Goal: Task Accomplishment & Management: Manage account settings

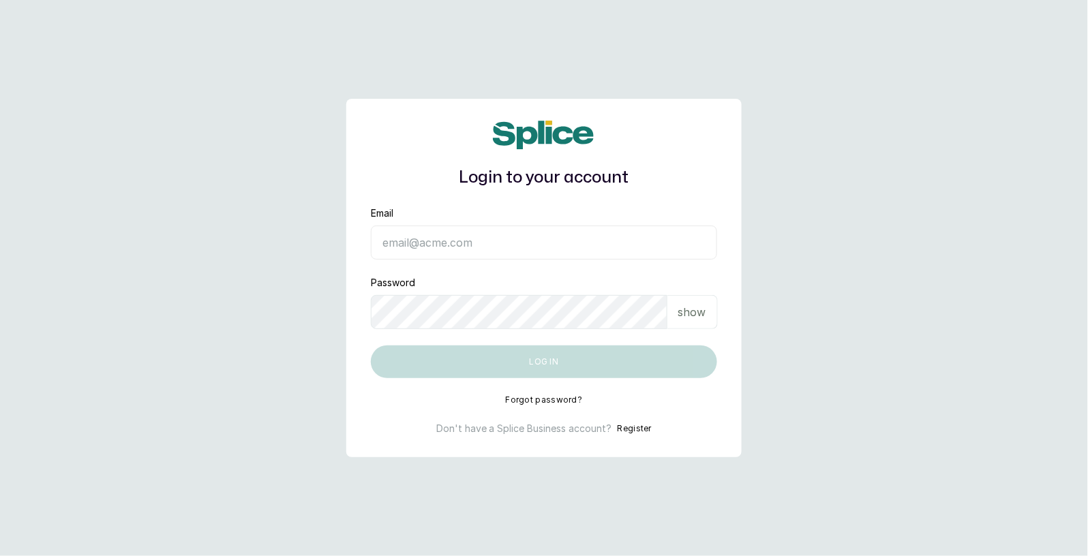
type input "[EMAIL_ADDRESS][DOMAIN_NAME]"
click at [831, 307] on main "Login to your account Email sknanalyticsmedaesthetics@gmail.com Password show L…" at bounding box center [544, 278] width 1088 height 556
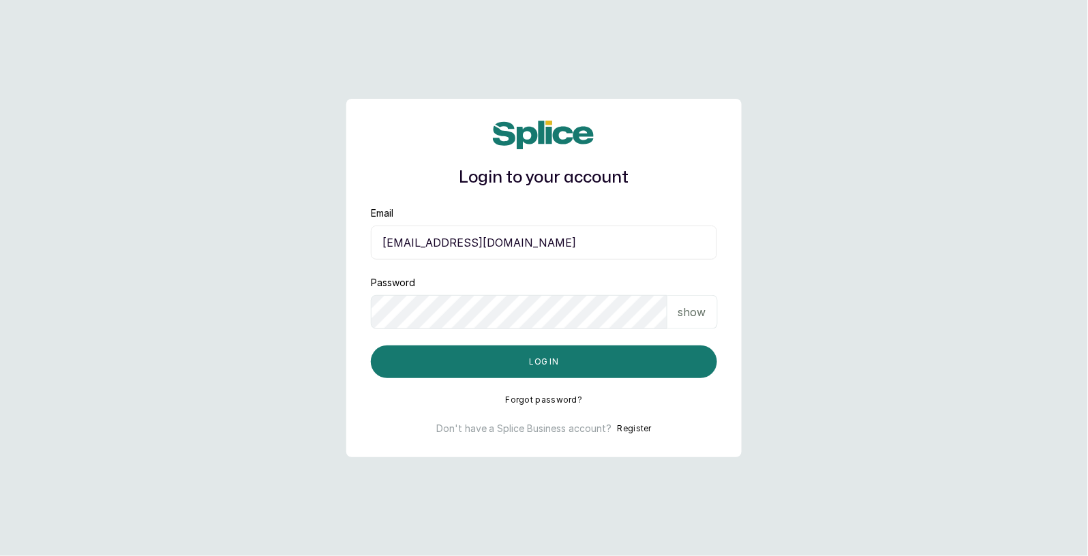
click at [880, 307] on main "Login to your account Email sknanalyticsmedaesthetics@gmail.com Password show L…" at bounding box center [544, 278] width 1088 height 556
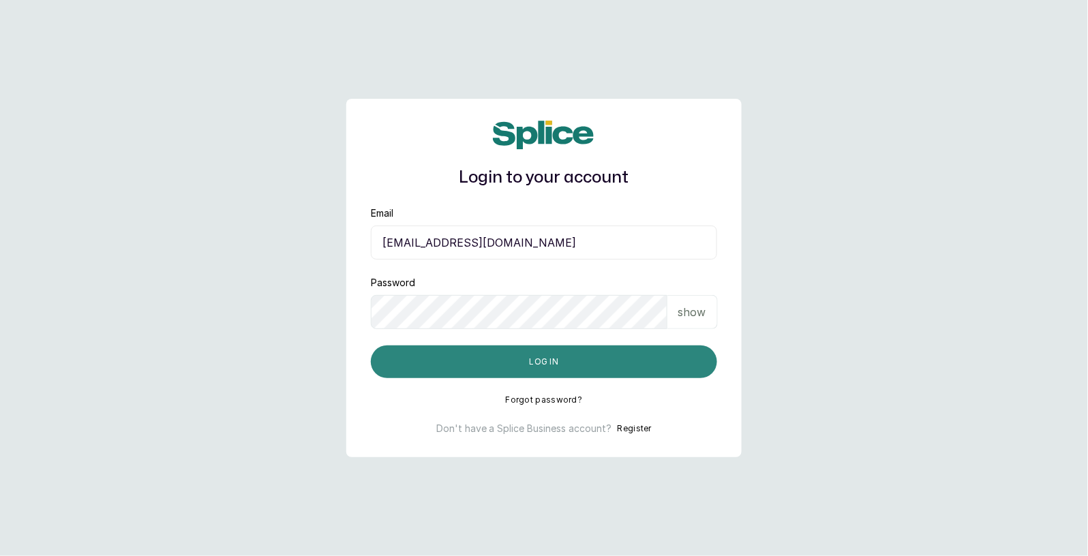
click at [557, 364] on button "Log in" at bounding box center [544, 361] width 346 height 33
click at [536, 369] on button "Log in" at bounding box center [544, 361] width 346 height 33
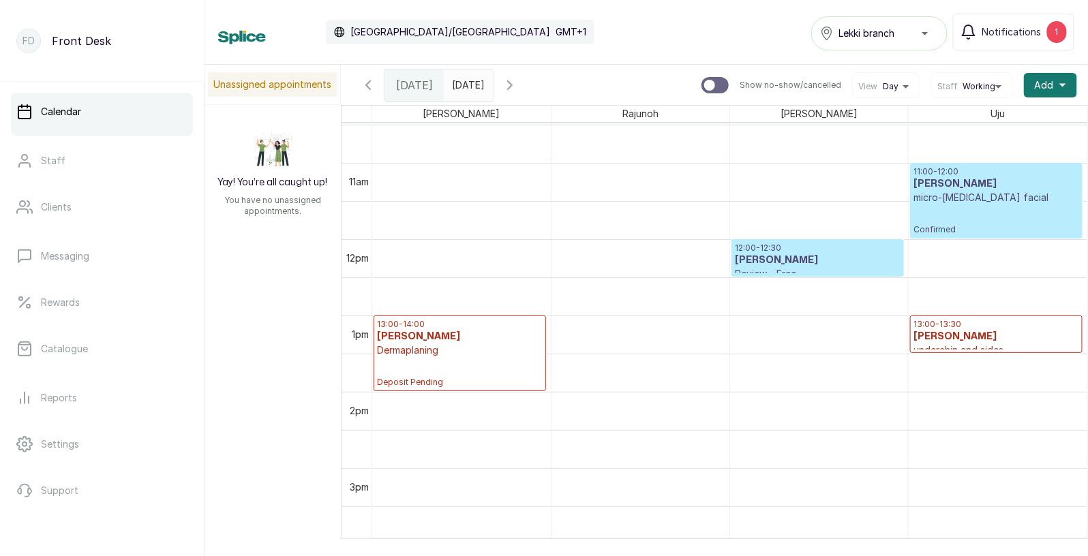
click at [854, 247] on p "12:00 - 12:30" at bounding box center [818, 248] width 166 height 11
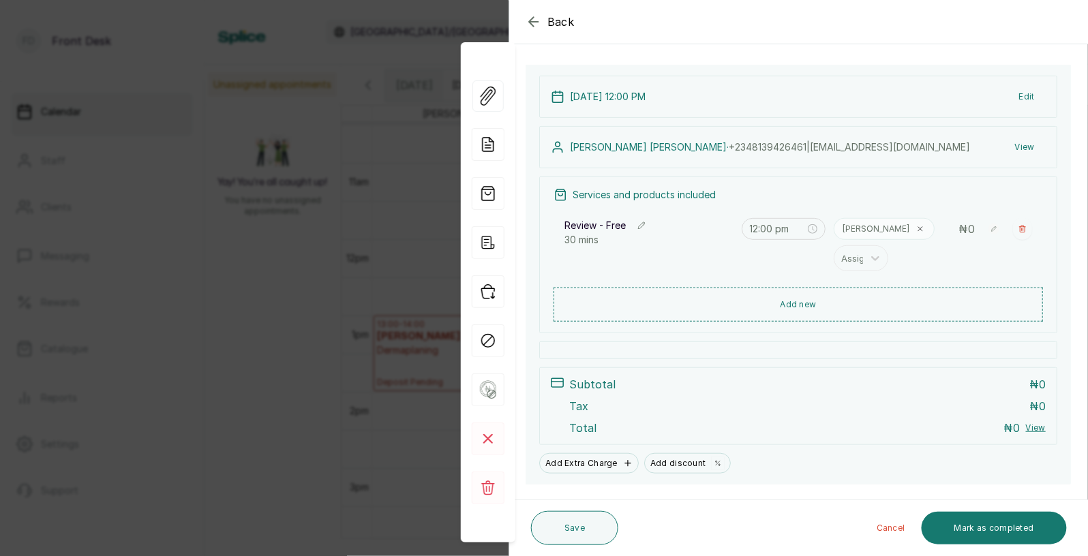
click at [561, 22] on span "Back" at bounding box center [560, 22] width 27 height 16
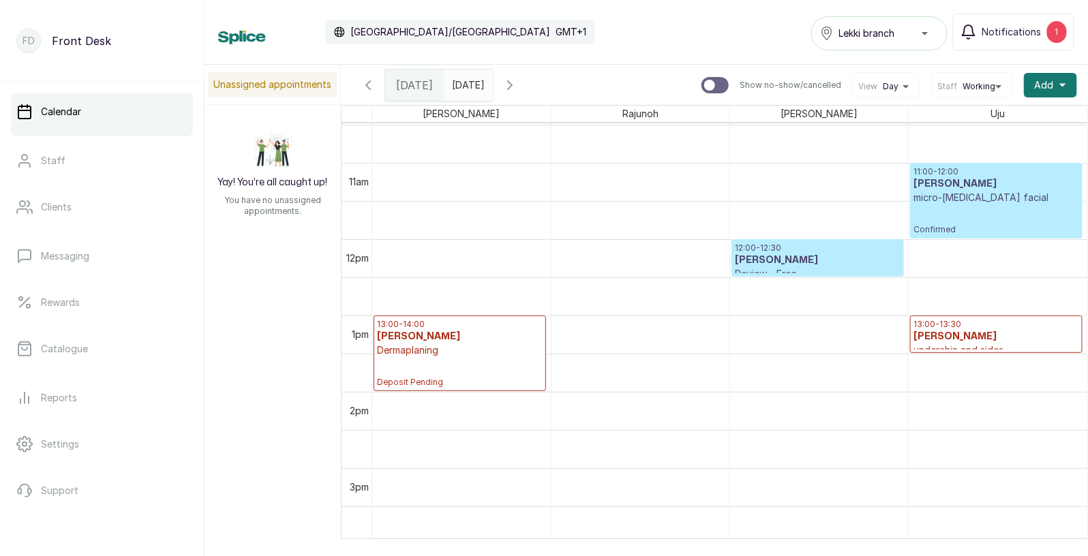
click at [954, 204] on p "micro-[MEDICAL_DATA] facial" at bounding box center [996, 198] width 166 height 14
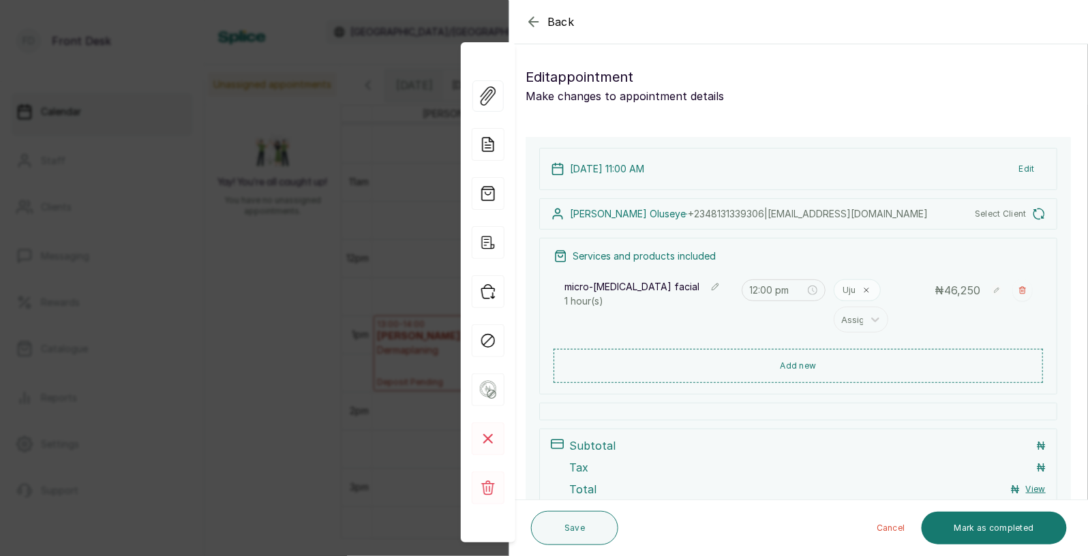
type input "11:00 am"
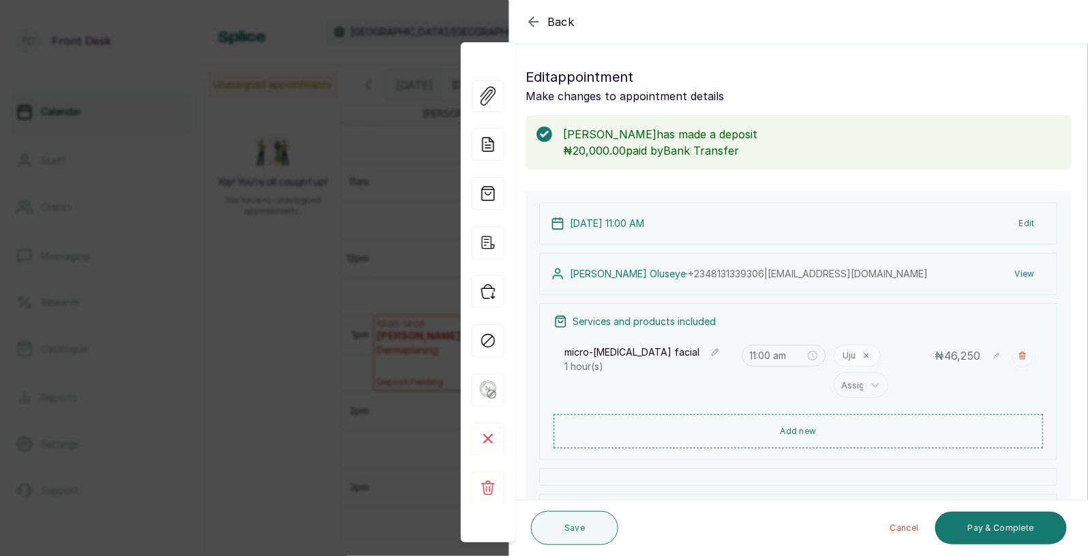
click at [1028, 226] on button "Edit" at bounding box center [1026, 223] width 37 height 25
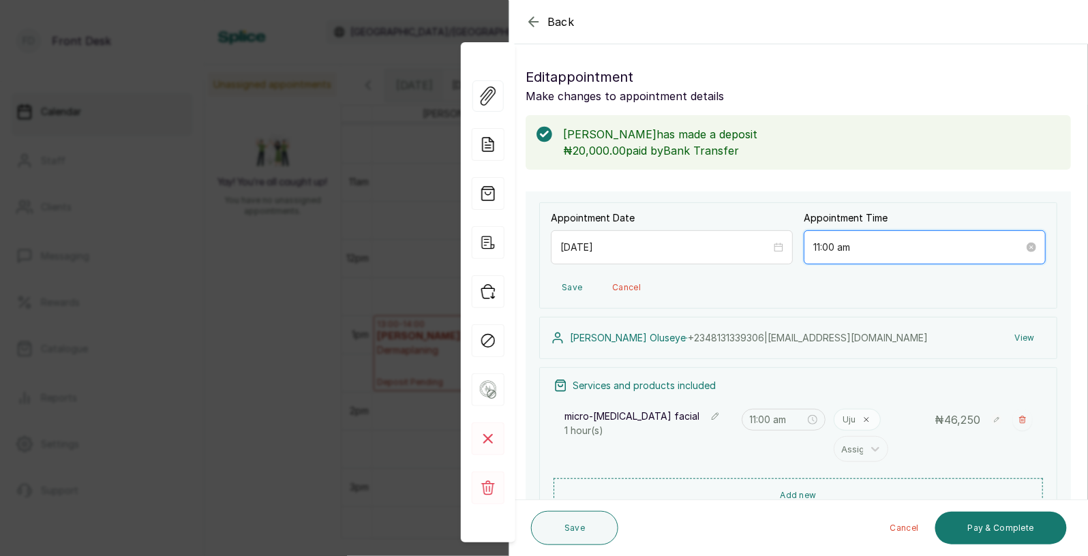
click at [834, 247] on input "11:00 am" at bounding box center [918, 247] width 211 height 15
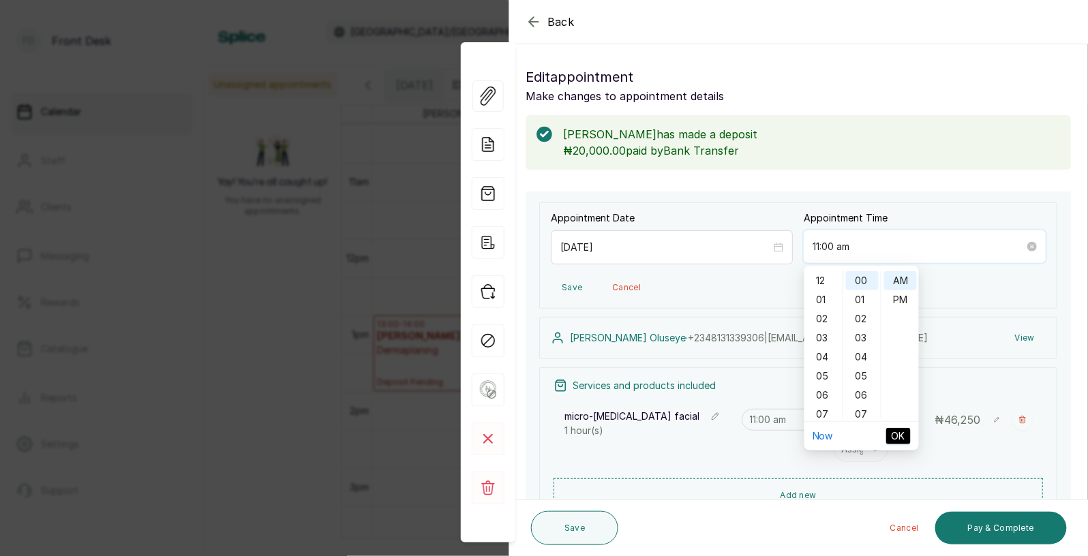
scroll to position [82, 0]
click at [819, 412] on div "11" at bounding box center [823, 408] width 33 height 19
click at [825, 297] on div "01" at bounding box center [823, 299] width 33 height 19
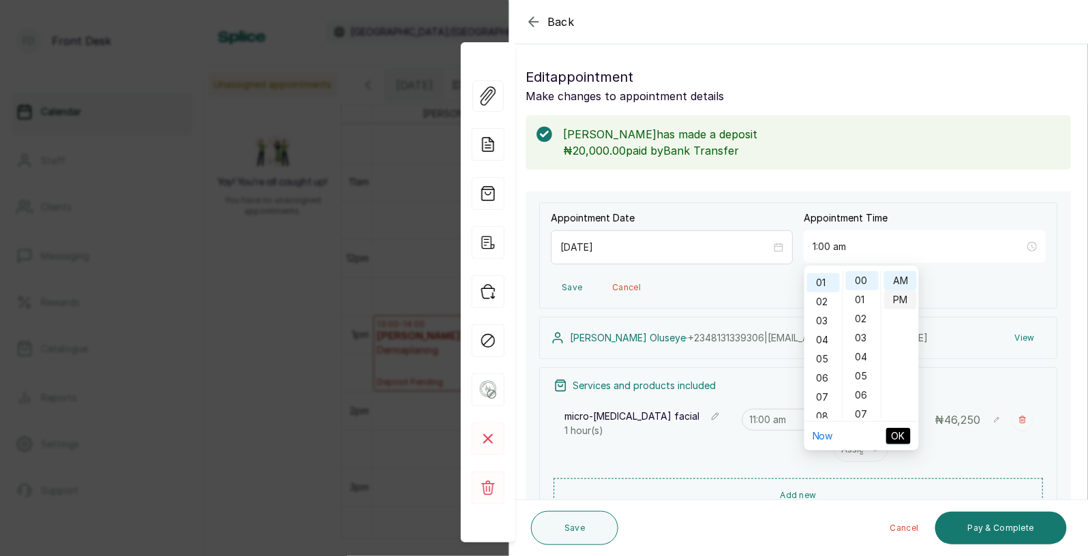
type input "1:00 pm"
click at [901, 302] on div "PM" at bounding box center [900, 299] width 33 height 19
click at [896, 439] on span "OK" at bounding box center [898, 436] width 14 height 15
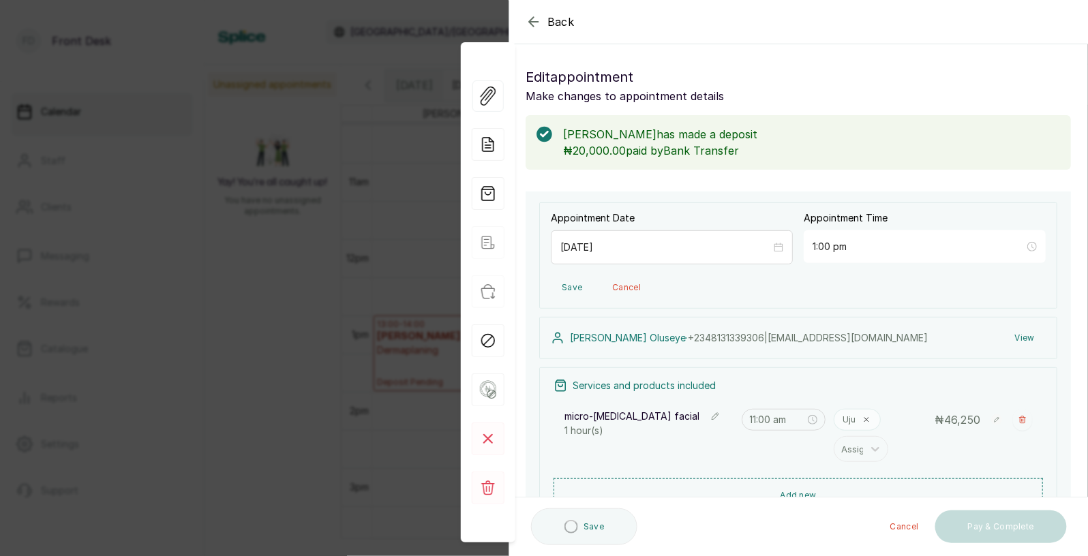
type input "1:00 pm"
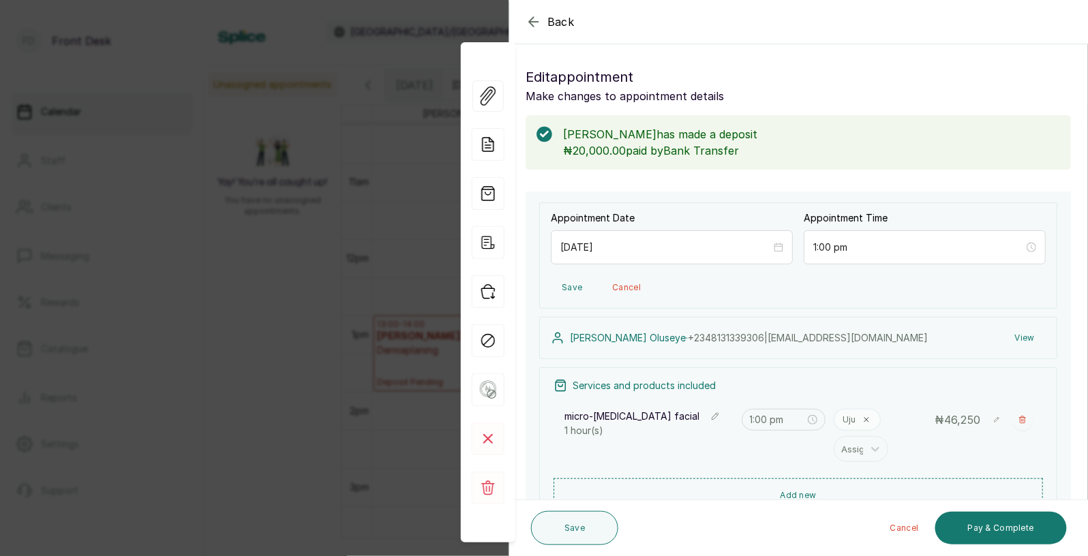
click at [853, 423] on p "Uju" at bounding box center [848, 419] width 13 height 11
click at [874, 452] on icon at bounding box center [875, 449] width 14 height 14
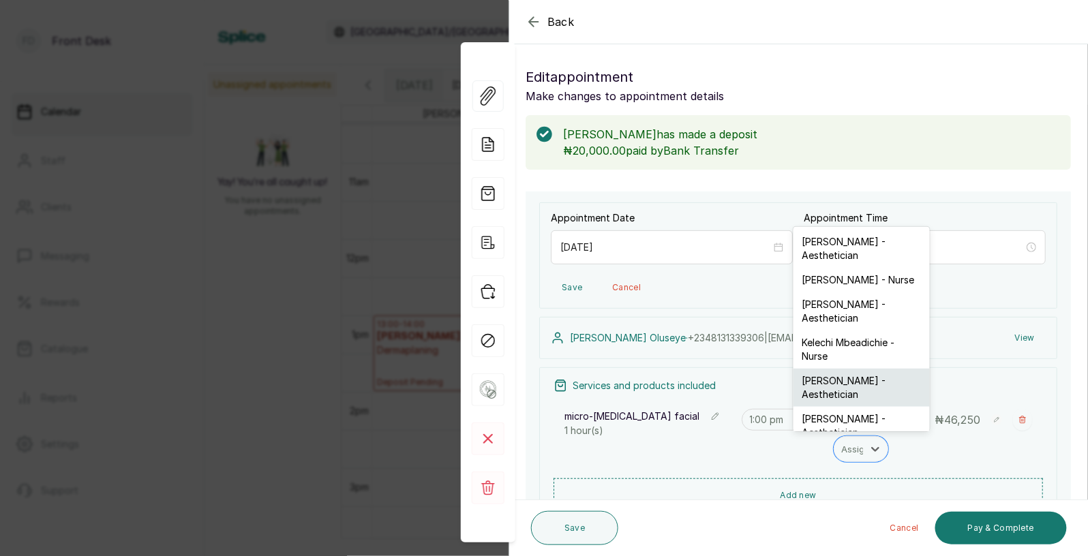
scroll to position [2, 0]
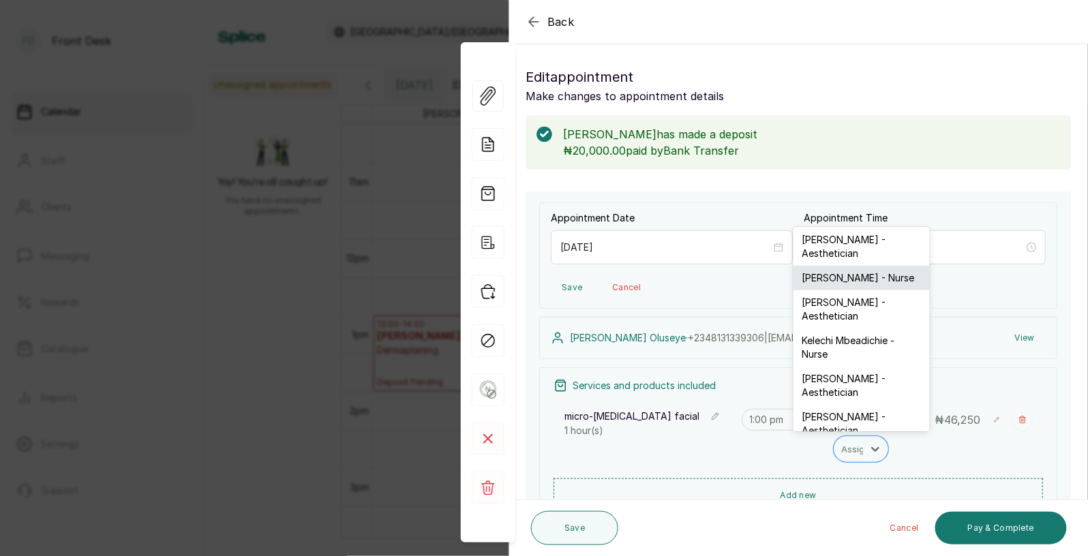
click at [837, 277] on div "Ifeoma Eze - Nurse" at bounding box center [861, 278] width 136 height 25
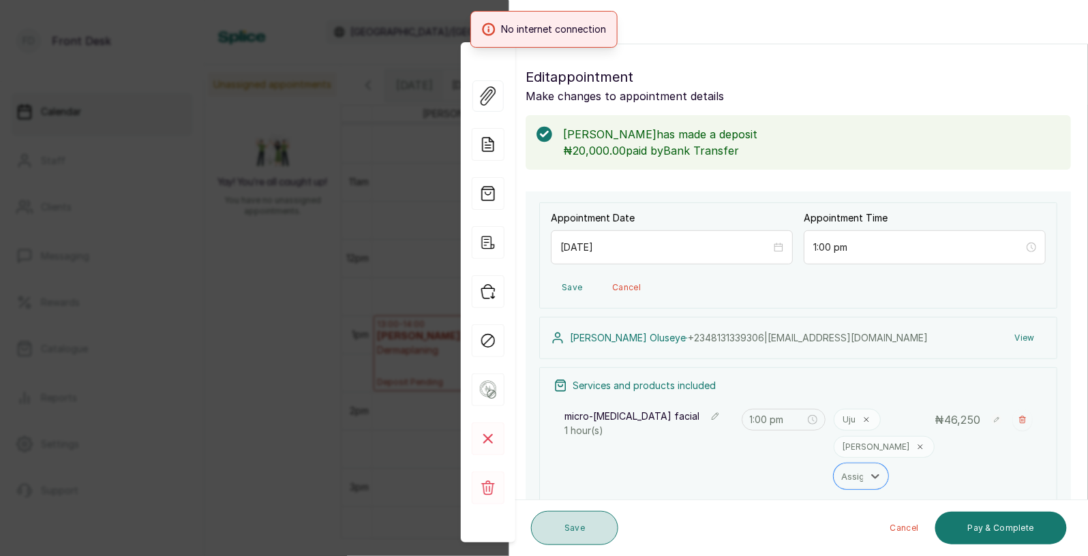
click at [574, 531] on button "Save" at bounding box center [574, 528] width 87 height 34
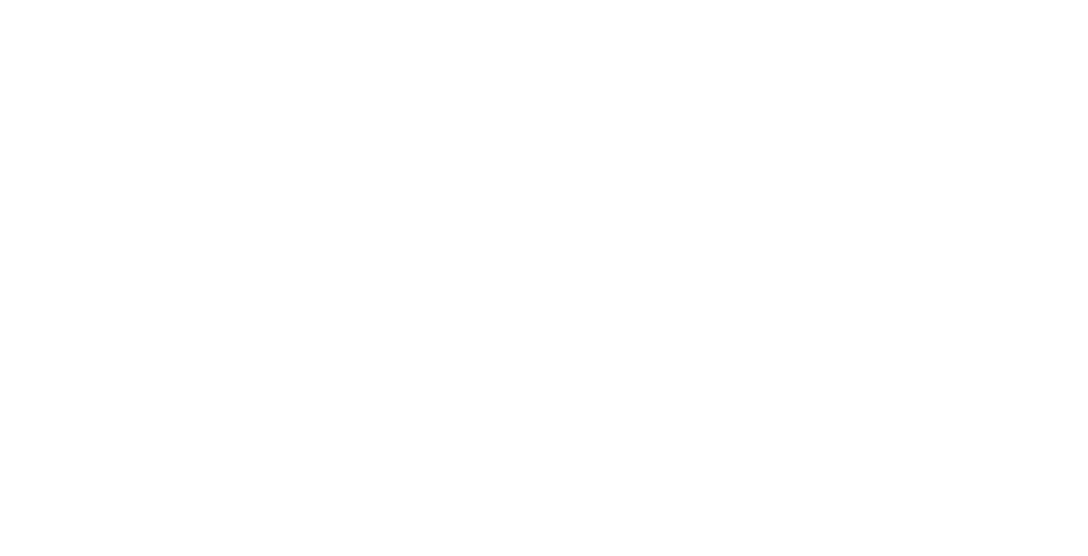
click at [471, 0] on html at bounding box center [544, 0] width 1088 height 0
click at [285, 0] on html at bounding box center [544, 0] width 1088 height 0
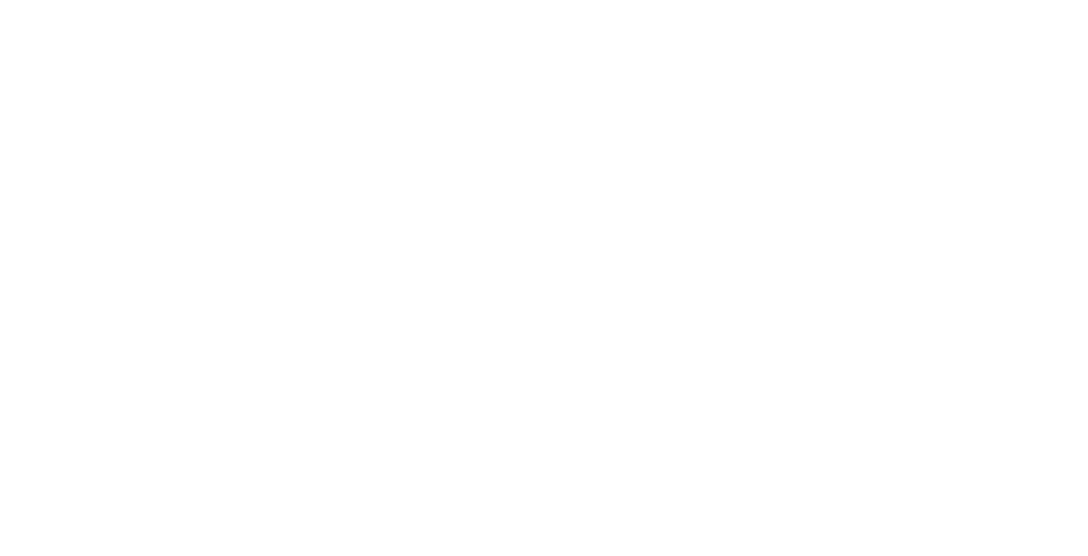
click at [285, 0] on html at bounding box center [544, 0] width 1088 height 0
click at [938, 0] on html at bounding box center [544, 0] width 1088 height 0
click at [867, 0] on html at bounding box center [544, 0] width 1088 height 0
click at [564, 0] on html at bounding box center [544, 0] width 1088 height 0
click at [961, 0] on html at bounding box center [544, 0] width 1088 height 0
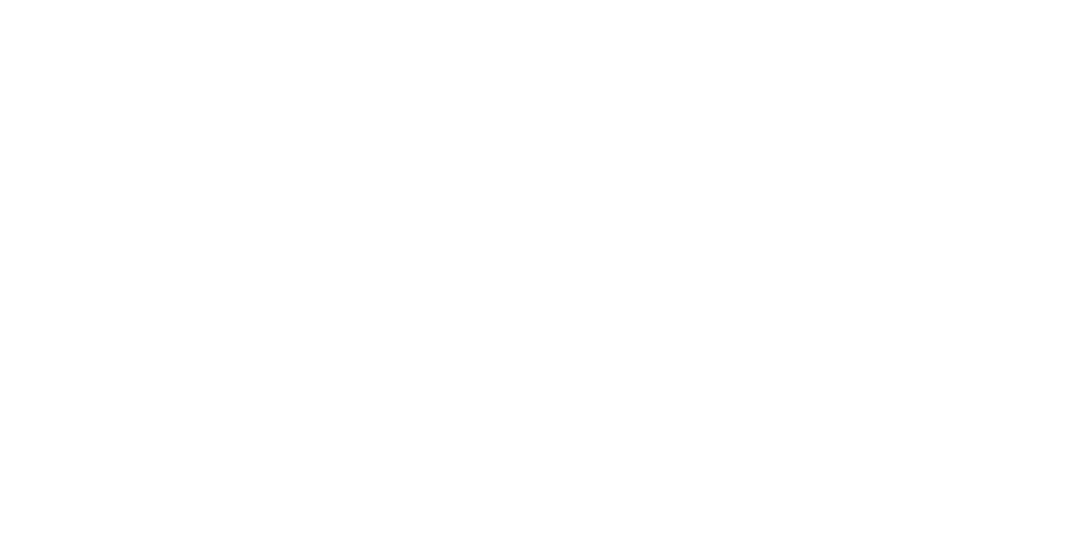
click at [961, 0] on html at bounding box center [544, 0] width 1088 height 0
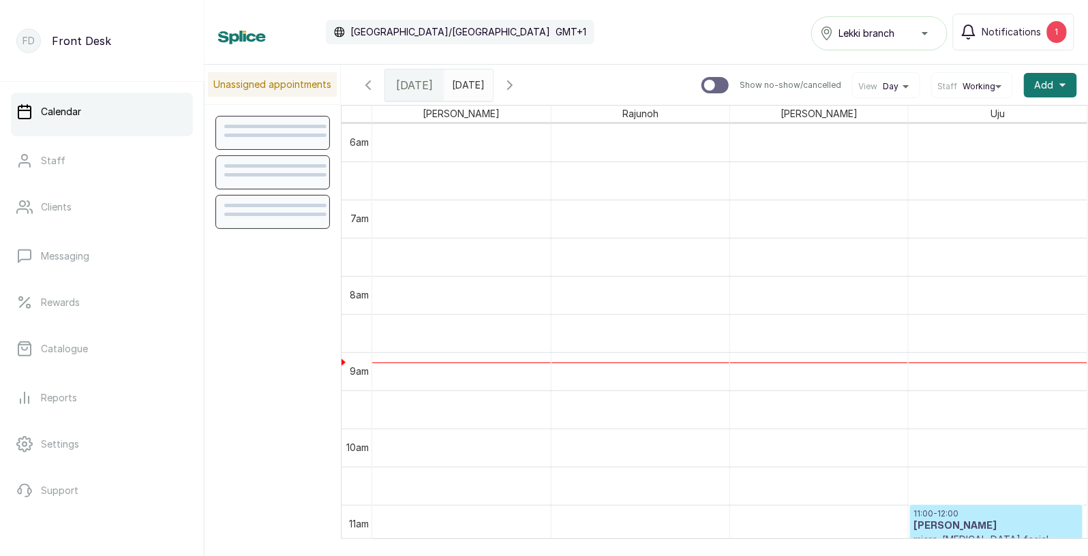
scroll to position [713, 0]
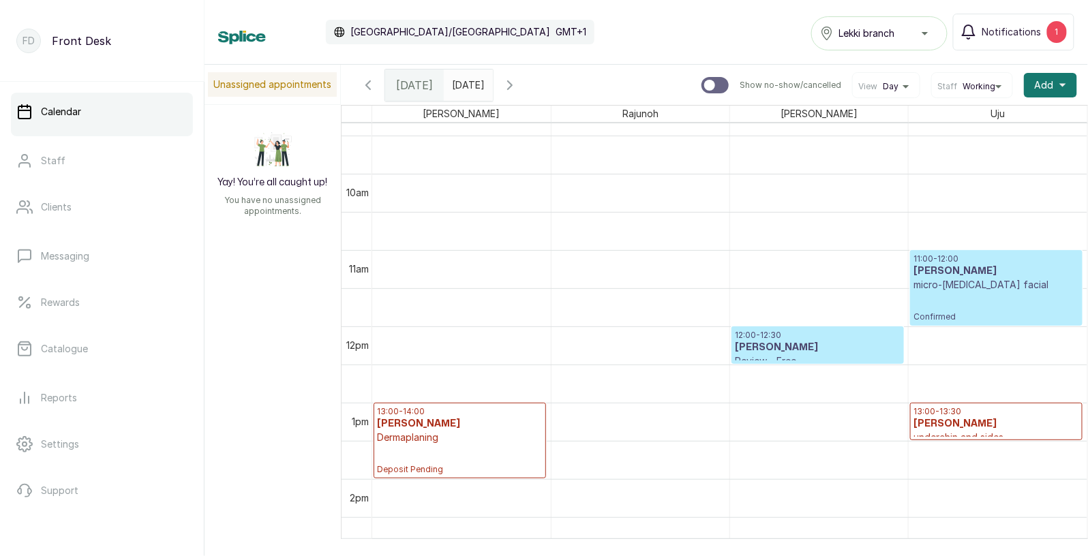
click at [996, 272] on h3 "Mabel Oluseye" at bounding box center [996, 271] width 166 height 14
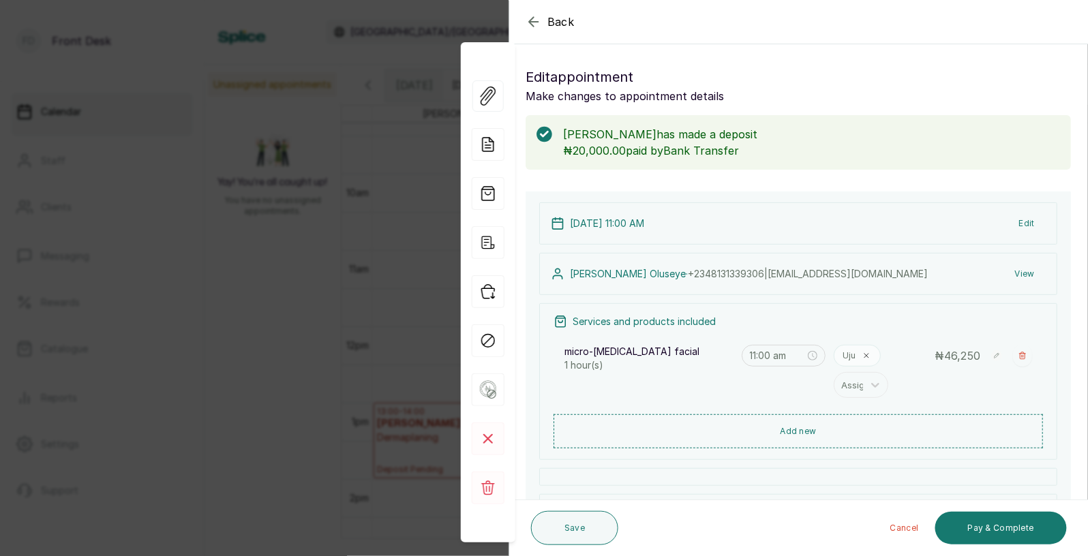
click at [1031, 219] on button "Edit" at bounding box center [1026, 223] width 37 height 25
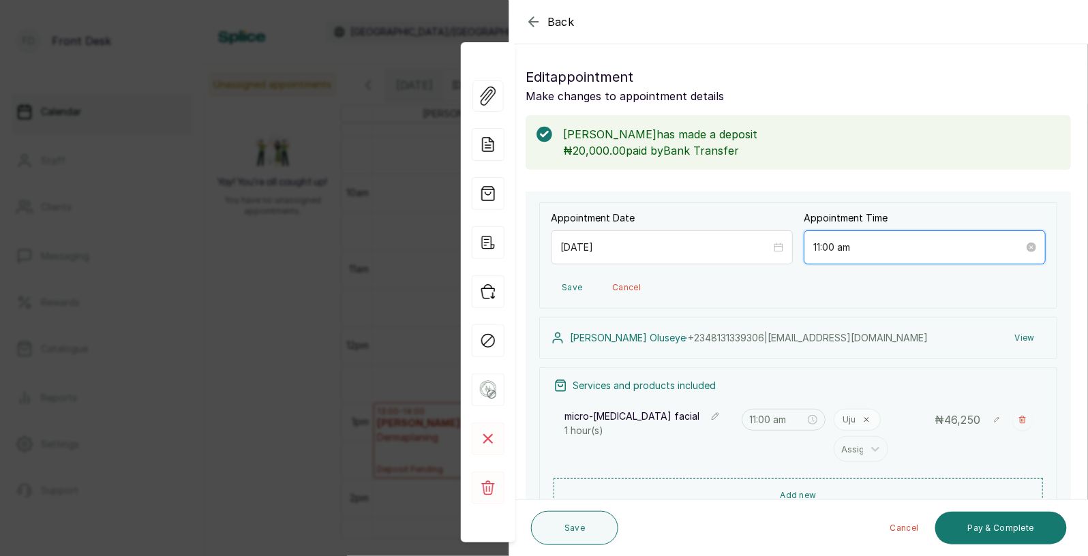
click at [952, 251] on input "11:00 am" at bounding box center [918, 247] width 211 height 15
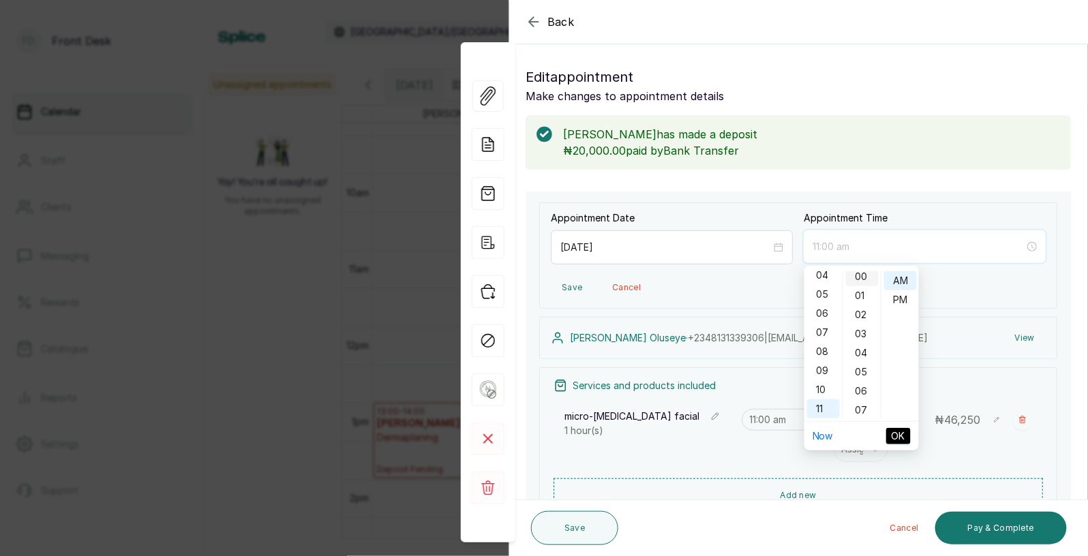
scroll to position [0, 0]
click at [825, 282] on div "03" at bounding box center [823, 280] width 33 height 19
click at [826, 283] on div "01" at bounding box center [823, 284] width 33 height 19
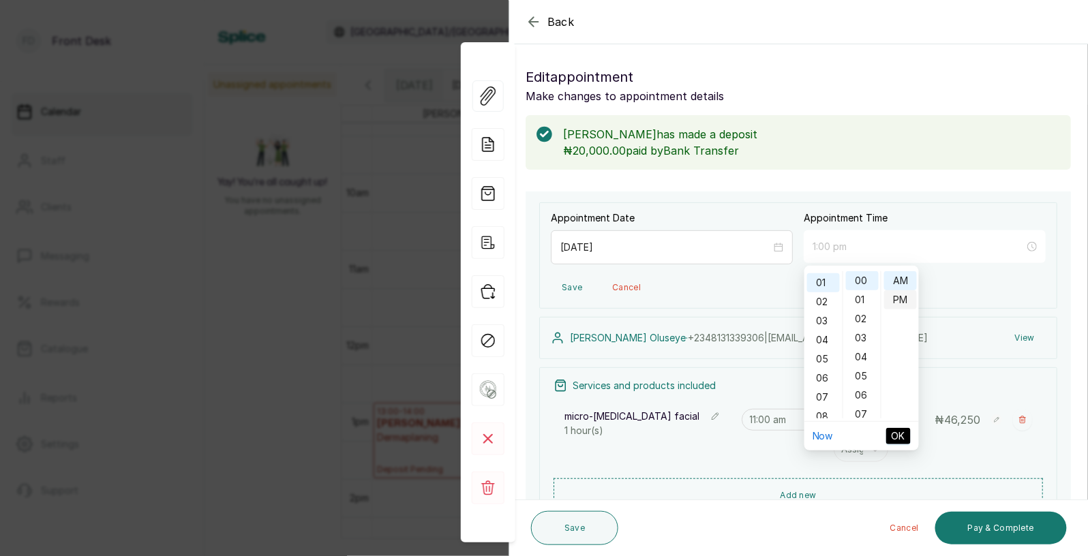
click at [908, 300] on div "PM" at bounding box center [900, 299] width 33 height 19
type input "1:00 pm"
click at [901, 438] on span "OK" at bounding box center [898, 436] width 14 height 15
type input "1:00 pm"
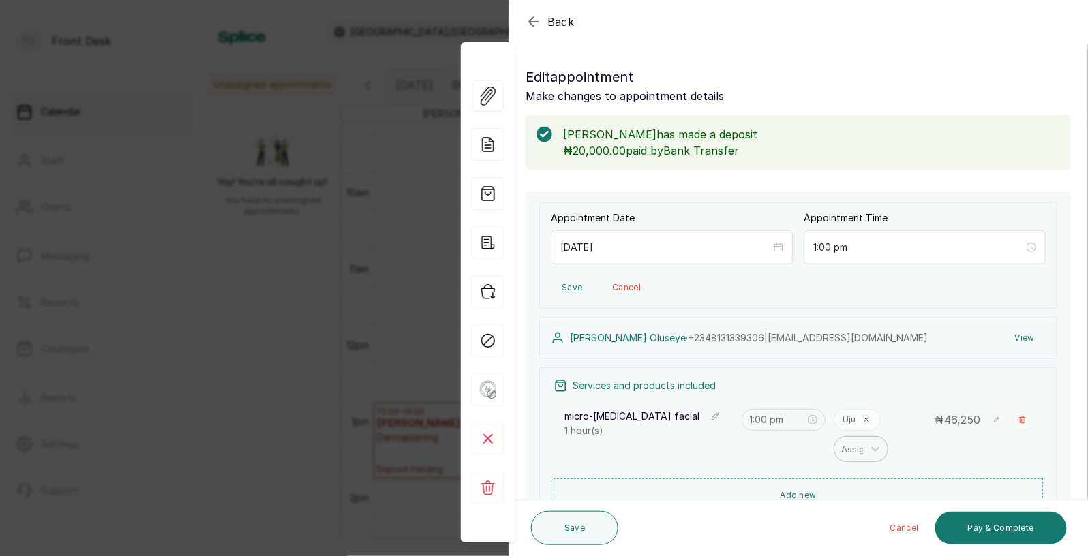
click at [857, 452] on div at bounding box center [855, 449] width 29 height 18
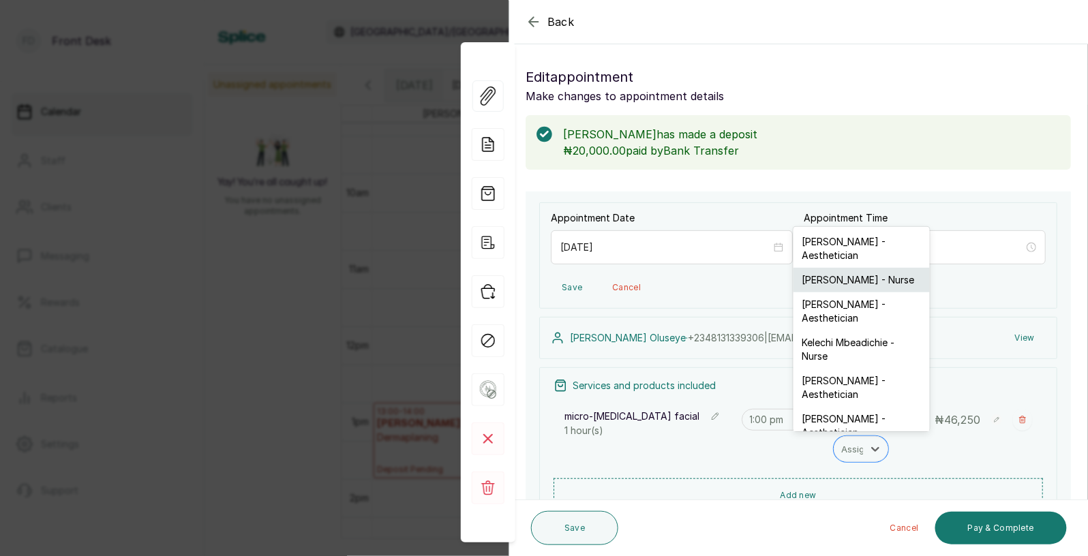
scroll to position [2, 0]
click at [844, 278] on div "Ifeoma Eze - Nurse" at bounding box center [861, 278] width 136 height 25
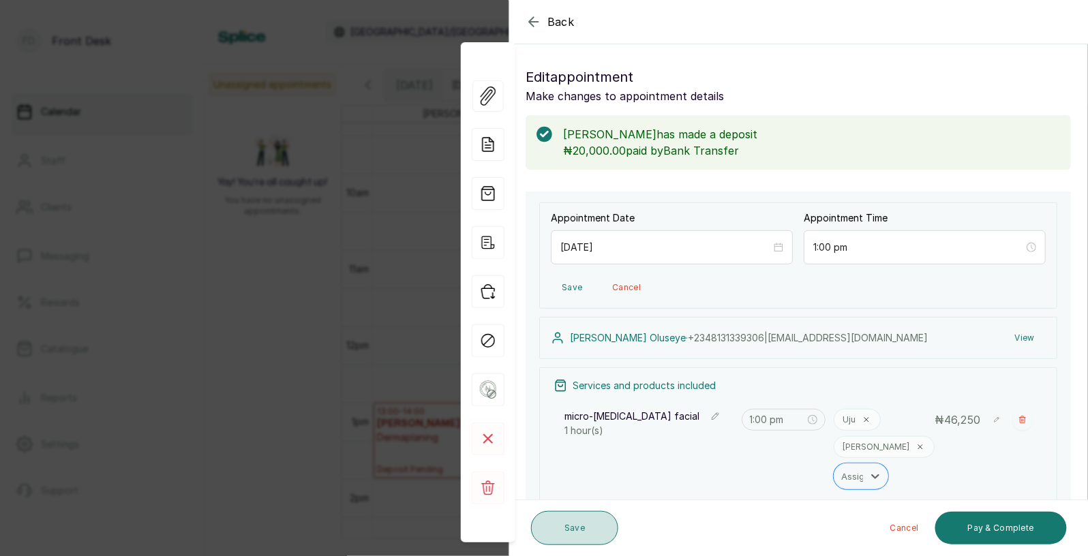
click at [589, 530] on button "Save" at bounding box center [574, 528] width 87 height 34
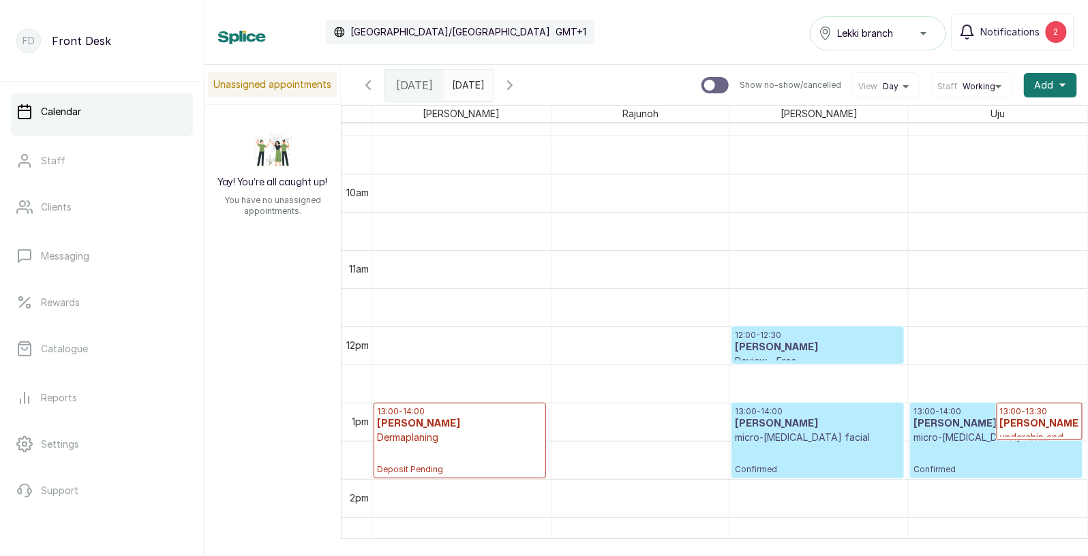
click at [946, 435] on p "micro-[MEDICAL_DATA] facial" at bounding box center [996, 438] width 166 height 14
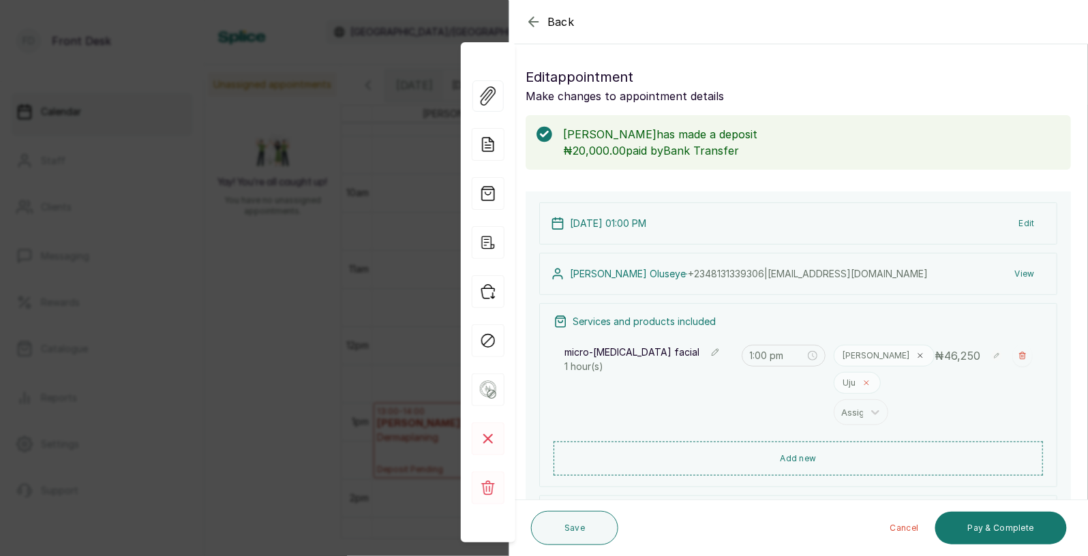
click at [867, 383] on icon at bounding box center [866, 383] width 8 height 8
click at [571, 524] on button "Save" at bounding box center [574, 528] width 87 height 34
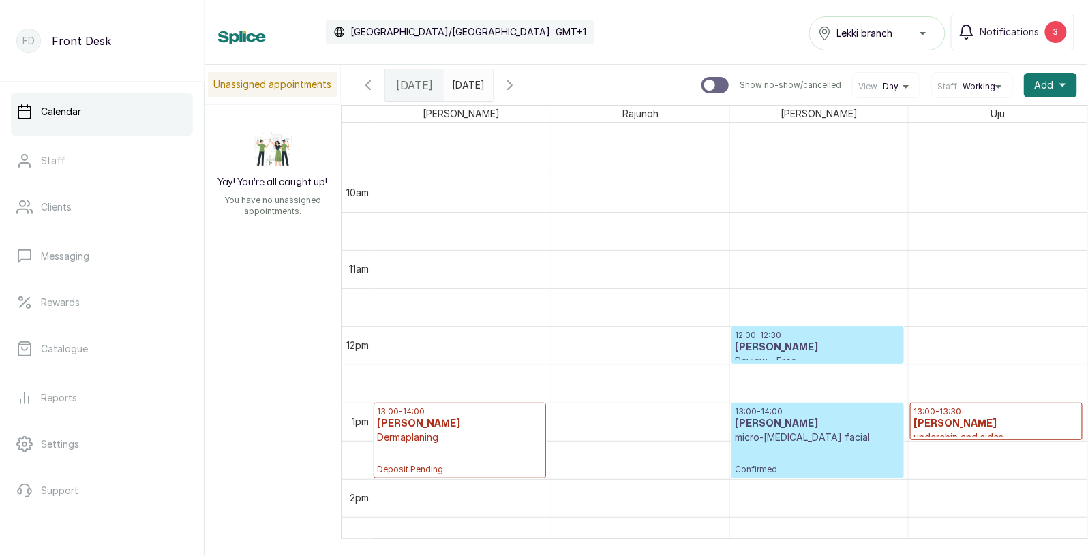
click at [466, 79] on input "text" at bounding box center [455, 81] width 22 height 23
type input "yyyy-MM-dd"
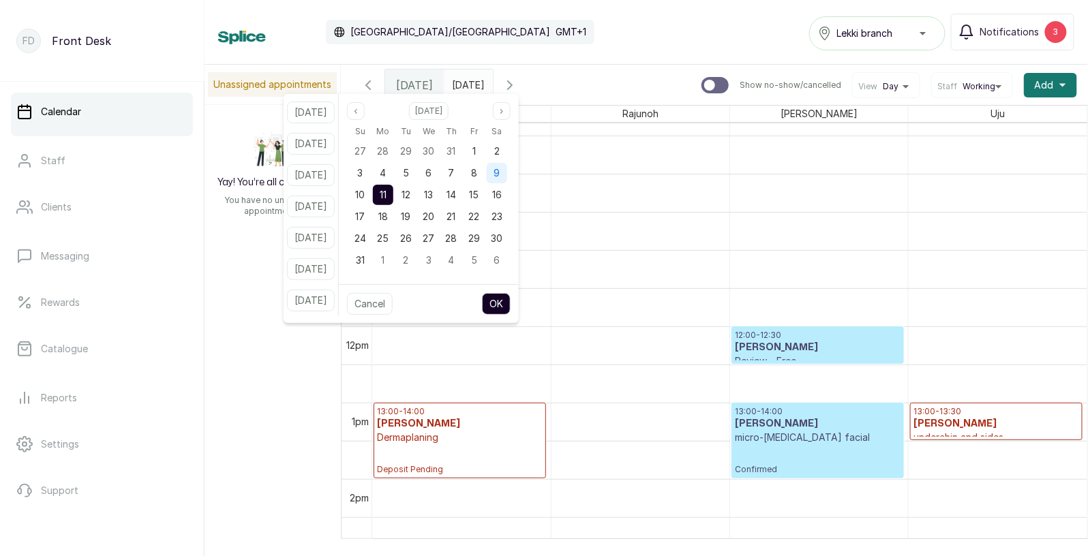
click at [507, 179] on div "9" at bounding box center [497, 173] width 20 height 20
click at [510, 305] on button "OK" at bounding box center [496, 304] width 29 height 22
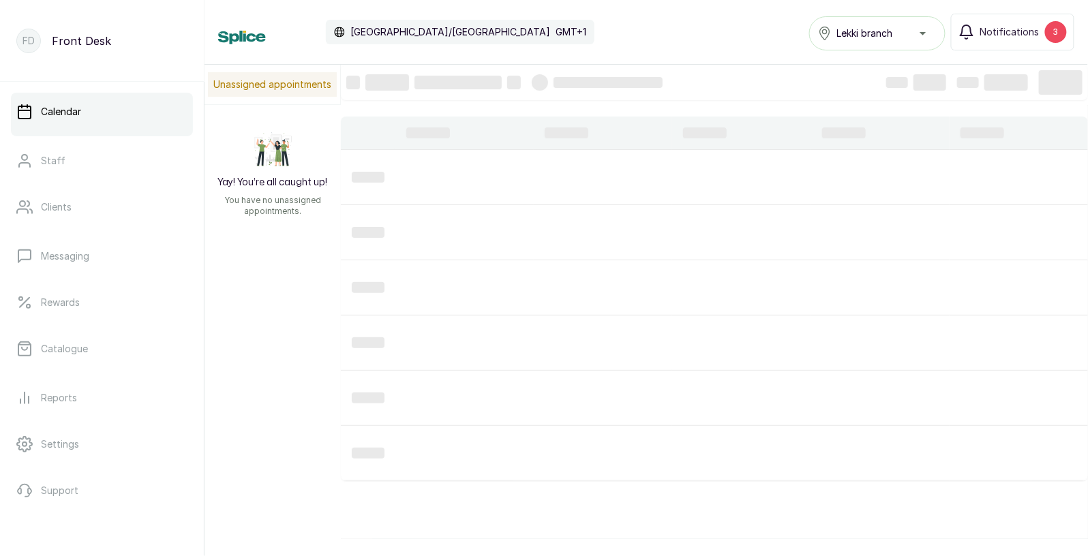
type input "2025-08-09"
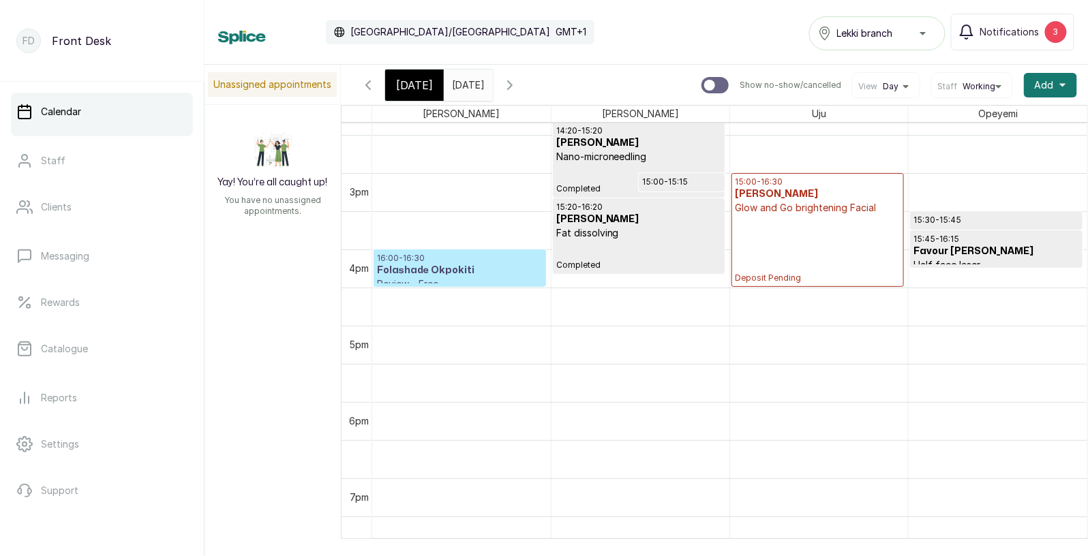
scroll to position [1094, 0]
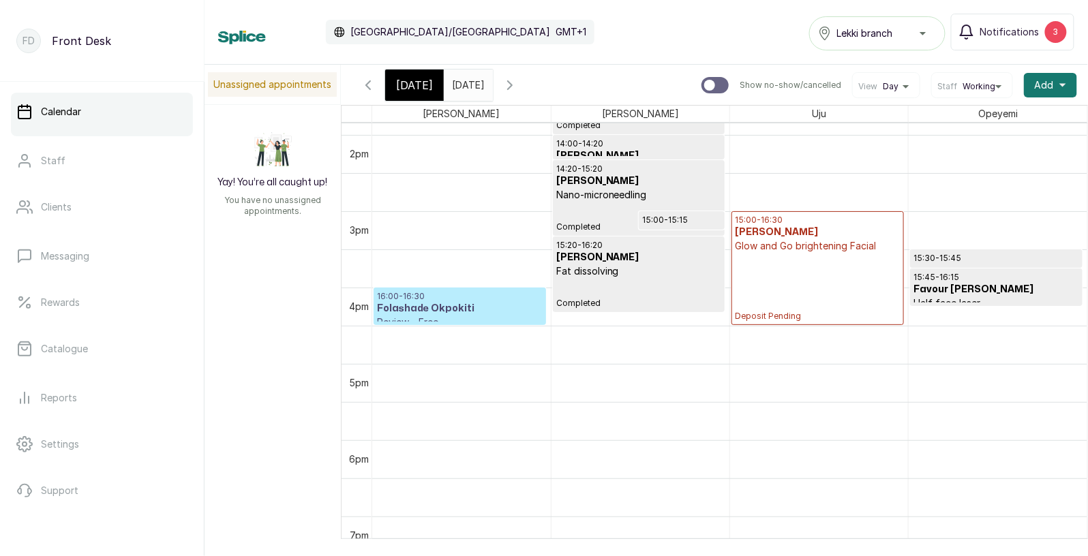
click at [780, 277] on div "15:00 - 16:30 Gloria Anikwe Glow and Go brightening Facial Deposit Pending" at bounding box center [818, 268] width 166 height 107
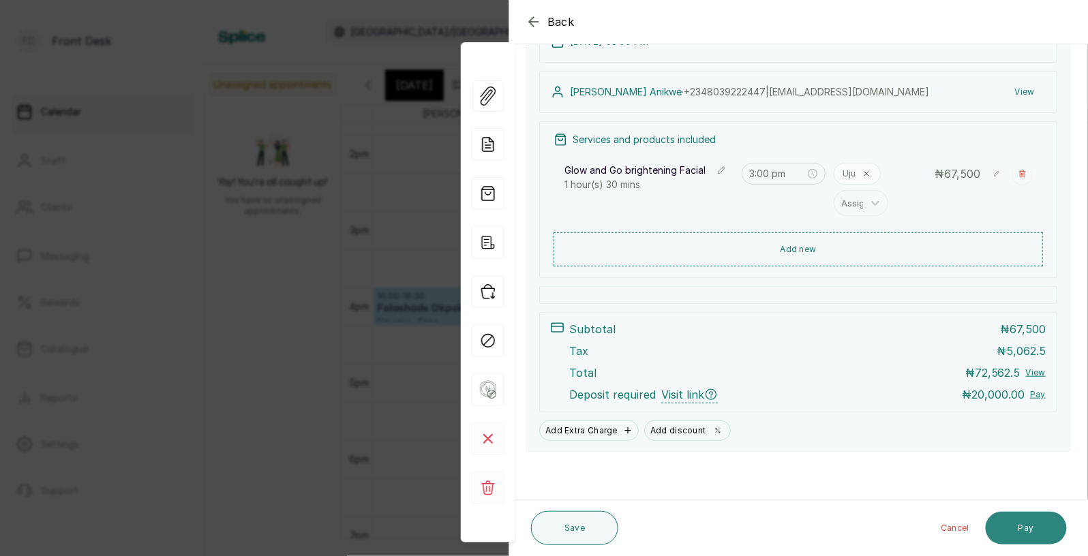
click at [1020, 525] on button "Pay" at bounding box center [1025, 528] width 81 height 33
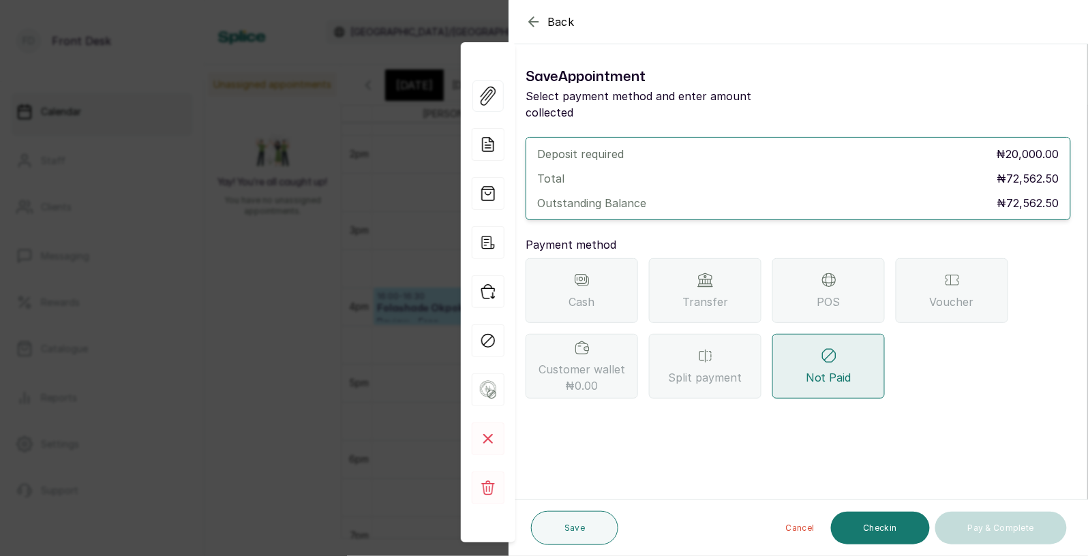
click at [693, 294] on span "Transfer" at bounding box center [705, 302] width 46 height 16
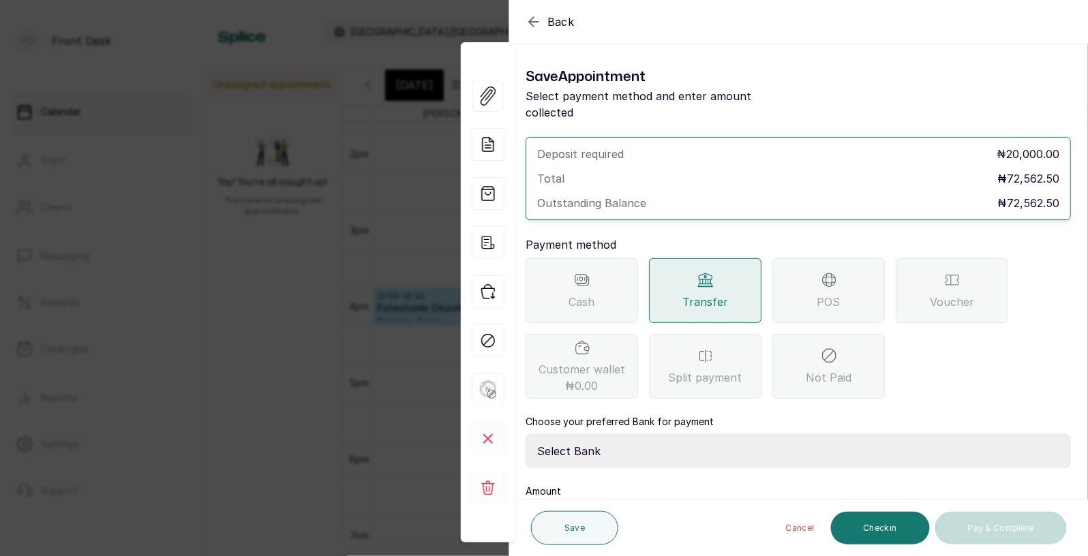
click at [641, 434] on select "Select Bank DONNA ONYENDI Fairmoney Microfinance Bank SKN ANALYTICS MED AESTH. …" at bounding box center [797, 451] width 545 height 34
select select "43272bc0-21c6-4b19-b9fb-c2093b8603c2"
click at [653, 504] on div "₦" at bounding box center [797, 522] width 545 height 37
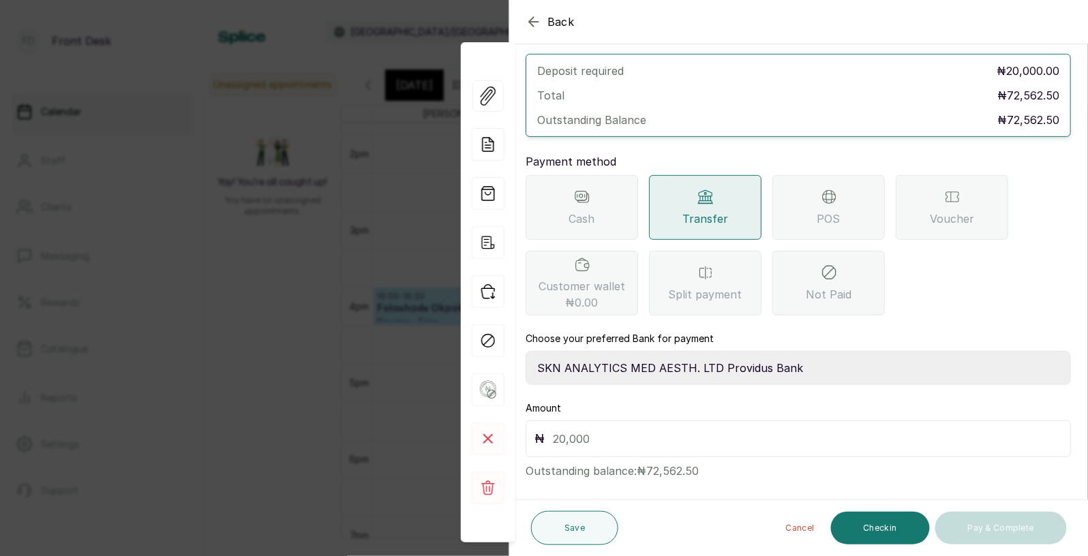
click at [624, 420] on div "₦" at bounding box center [797, 438] width 545 height 37
click at [623, 429] on input "text" at bounding box center [807, 438] width 509 height 19
type input "20,000"
click at [589, 535] on button "Save" at bounding box center [574, 528] width 87 height 34
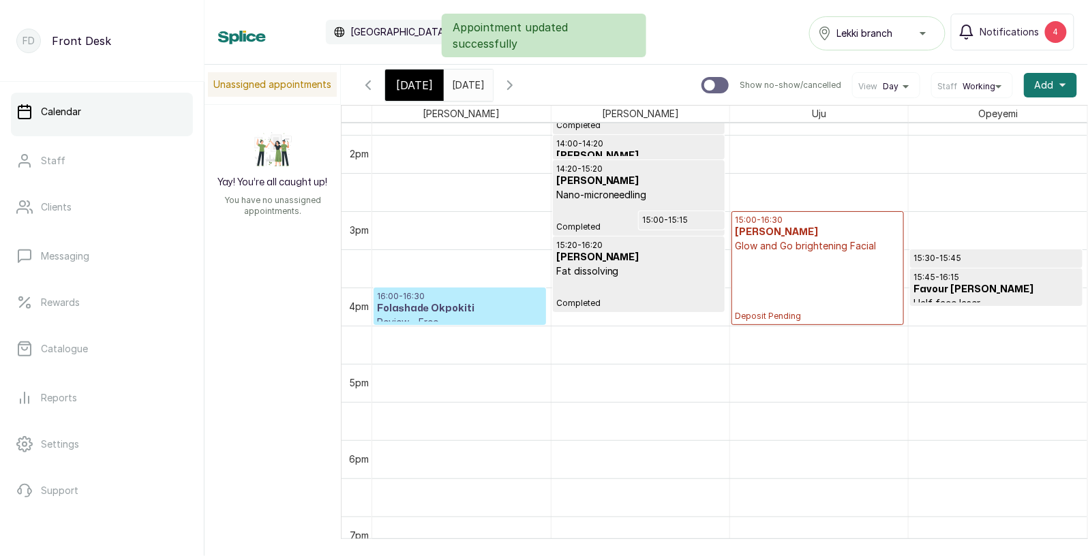
scroll to position [0, 2]
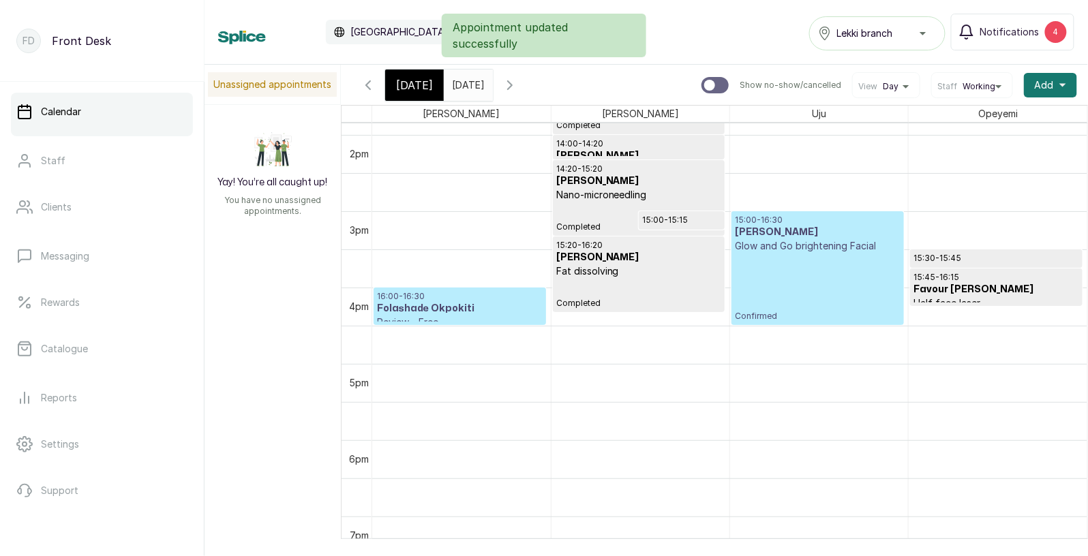
click at [801, 266] on div "15:00 - 16:30 Gloria Anikwe Glow and Go brightening Facial Confirmed" at bounding box center [818, 268] width 166 height 107
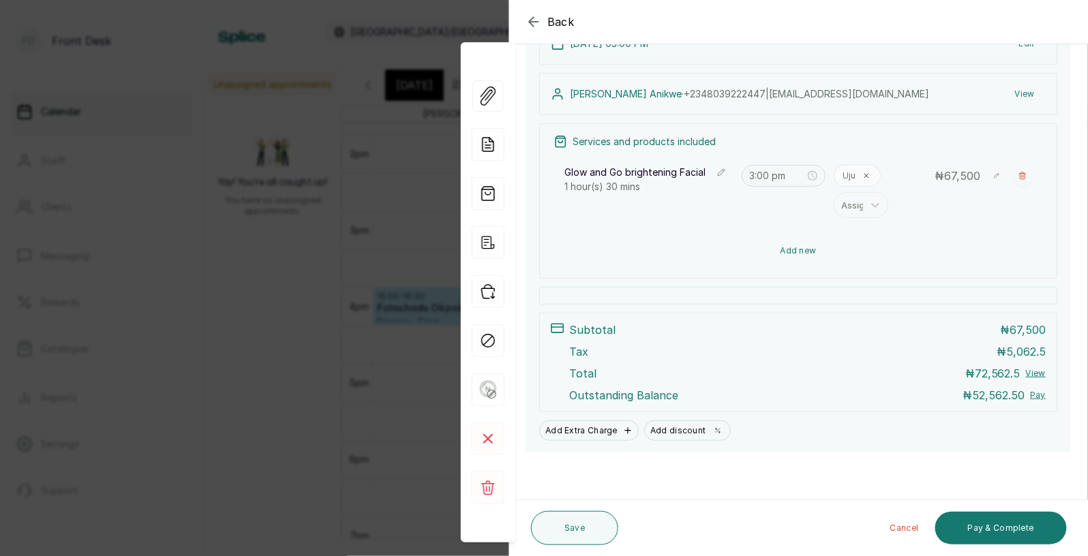
scroll to position [181, 0]
click at [991, 530] on button "Pay & Complete" at bounding box center [1001, 528] width 132 height 33
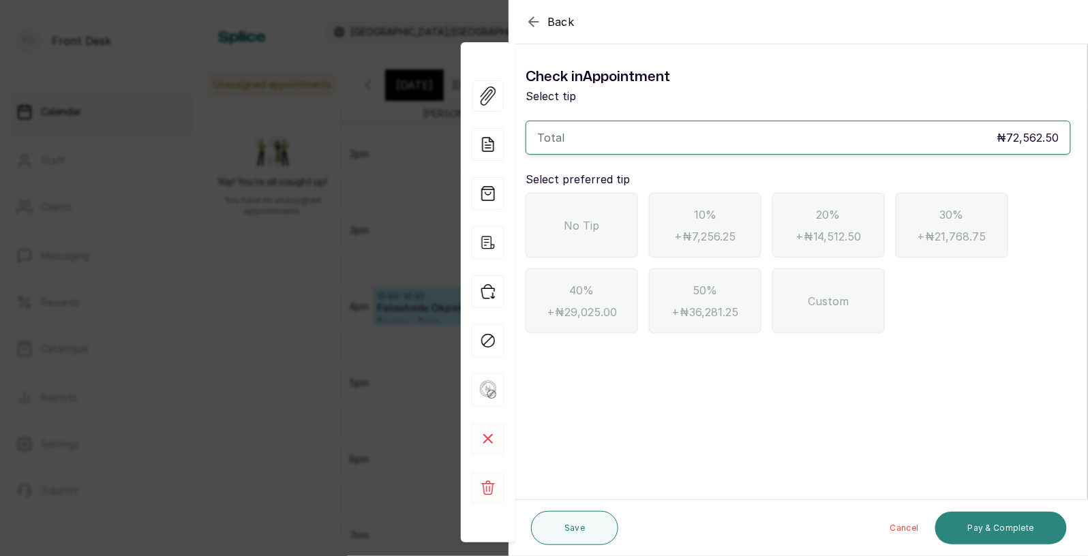
scroll to position [0, 0]
click at [581, 221] on span "No Tip" at bounding box center [581, 225] width 35 height 16
click at [972, 527] on button "Pay & Complete" at bounding box center [1001, 528] width 132 height 33
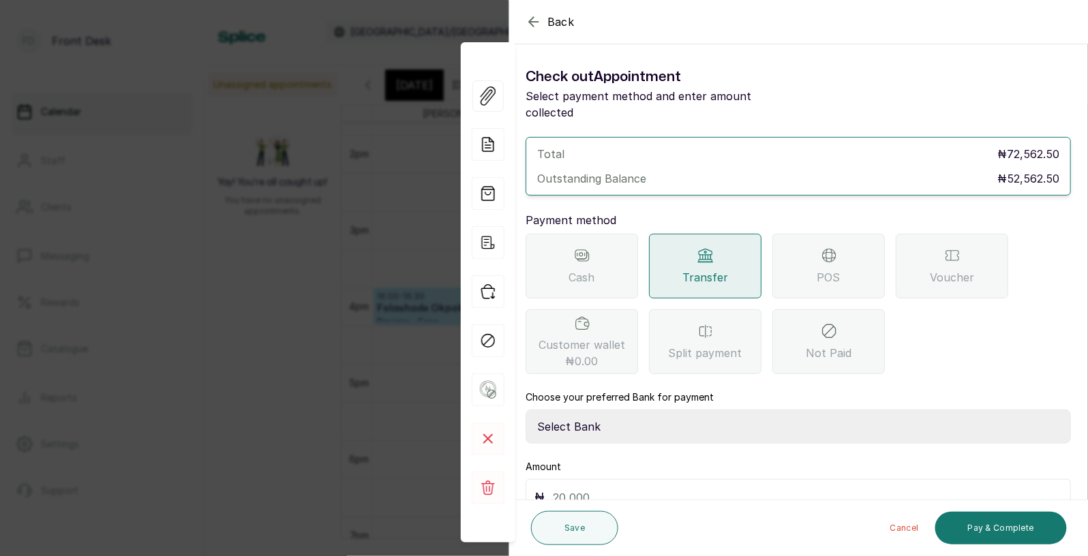
click at [641, 413] on select "Select Bank DONNA ONYENDI Fairmoney Microfinance Bank SKN ANALYTICS MED AESTH. …" at bounding box center [797, 427] width 545 height 34
select select "43272bc0-21c6-4b19-b9fb-c2093b8603c2"
click at [633, 488] on input "text" at bounding box center [807, 497] width 509 height 19
click at [984, 524] on button "Pay & Complete" at bounding box center [1001, 528] width 132 height 33
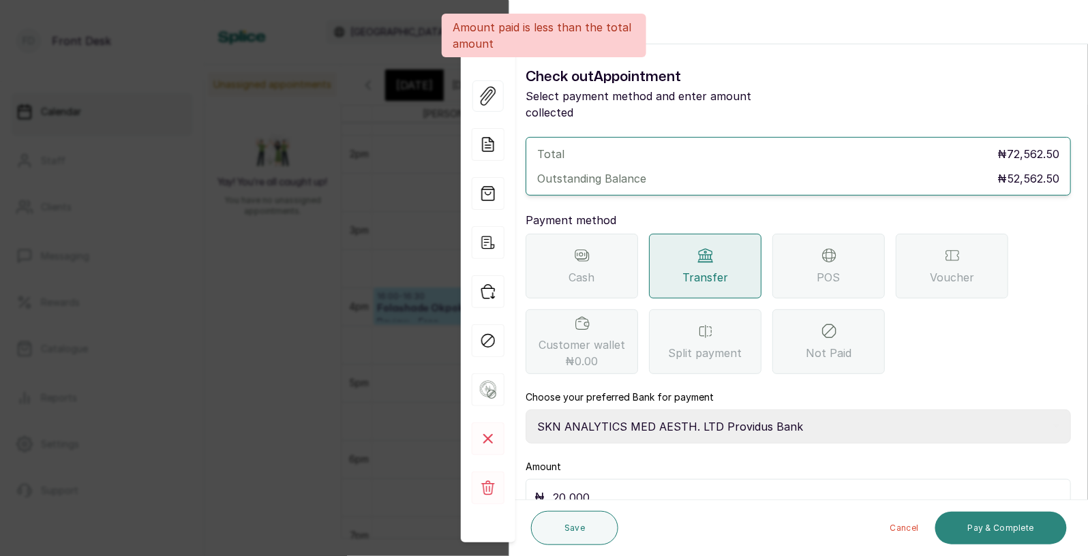
click at [990, 525] on button "Pay & Complete" at bounding box center [1001, 528] width 132 height 33
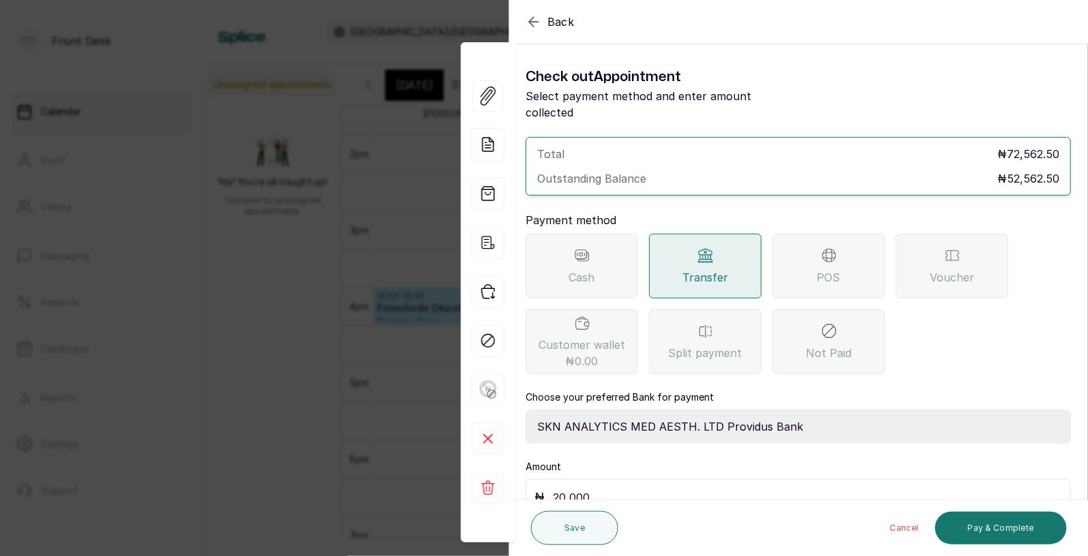
click at [838, 488] on input "20,000" at bounding box center [807, 497] width 509 height 19
type input "2"
type input "52,562.50"
click at [992, 531] on button "Pay & Complete" at bounding box center [1001, 528] width 132 height 33
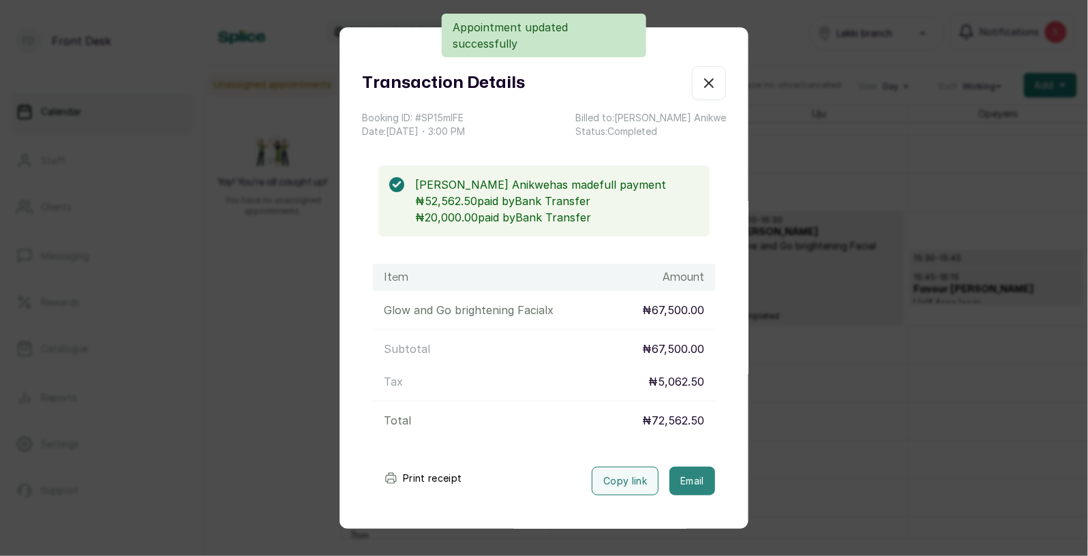
click at [697, 483] on button "Email" at bounding box center [692, 481] width 46 height 29
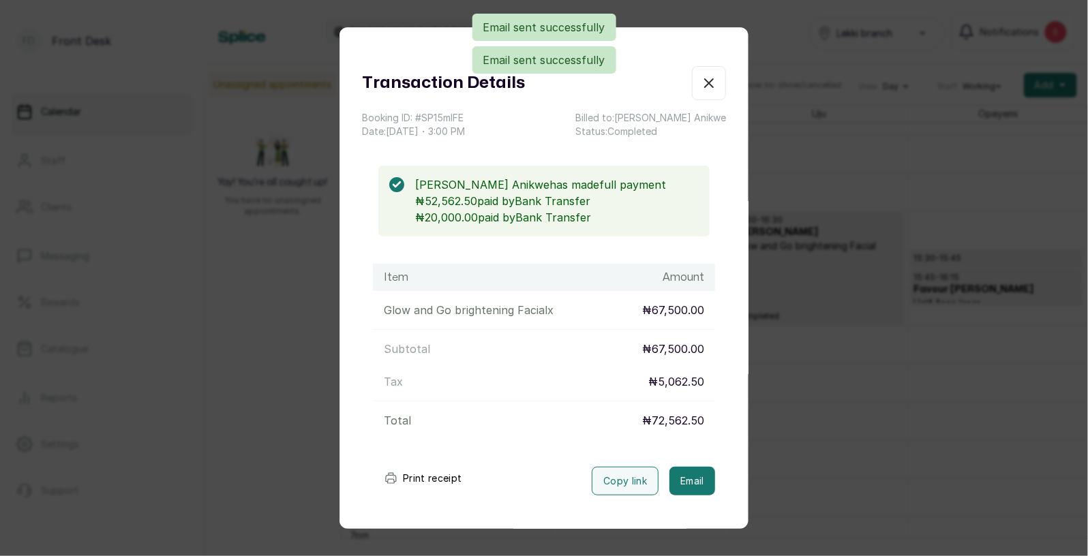
click at [275, 358] on div "Transaction Details Booking ID: # SP15mlFE Date: 9 Aug, 2025 ・ 3:00 PM Billed t…" at bounding box center [544, 278] width 1088 height 556
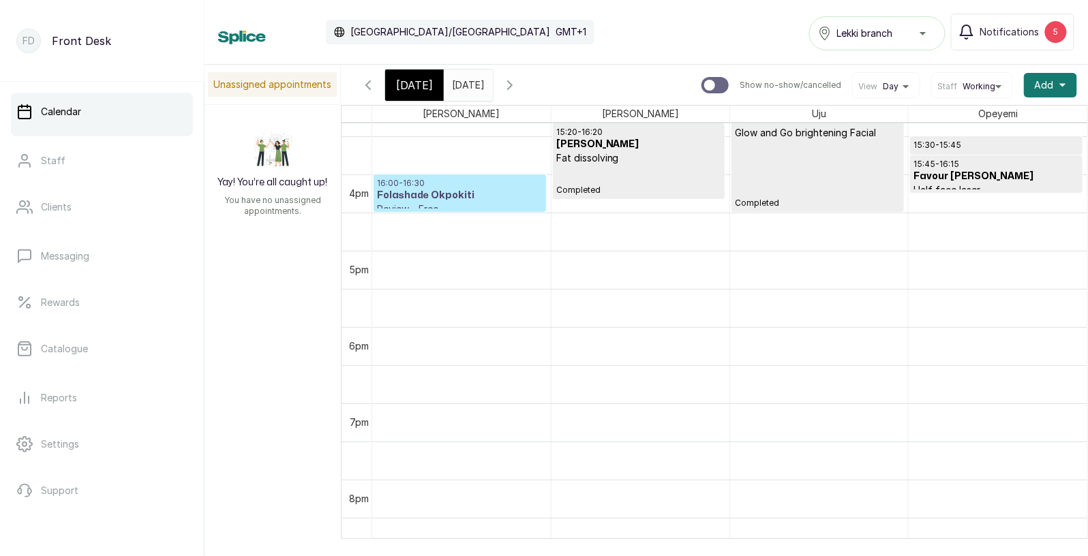
scroll to position [1229, 0]
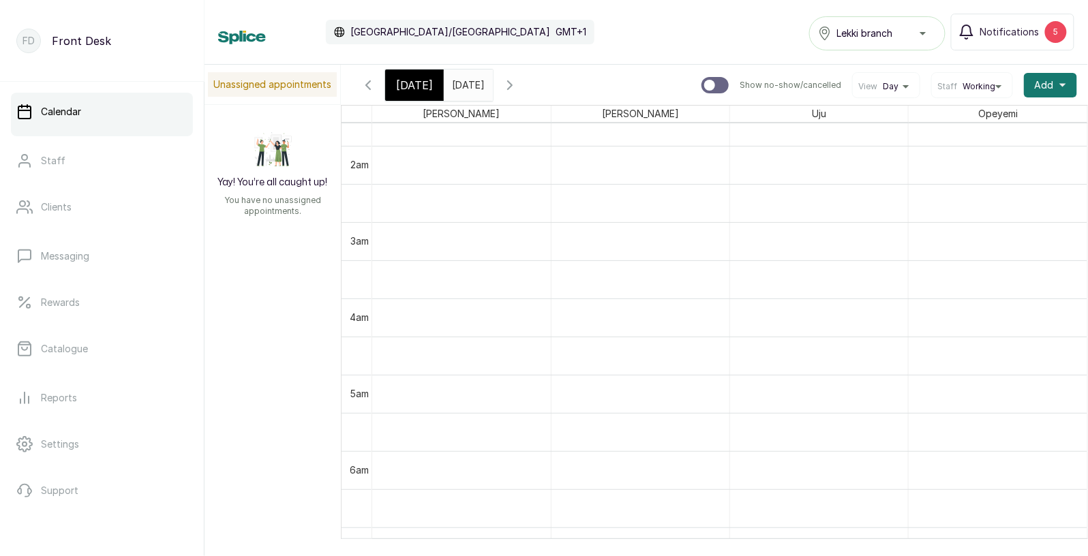
click at [407, 87] on span "Today" at bounding box center [414, 85] width 37 height 16
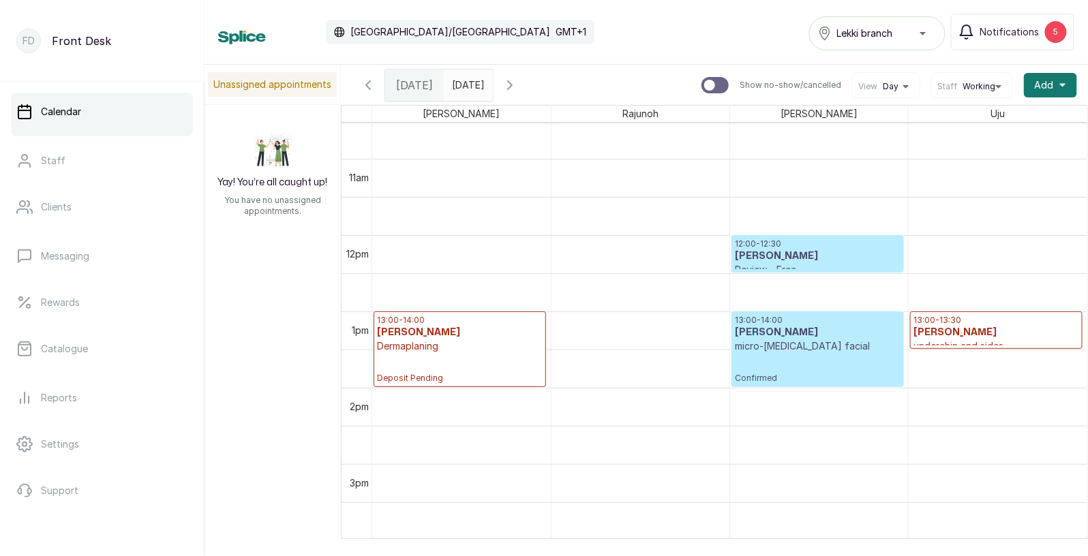
click at [484, 80] on icon "calendar" at bounding box center [479, 82] width 10 height 10
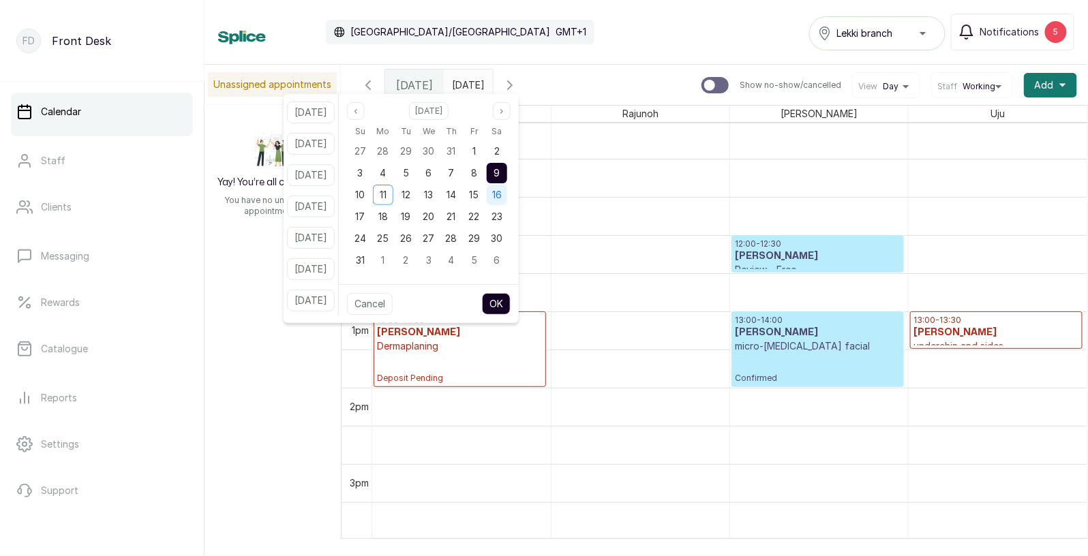
click at [505, 194] on div "16" at bounding box center [497, 195] width 20 height 20
click at [500, 176] on span "9" at bounding box center [497, 173] width 6 height 12
click at [510, 307] on button "OK" at bounding box center [496, 304] width 29 height 22
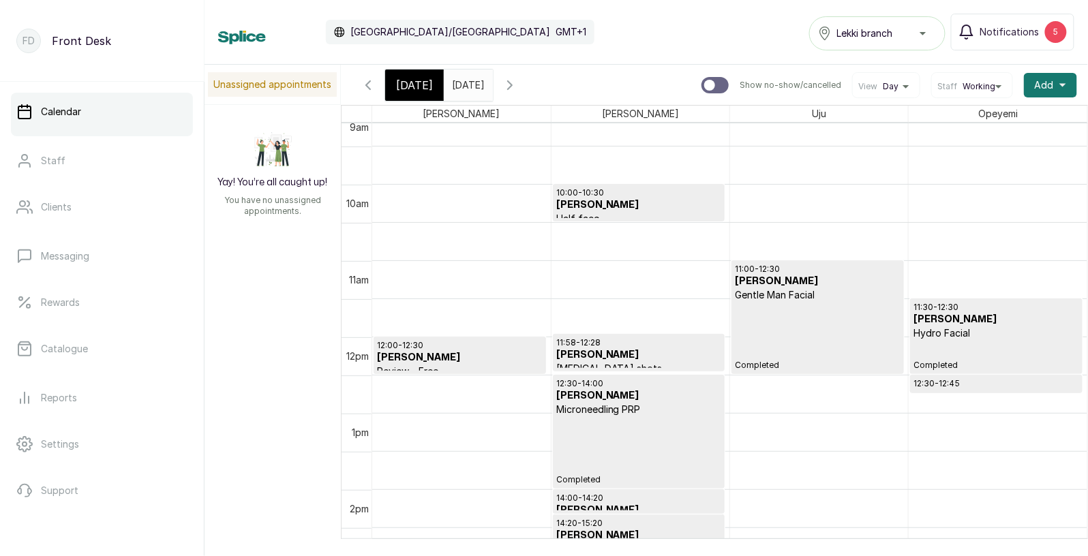
scroll to position [725, 0]
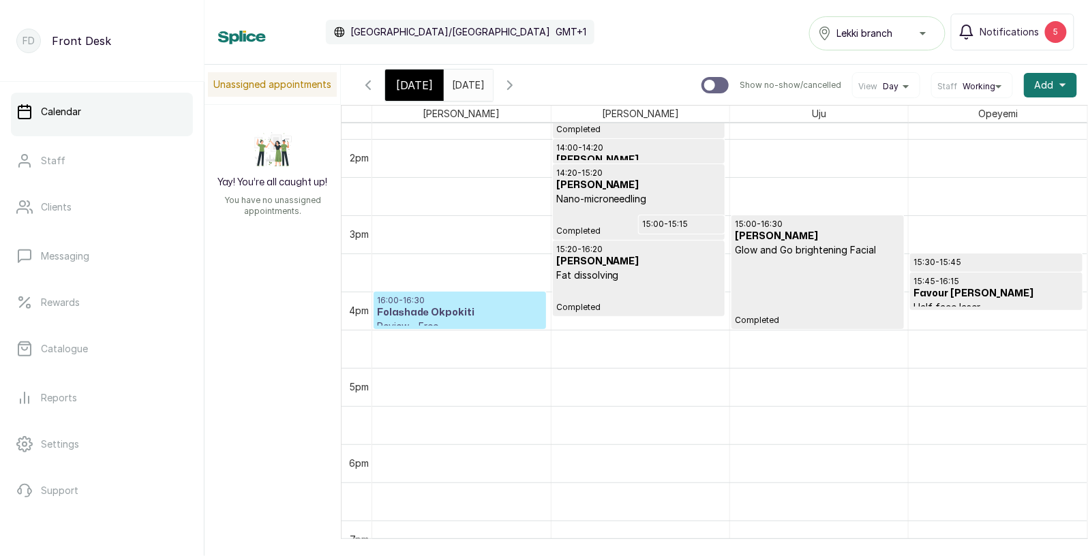
click at [410, 80] on span "Today" at bounding box center [414, 85] width 37 height 16
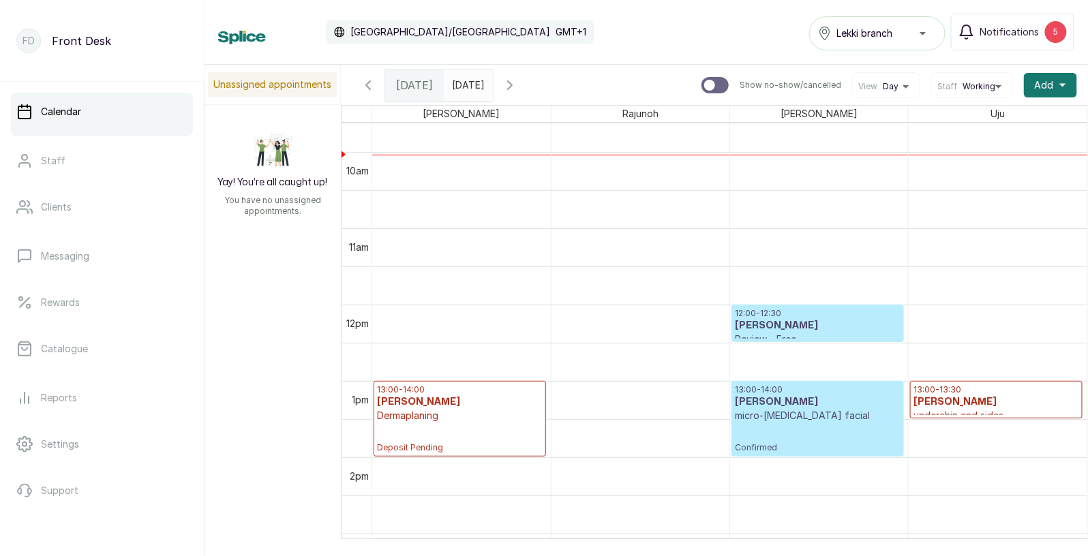
scroll to position [741, 0]
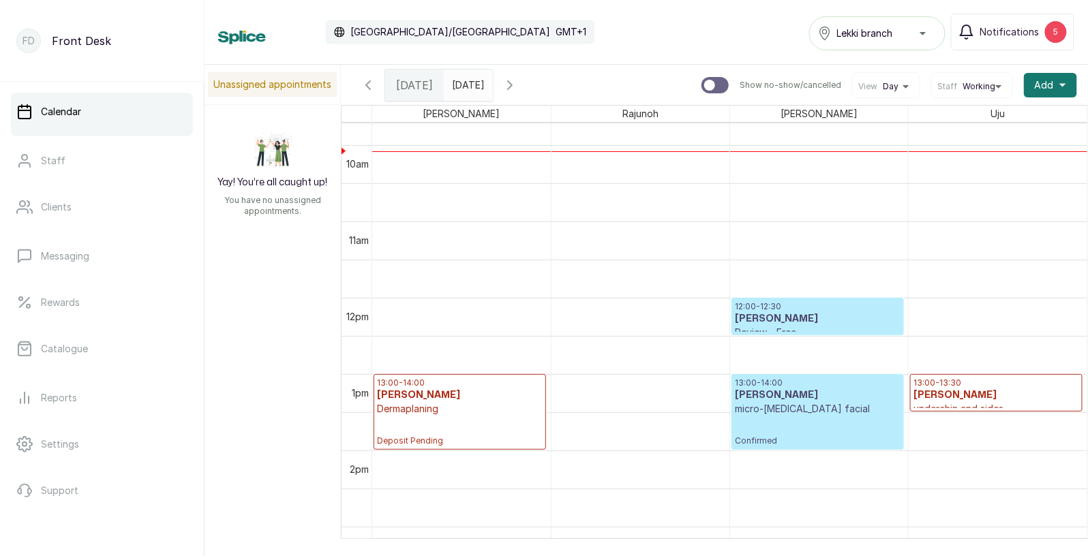
click at [966, 392] on h3 "Uba Uriel" at bounding box center [996, 395] width 166 height 14
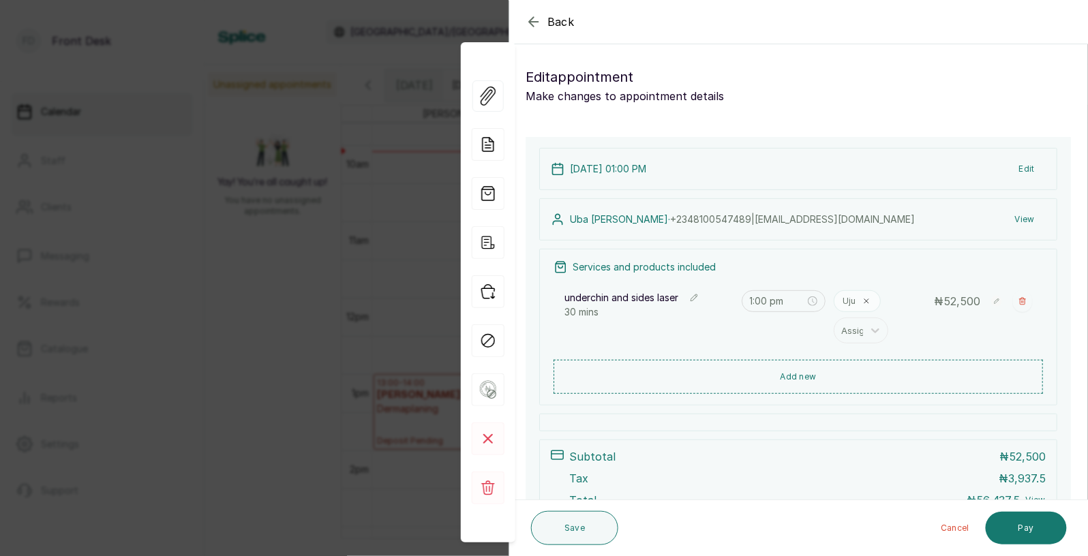
click at [547, 23] on span "Back" at bounding box center [560, 22] width 27 height 16
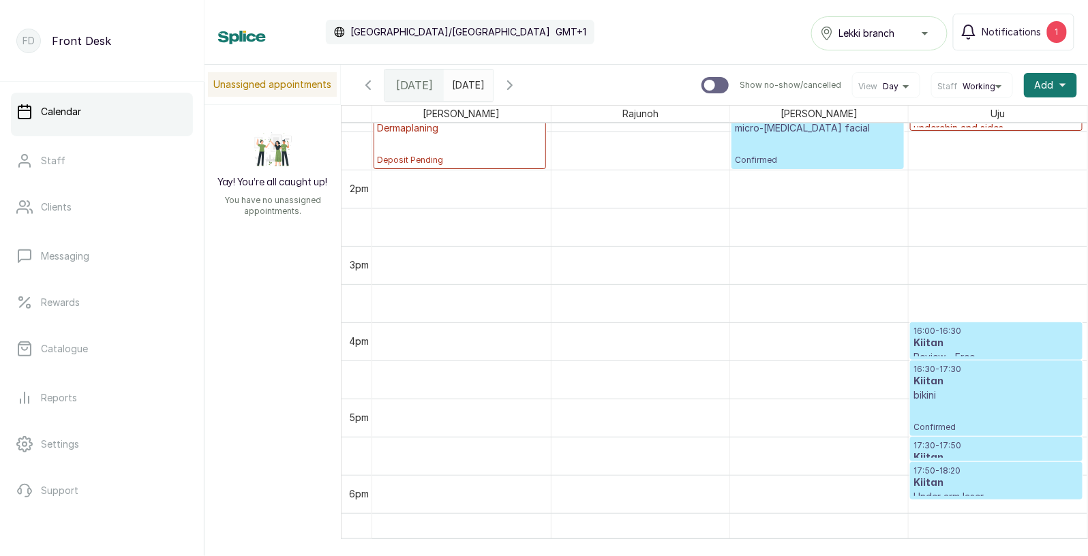
click at [466, 84] on input "text" at bounding box center [455, 81] width 22 height 23
type input "yyyy-MM-dd"
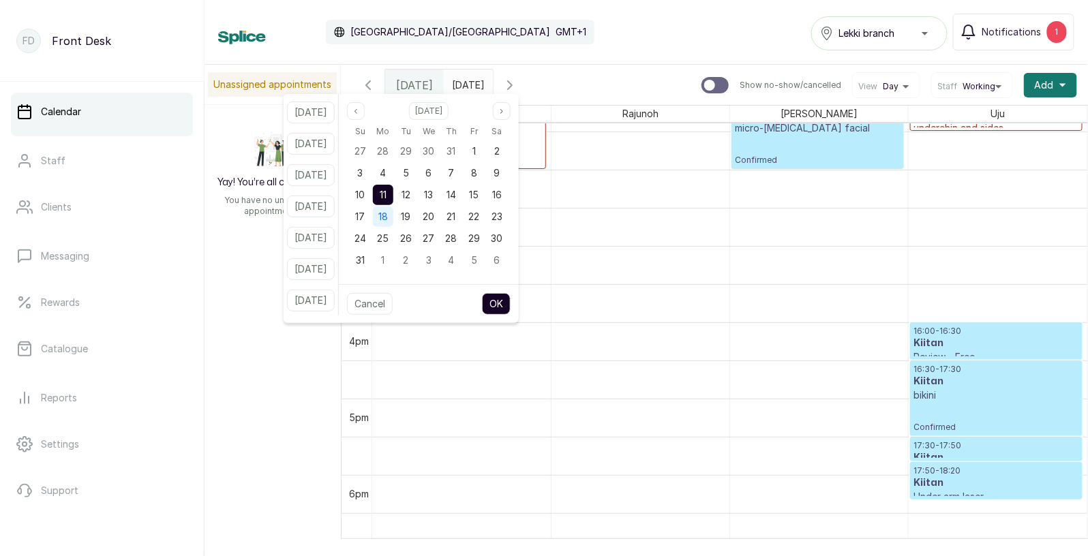
click at [388, 218] on span "18" at bounding box center [383, 217] width 10 height 12
click at [510, 303] on button "OK" at bounding box center [496, 304] width 29 height 22
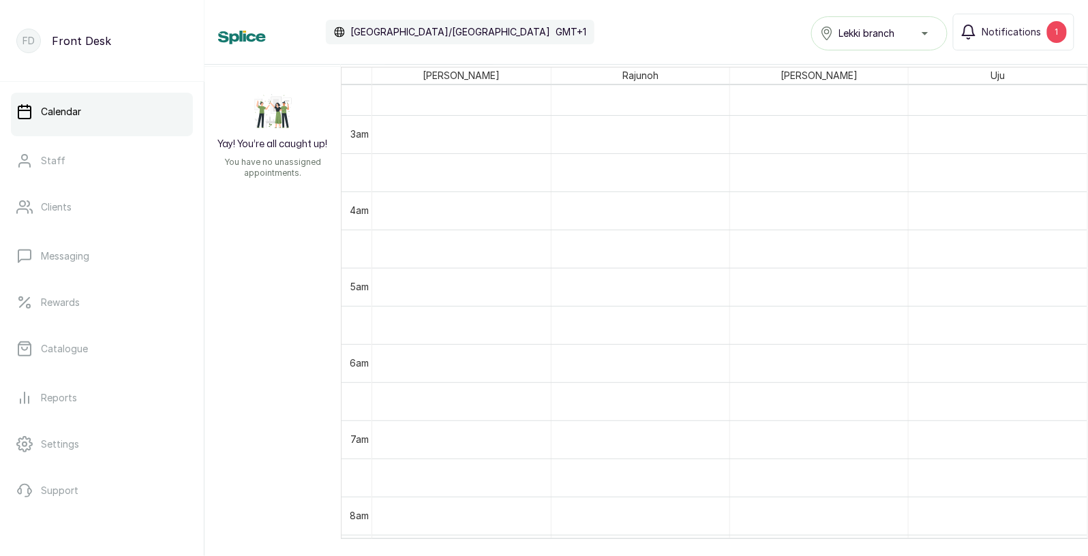
click at [408, 34] on div "Africa/Lagos GMT+1" at bounding box center [460, 32] width 268 height 25
click at [555, 31] on p "GMT+1" at bounding box center [570, 32] width 31 height 14
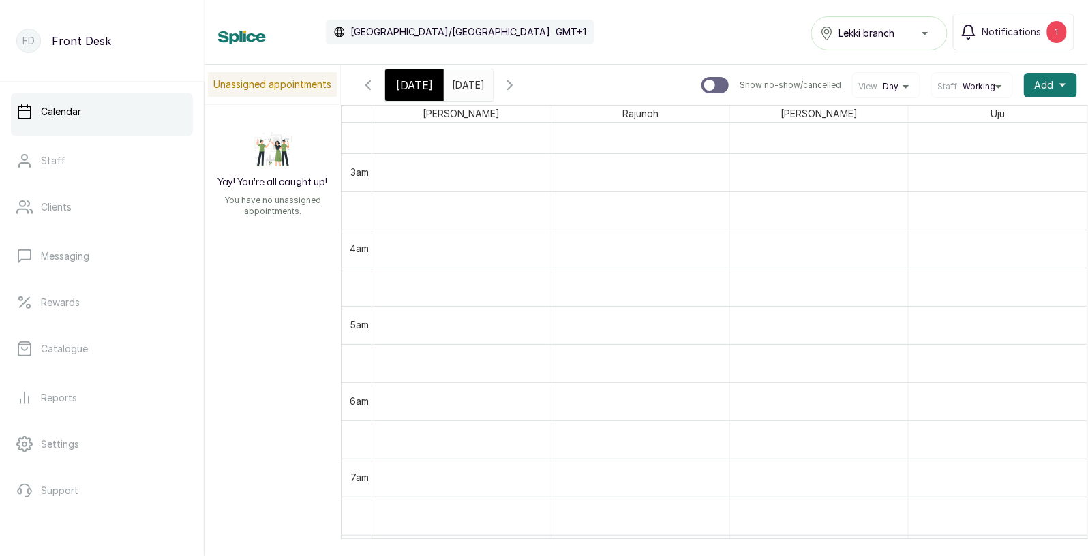
click at [466, 78] on input "2025-08-18" at bounding box center [455, 81] width 22 height 23
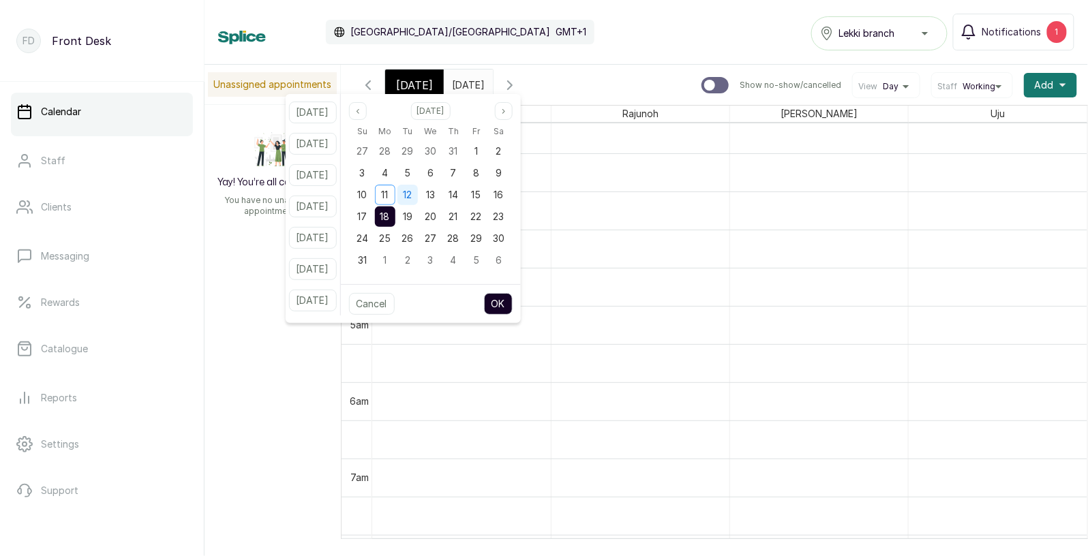
click at [412, 197] on span "12" at bounding box center [407, 195] width 9 height 12
click at [512, 300] on button "OK" at bounding box center [498, 304] width 29 height 22
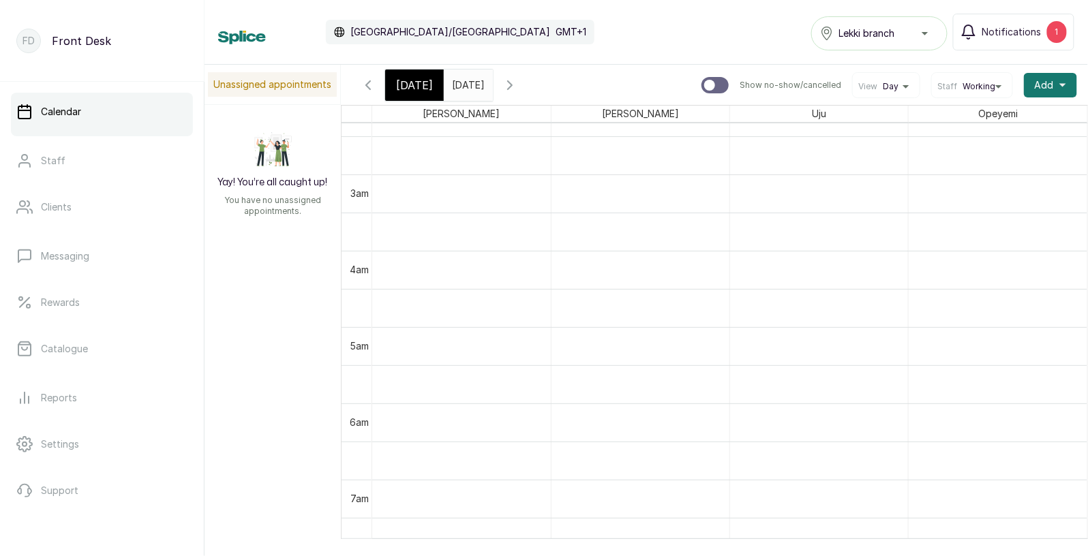
click at [466, 90] on input "2025-08-12" at bounding box center [455, 81] width 22 height 23
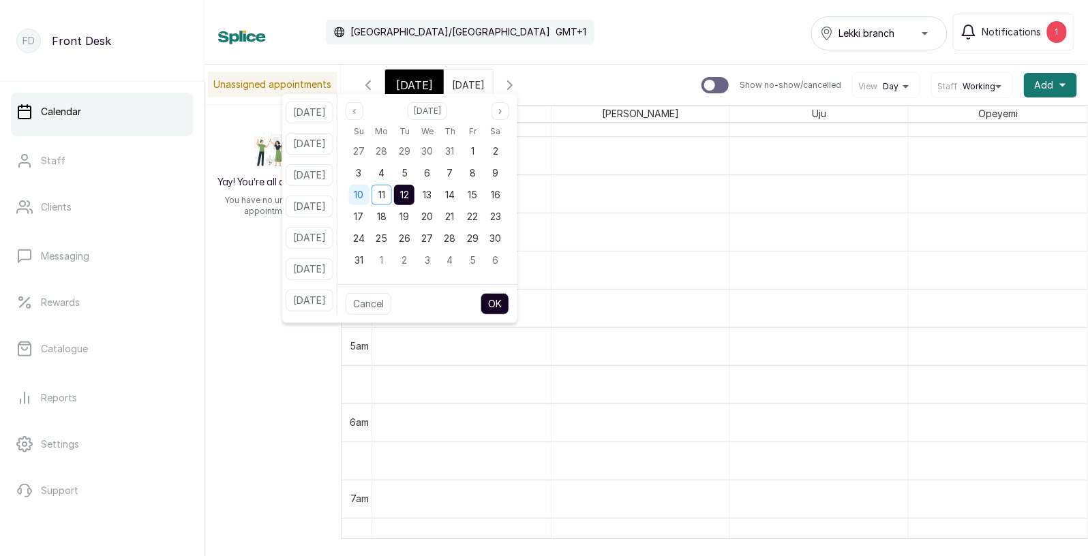
click at [364, 195] on span "10" at bounding box center [359, 195] width 10 height 12
click at [508, 305] on button "OK" at bounding box center [494, 304] width 29 height 22
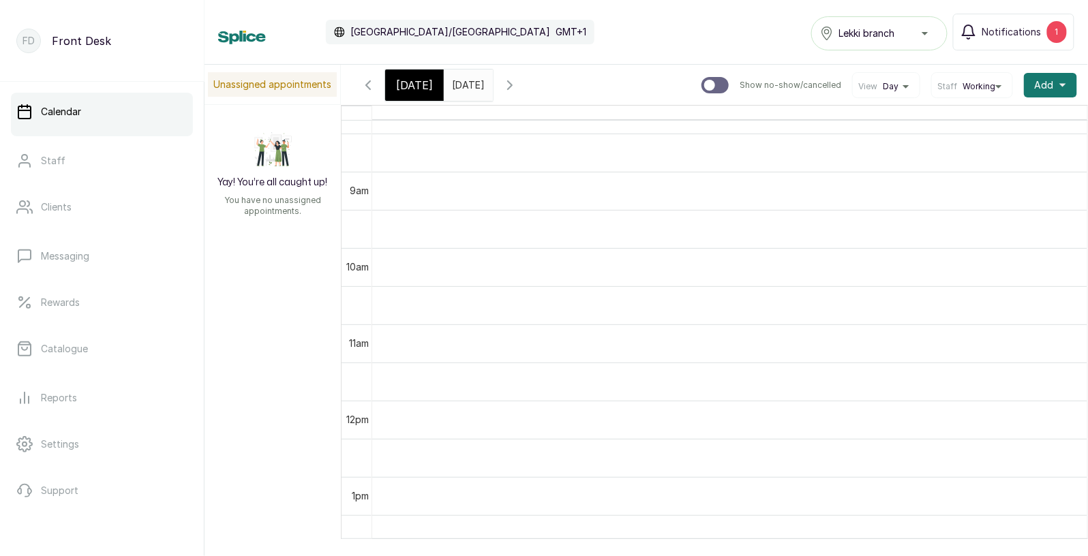
scroll to position [673, 0]
click at [466, 84] on input "2025-08-10" at bounding box center [455, 81] width 22 height 23
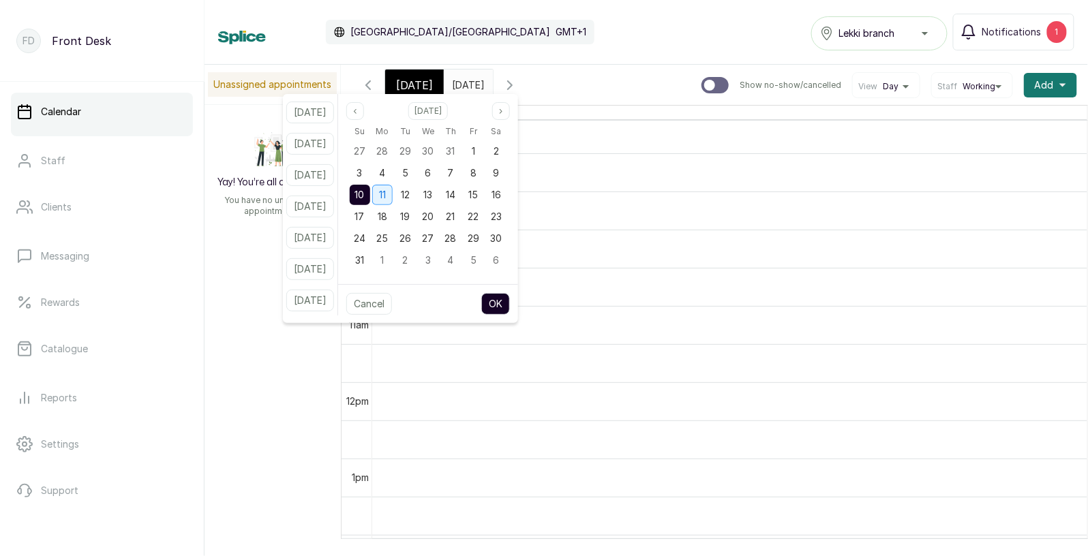
click at [386, 194] on span "11" at bounding box center [382, 195] width 7 height 12
click at [510, 298] on button "OK" at bounding box center [495, 304] width 29 height 22
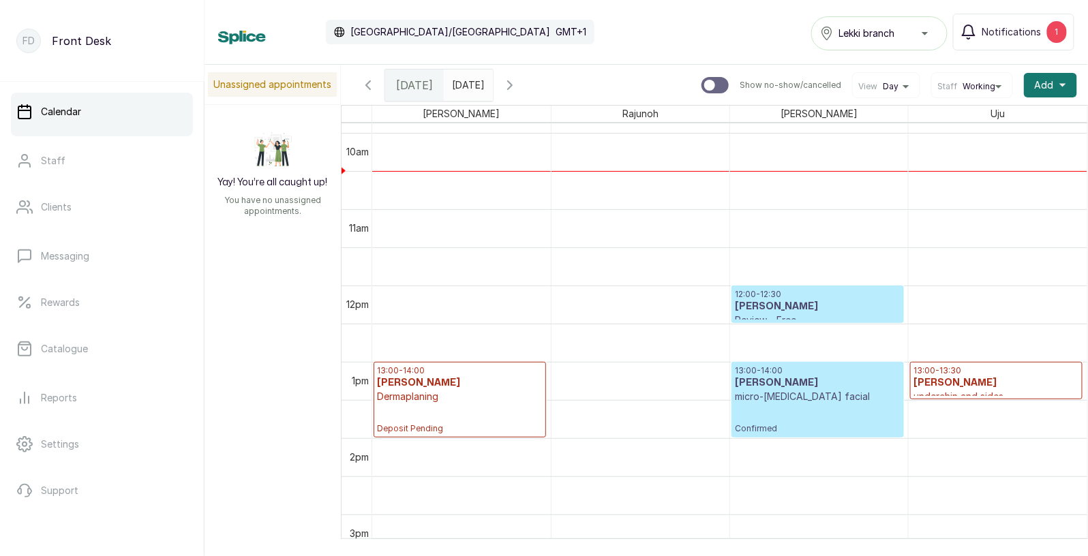
scroll to position [805, 0]
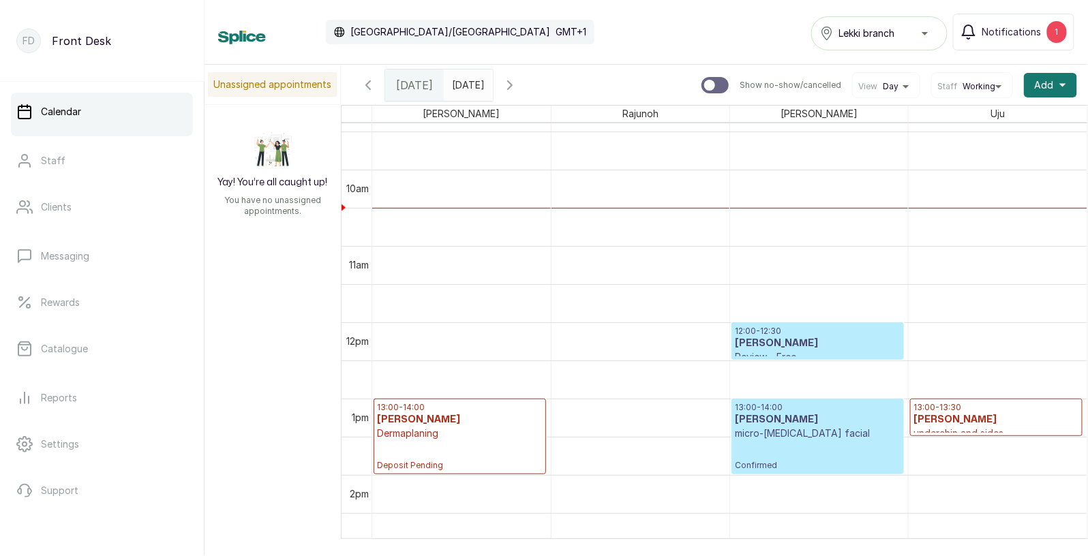
click at [466, 82] on input "2025-08-11" at bounding box center [455, 81] width 22 height 23
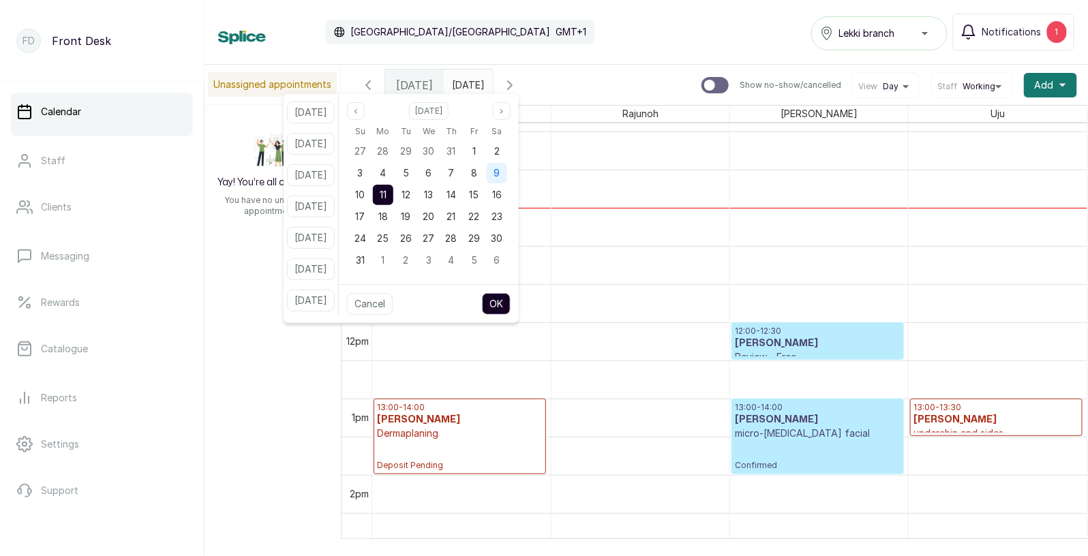
click at [500, 169] on span "9" at bounding box center [497, 173] width 6 height 12
click at [510, 301] on button "OK" at bounding box center [496, 304] width 29 height 22
type input "2025-08-09"
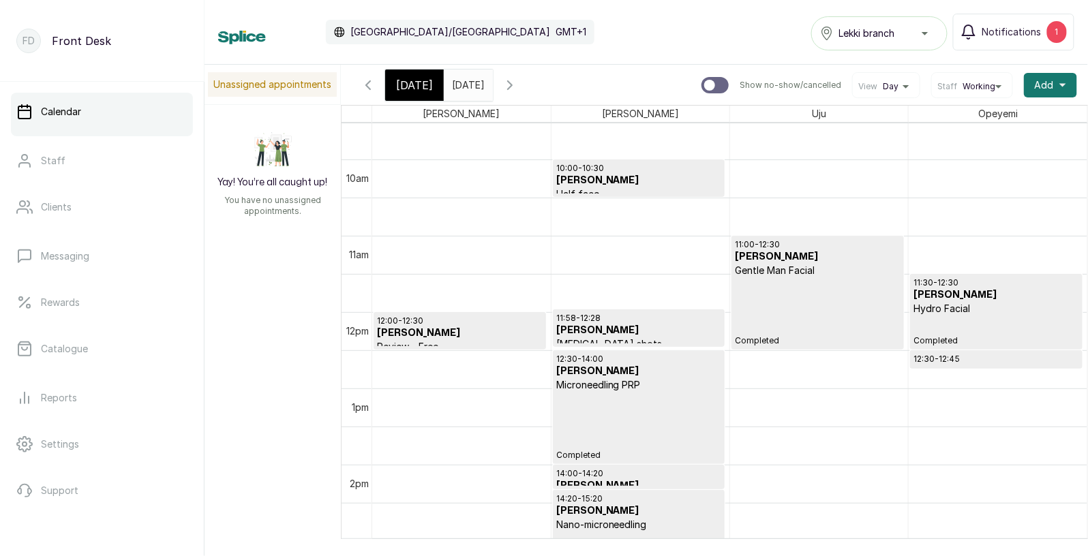
click at [407, 82] on span "Today" at bounding box center [414, 85] width 37 height 16
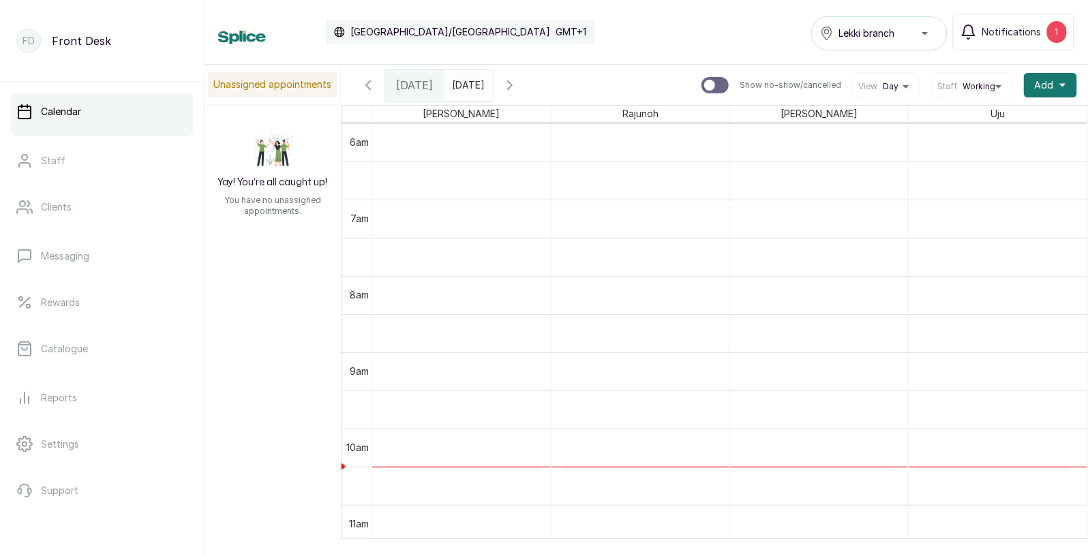
click at [977, 86] on span "Working" at bounding box center [978, 86] width 33 height 11
click at [967, 143] on li "All" at bounding box center [972, 151] width 70 height 22
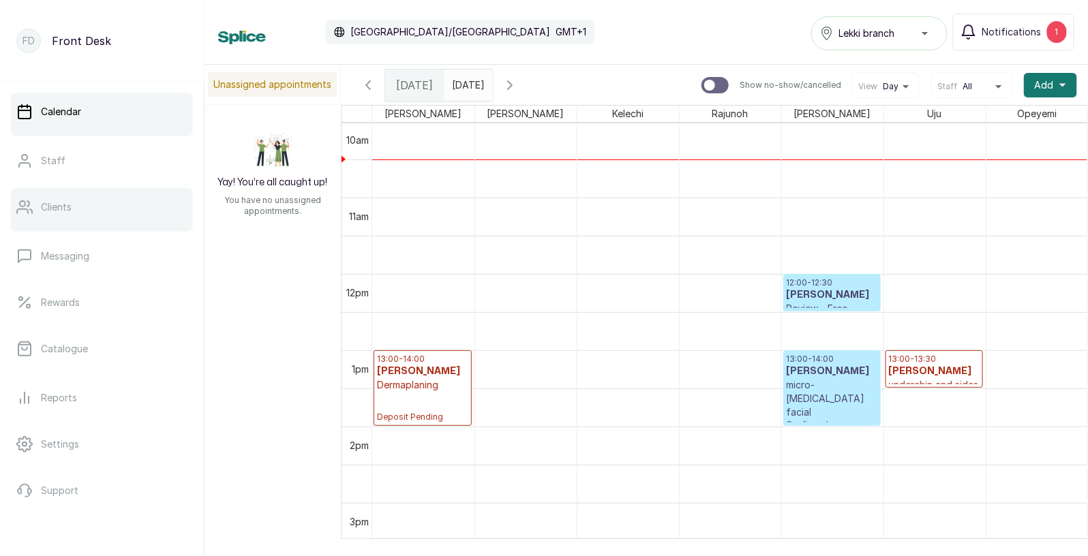
click at [57, 206] on p "Clients" at bounding box center [56, 207] width 31 height 14
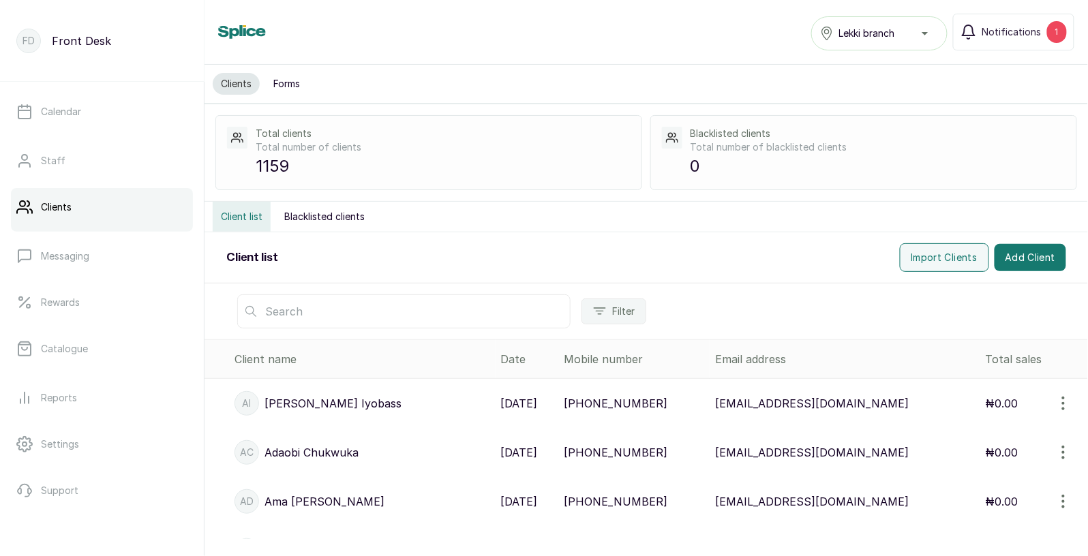
click at [293, 315] on input "text" at bounding box center [403, 311] width 333 height 34
click at [501, 405] on p "9 Aug, 2025" at bounding box center [519, 403] width 37 height 16
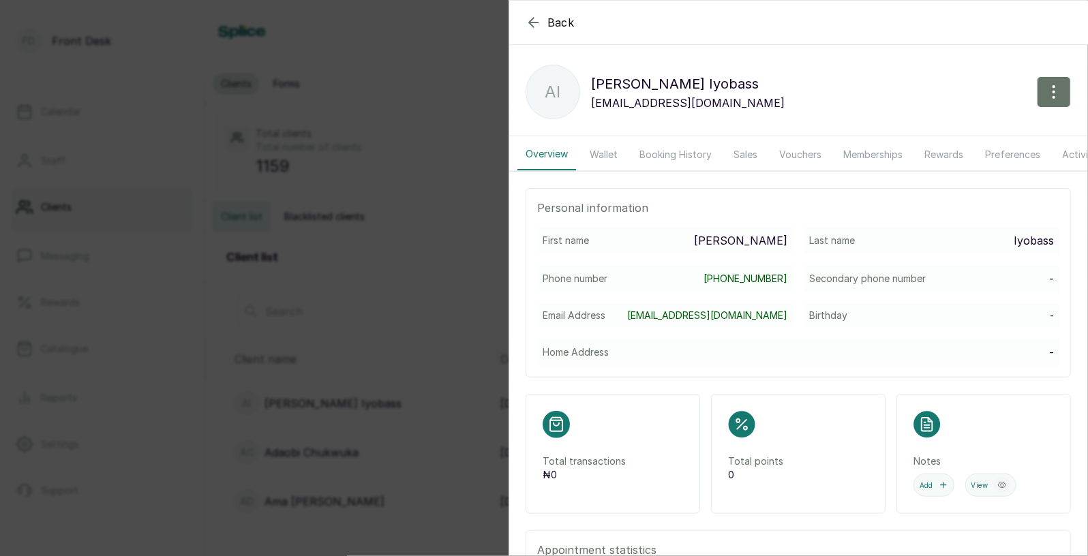
click at [681, 153] on button "Booking History" at bounding box center [675, 154] width 89 height 31
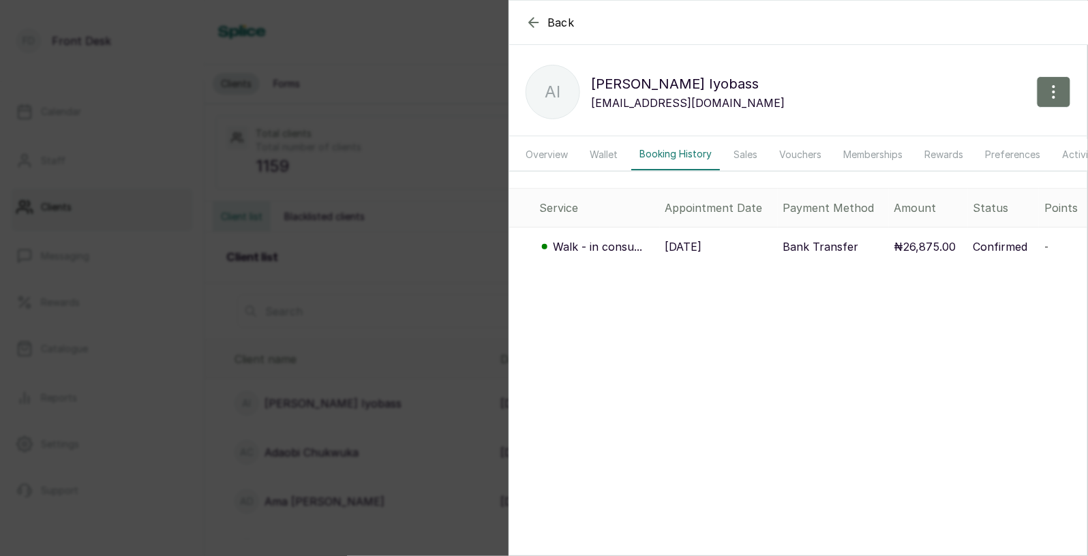
click at [702, 243] on p "10 Aug, 2025" at bounding box center [683, 246] width 37 height 16
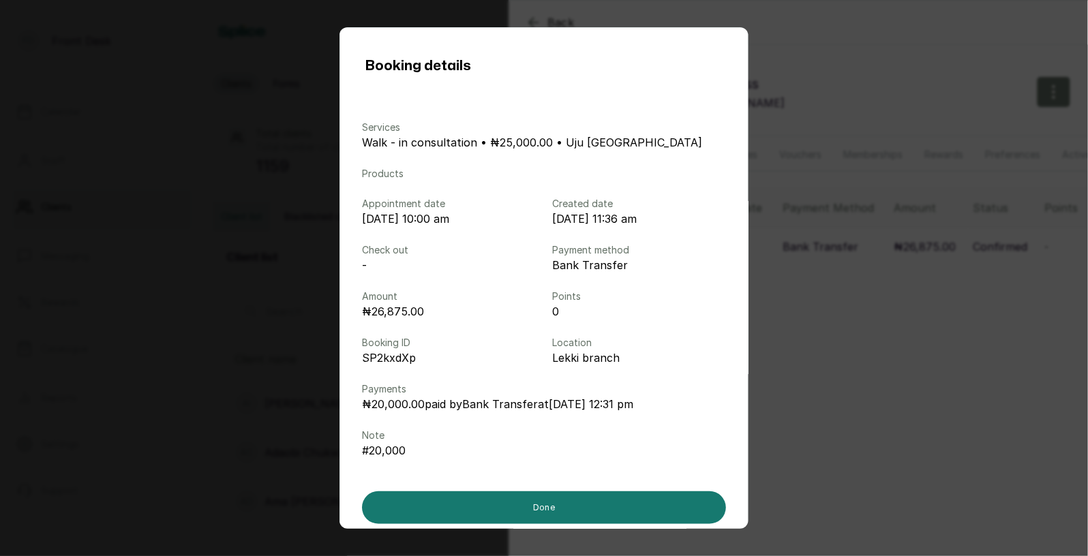
click at [784, 241] on div "Booking details Services Walk - in consultation • ₦25,000.00 • Uju Agu Products…" at bounding box center [544, 278] width 1088 height 556
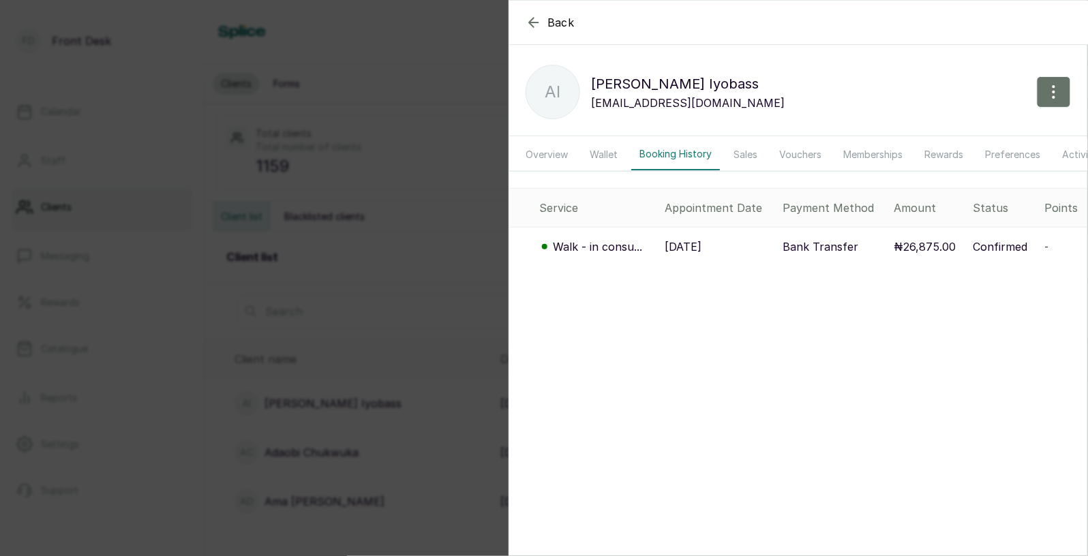
click at [258, 225] on div "Back Abigail Iyobass AI Abigail Iyobass AlmostxAngles@gmail.com Overview Wallet…" at bounding box center [544, 278] width 1088 height 556
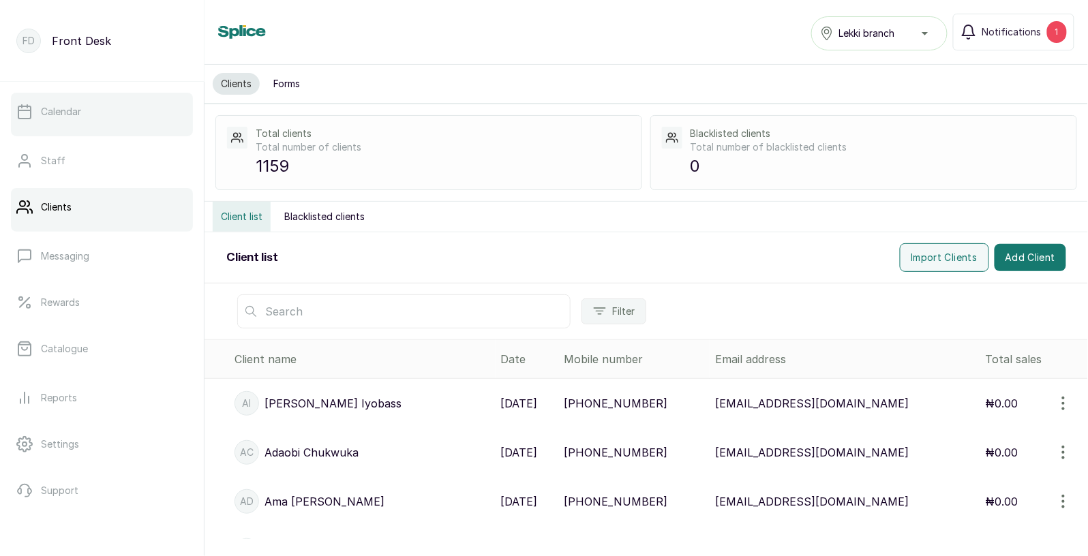
click at [82, 108] on link "Calendar" at bounding box center [102, 112] width 182 height 38
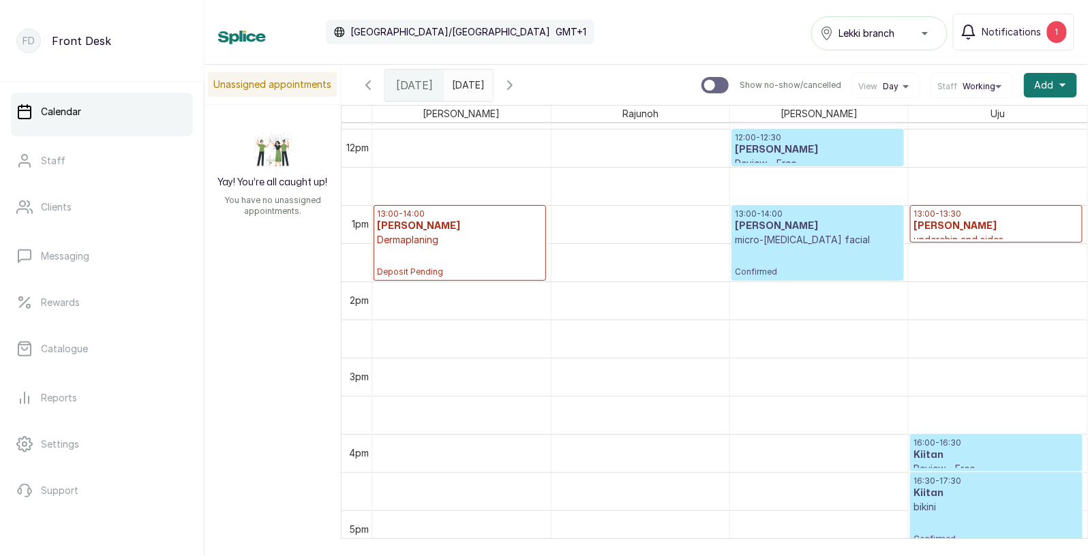
scroll to position [908, 0]
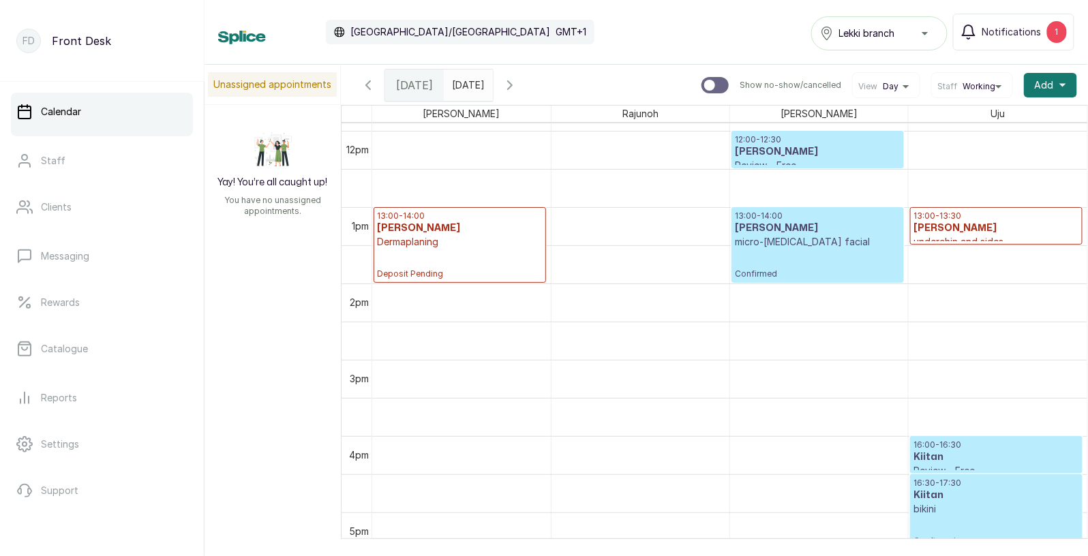
click at [366, 84] on icon "button" at bounding box center [368, 85] width 4 height 8
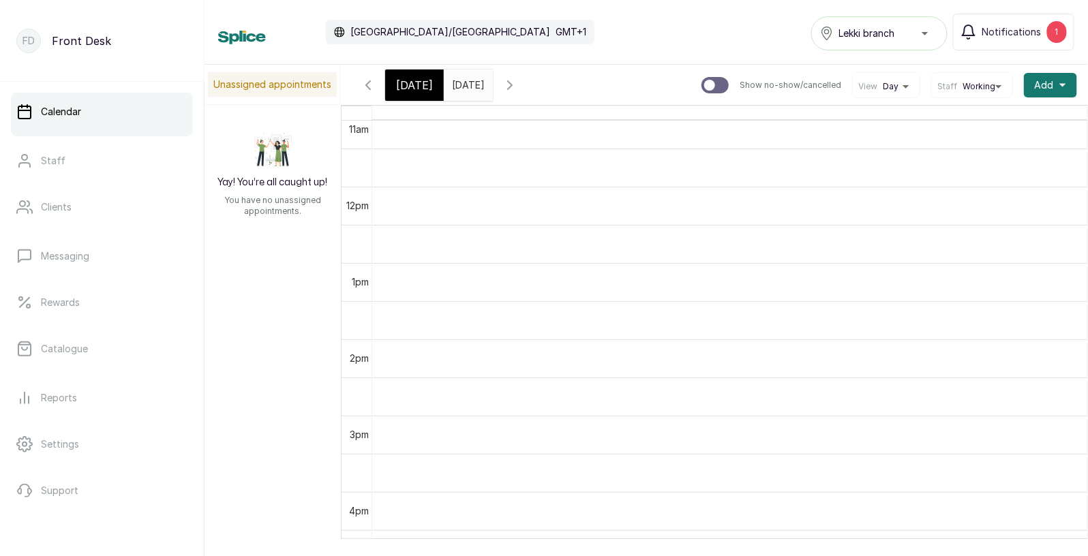
scroll to position [900, 0]
click at [518, 81] on icon "button" at bounding box center [510, 85] width 16 height 16
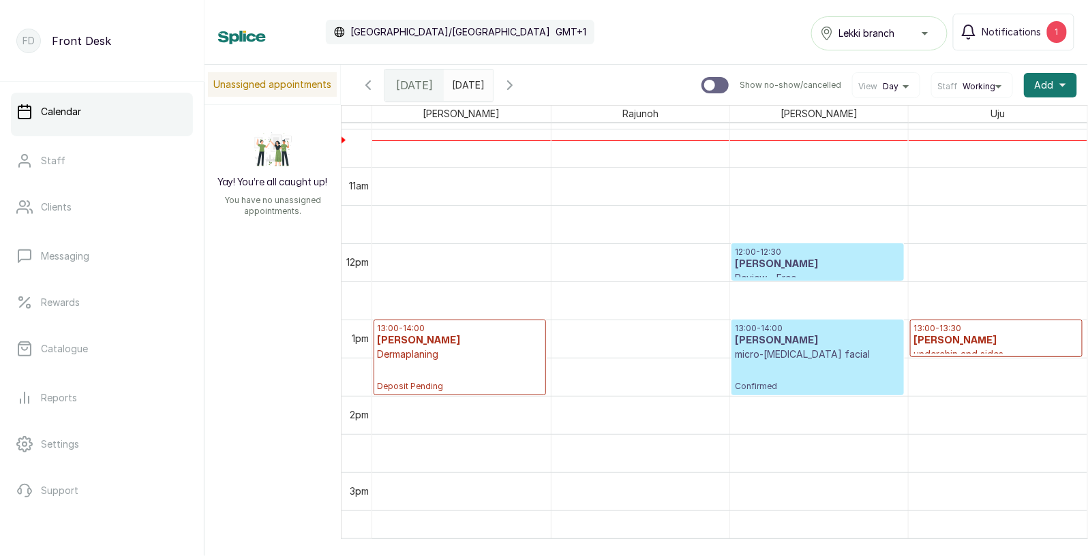
scroll to position [819, 0]
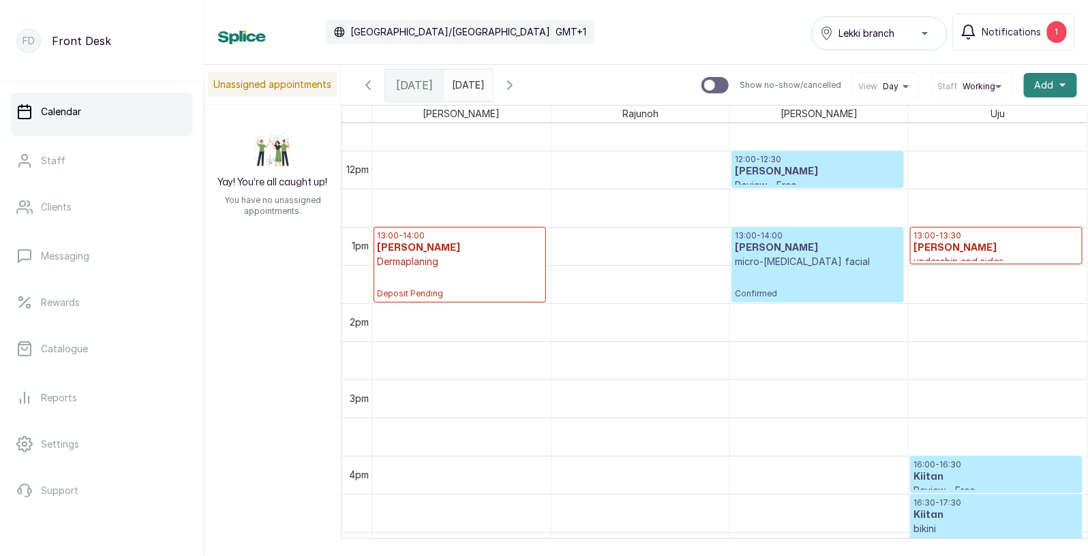
click at [1047, 84] on span "Add" at bounding box center [1043, 85] width 19 height 14
click at [1001, 119] on span "Add Appointment" at bounding box center [1000, 122] width 131 height 16
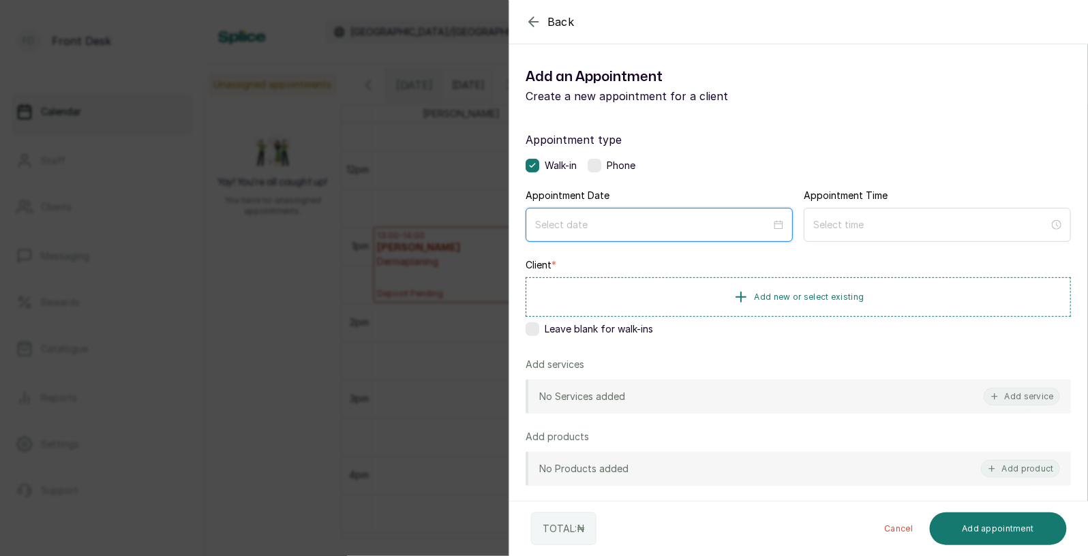
click at [748, 223] on input at bounding box center [653, 224] width 236 height 15
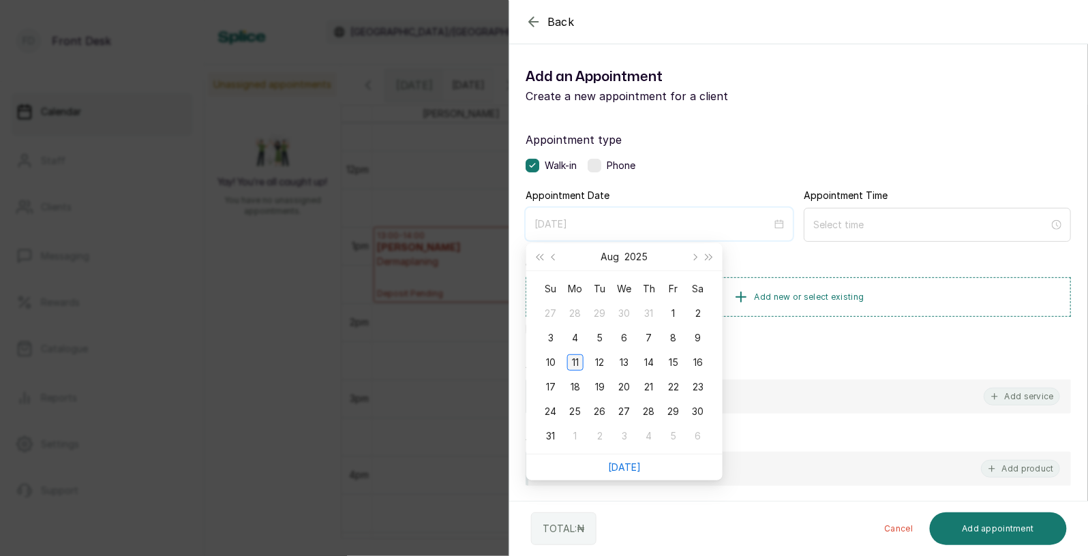
type input "2025/08/11"
click at [579, 360] on div "11" at bounding box center [575, 362] width 16 height 16
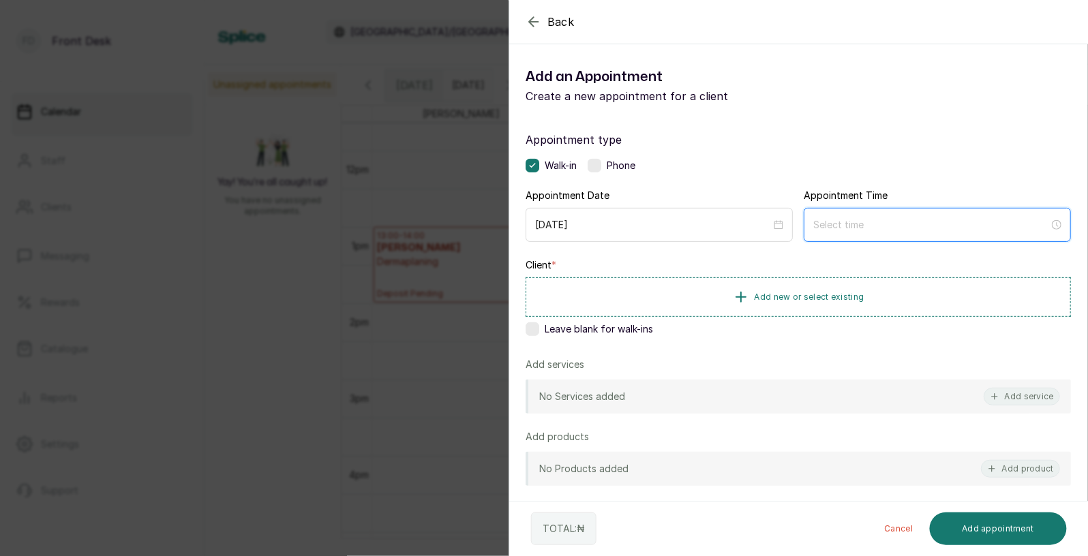
click at [880, 218] on input at bounding box center [931, 224] width 236 height 15
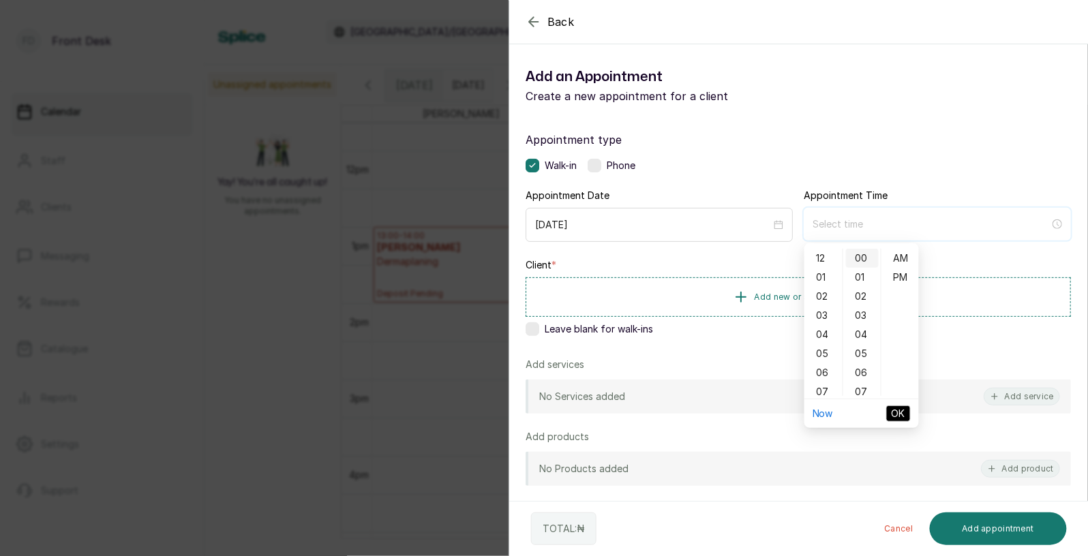
type input "12:00 am"
click at [827, 313] on div "03" at bounding box center [823, 315] width 33 height 19
type input "3:00 pm"
click at [897, 277] on div "PM" at bounding box center [900, 277] width 33 height 19
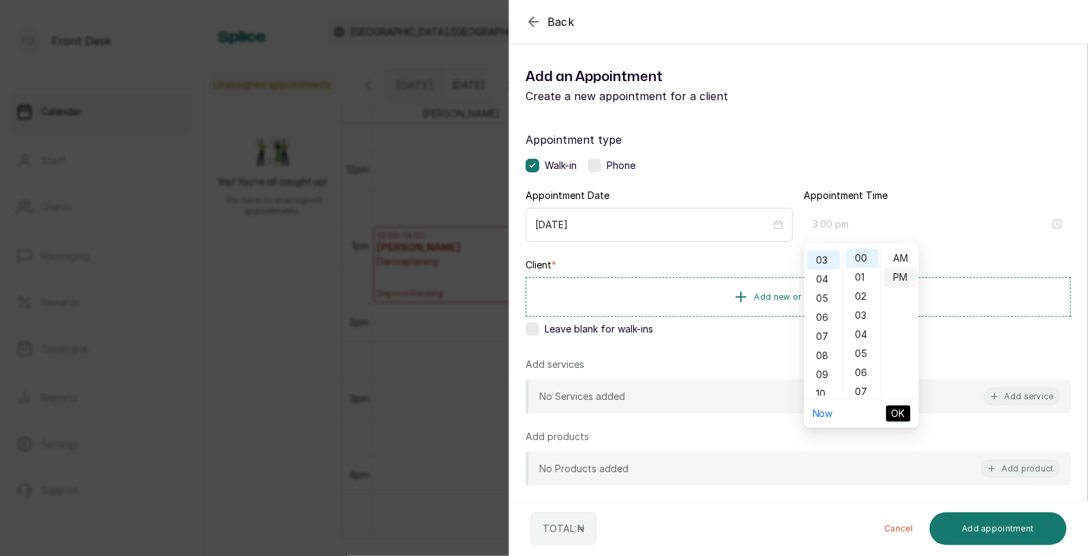
click at [897, 277] on div "PM" at bounding box center [900, 277] width 33 height 19
click at [898, 414] on span "OK" at bounding box center [898, 413] width 14 height 15
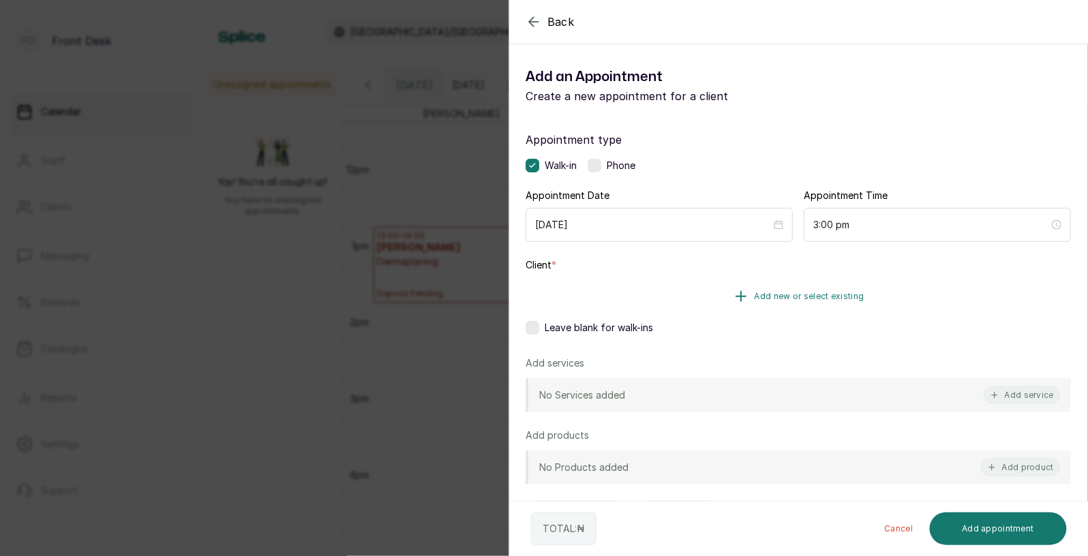
click at [828, 297] on span "Add new or select existing" at bounding box center [809, 296] width 110 height 11
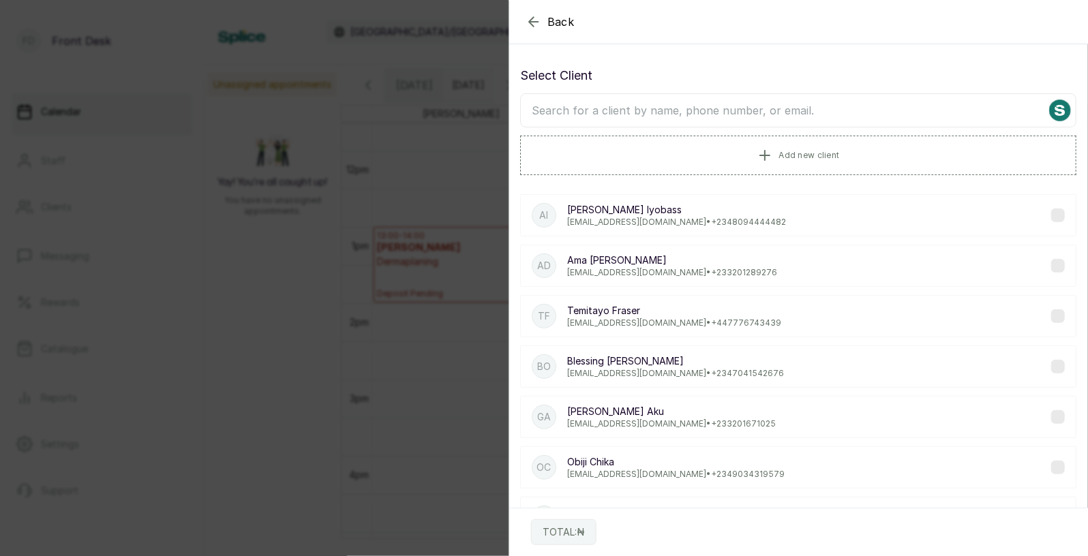
click at [732, 111] on input "text" at bounding box center [798, 110] width 556 height 34
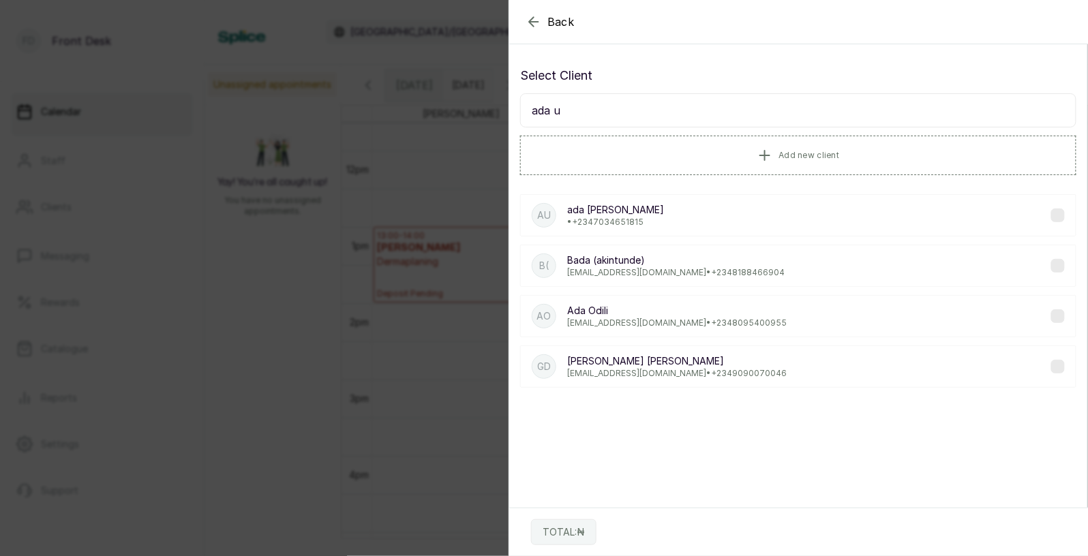
type input "ada um"
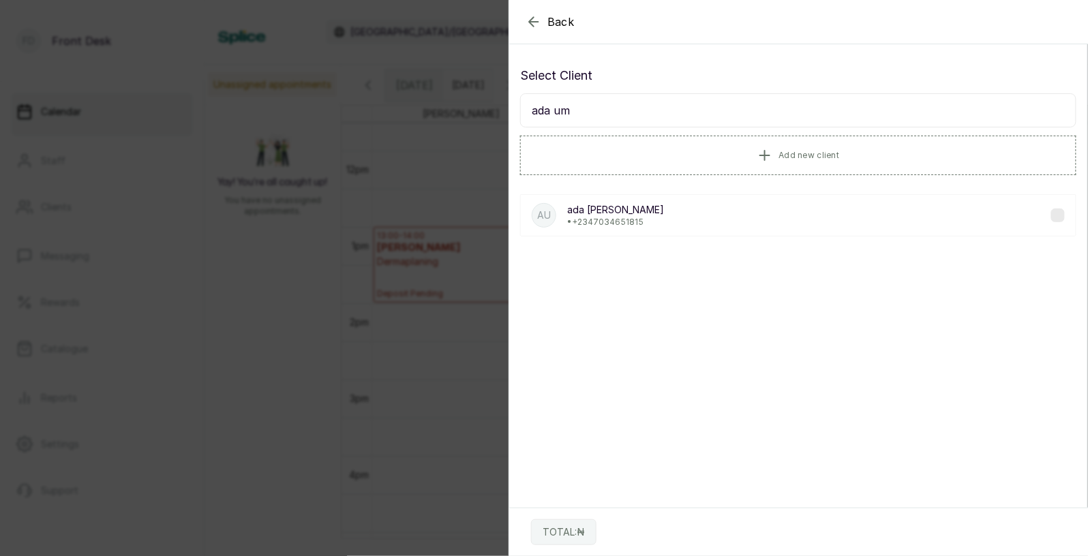
click at [626, 209] on p "ada umeh" at bounding box center [615, 210] width 97 height 14
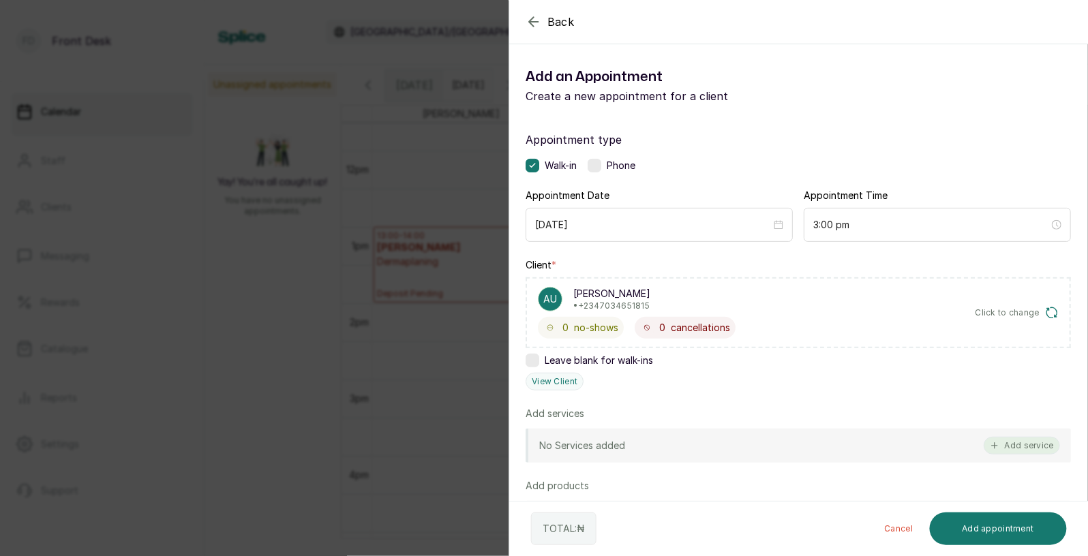
click at [1007, 444] on button "Add service" at bounding box center [1021, 446] width 76 height 18
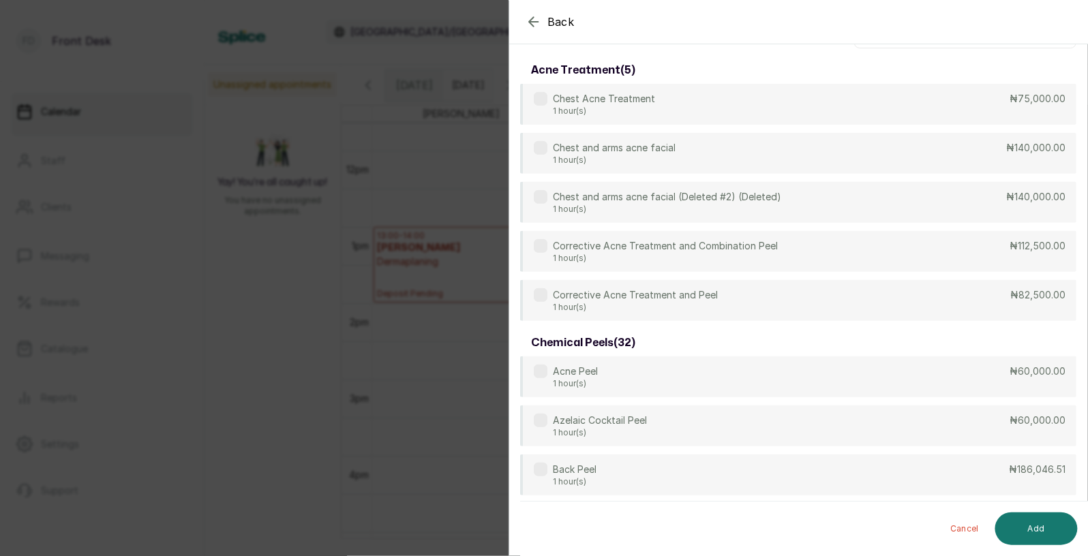
scroll to position [0, 0]
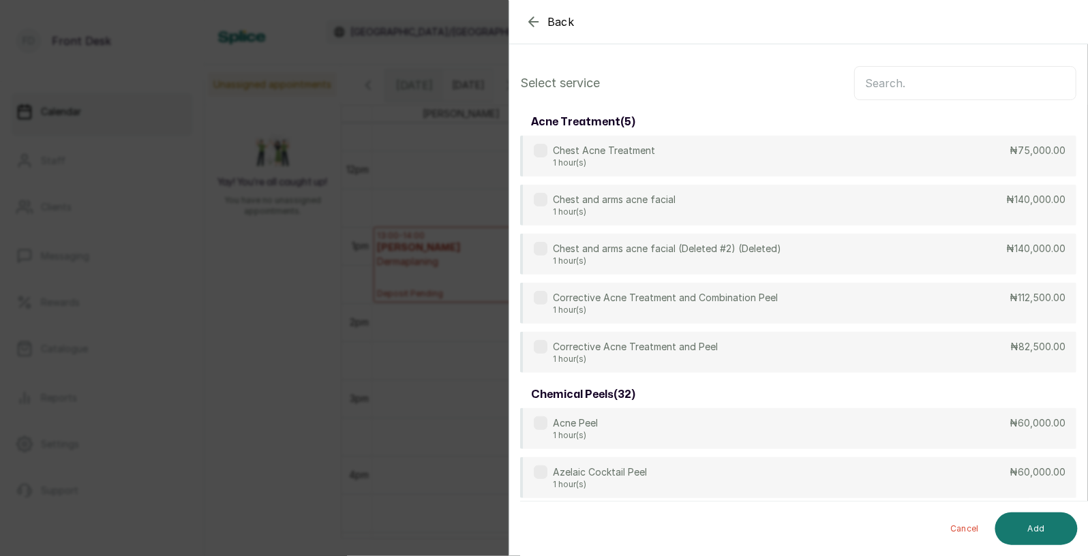
click at [951, 90] on input "text" at bounding box center [965, 83] width 222 height 34
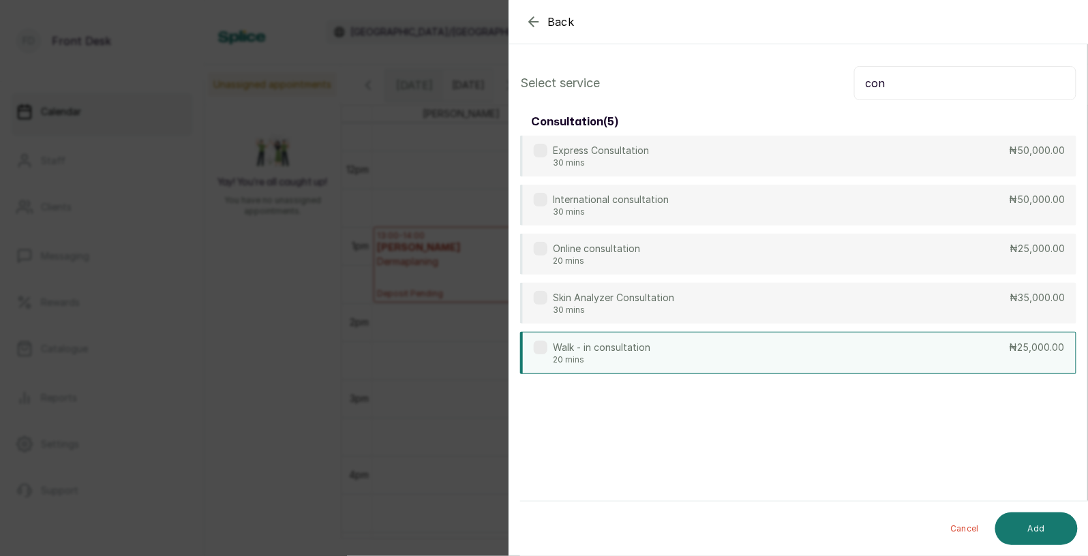
type input "con"
click at [623, 350] on p "Walk - in consultation" at bounding box center [601, 348] width 97 height 14
click at [1045, 525] on button "Add" at bounding box center [1036, 528] width 82 height 33
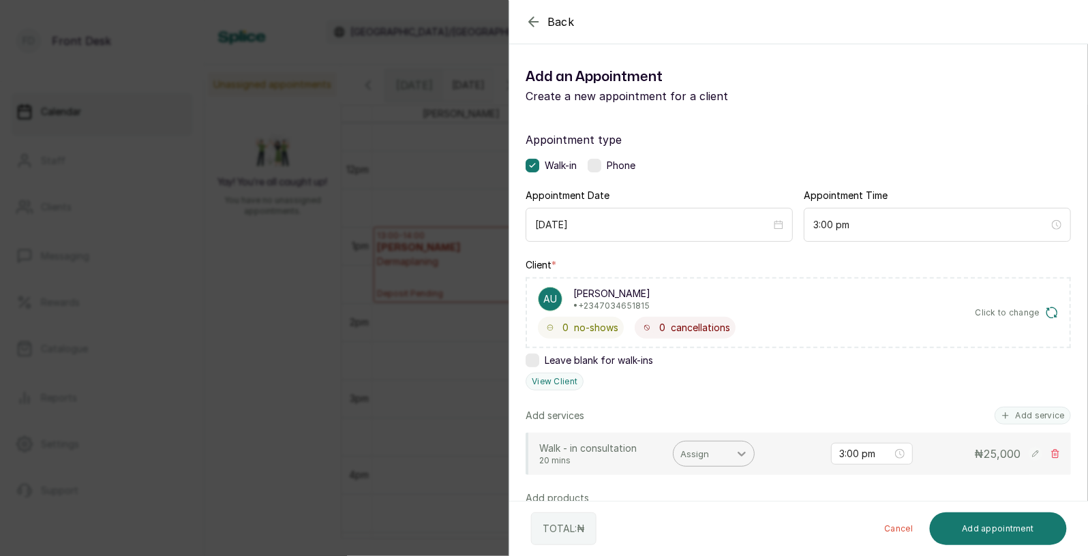
click at [749, 454] on div at bounding box center [741, 454] width 25 height 25
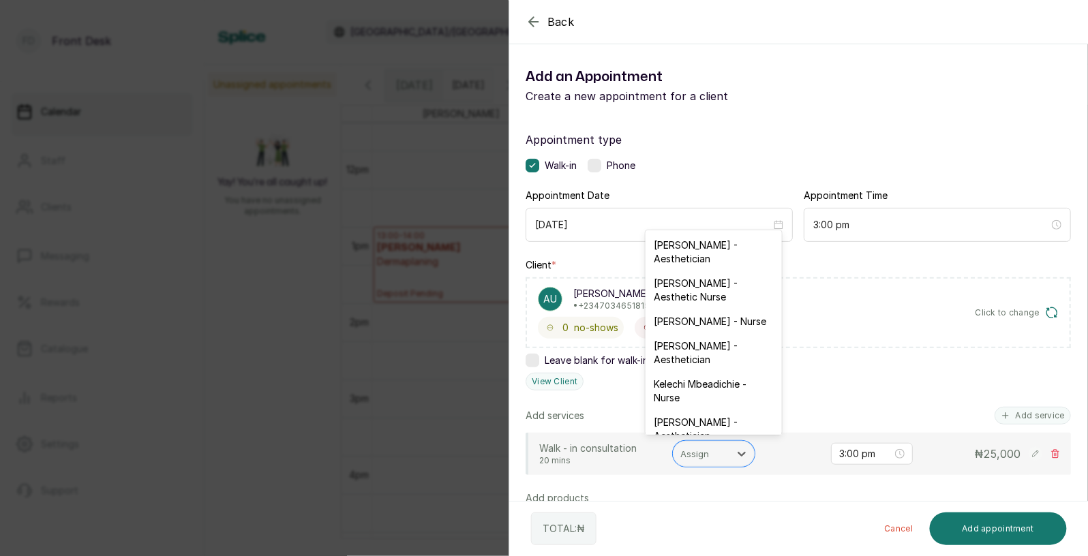
scroll to position [27, 0]
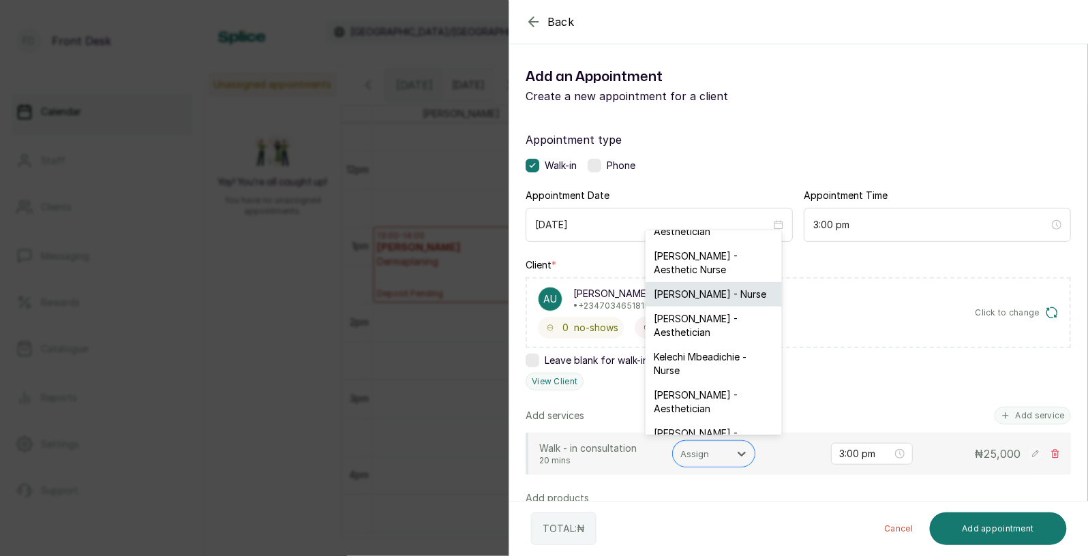
click at [726, 282] on div "Ifeoma Eze - Nurse" at bounding box center [713, 294] width 136 height 25
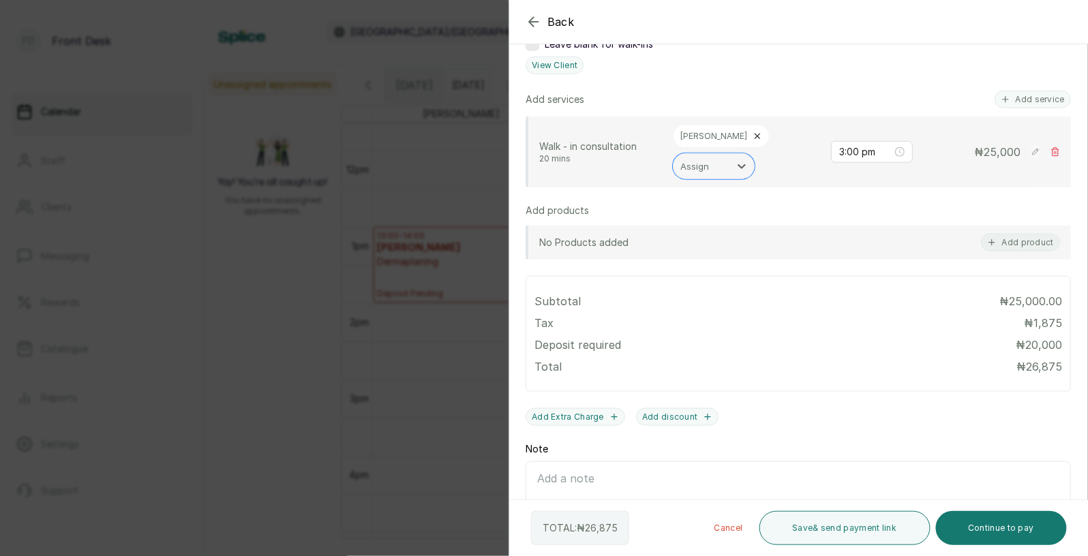
scroll to position [317, 0]
click at [1000, 537] on button "Continue to pay" at bounding box center [1002, 528] width 132 height 34
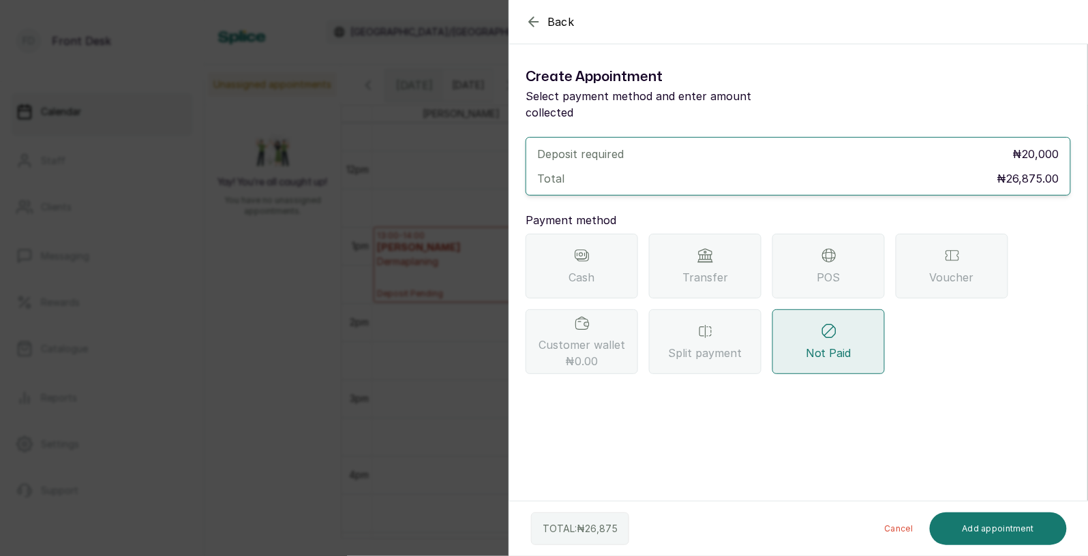
click at [728, 258] on div "Transfer" at bounding box center [705, 266] width 112 height 65
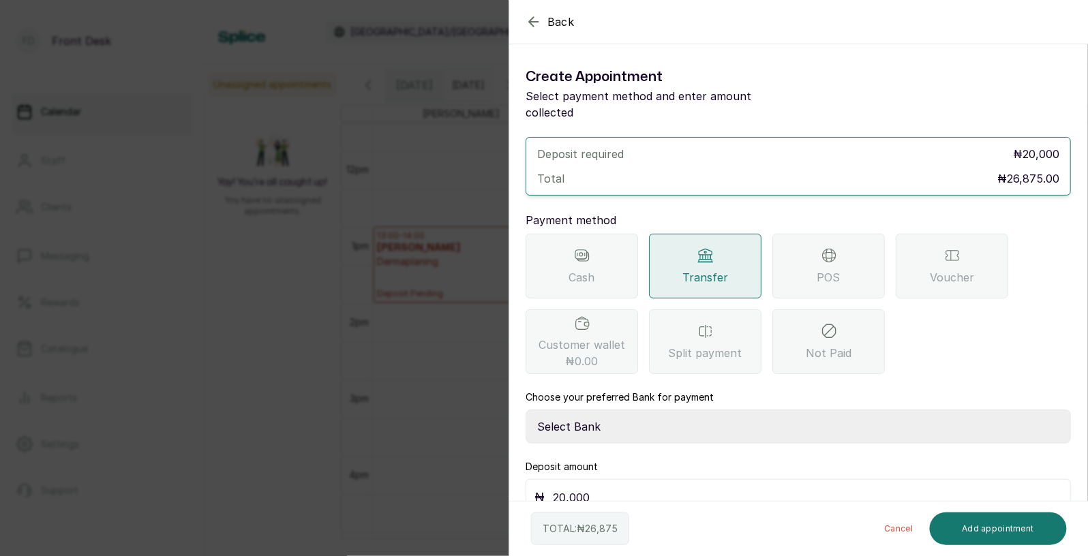
click at [674, 412] on select "Select Bank DONNA ONYENDI Fairmoney Microfinance Bank SKN ANALYTICS MED AESTH. …" at bounding box center [797, 427] width 545 height 34
select select "43272bc0-21c6-4b19-b9fb-c2093b8603c2"
click at [657, 488] on input "20,000" at bounding box center [807, 497] width 509 height 19
type input "20,000"
click at [976, 532] on button "Add appointment" at bounding box center [998, 528] width 138 height 33
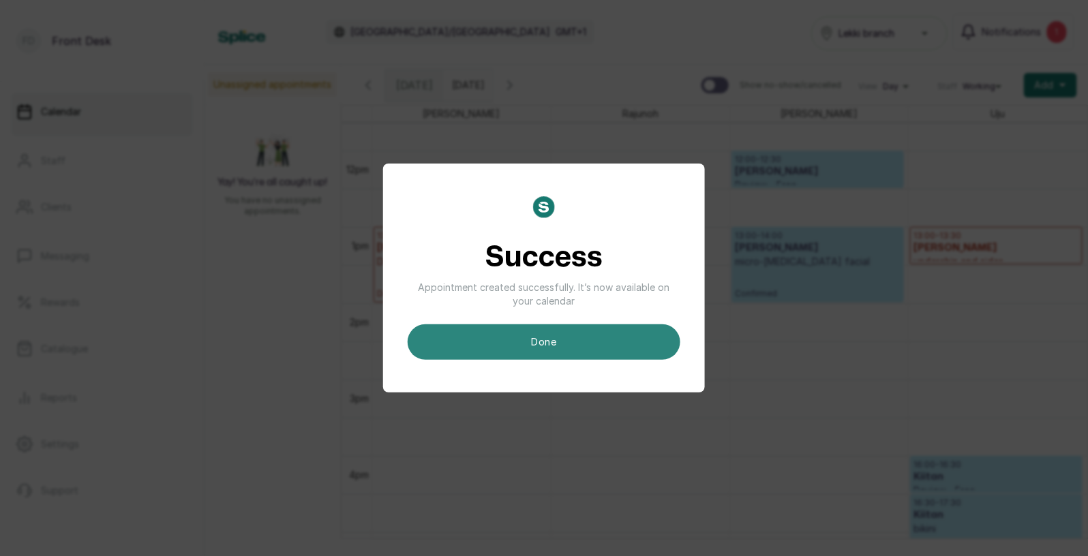
click at [595, 335] on button "done" at bounding box center [543, 341] width 273 height 35
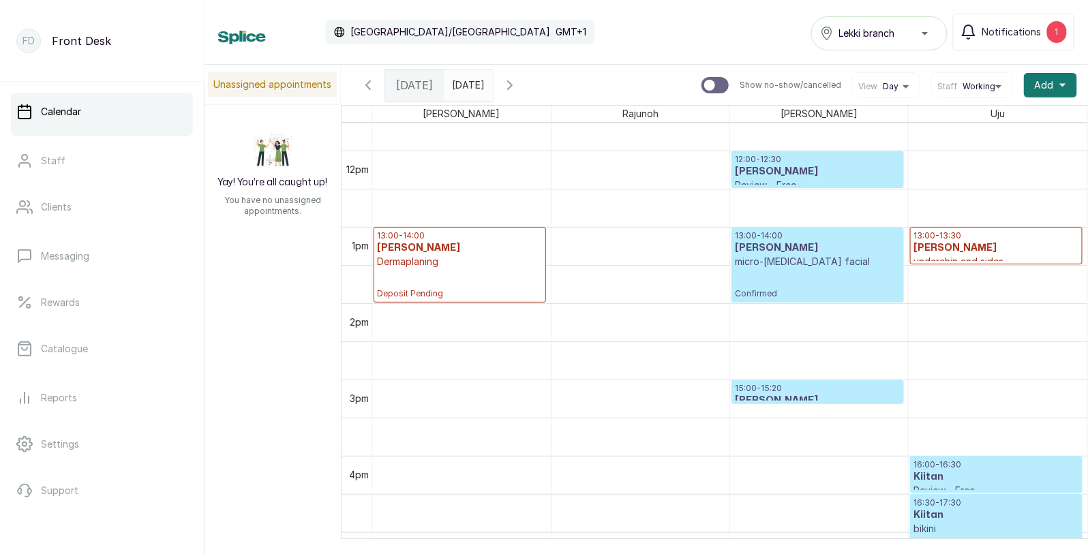
click at [466, 87] on input "text" at bounding box center [455, 81] width 22 height 23
type input "yyyy-MM-dd"
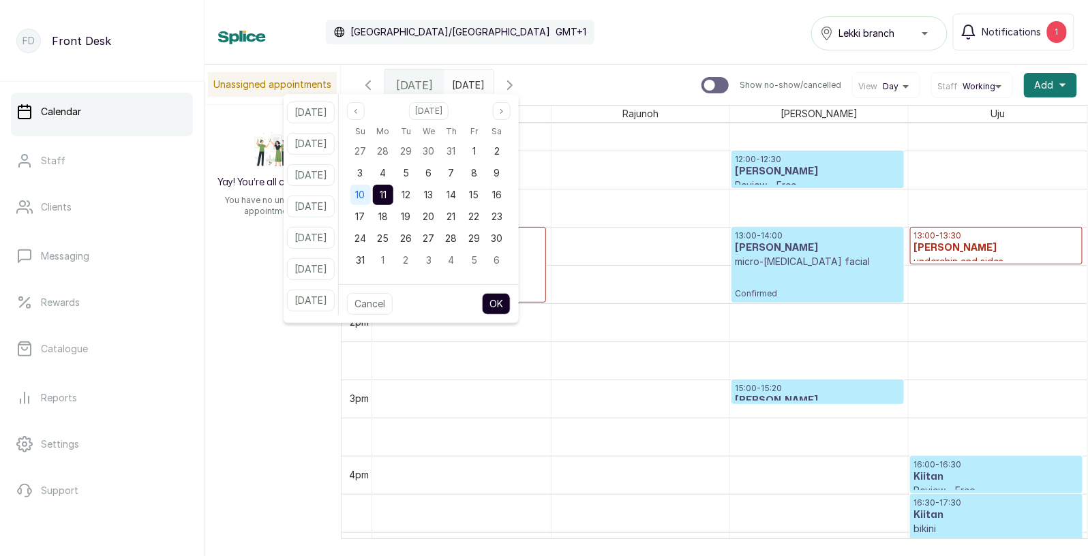
click at [365, 196] on span "10" at bounding box center [361, 195] width 10 height 12
click at [510, 308] on button "OK" at bounding box center [496, 304] width 29 height 22
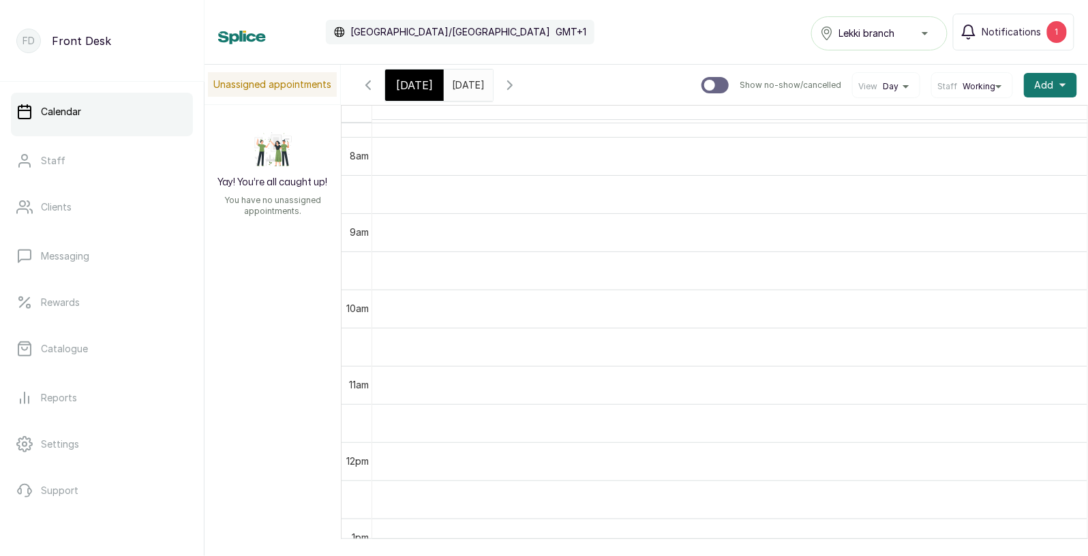
scroll to position [608, 0]
click at [465, 87] on input "2025-08-10" at bounding box center [455, 81] width 22 height 23
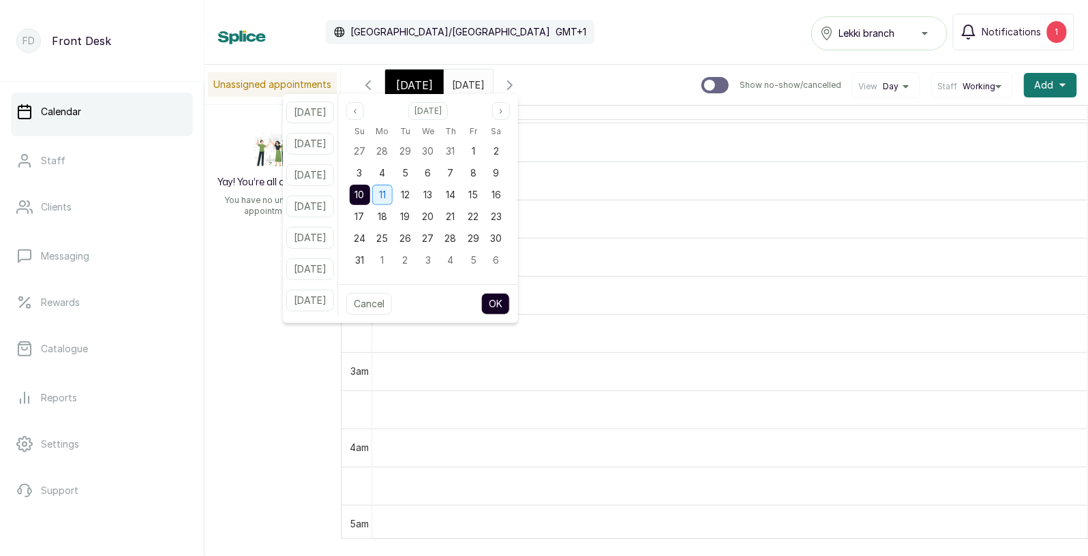
click at [386, 197] on span "11" at bounding box center [382, 195] width 7 height 12
click at [510, 303] on button "OK" at bounding box center [495, 304] width 29 height 22
type input "2025-08-11"
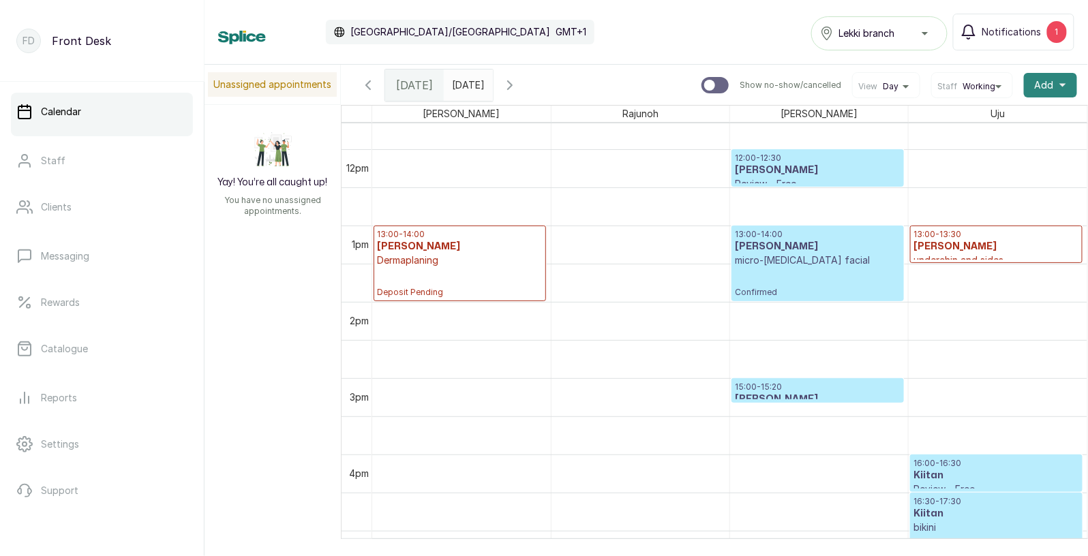
click at [1052, 79] on span "Add" at bounding box center [1043, 85] width 19 height 14
click at [1045, 84] on span "Add" at bounding box center [1043, 85] width 19 height 14
click at [1058, 85] on button "Add +" at bounding box center [1049, 85] width 53 height 25
click at [1004, 120] on span "Add Appointment" at bounding box center [1000, 122] width 131 height 16
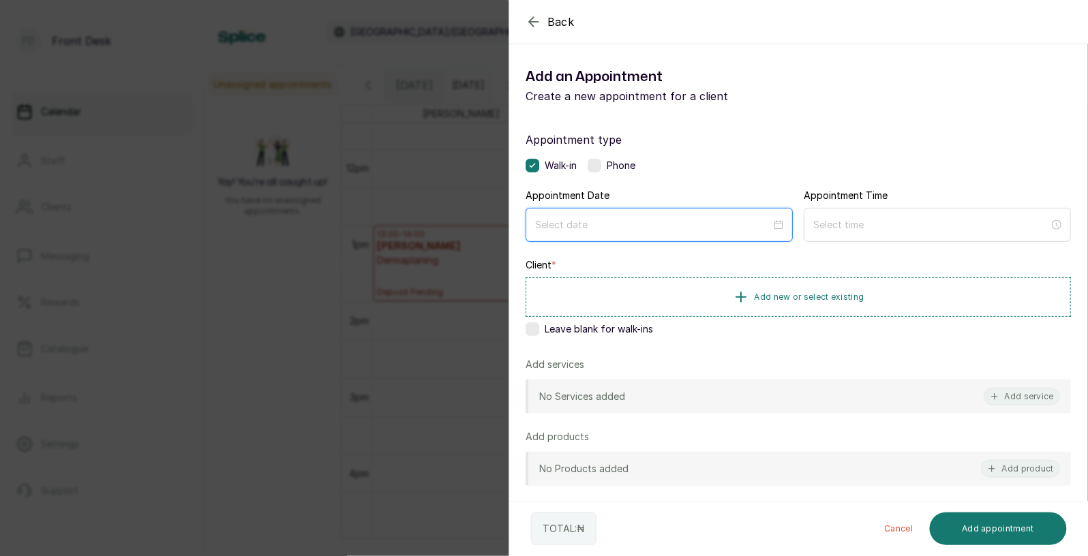
click at [765, 229] on input at bounding box center [653, 224] width 236 height 15
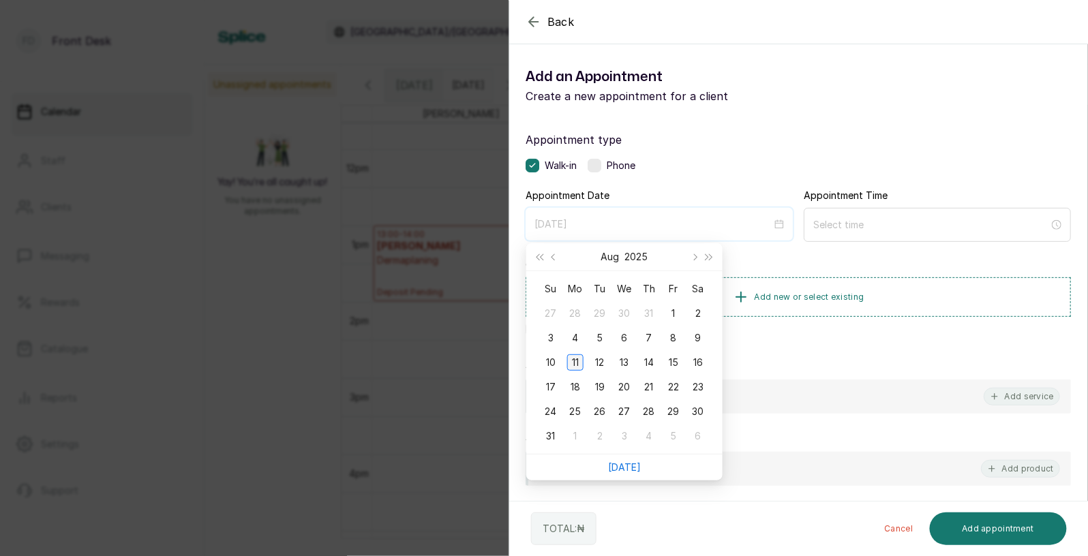
type input "2025/08/11"
click at [578, 366] on div "11" at bounding box center [575, 362] width 16 height 16
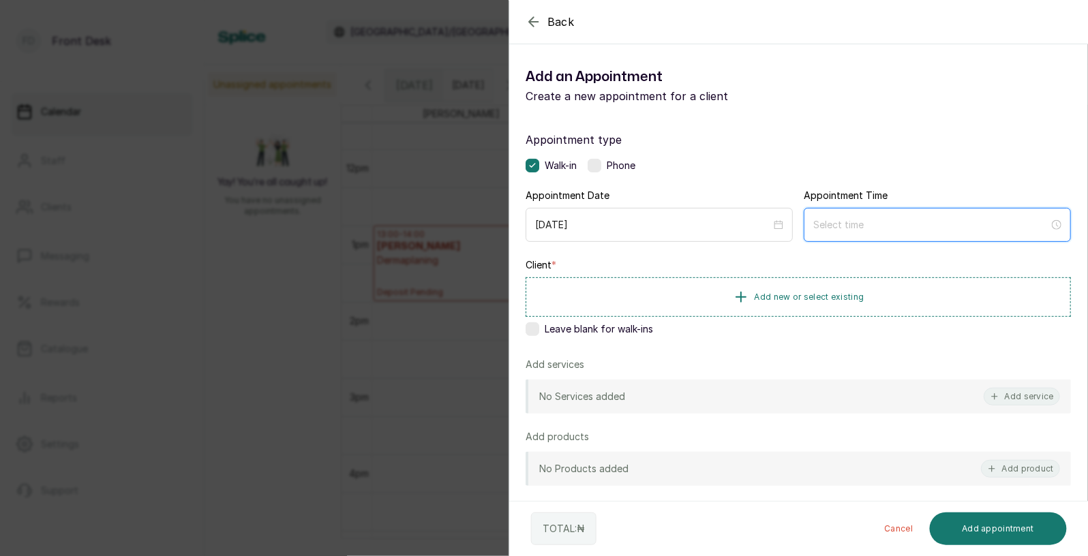
click at [978, 223] on input at bounding box center [931, 224] width 236 height 15
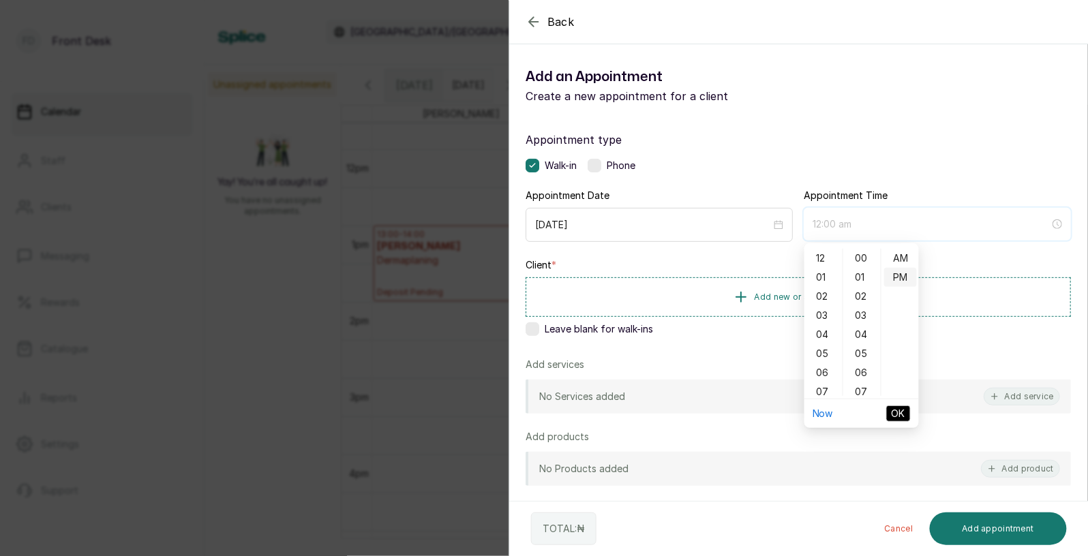
type input "12:00 pm"
type input "12:02 am"
click at [822, 365] on div "06" at bounding box center [823, 372] width 33 height 19
click at [823, 384] on div "11" at bounding box center [823, 386] width 33 height 19
click at [861, 388] on div "07" at bounding box center [862, 391] width 33 height 19
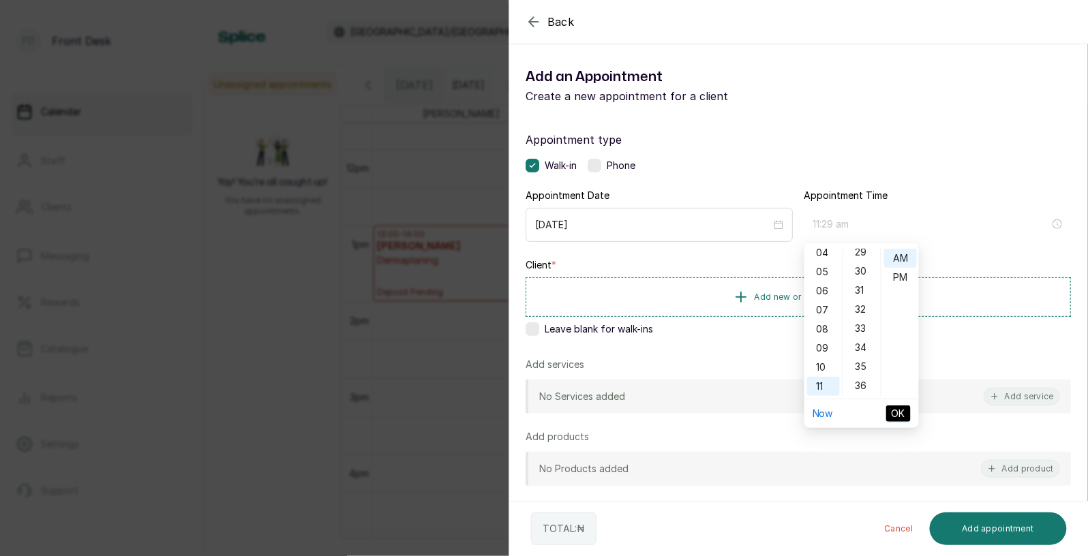
scroll to position [563, 0]
click at [862, 264] on div "30" at bounding box center [862, 267] width 33 height 19
type input "11:30 am"
click at [901, 416] on span "OK" at bounding box center [898, 413] width 14 height 15
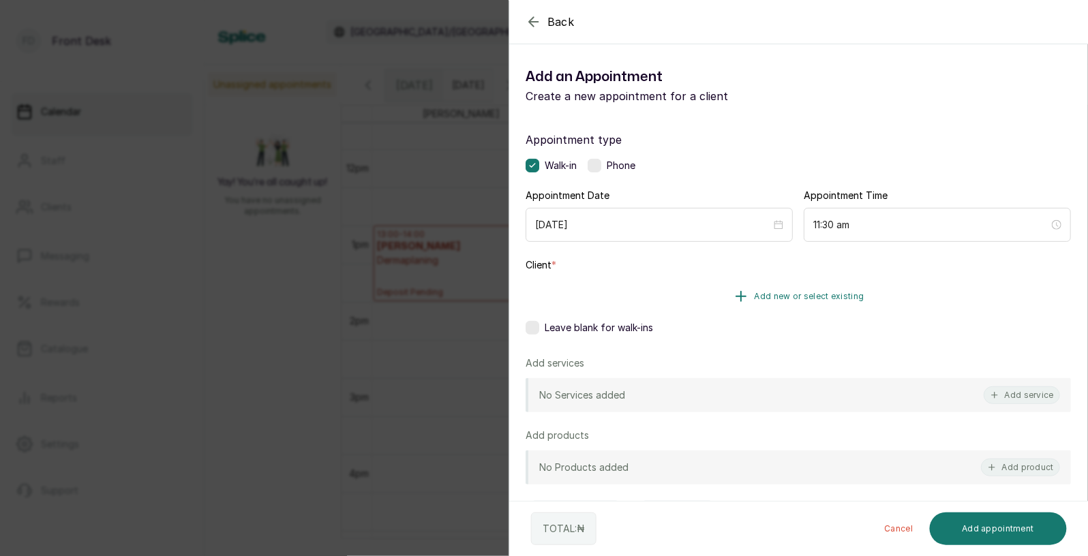
click at [841, 293] on span "Add new or select existing" at bounding box center [809, 296] width 110 height 11
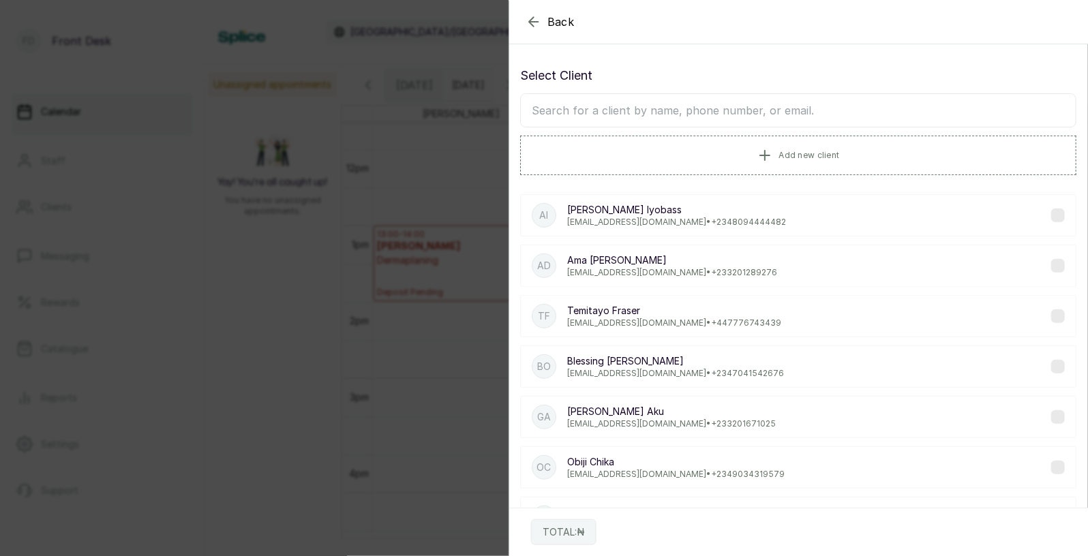
click at [645, 210] on p "Abigail Iyobass" at bounding box center [676, 210] width 219 height 14
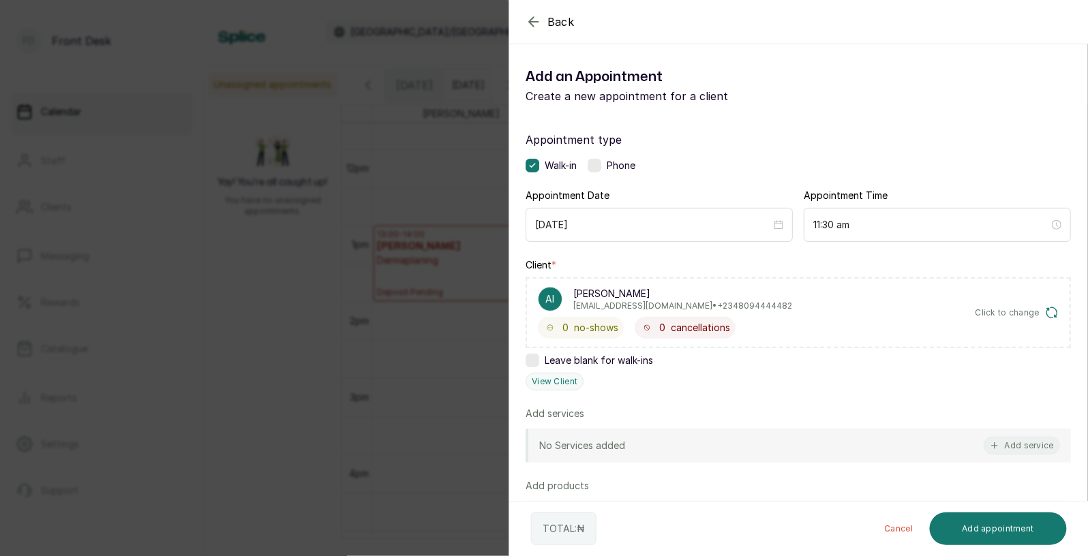
click at [737, 442] on div "No Services added Add service" at bounding box center [797, 446] width 545 height 34
click at [876, 432] on div "No Services added Add service" at bounding box center [797, 446] width 545 height 34
click at [896, 450] on div "No Services added Add service" at bounding box center [797, 446] width 545 height 34
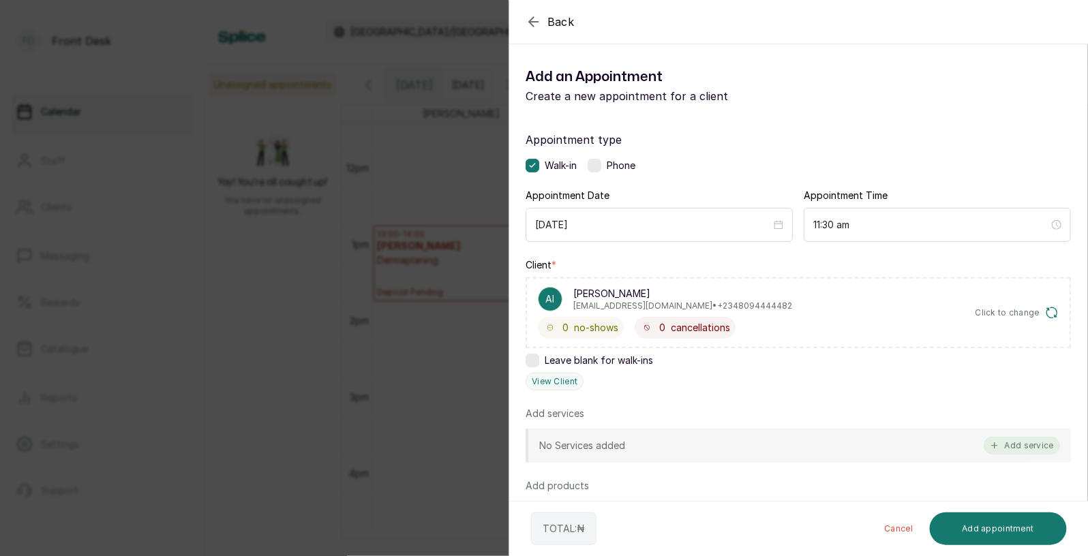
click at [1028, 441] on button "Add service" at bounding box center [1021, 446] width 76 height 18
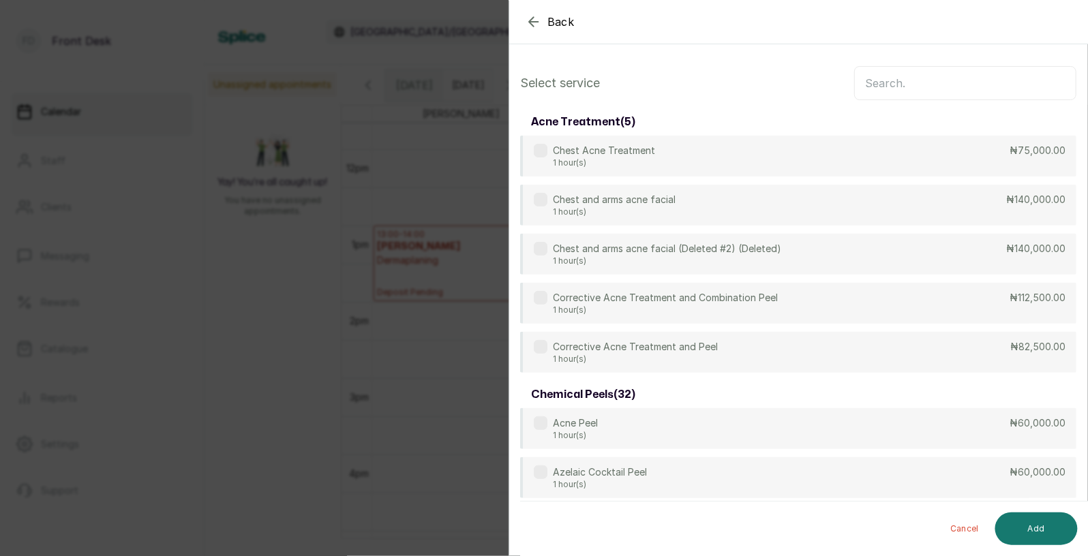
click at [912, 80] on input "text" at bounding box center [965, 83] width 222 height 34
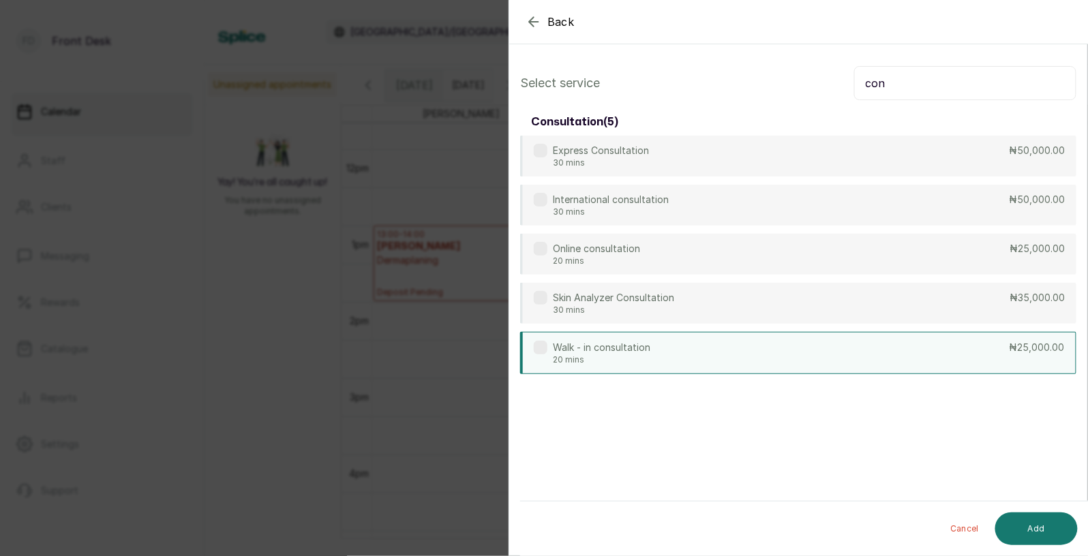
type input "con"
click at [750, 354] on div "Walk - in consultation 20 mins ₦25,000.00" at bounding box center [798, 353] width 556 height 42
click at [1054, 519] on button "Add" at bounding box center [1036, 528] width 82 height 33
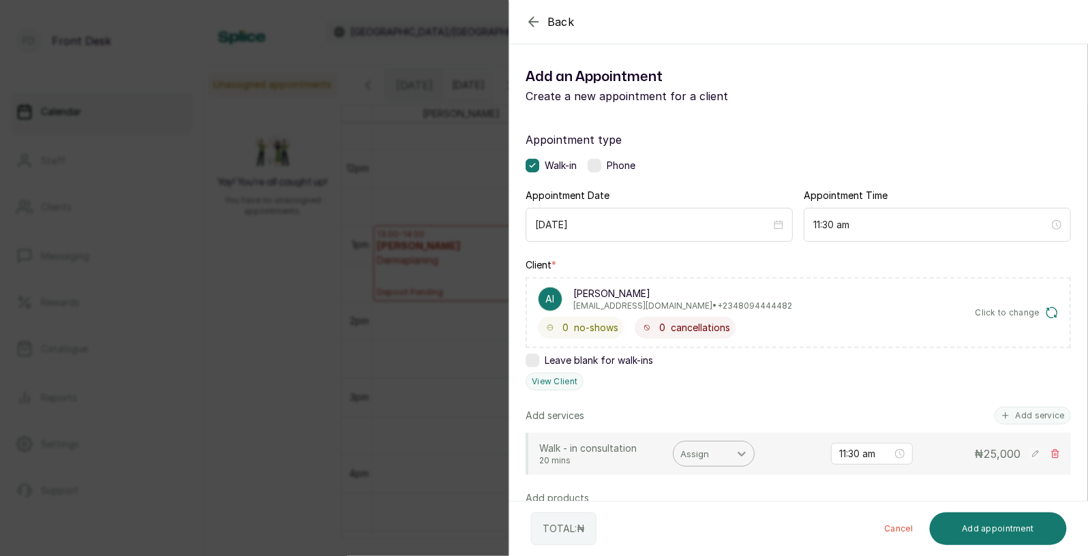
click at [742, 457] on icon at bounding box center [742, 454] width 14 height 14
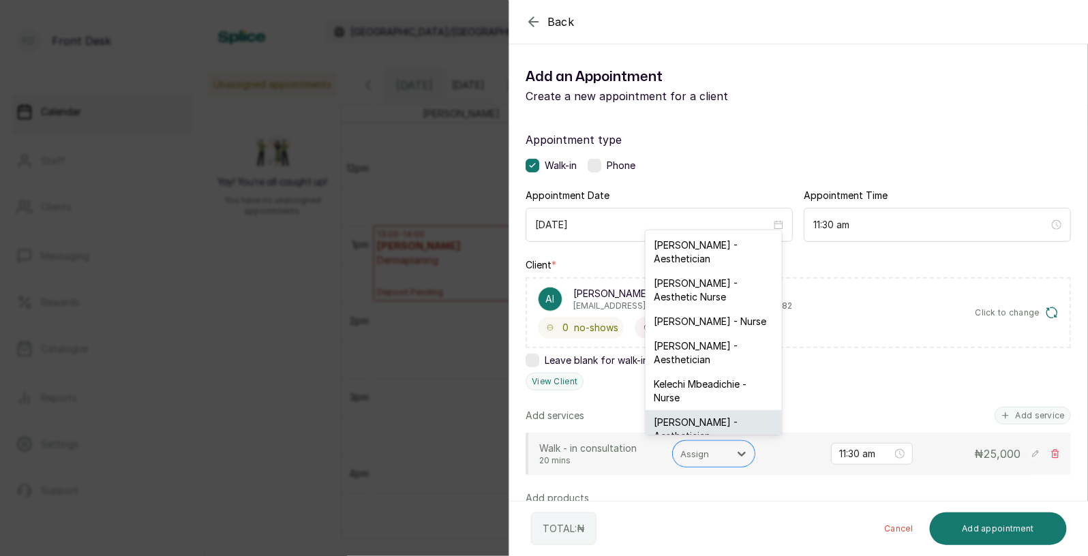
scroll to position [27, 0]
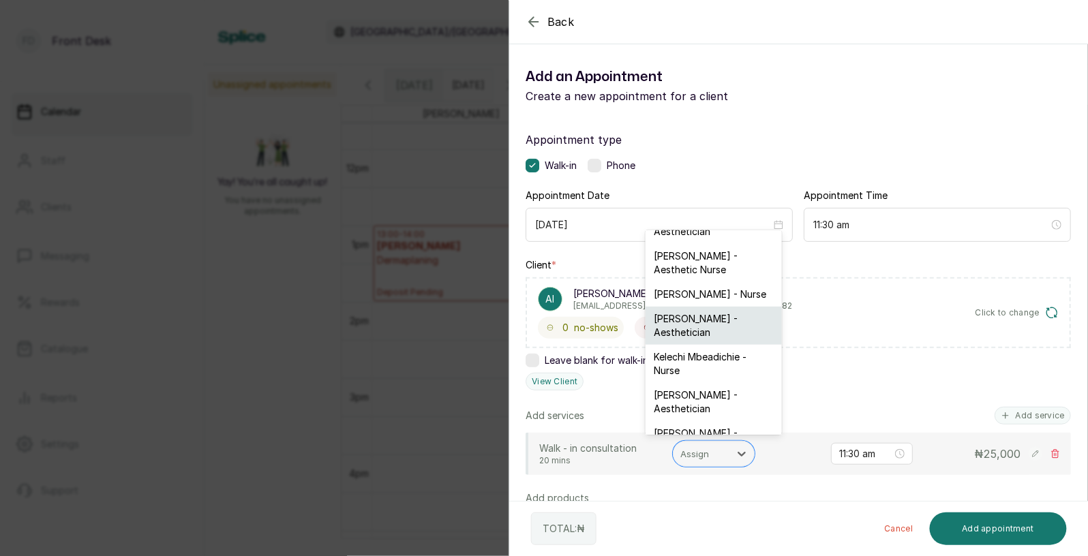
click at [703, 311] on div "Rajunoh ORIA - Aesthetician" at bounding box center [713, 326] width 136 height 38
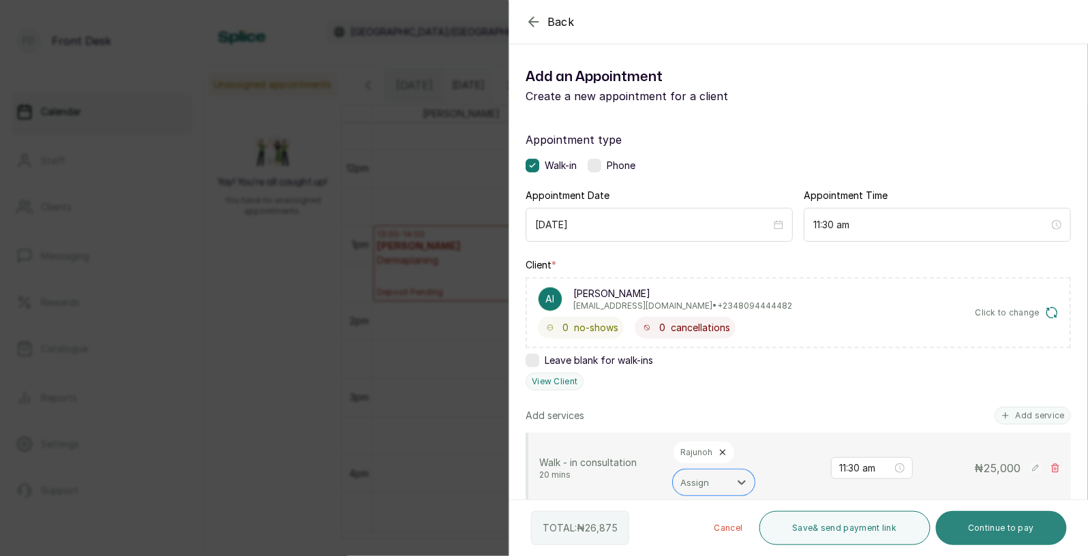
click at [989, 527] on button "Continue to pay" at bounding box center [1002, 528] width 132 height 34
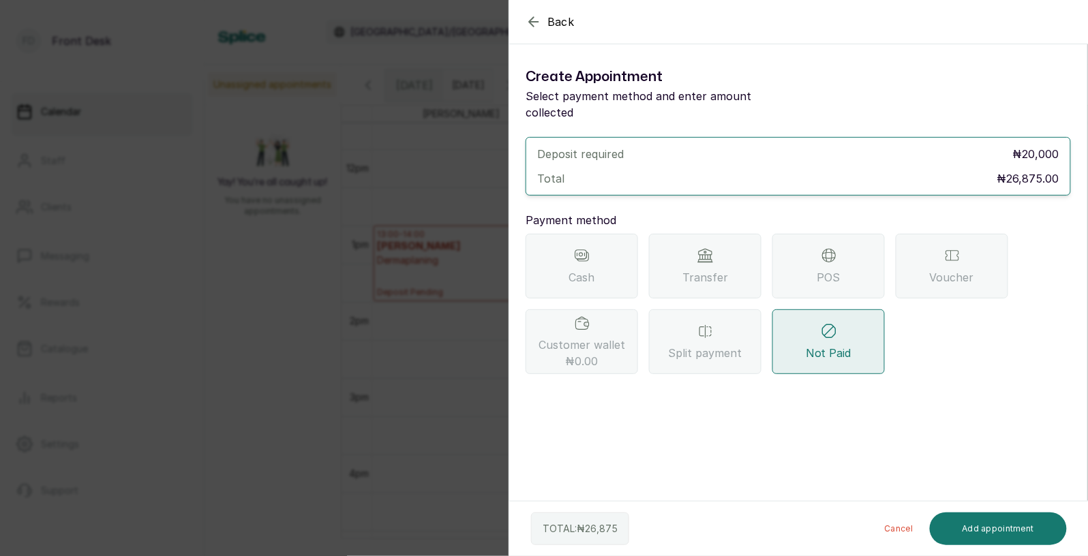
click at [724, 269] on span "Transfer" at bounding box center [705, 277] width 46 height 16
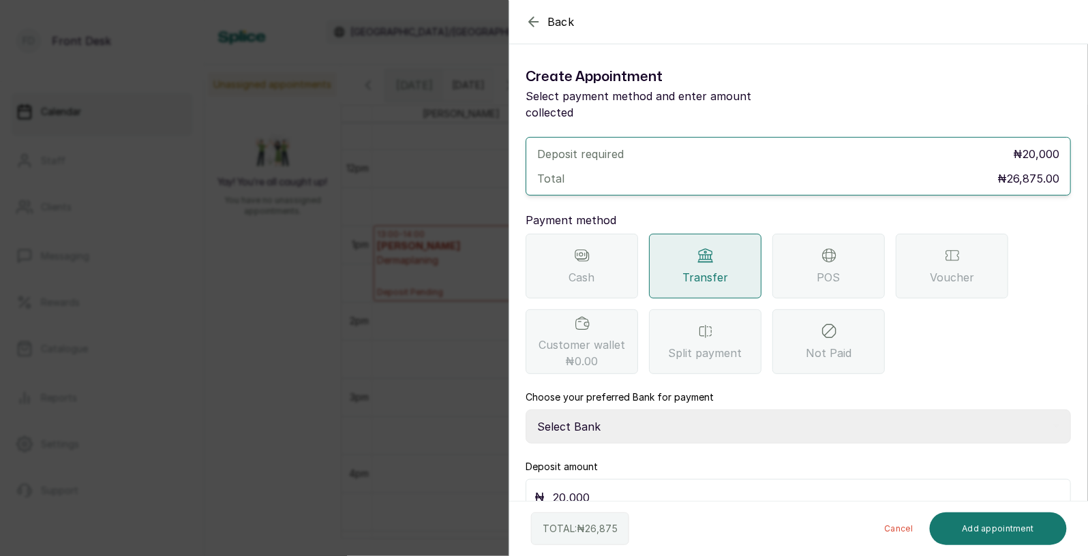
click at [632, 410] on select "Select Bank DONNA ONYENDI Fairmoney Microfinance Bank SKN ANALYTICS MED AESTH. …" at bounding box center [797, 427] width 545 height 34
select select "43272bc0-21c6-4b19-b9fb-c2093b8603c2"
click at [964, 535] on button "Add appointment" at bounding box center [998, 528] width 138 height 33
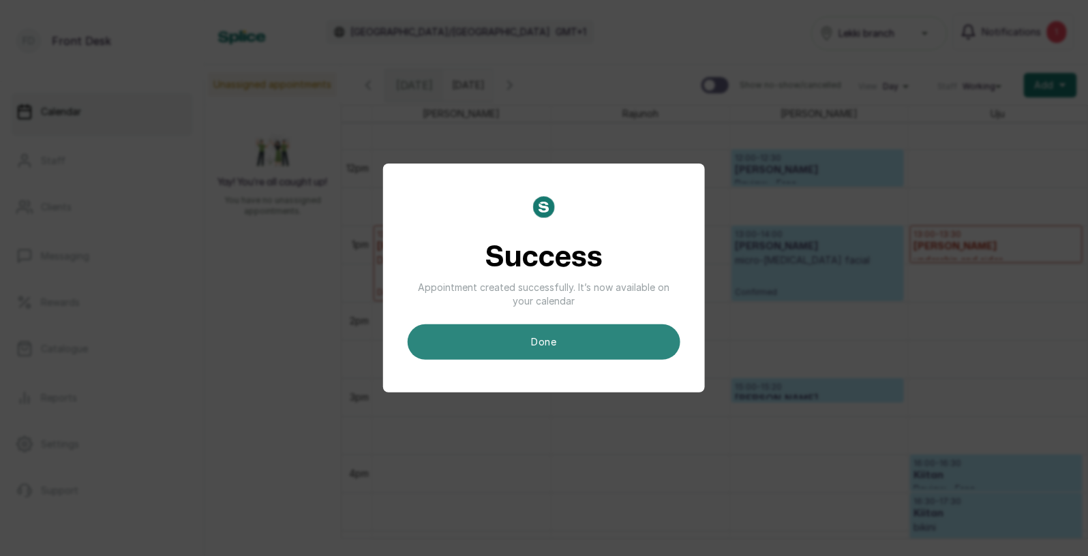
click at [600, 345] on button "done" at bounding box center [543, 341] width 273 height 35
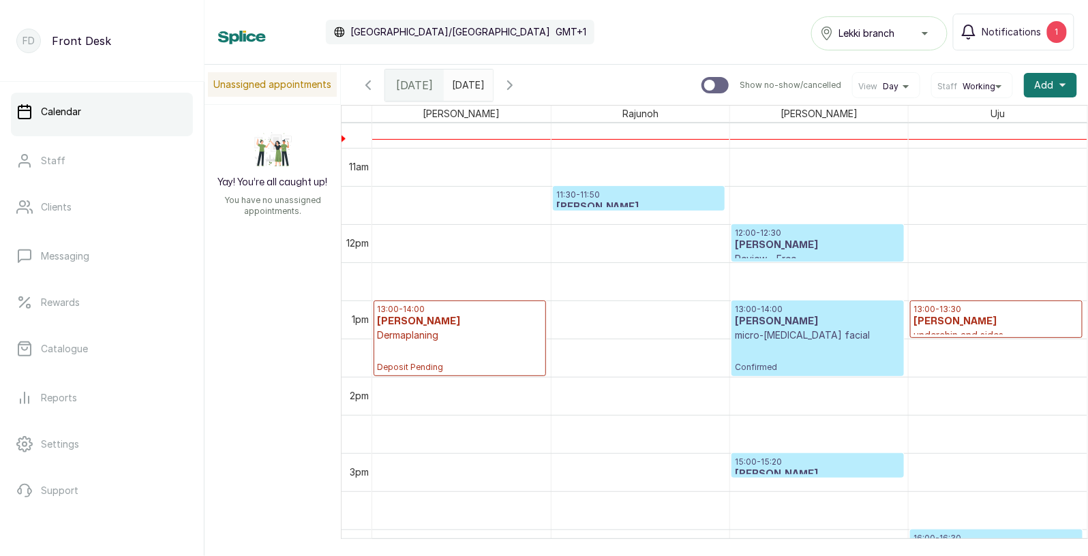
scroll to position [752, 0]
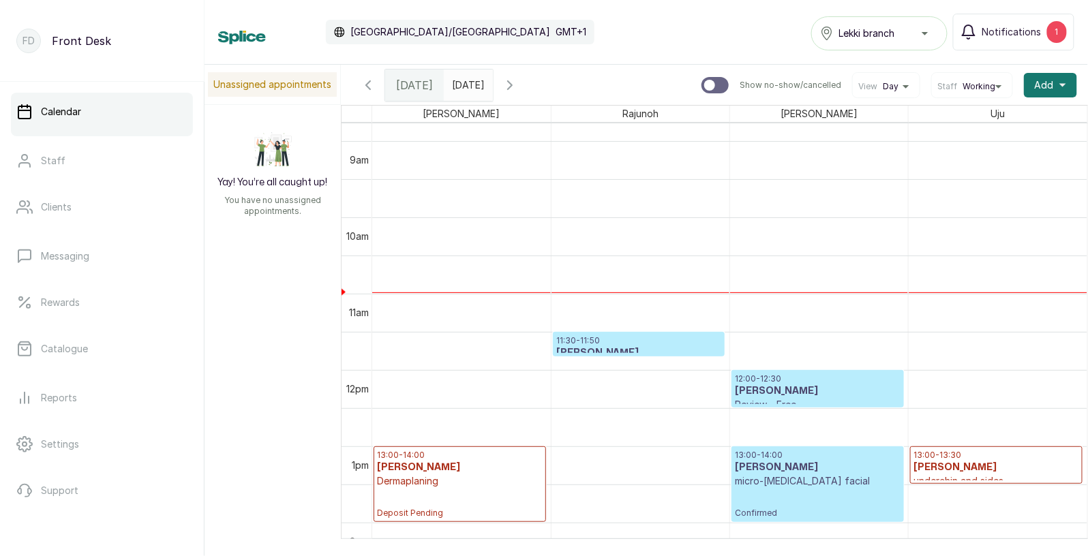
click at [600, 345] on p "11:30 - 11:50" at bounding box center [639, 340] width 166 height 11
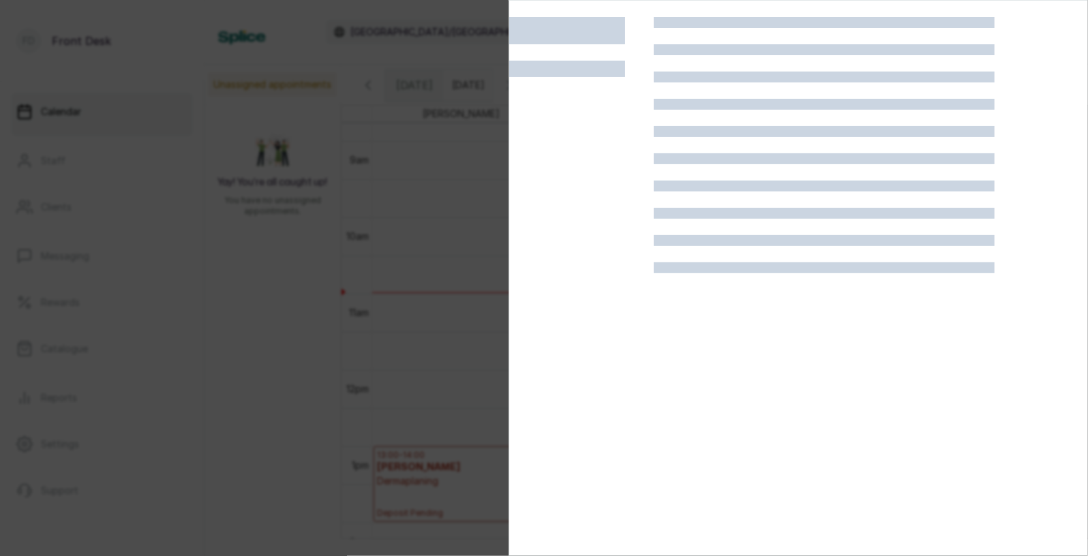
click at [429, 307] on div at bounding box center [544, 278] width 1088 height 556
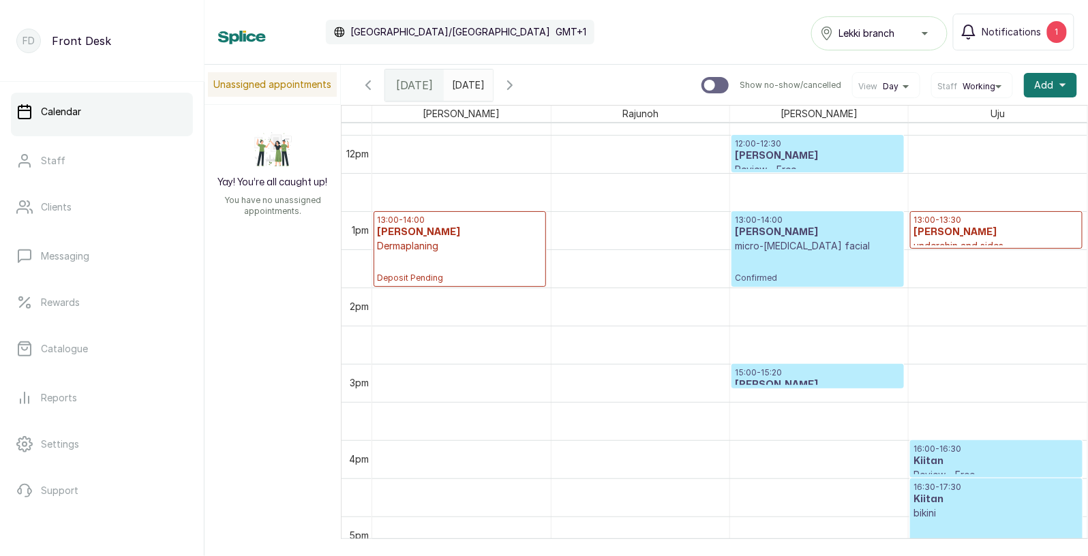
scroll to position [954, 0]
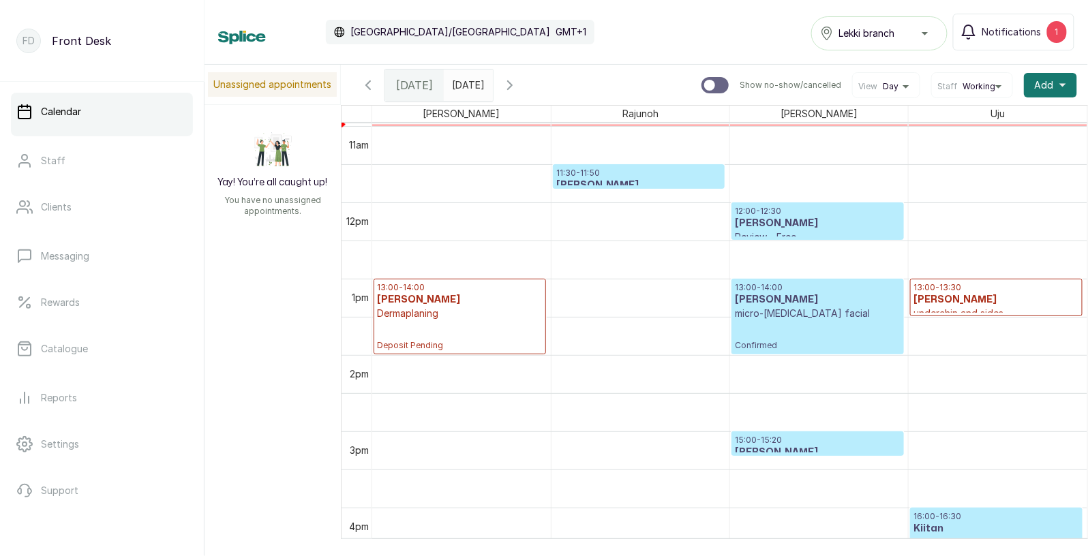
click at [617, 179] on h3 "Abigail Iyobass" at bounding box center [639, 186] width 166 height 14
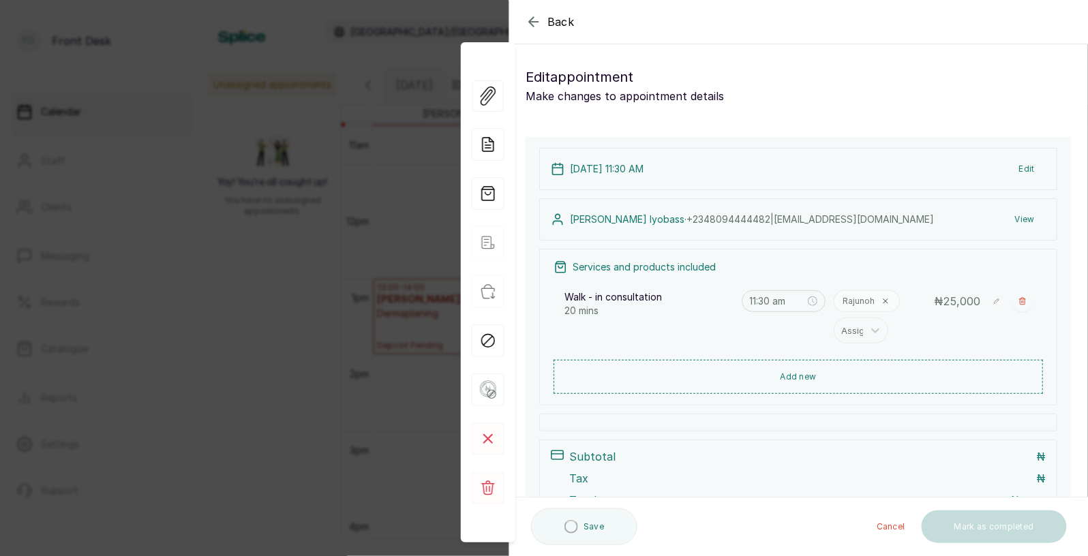
click at [377, 264] on div "Back Appointment Details Edit appointment Make changes to appointment details A…" at bounding box center [544, 278] width 1088 height 556
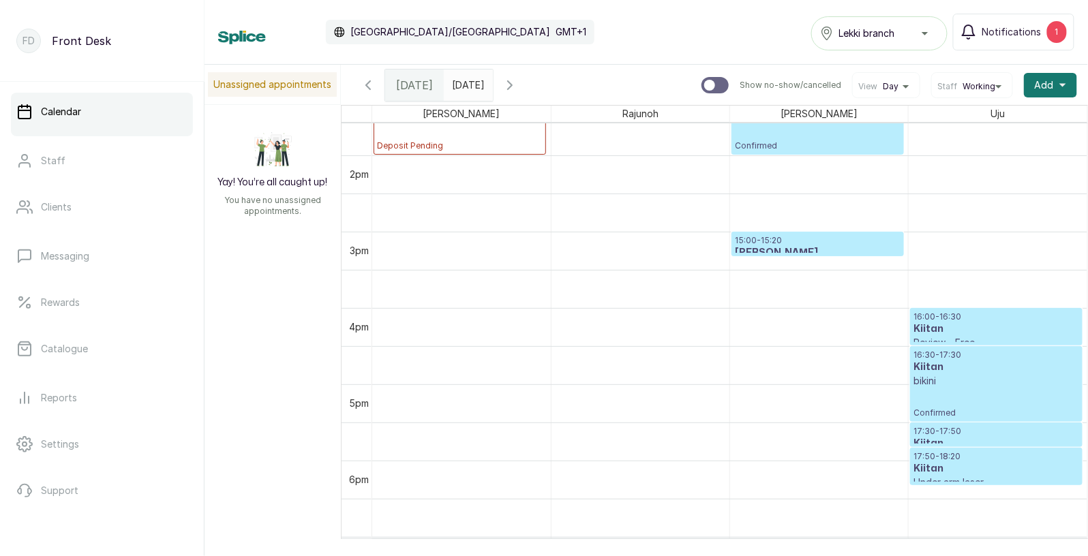
click at [793, 250] on h3 "ada umeh" at bounding box center [818, 253] width 166 height 14
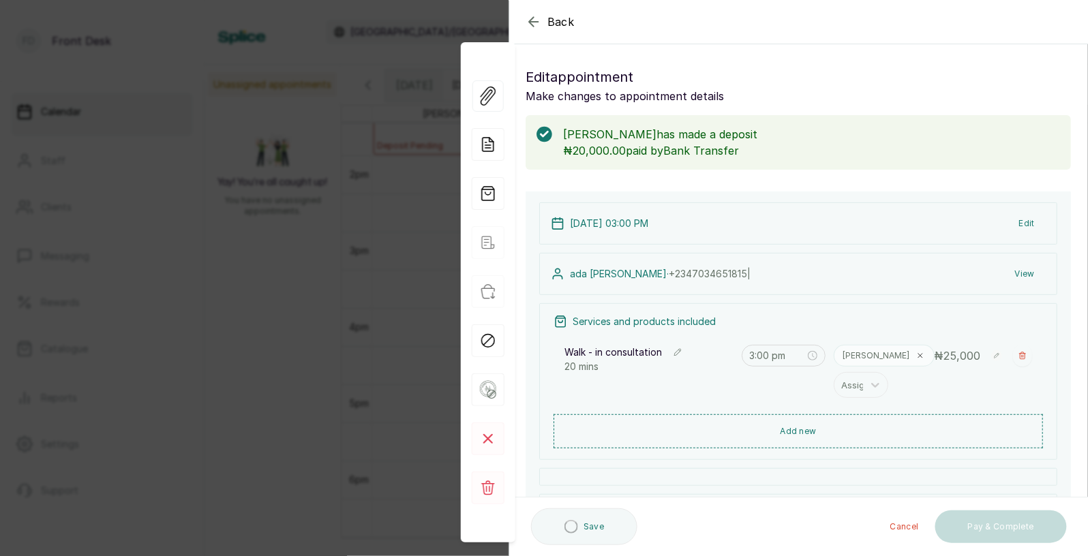
type input "3:00 pm"
click at [916, 354] on icon at bounding box center [920, 356] width 8 height 8
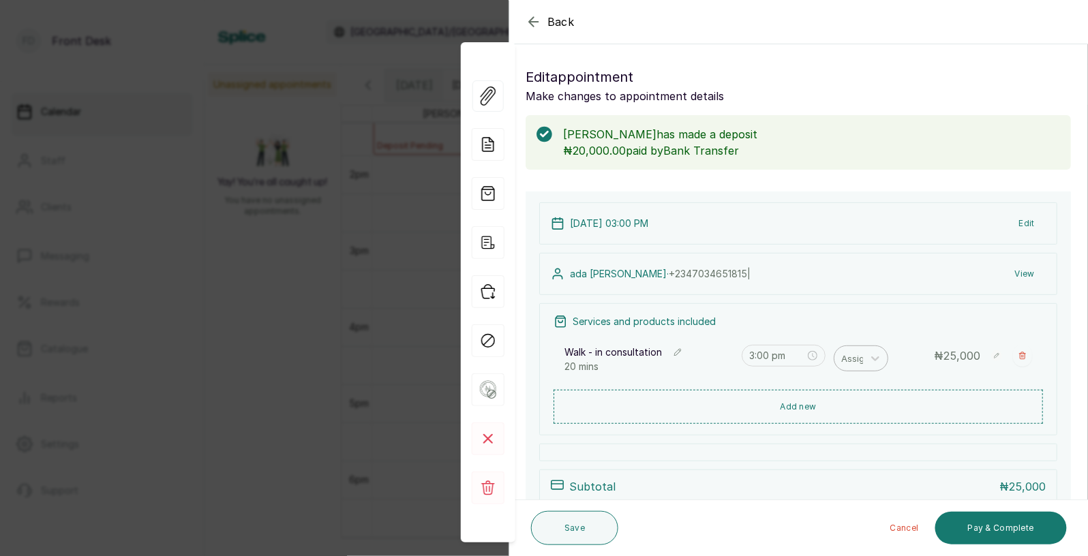
click at [861, 360] on div at bounding box center [855, 359] width 29 height 18
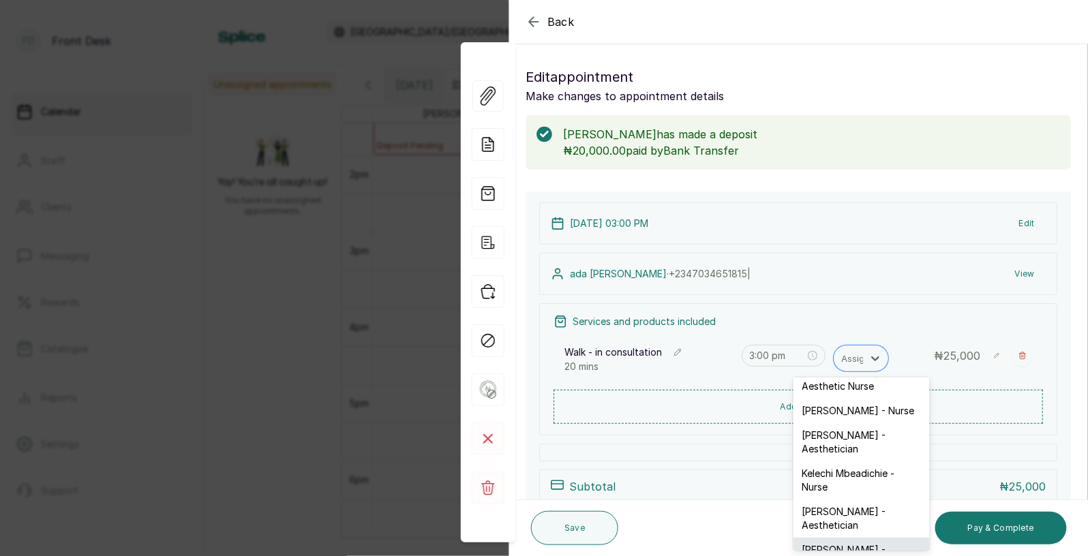
click at [838, 538] on div "Donna Onyendi - Aesthetician" at bounding box center [861, 557] width 136 height 38
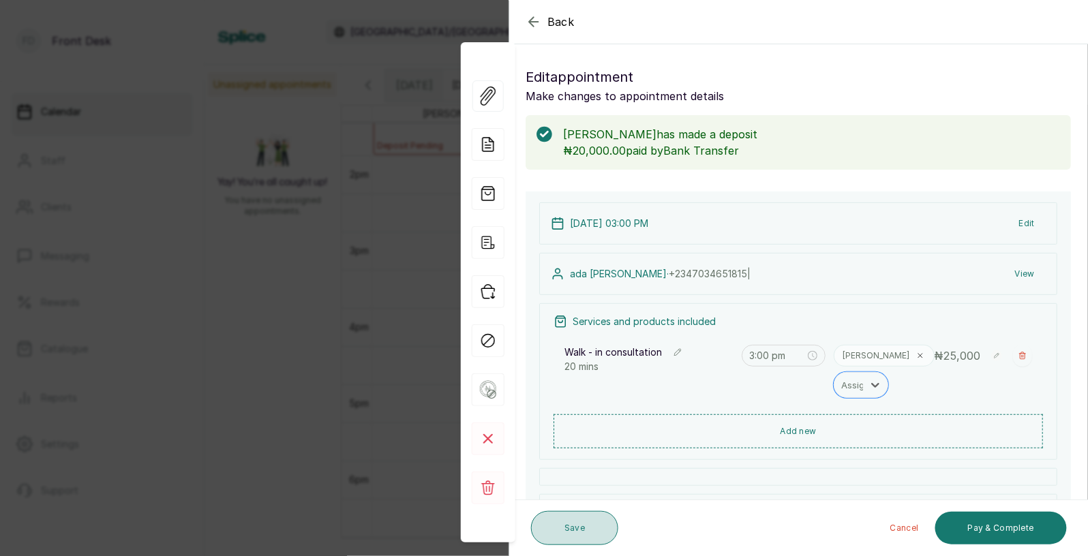
click at [557, 536] on button "Save" at bounding box center [574, 528] width 87 height 34
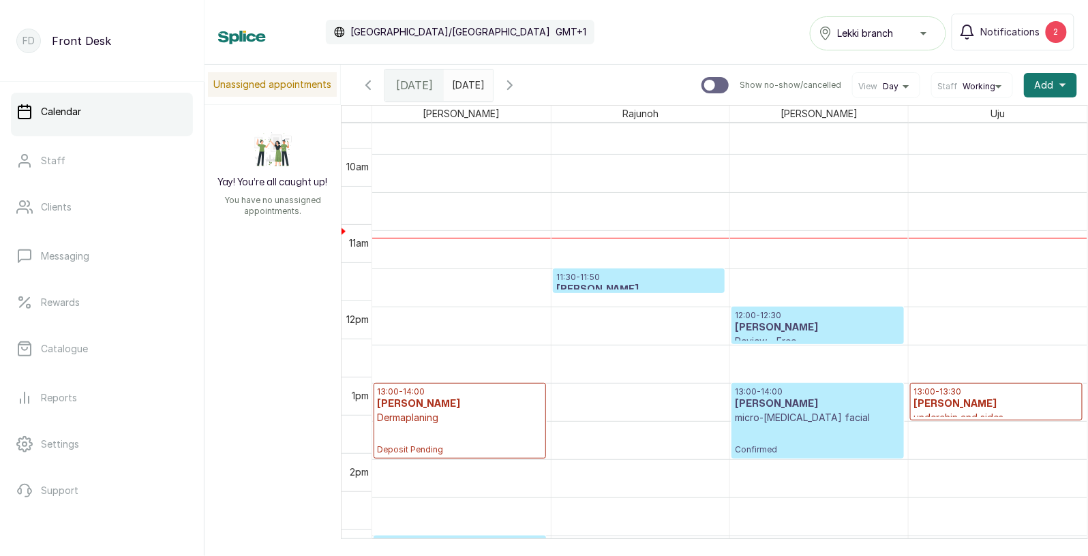
scroll to position [718, 0]
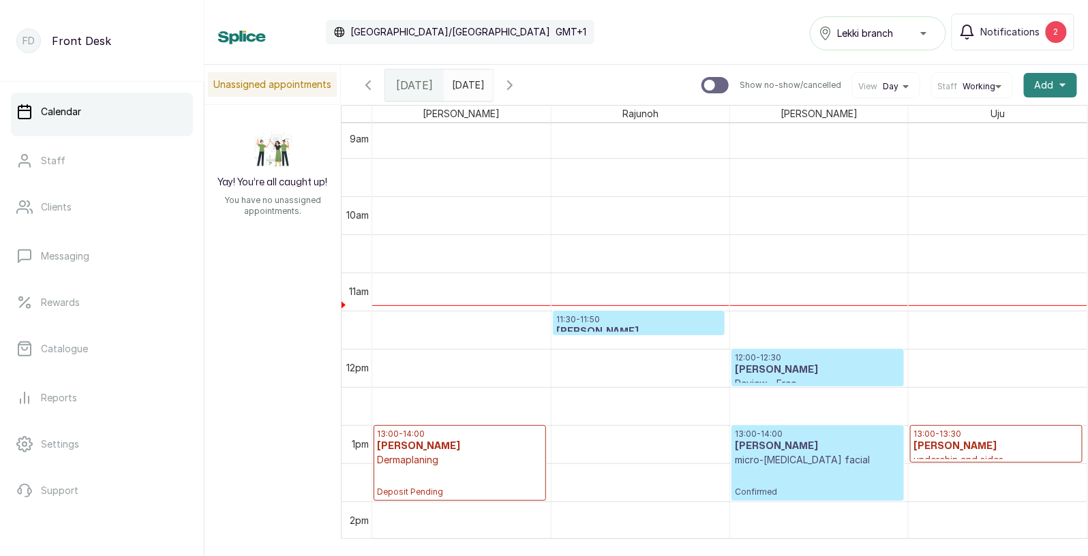
click at [1047, 83] on span "Add" at bounding box center [1043, 85] width 19 height 14
click at [1005, 118] on span "Add Appointment" at bounding box center [1000, 122] width 131 height 16
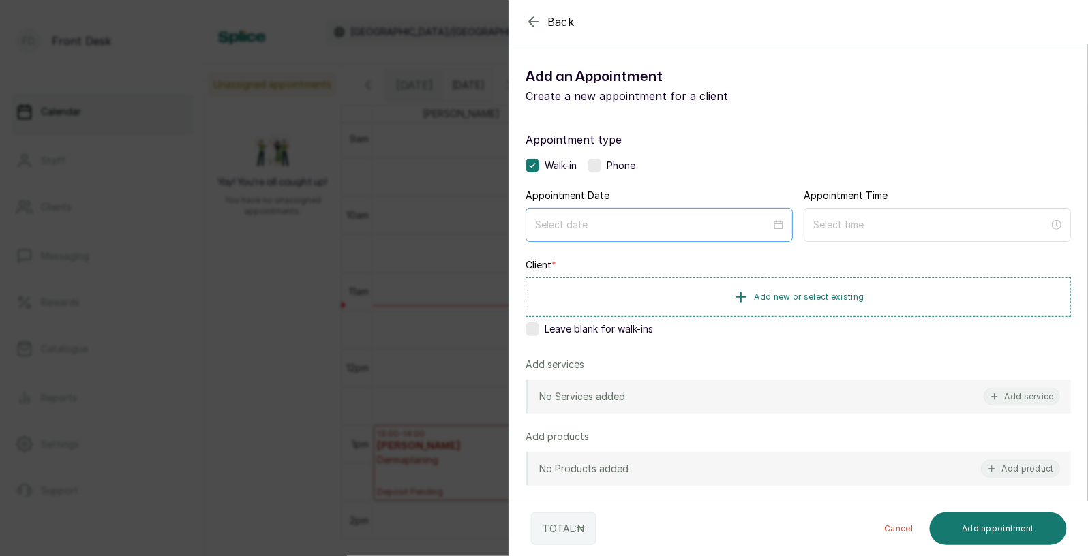
click at [778, 231] on div at bounding box center [659, 224] width 248 height 15
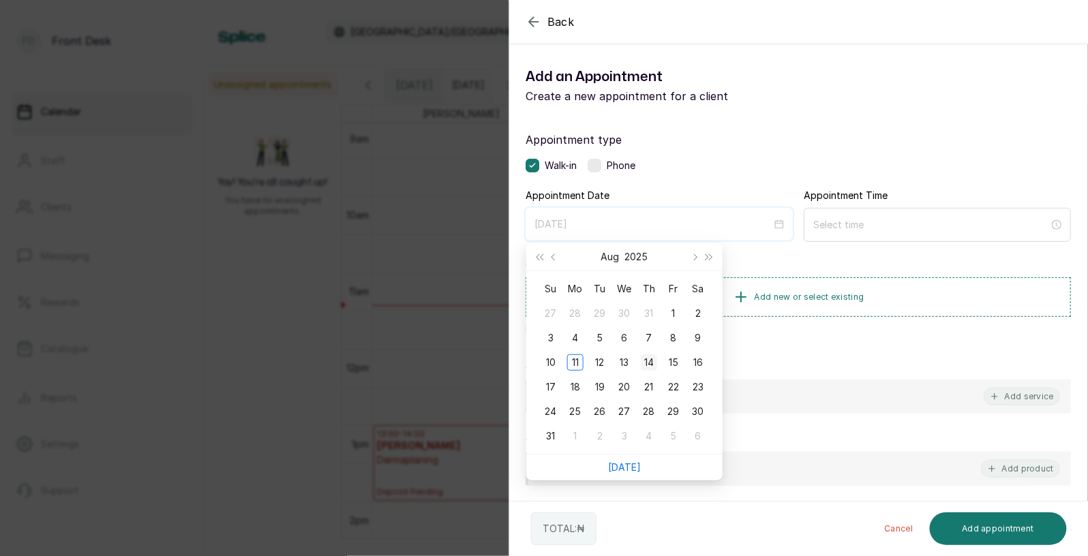
type input "2025/08/14"
click at [654, 363] on div "14" at bounding box center [649, 362] width 16 height 16
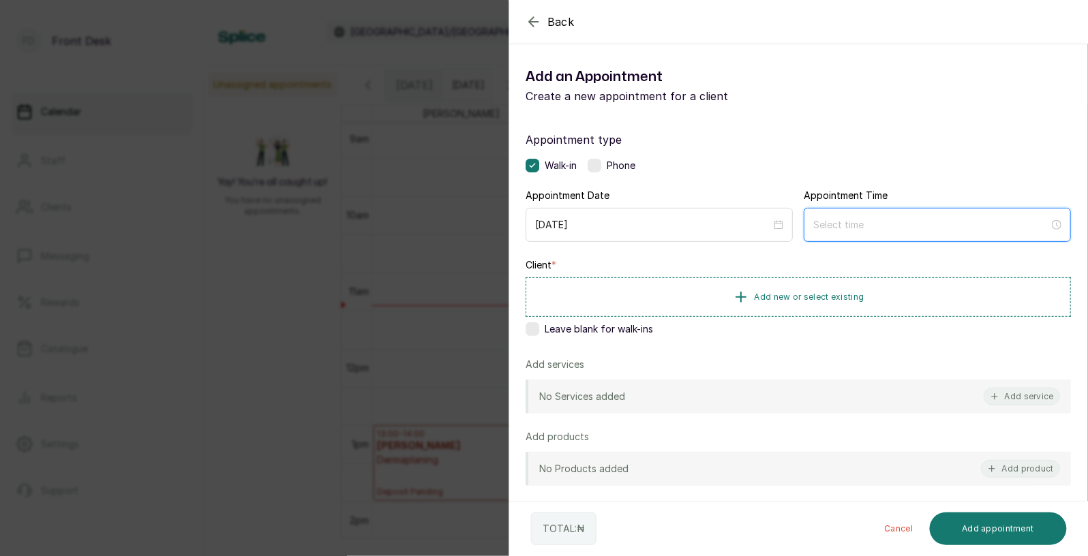
click at [1030, 227] on input at bounding box center [931, 224] width 236 height 15
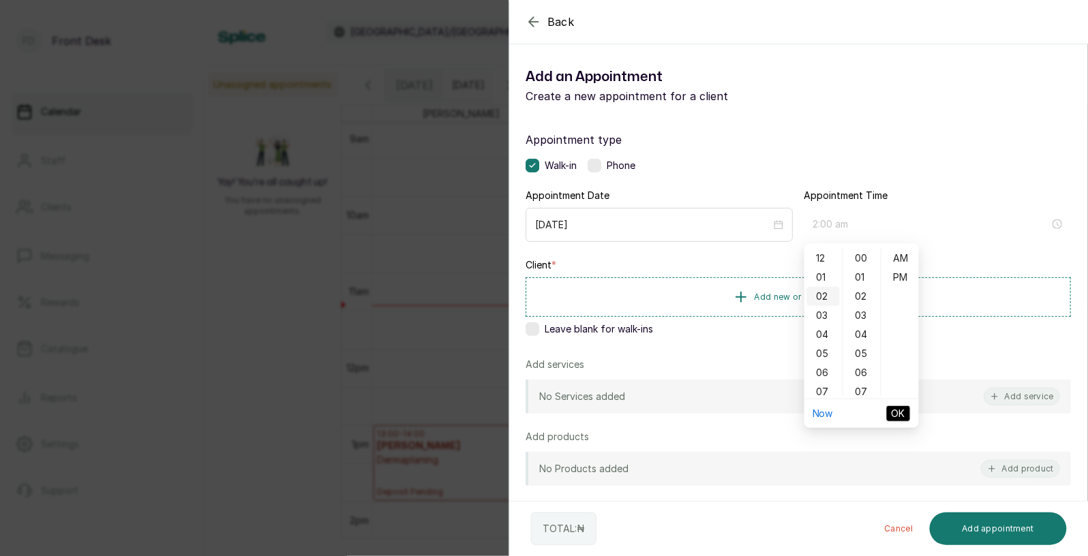
click at [821, 299] on div "02" at bounding box center [823, 296] width 33 height 19
type input "2:00 pm"
click at [896, 277] on div "PM" at bounding box center [900, 277] width 33 height 19
click at [899, 408] on span "OK" at bounding box center [898, 413] width 14 height 15
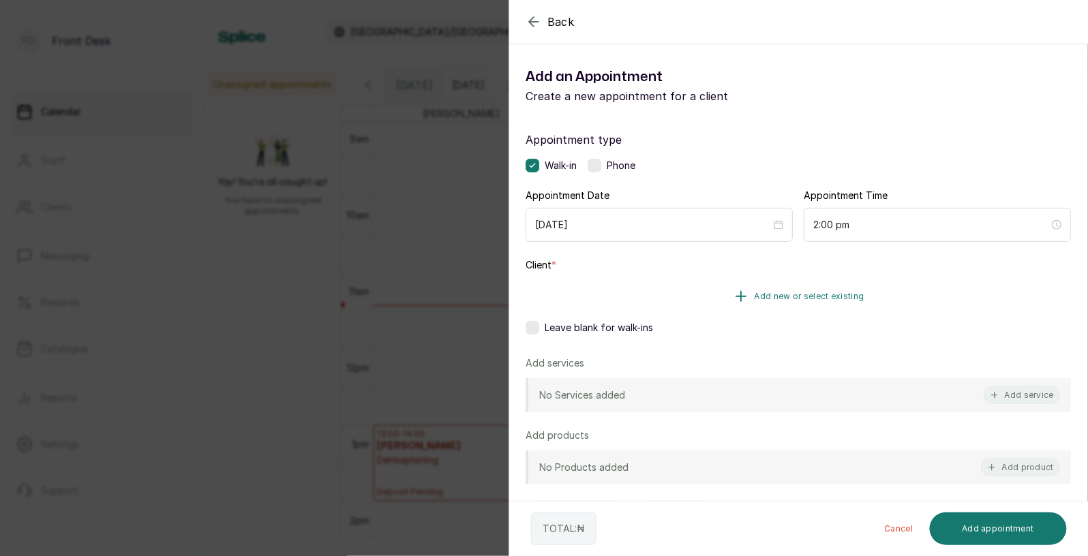
click at [819, 293] on span "Add new or select existing" at bounding box center [809, 296] width 110 height 11
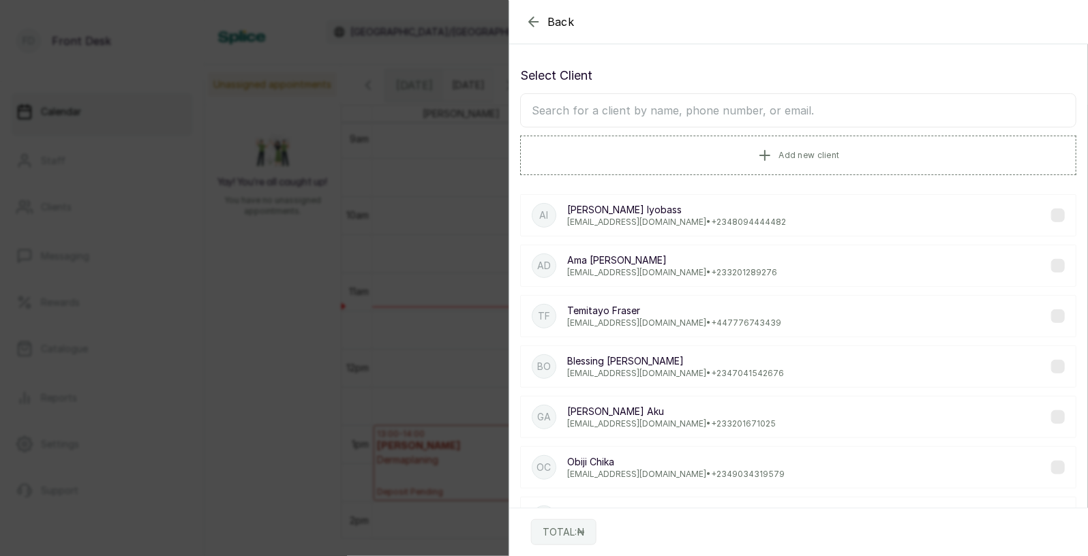
click at [775, 114] on input "text" at bounding box center [798, 110] width 556 height 34
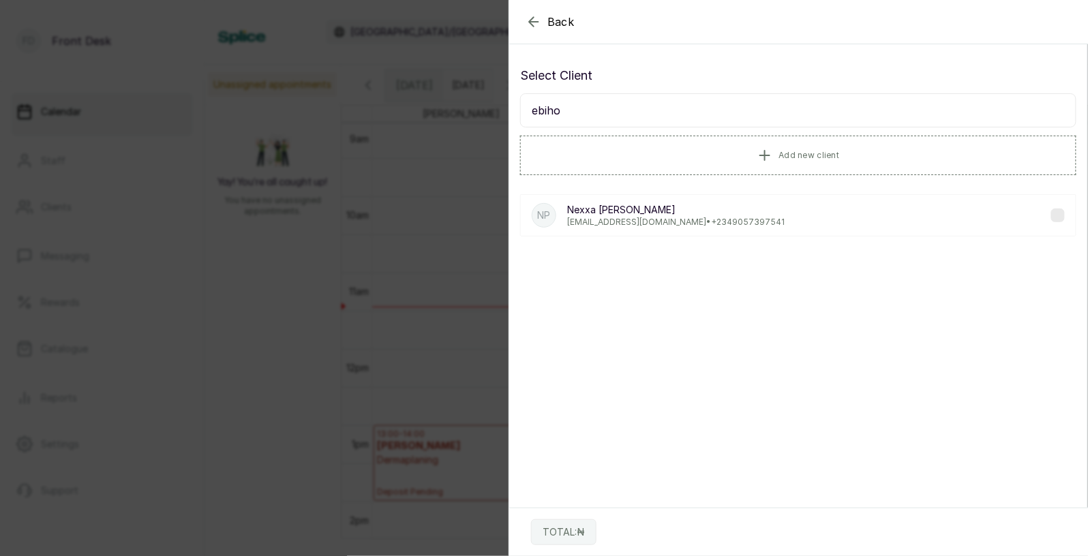
type input "ebihor"
click at [727, 223] on p "Vanessaebihor@gmail.com • +234 9057397541" at bounding box center [675, 222] width 217 height 11
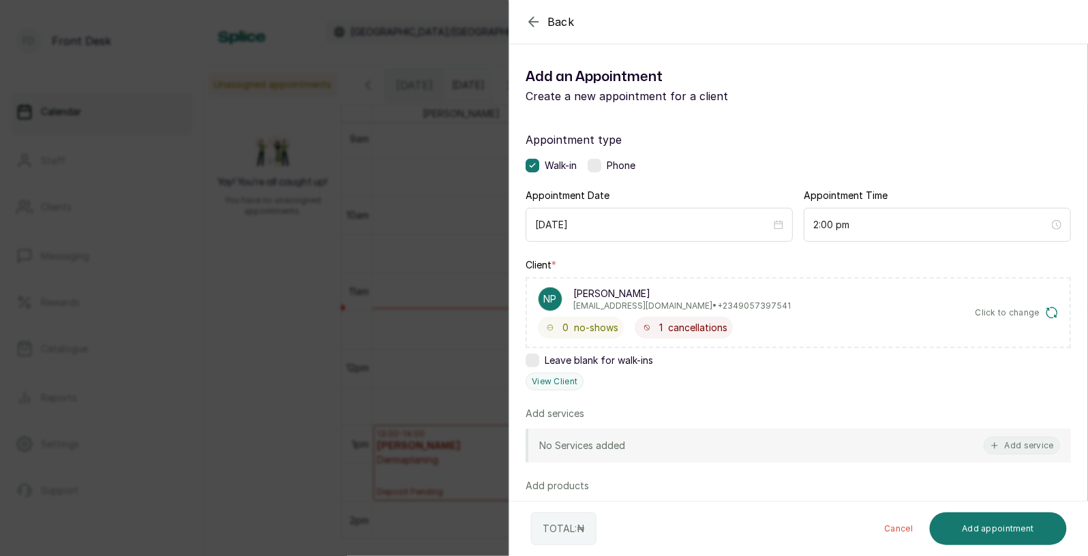
click at [651, 441] on div "No Services added Add service" at bounding box center [797, 446] width 545 height 34
click at [1049, 444] on button "Add service" at bounding box center [1021, 446] width 76 height 18
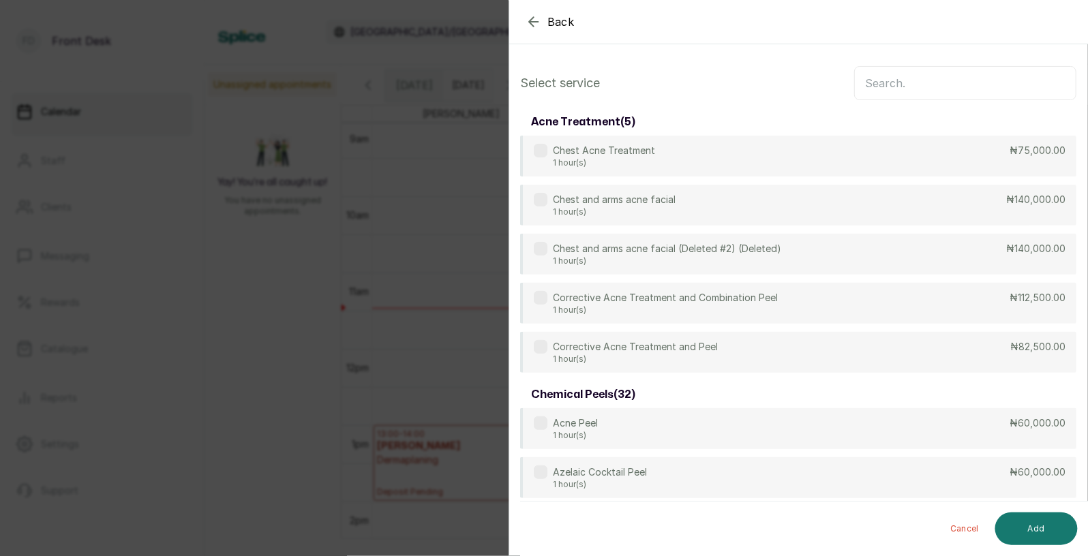
click at [931, 76] on input "text" at bounding box center [965, 83] width 222 height 34
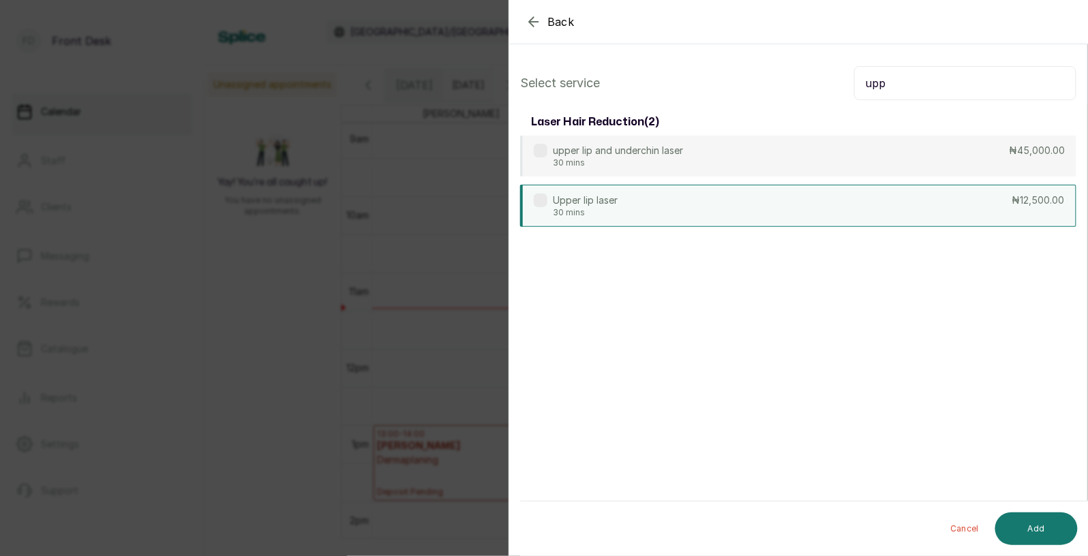
type input "upp"
click at [583, 205] on p "Upper lip laser" at bounding box center [585, 201] width 65 height 14
click at [1032, 534] on button "Add" at bounding box center [1036, 528] width 82 height 33
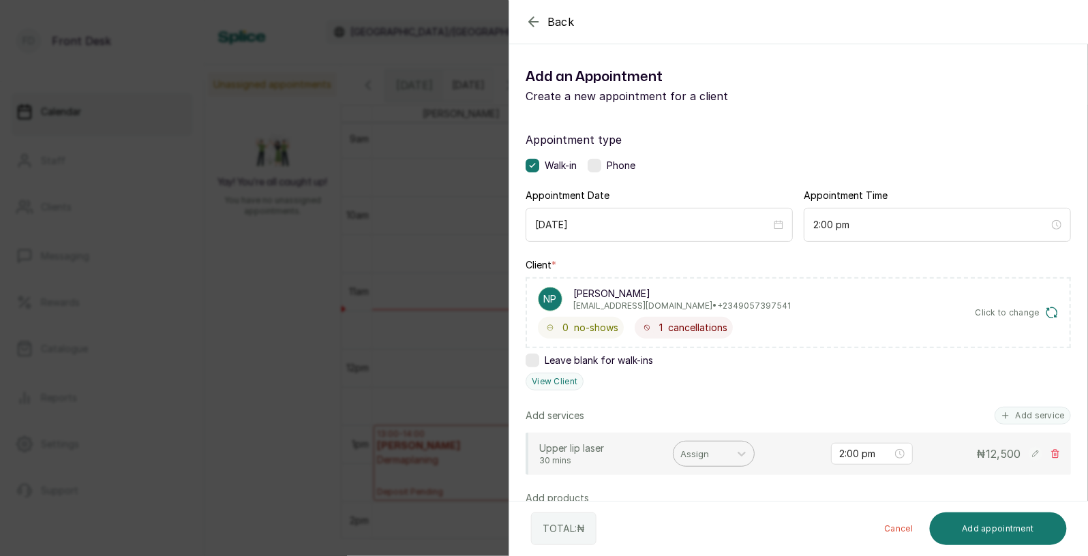
click at [720, 451] on div at bounding box center [701, 454] width 42 height 18
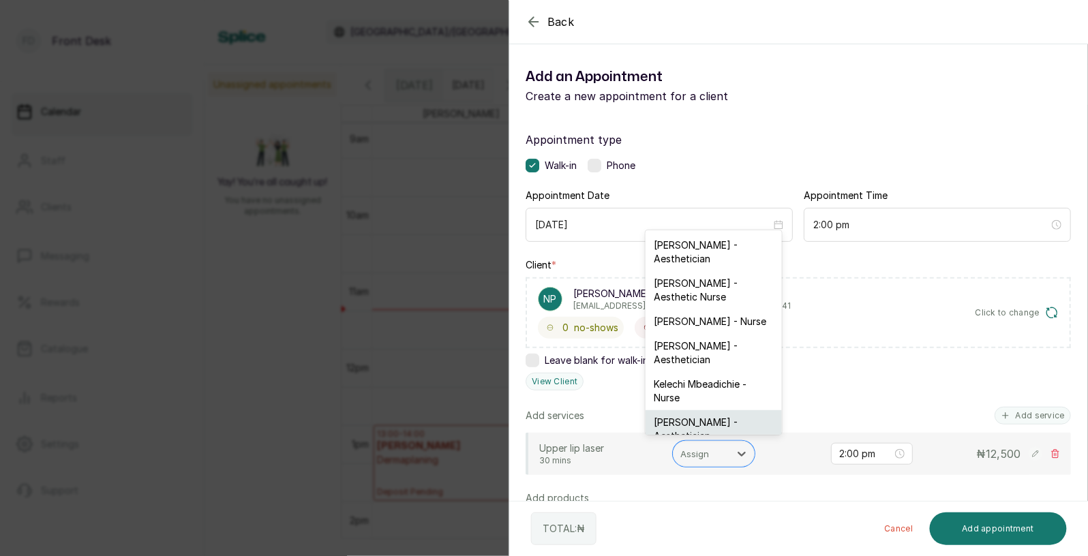
scroll to position [27, 0]
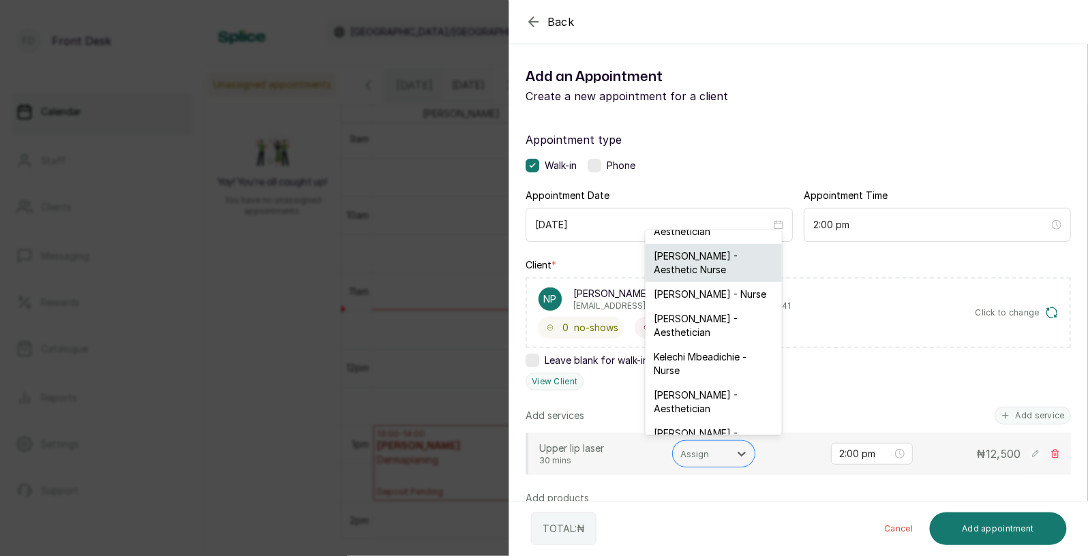
click at [685, 259] on div "Uju Agu - Aesthetic Nurse" at bounding box center [713, 263] width 136 height 38
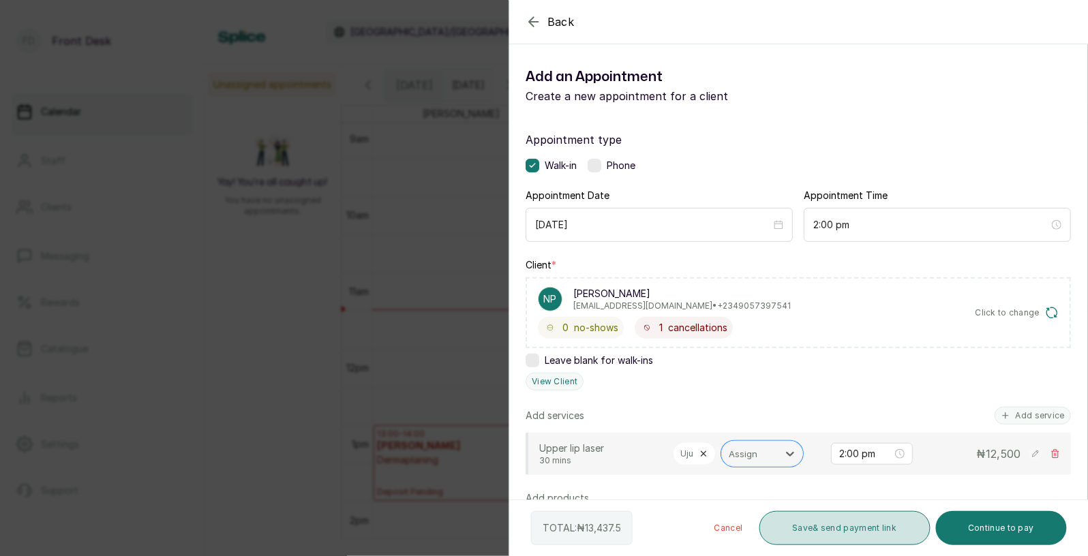
click at [812, 531] on button "Save & send payment link" at bounding box center [844, 528] width 171 height 34
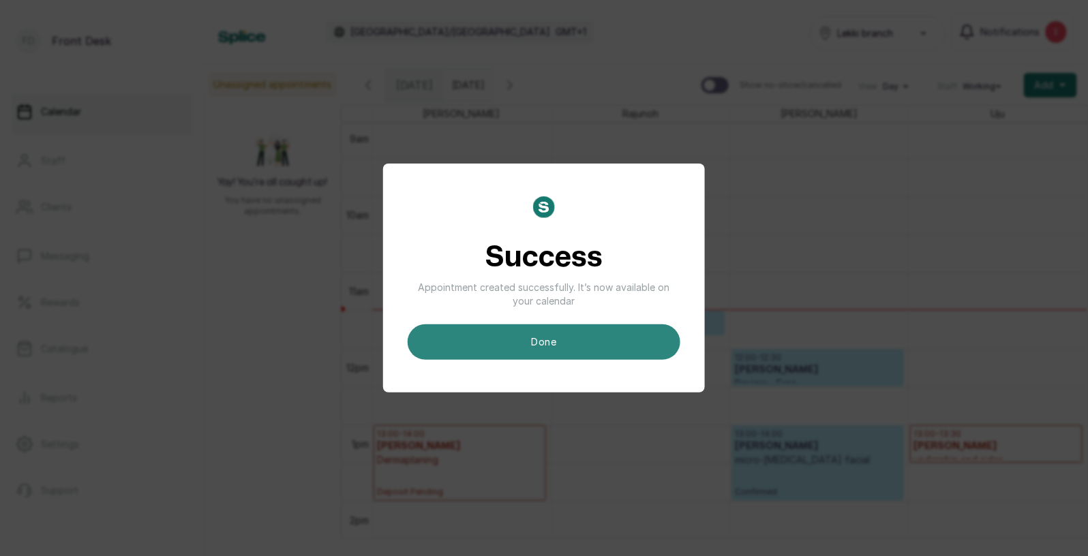
click at [593, 337] on button "done" at bounding box center [543, 341] width 273 height 35
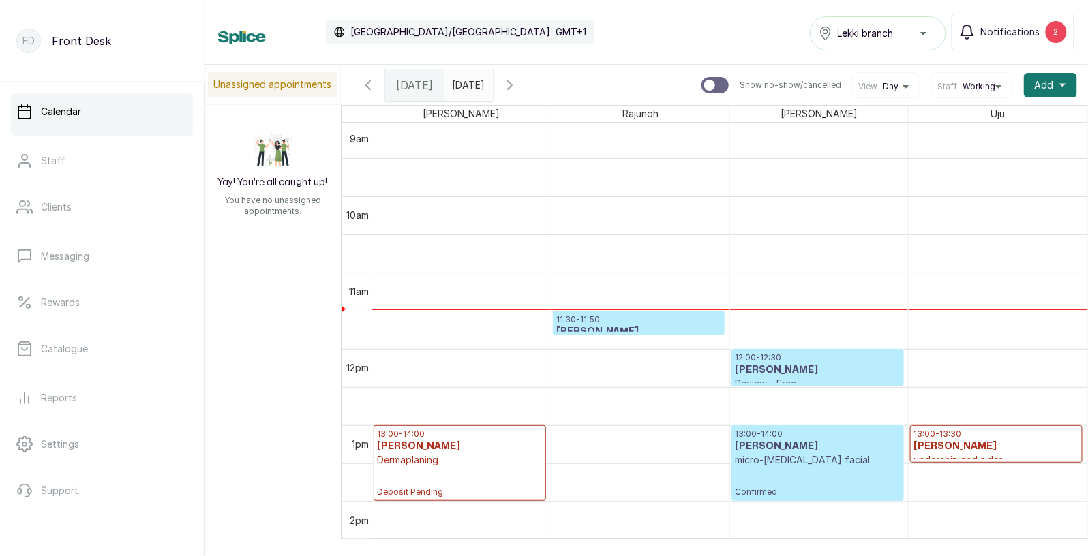
click at [466, 82] on input "2025-08-11" at bounding box center [455, 81] width 22 height 23
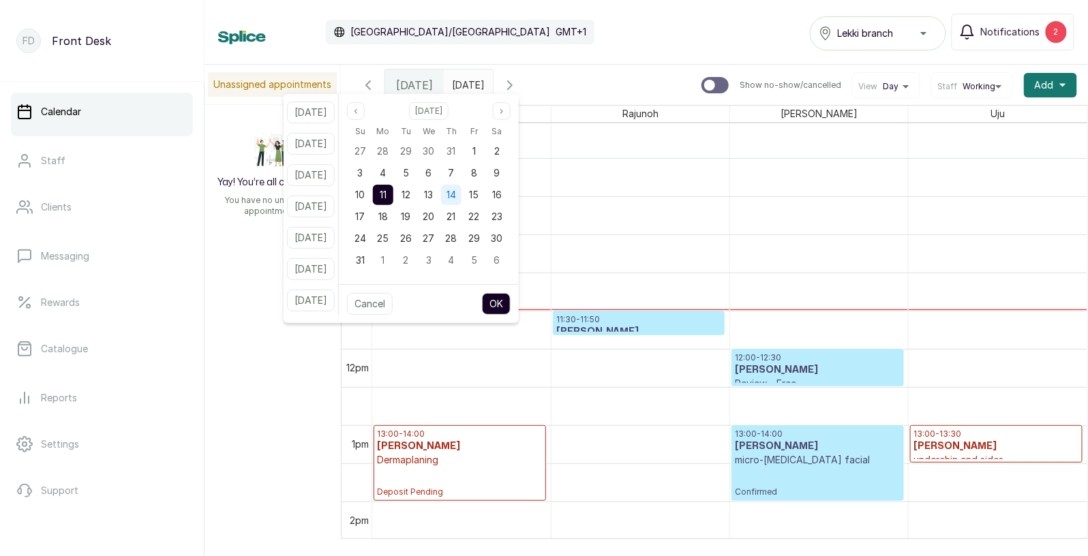
click at [456, 196] on span "14" at bounding box center [451, 195] width 10 height 12
click at [510, 301] on button "OK" at bounding box center [496, 304] width 29 height 22
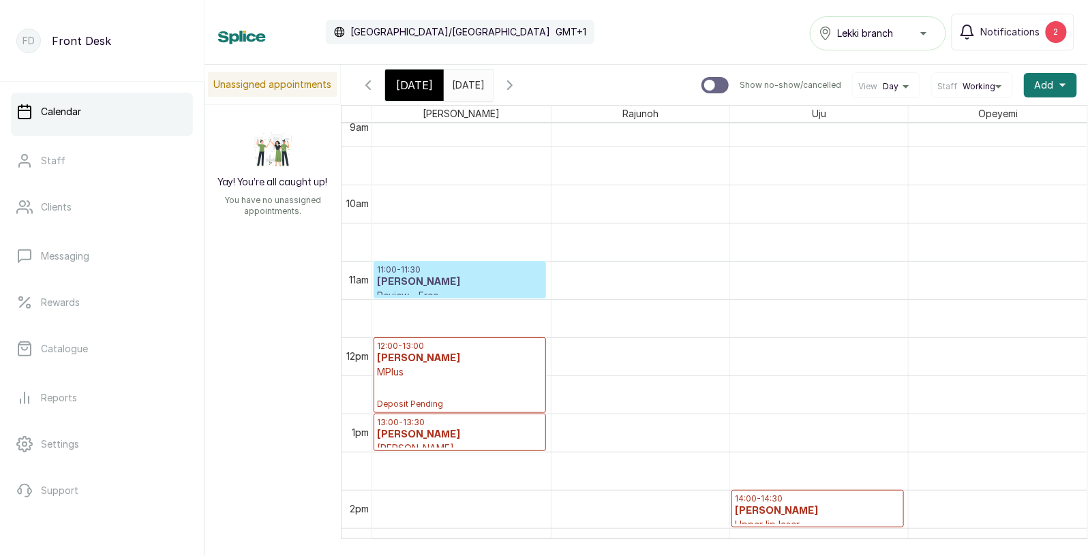
scroll to position [694, 0]
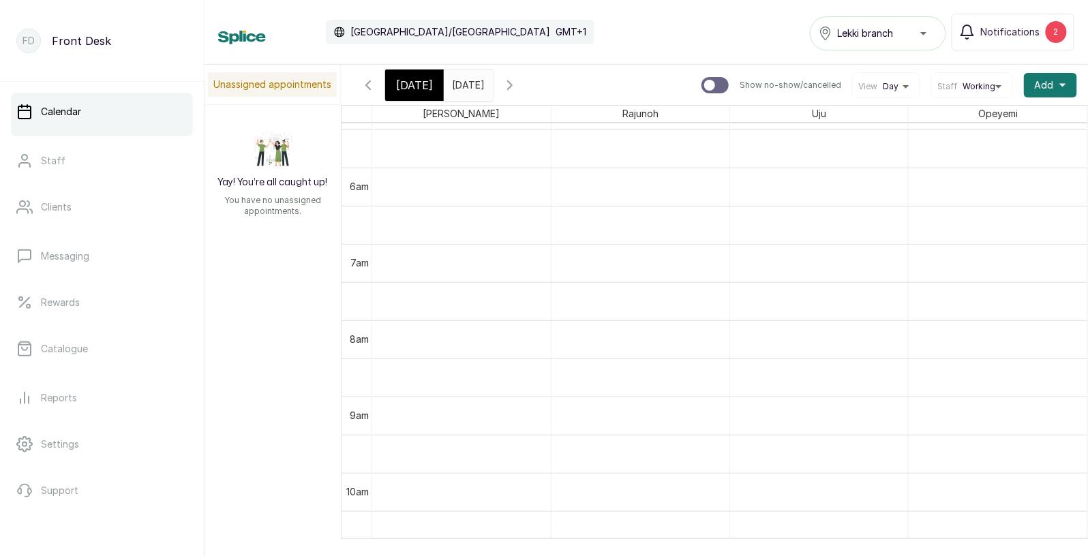
click at [412, 89] on span "Today" at bounding box center [414, 85] width 37 height 16
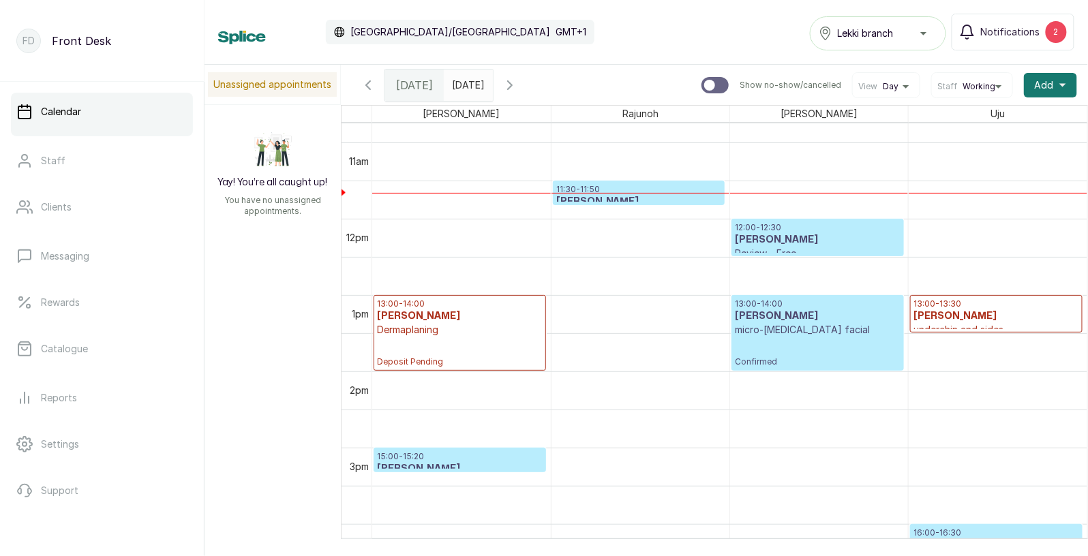
scroll to position [831, 0]
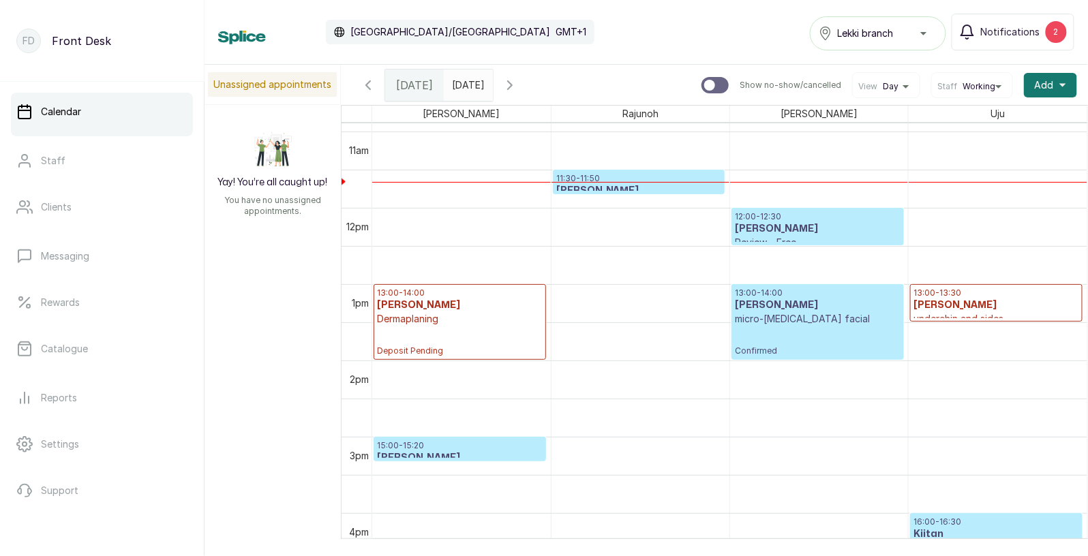
click at [466, 79] on input "2025-08-14" at bounding box center [455, 81] width 22 height 23
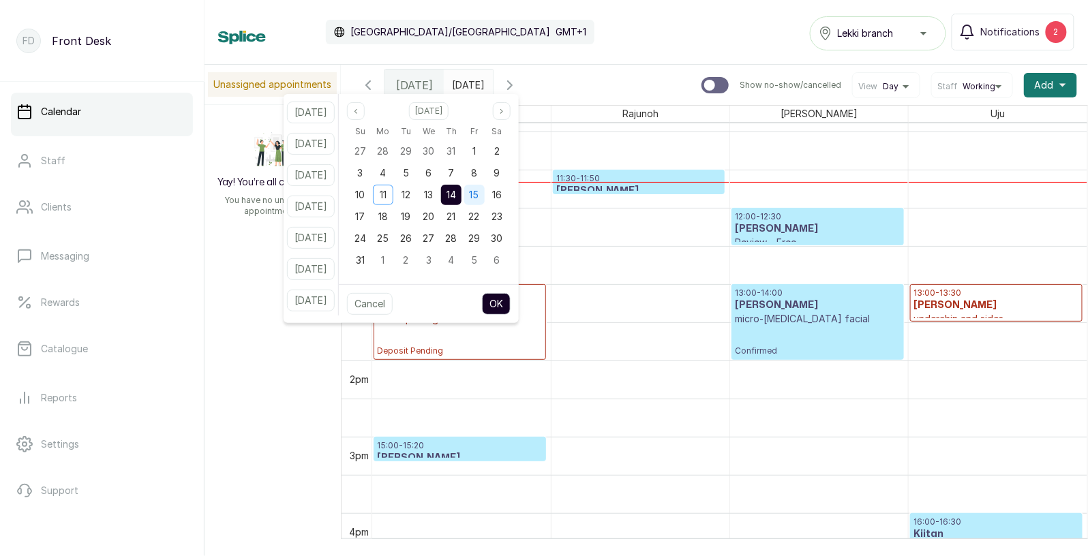
click at [479, 195] on span "15" at bounding box center [474, 195] width 10 height 12
click at [510, 300] on button "OK" at bounding box center [496, 304] width 29 height 22
type input "2025-08-15"
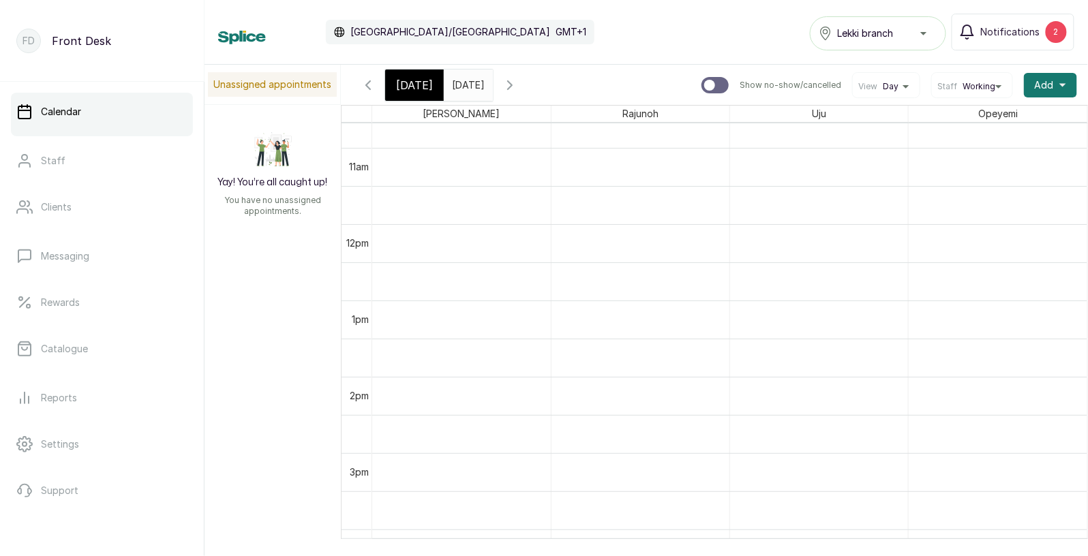
scroll to position [881, 0]
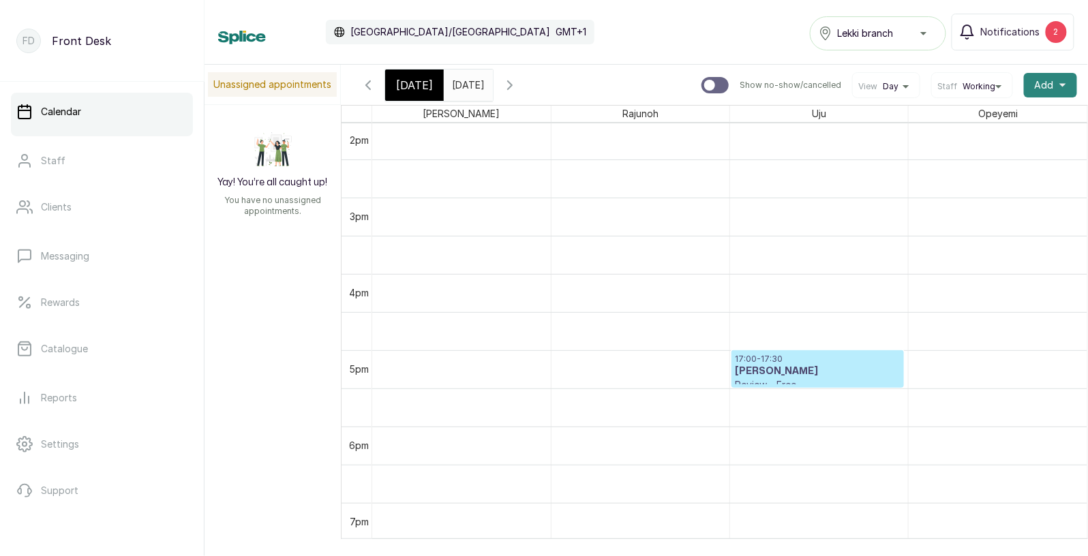
click at [1055, 84] on button "Add +" at bounding box center [1049, 85] width 53 height 25
click at [990, 118] on span "Add Appointment" at bounding box center [1000, 122] width 131 height 16
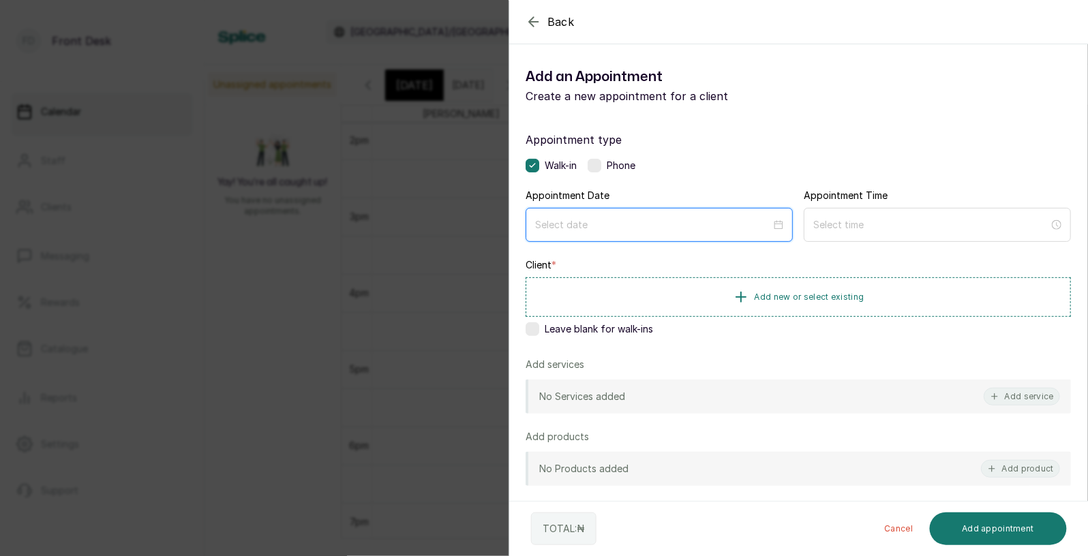
click at [604, 223] on input at bounding box center [653, 224] width 236 height 15
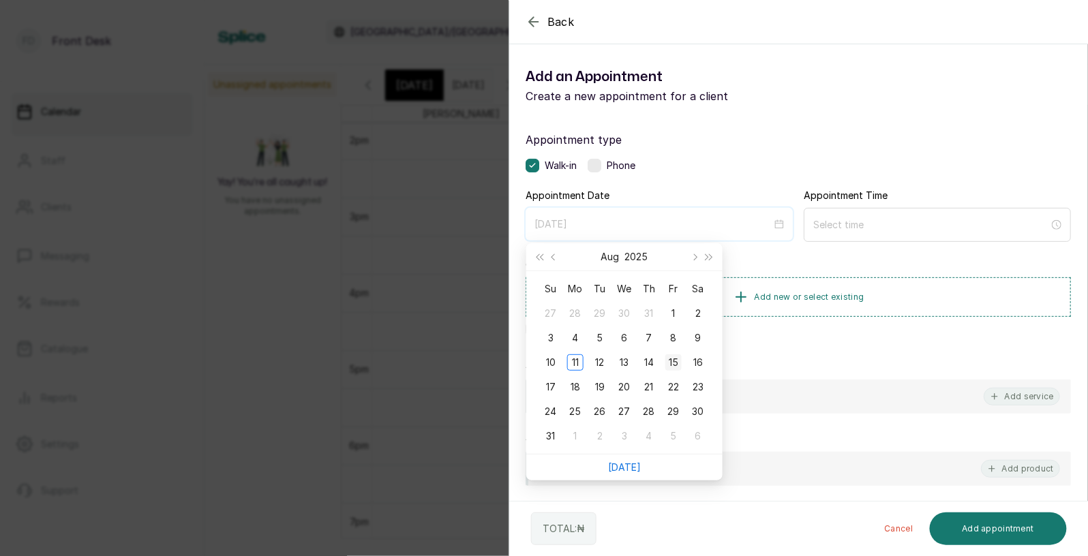
type input "2025/08/15"
click at [672, 364] on div "15" at bounding box center [673, 362] width 16 height 16
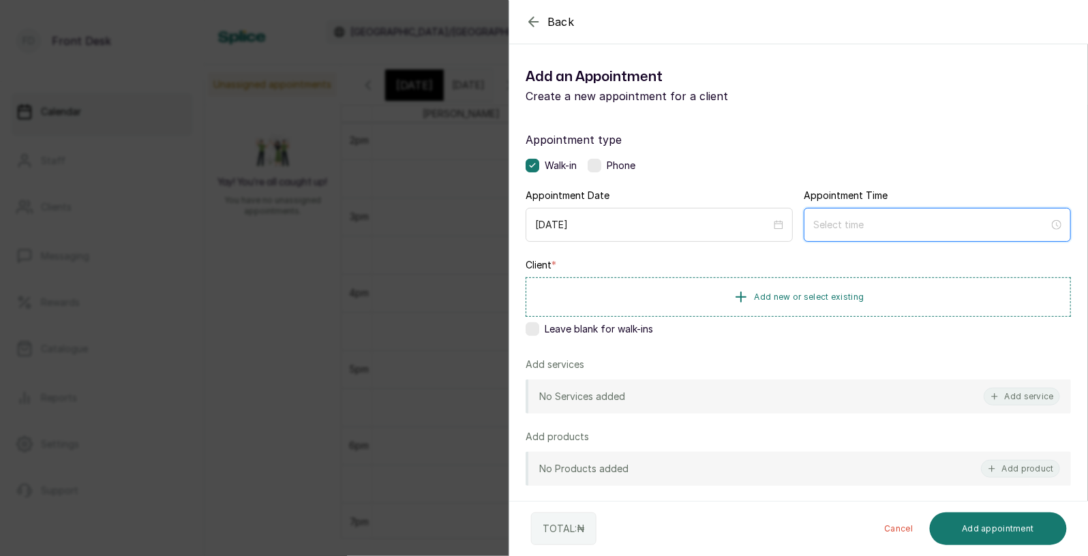
click at [899, 228] on input at bounding box center [931, 224] width 236 height 15
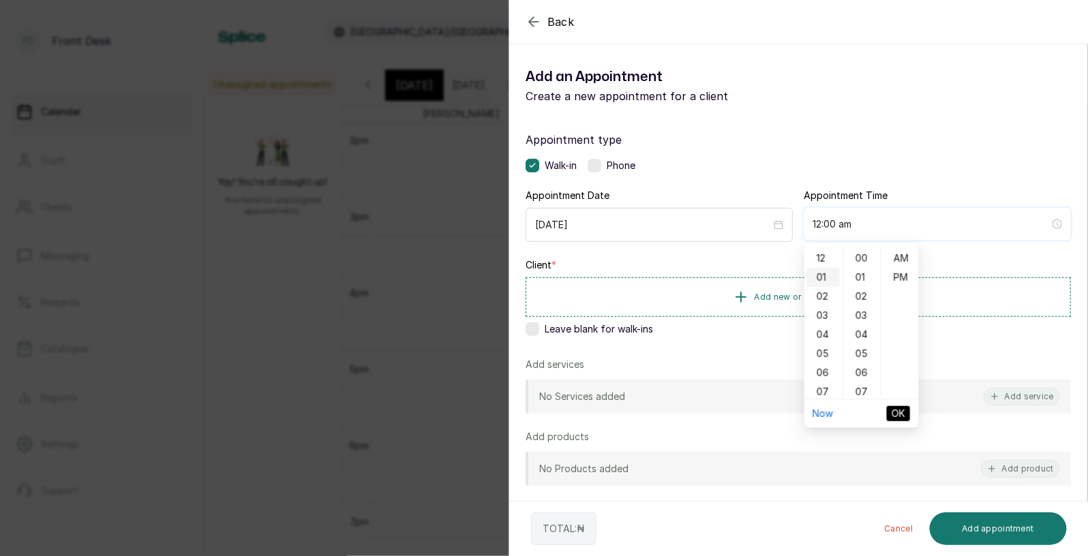
type input "12:01 am"
click at [822, 289] on div "02" at bounding box center [823, 296] width 33 height 19
type input "2:00 pm"
click at [908, 279] on div "PM" at bounding box center [900, 277] width 33 height 19
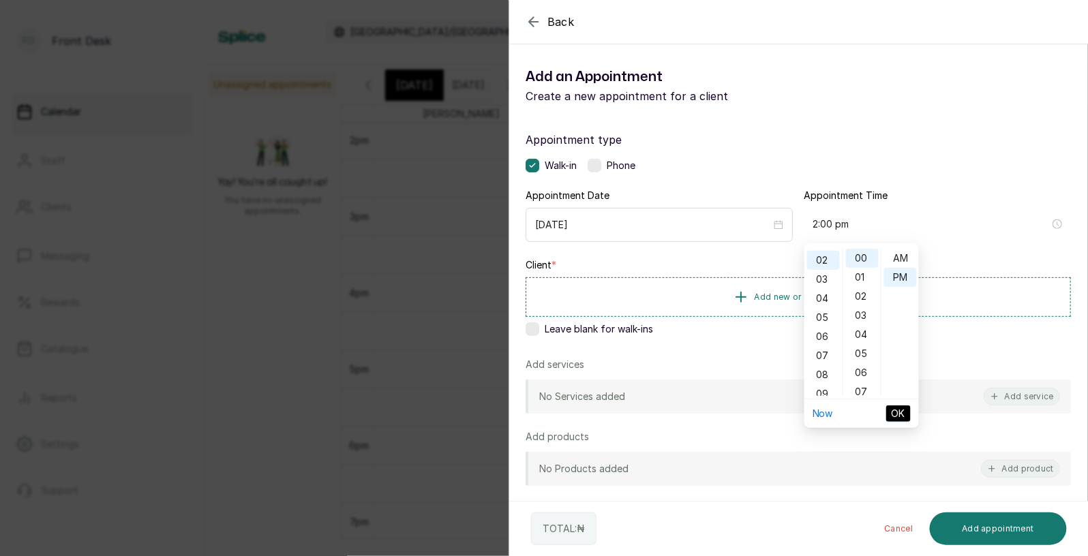
click at [899, 407] on span "OK" at bounding box center [898, 413] width 14 height 15
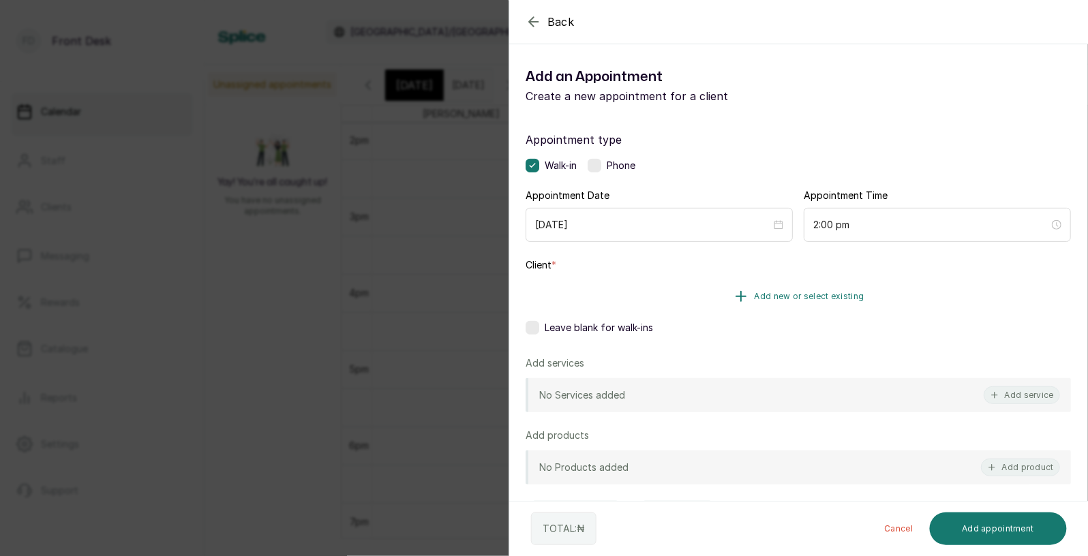
click at [840, 288] on button "Add new or select existing" at bounding box center [797, 296] width 545 height 38
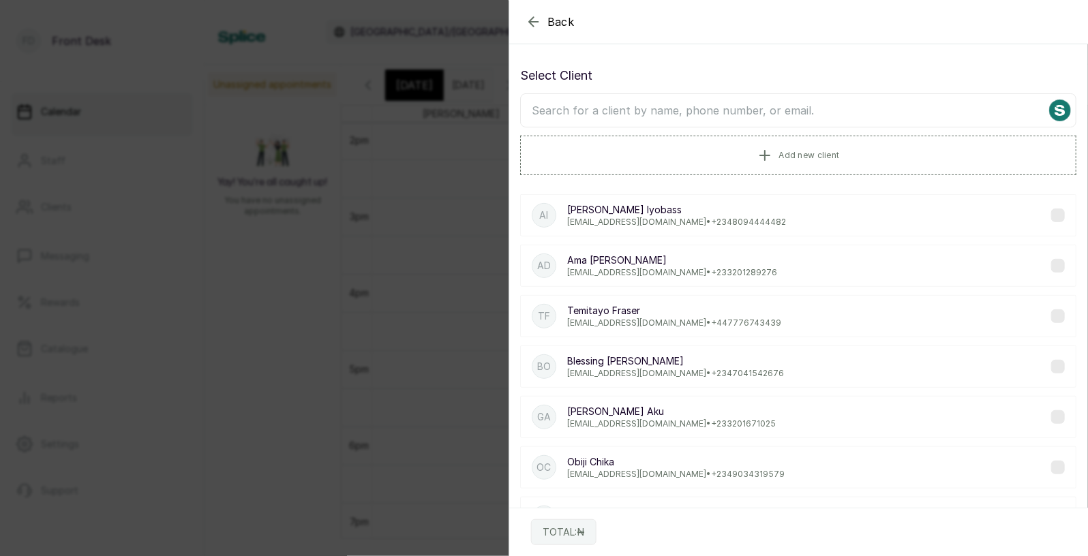
click at [747, 112] on input "text" at bounding box center [798, 110] width 556 height 34
type input "chidinm"
click at [654, 464] on p "Chidinma Akanle" at bounding box center [675, 462] width 217 height 14
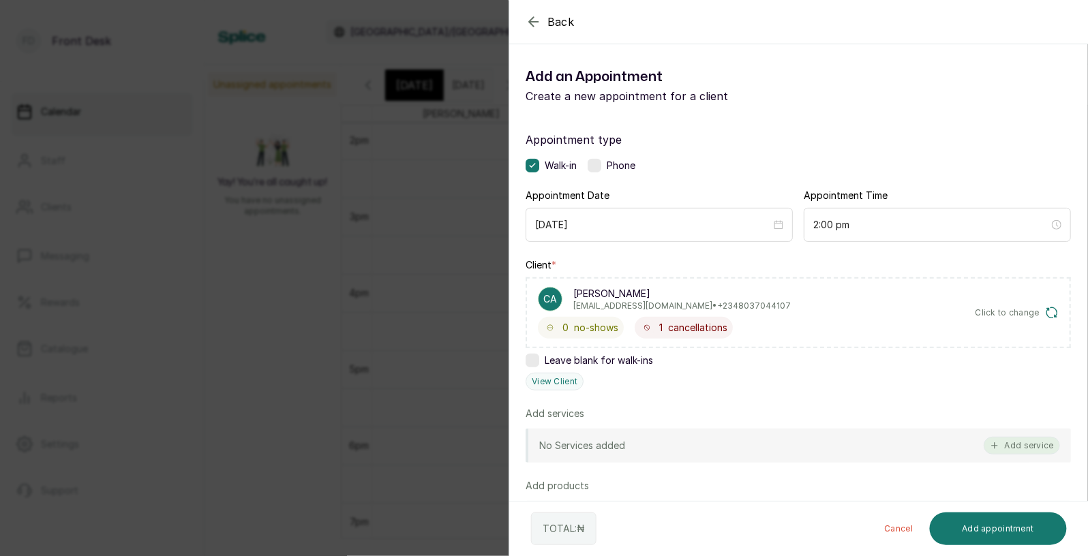
click at [1017, 448] on button "Add service" at bounding box center [1021, 446] width 76 height 18
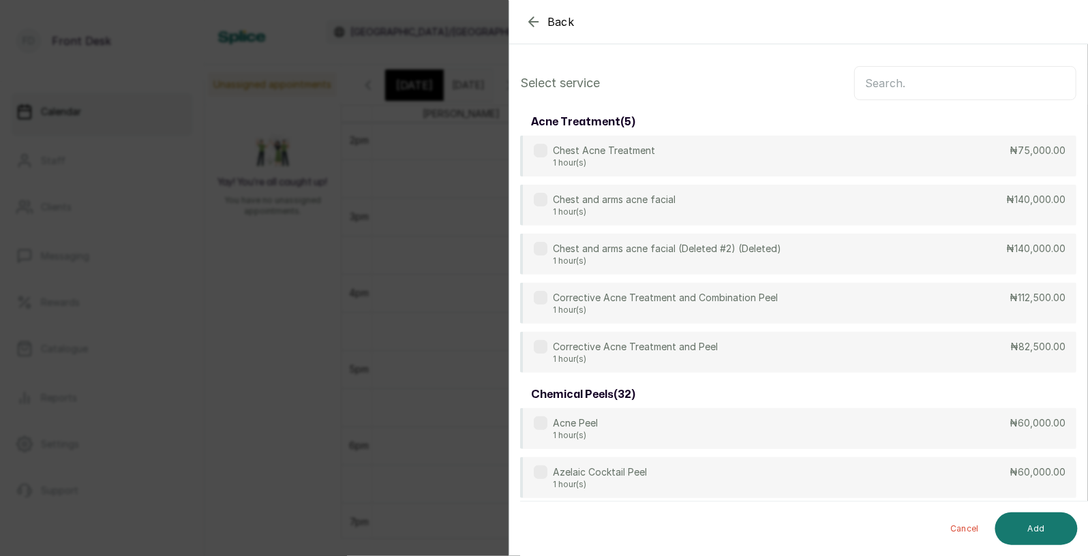
click at [912, 89] on input "text" at bounding box center [965, 83] width 222 height 34
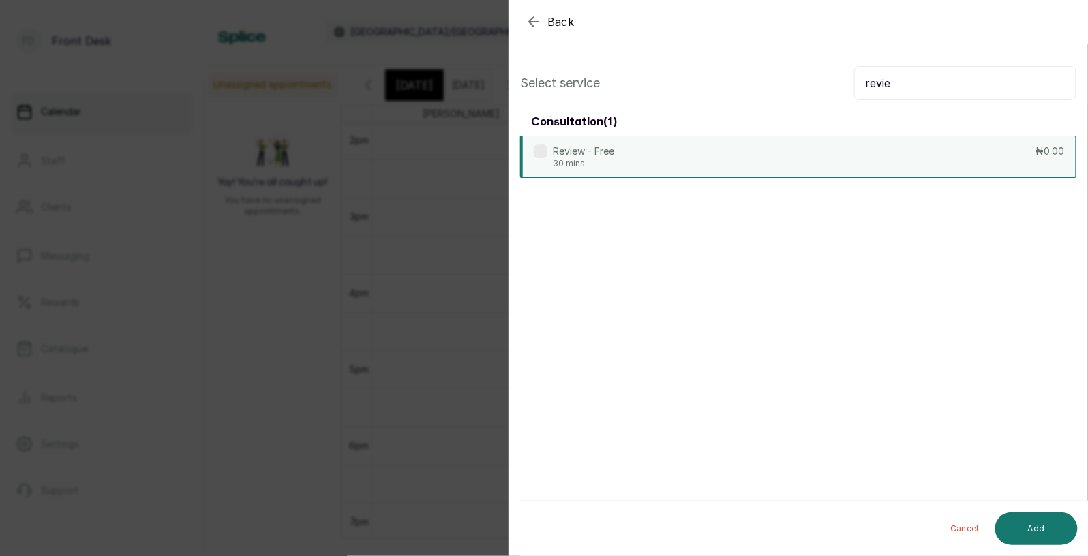
type input "revie"
click at [813, 155] on div "Review - Free 30 mins ₦0.00" at bounding box center [798, 157] width 556 height 42
click at [1037, 526] on button "Add" at bounding box center [1036, 528] width 82 height 33
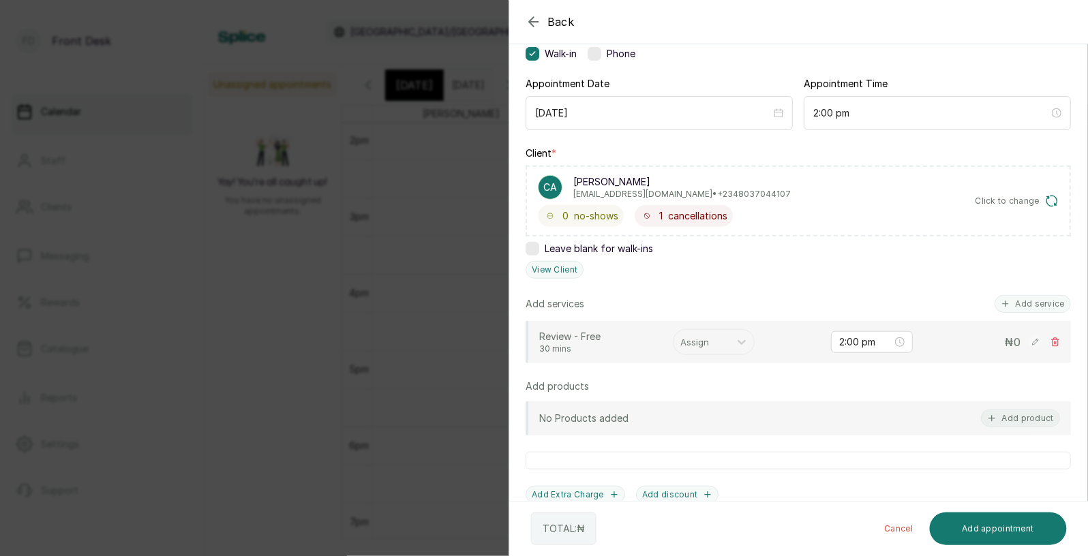
scroll to position [114, 0]
click at [700, 335] on div at bounding box center [701, 340] width 42 height 18
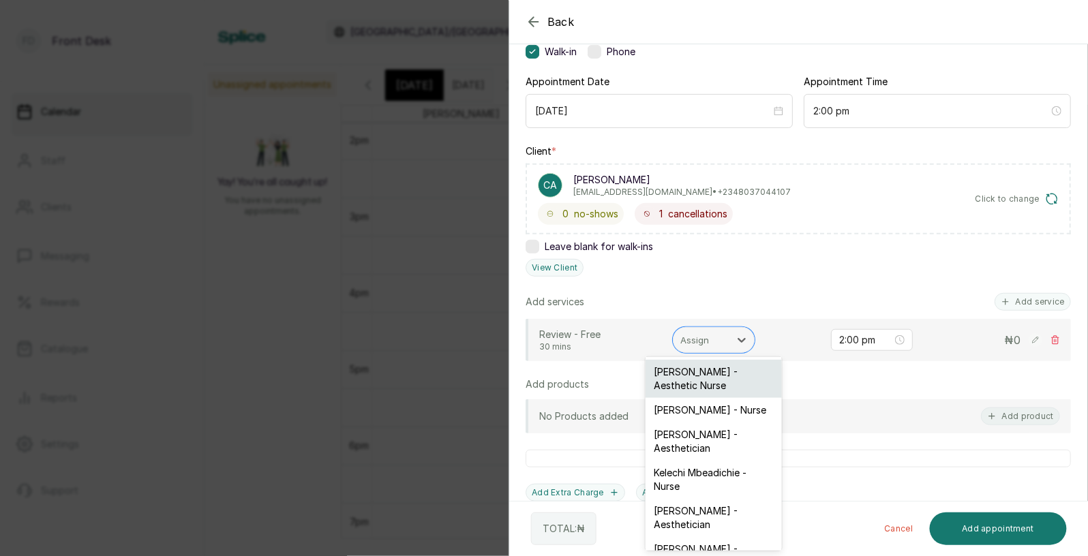
scroll to position [38, 0]
click at [681, 537] on div "Donna Onyendi - Aesthetician" at bounding box center [713, 556] width 136 height 38
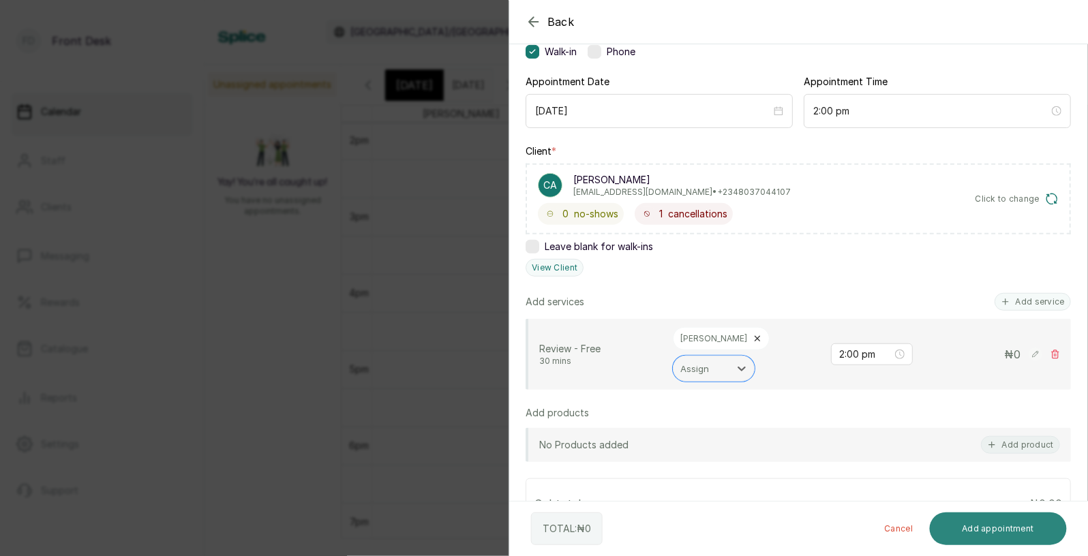
click at [974, 527] on button "Add appointment" at bounding box center [998, 528] width 138 height 33
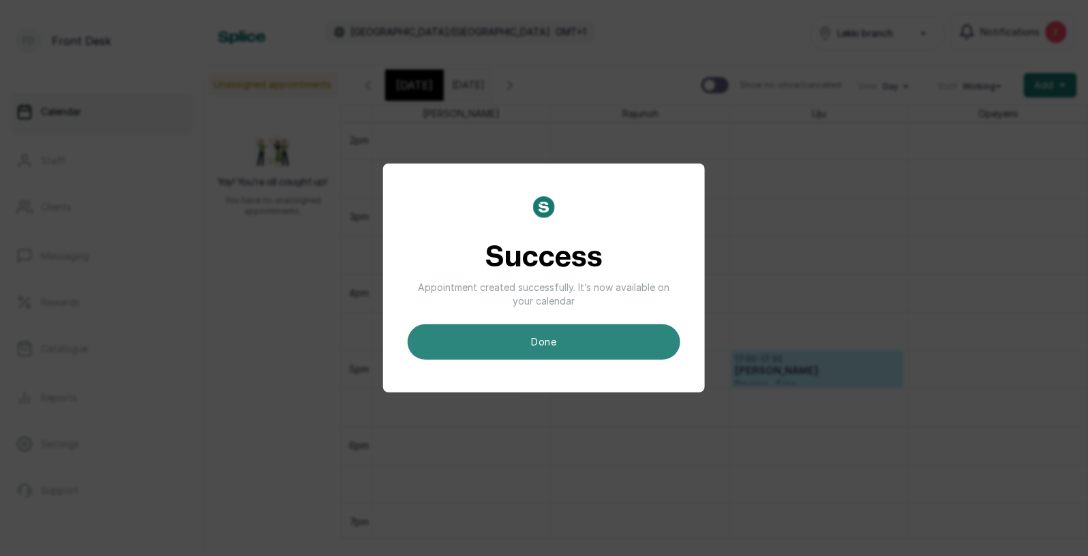
click at [616, 339] on button "done" at bounding box center [543, 341] width 273 height 35
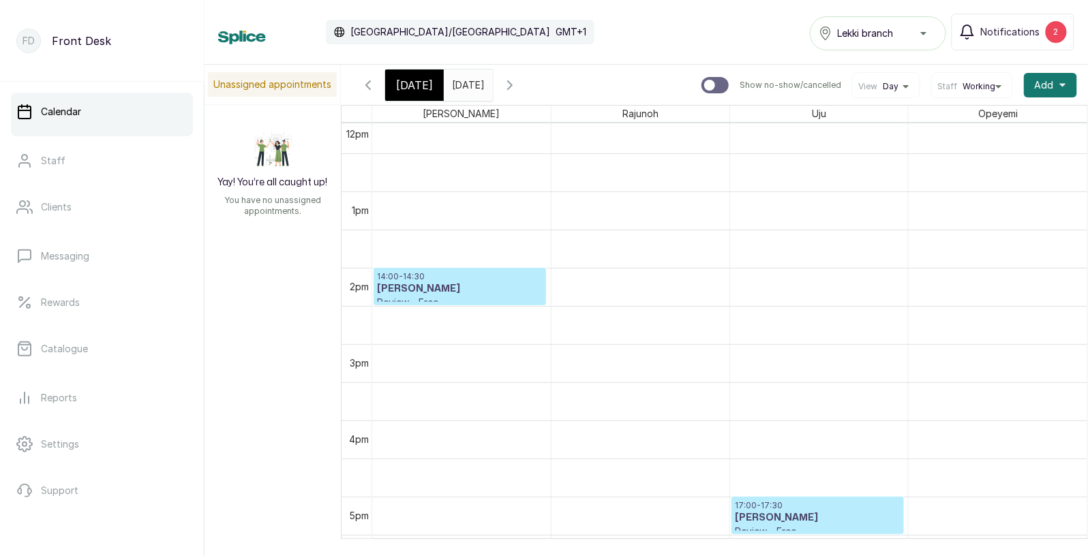
scroll to position [909, 0]
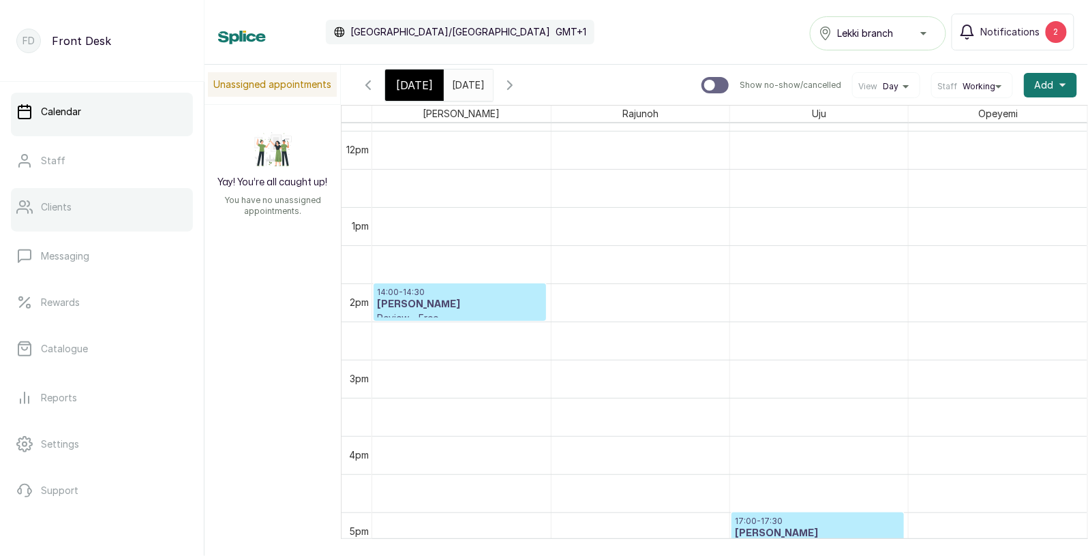
click at [53, 208] on p "Clients" at bounding box center [56, 207] width 31 height 14
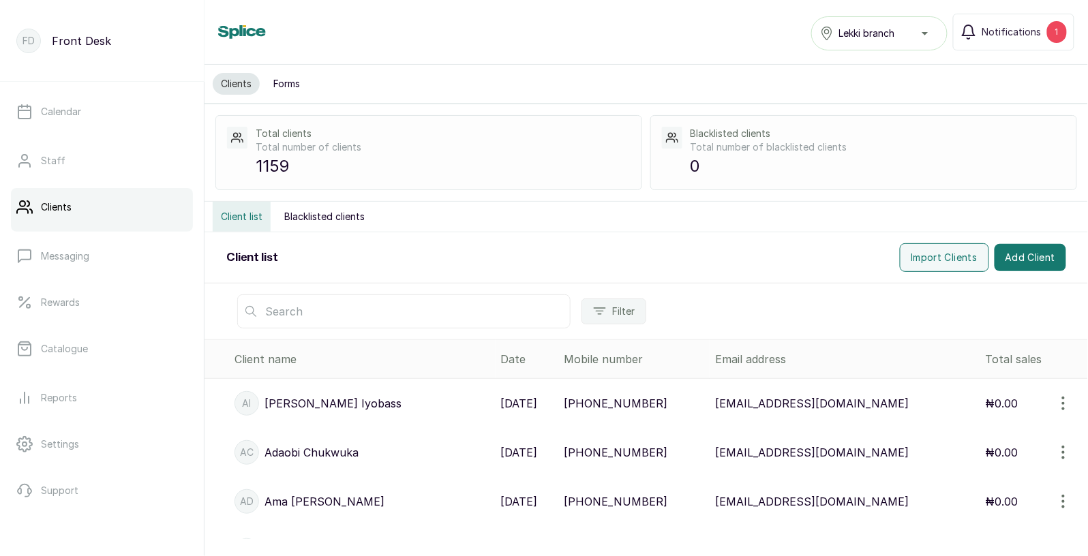
click at [313, 317] on input "text" at bounding box center [403, 311] width 333 height 34
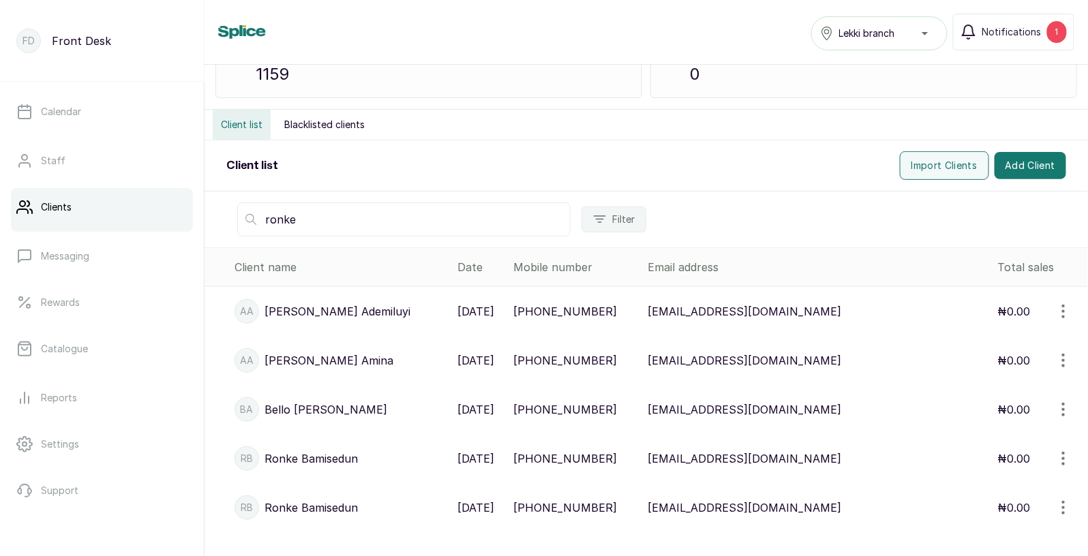
scroll to position [99, 0]
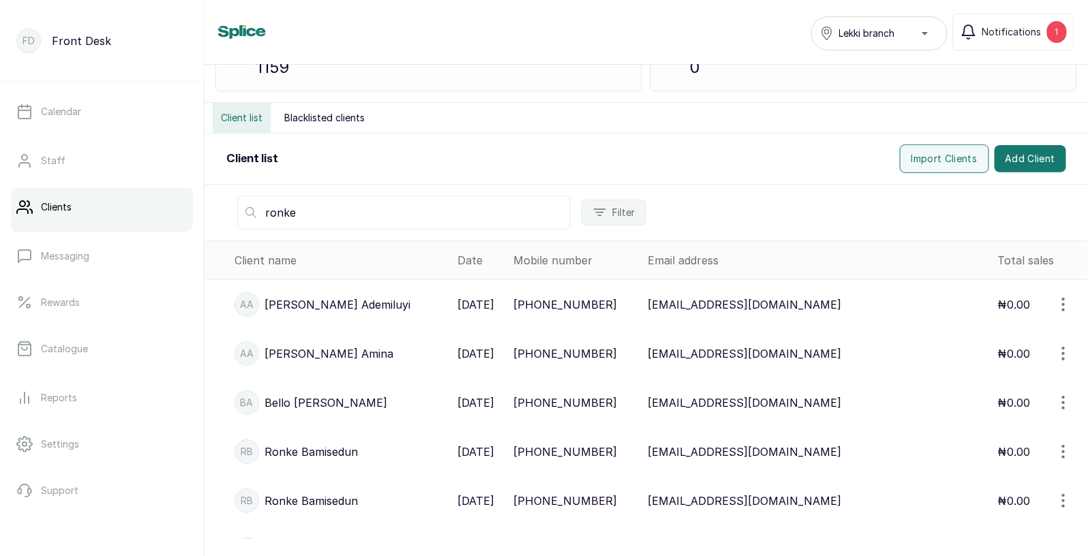
type input "ronke"
click at [487, 451] on p "10 Dec, 2024" at bounding box center [476, 452] width 37 height 16
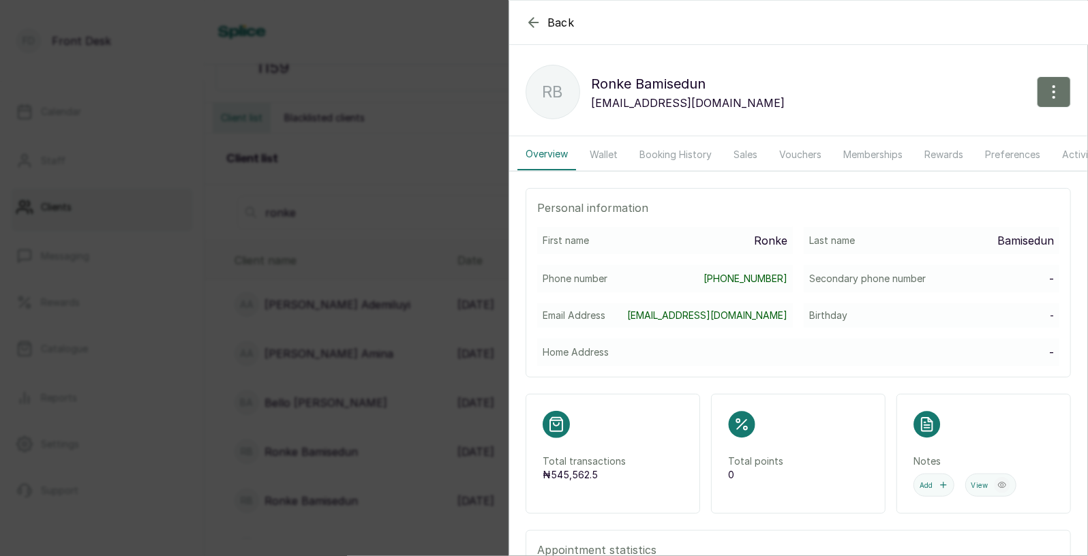
click at [670, 151] on button "Booking History" at bounding box center [675, 154] width 89 height 31
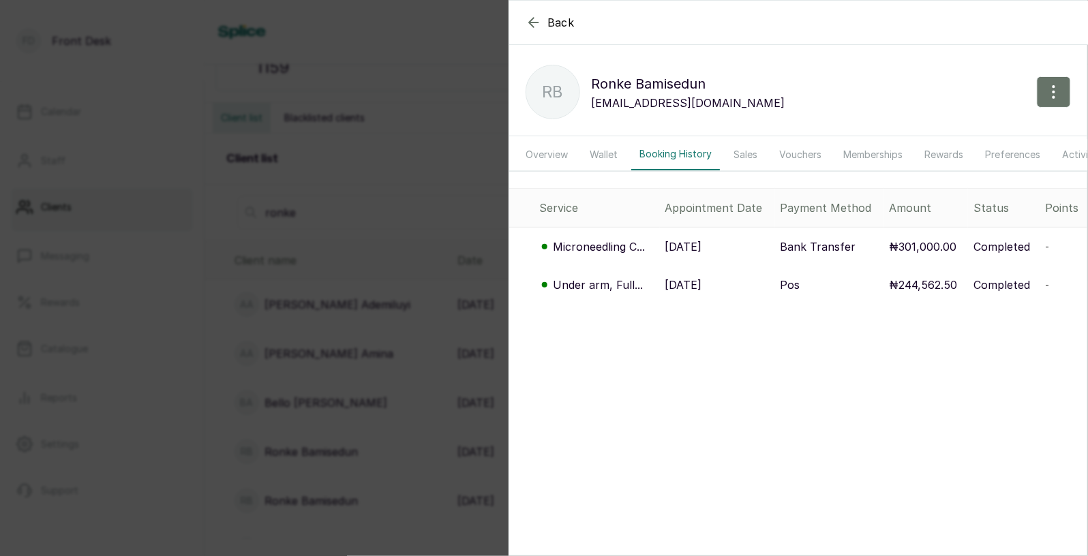
click at [696, 283] on p "8 Jan, 2025" at bounding box center [683, 285] width 37 height 16
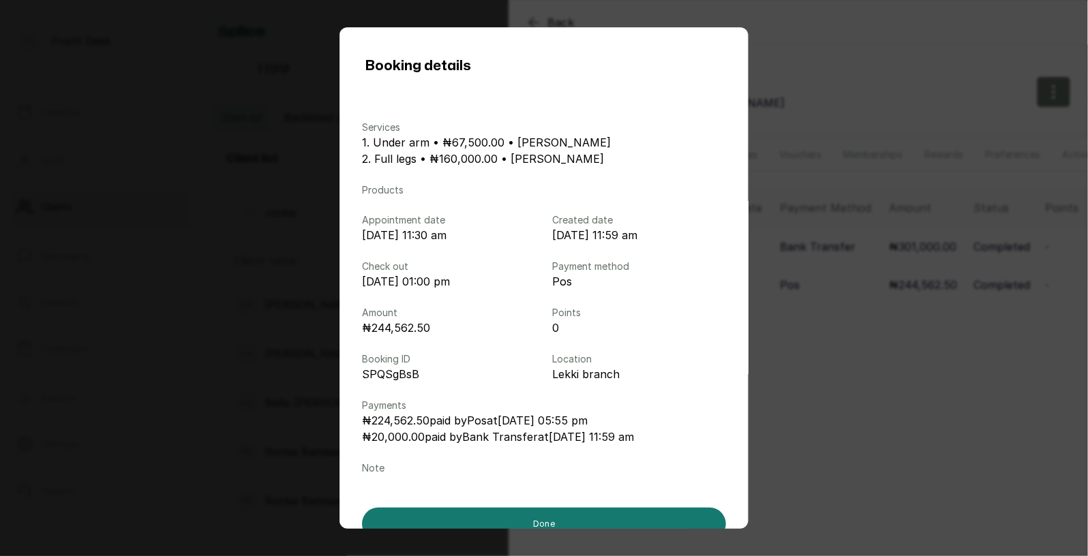
click at [853, 277] on div "Booking details Services 1. Under arm • ₦67,500.00 • Donna Onyendi 2. Full legs…" at bounding box center [544, 278] width 1088 height 556
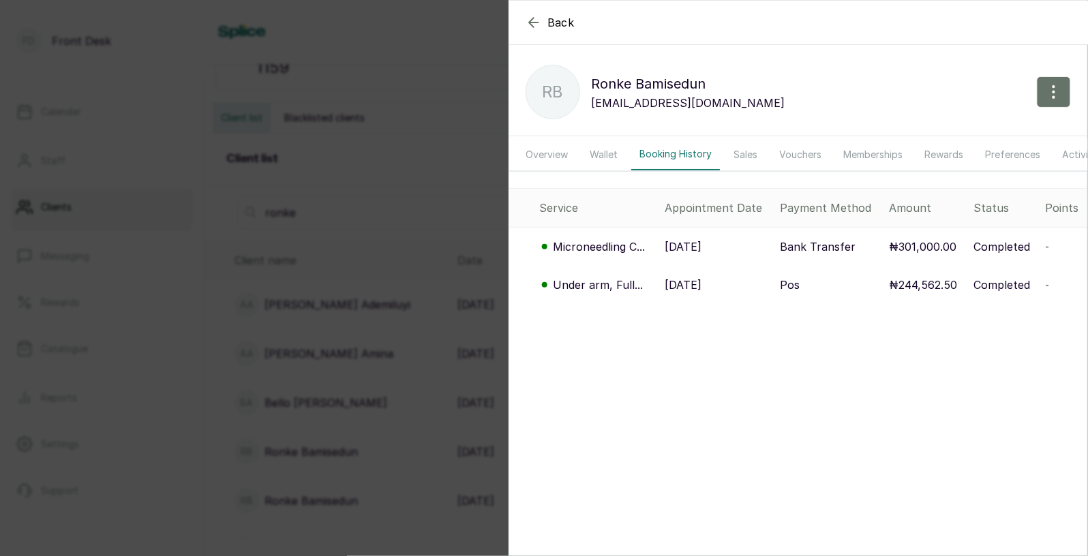
click at [702, 241] on p "21 Jun, 2025" at bounding box center [683, 246] width 37 height 16
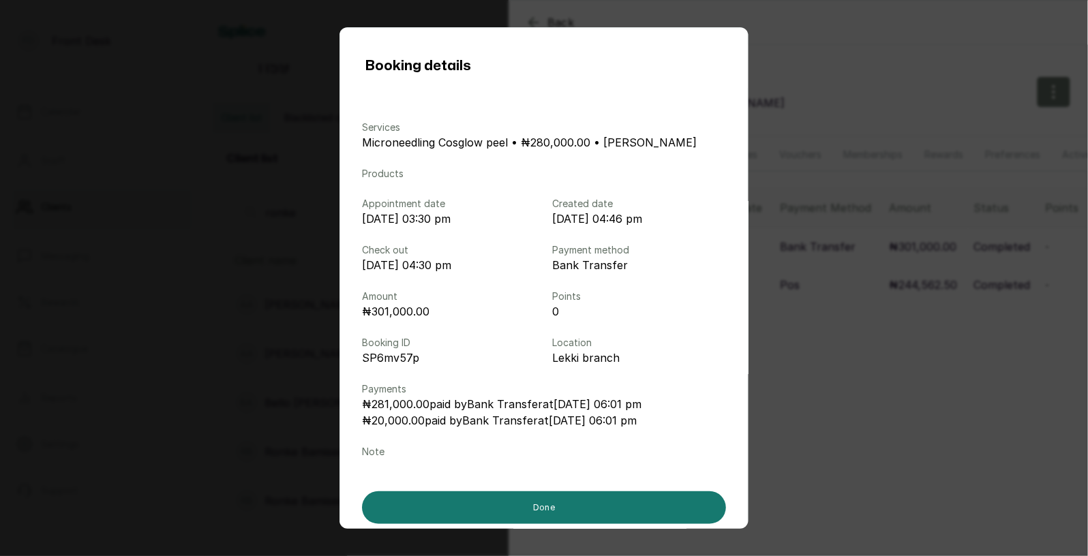
click at [816, 258] on div "Booking details Services Microneedling Cosglow peel • ₦280,000.00 • Donna Onyen…" at bounding box center [544, 278] width 1088 height 556
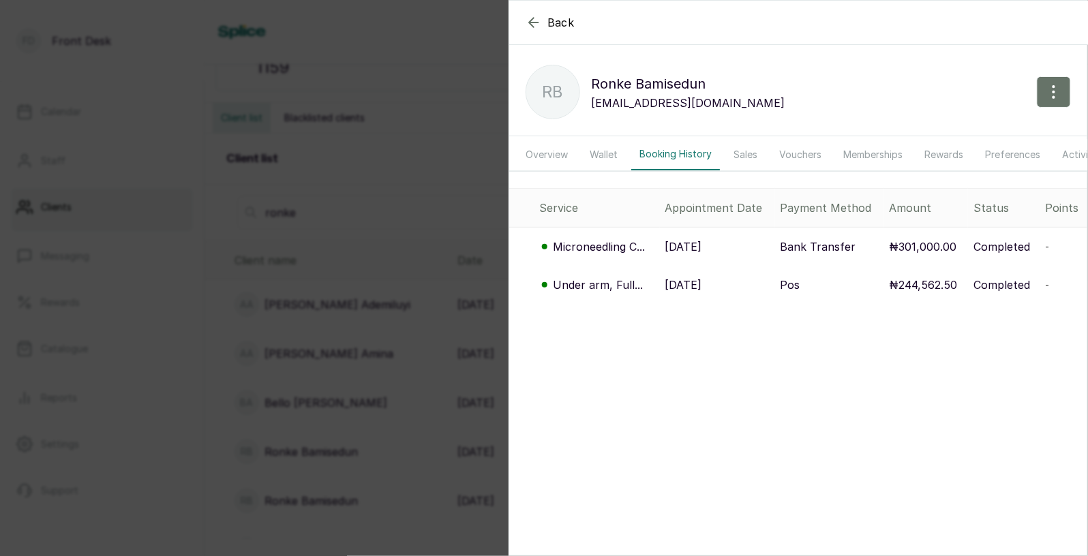
click at [427, 305] on div "Back Ronke Bamisedun RB Ronke Bamisedun lbamisedun@yahoo.com Overview Wallet Bo…" at bounding box center [544, 278] width 1088 height 556
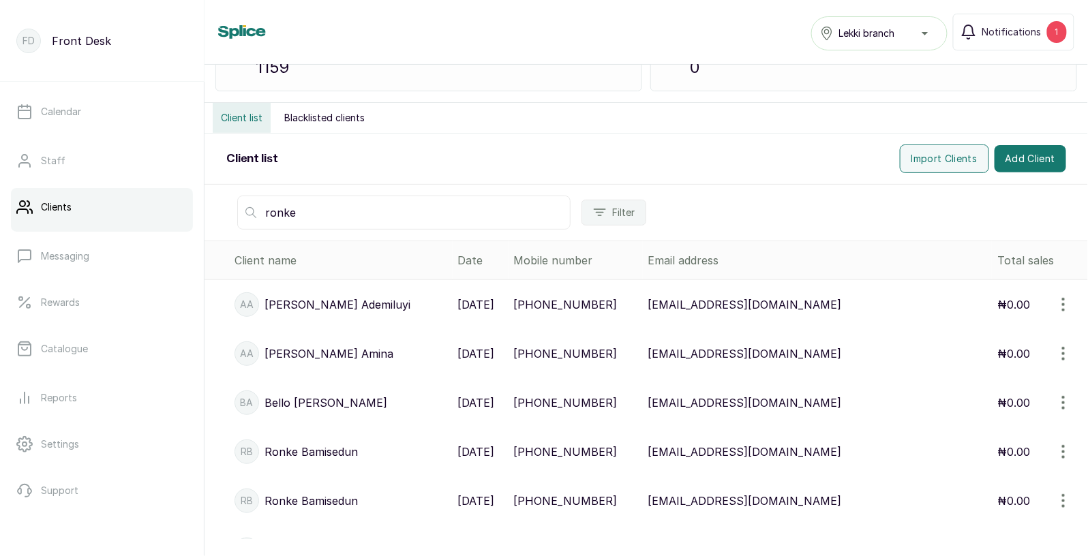
click at [489, 495] on p "15 Mar, 2024" at bounding box center [476, 501] width 37 height 16
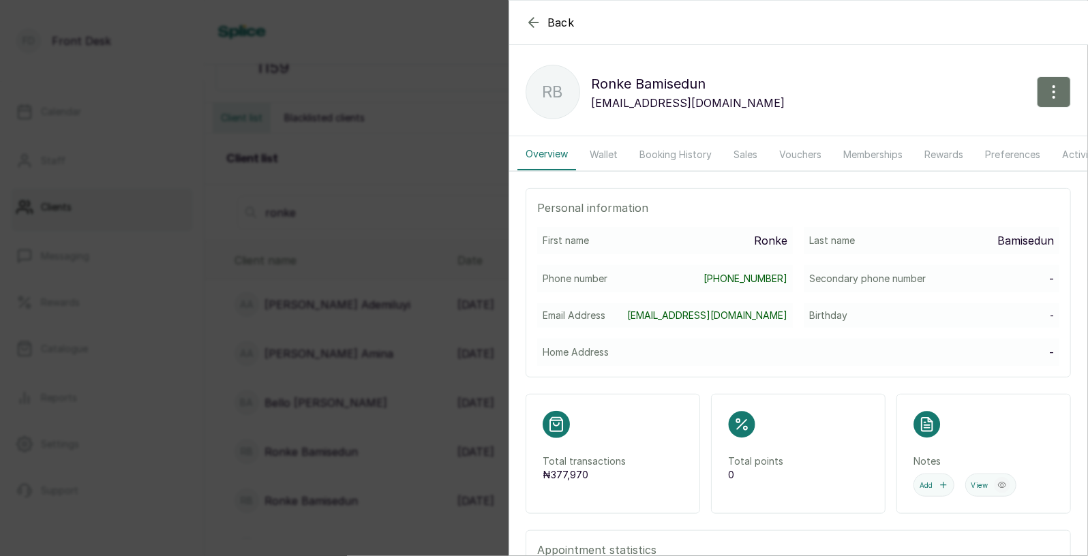
click at [668, 147] on button "Booking History" at bounding box center [675, 154] width 89 height 31
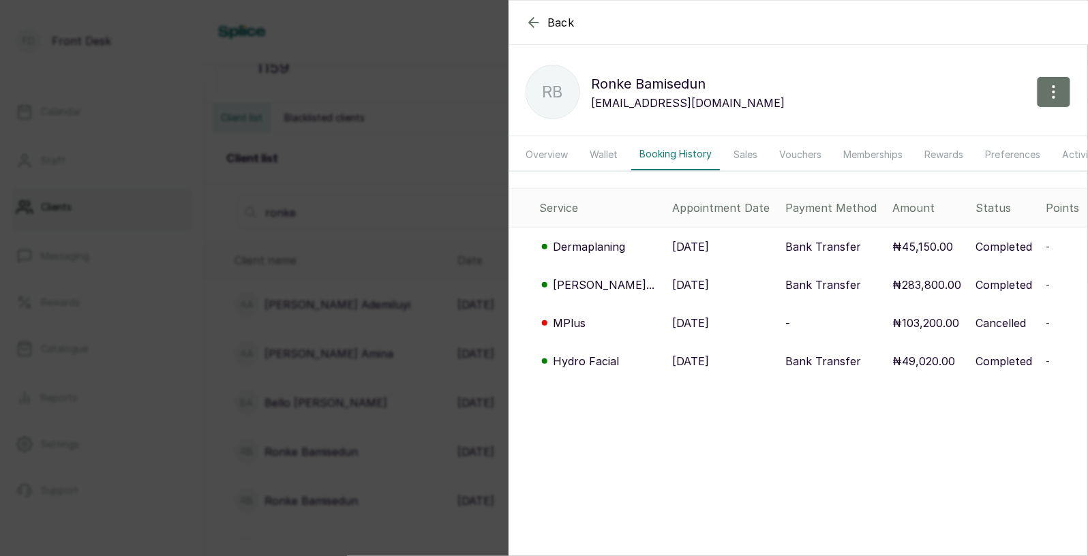
click at [694, 283] on p "14 May, 2024" at bounding box center [690, 285] width 37 height 16
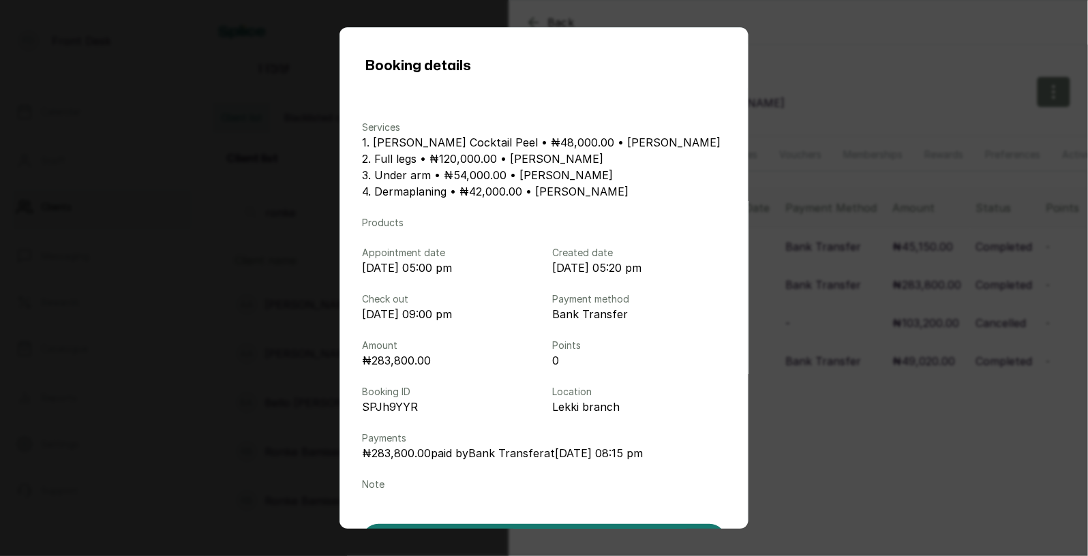
click at [856, 314] on div "Booking details Services 1. Jessner Cocktail Peel • ₦48,000.00 • Donna Onyendi …" at bounding box center [544, 278] width 1088 height 556
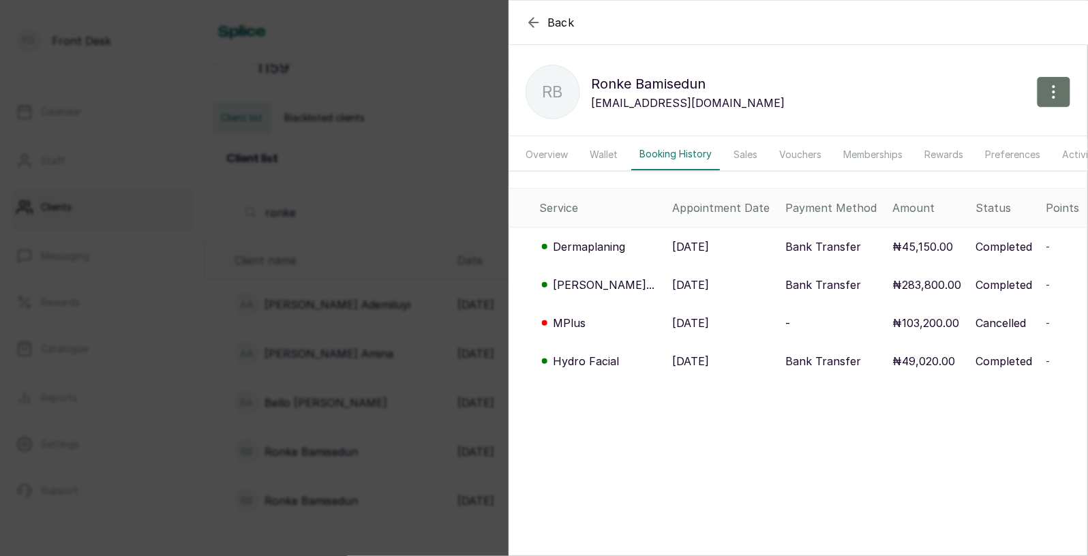
click at [430, 333] on div "Back Ronke Bamisedun RB Ronke Bamisedun lbamisedun@yahoo.co.uk Overview Wallet …" at bounding box center [544, 278] width 1088 height 556
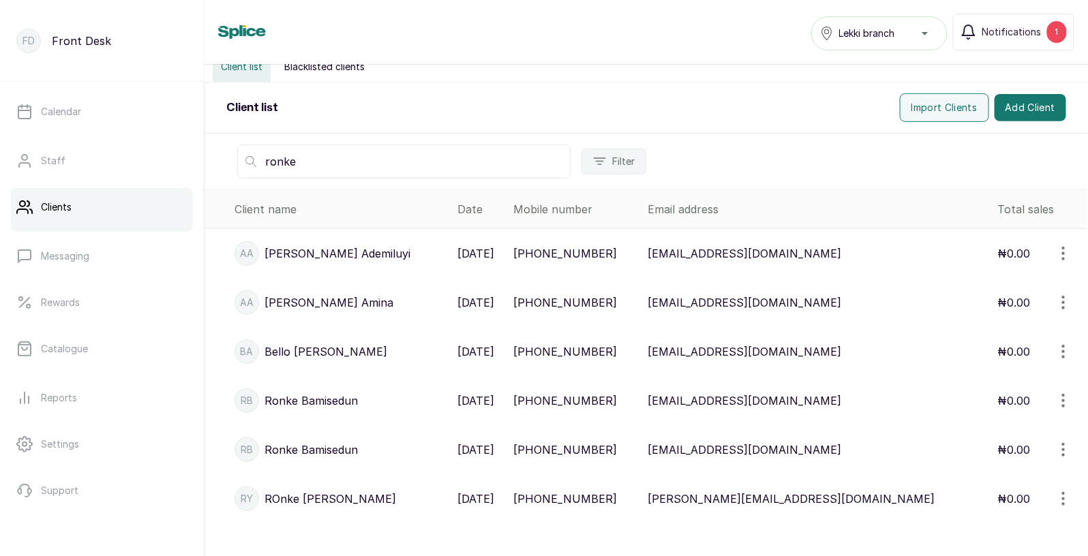
scroll to position [155, 0]
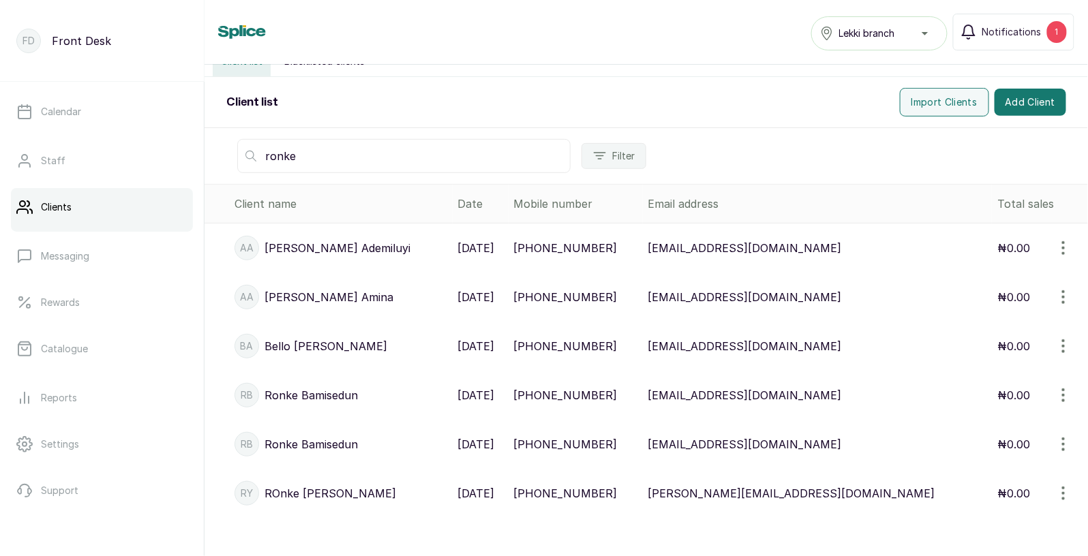
click at [481, 446] on p "15 Mar, 2024" at bounding box center [476, 444] width 37 height 16
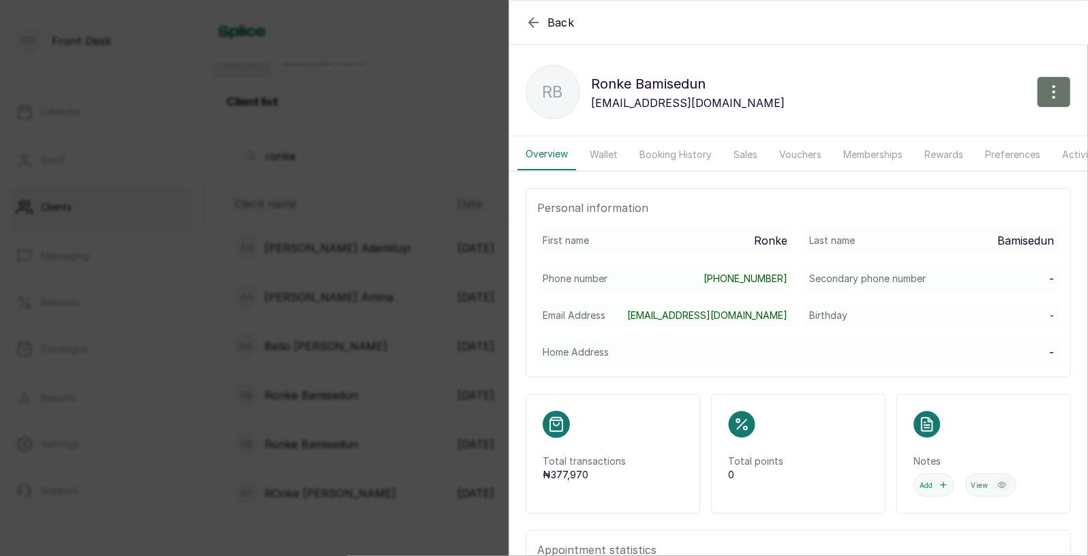
click at [672, 157] on button "Booking History" at bounding box center [675, 154] width 89 height 31
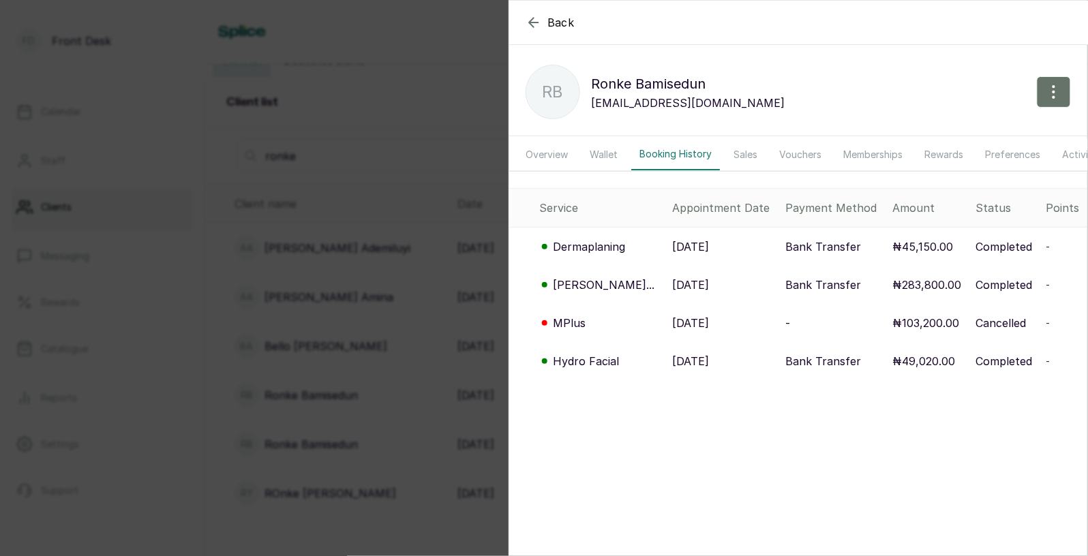
click at [364, 299] on div "Back Ronke Bamisedun RB Ronke Bamisedun lbamisedun@yahoo.co.uk Overview Wallet …" at bounding box center [544, 278] width 1088 height 556
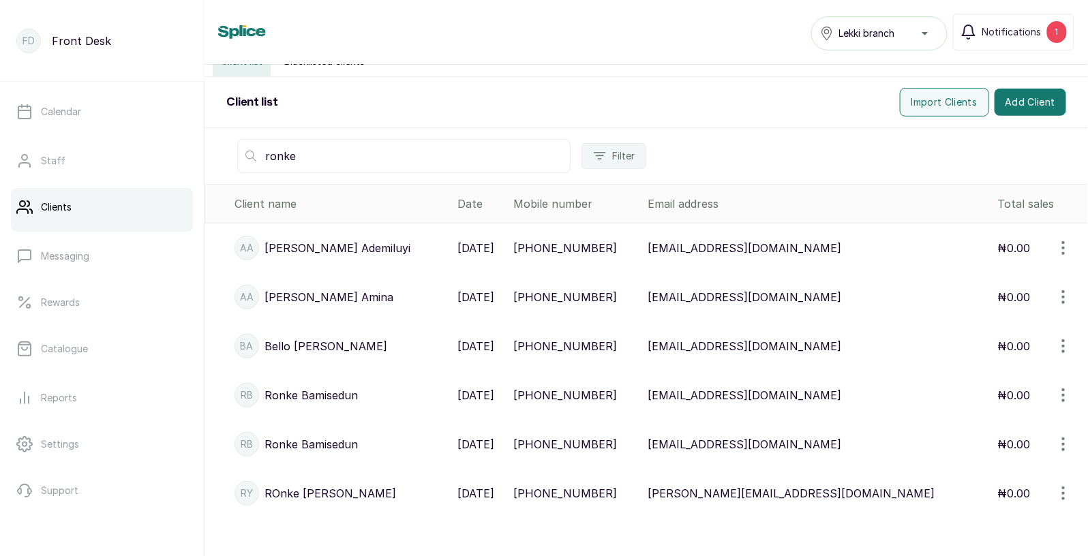
click at [485, 392] on p "10 Dec, 2024" at bounding box center [476, 395] width 37 height 16
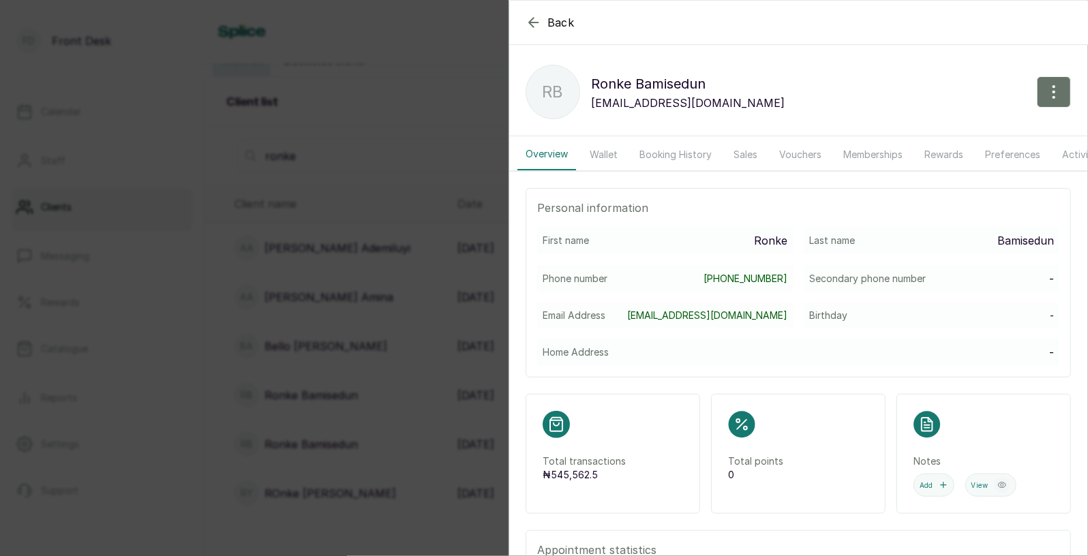
click at [679, 149] on button "Booking History" at bounding box center [675, 154] width 89 height 31
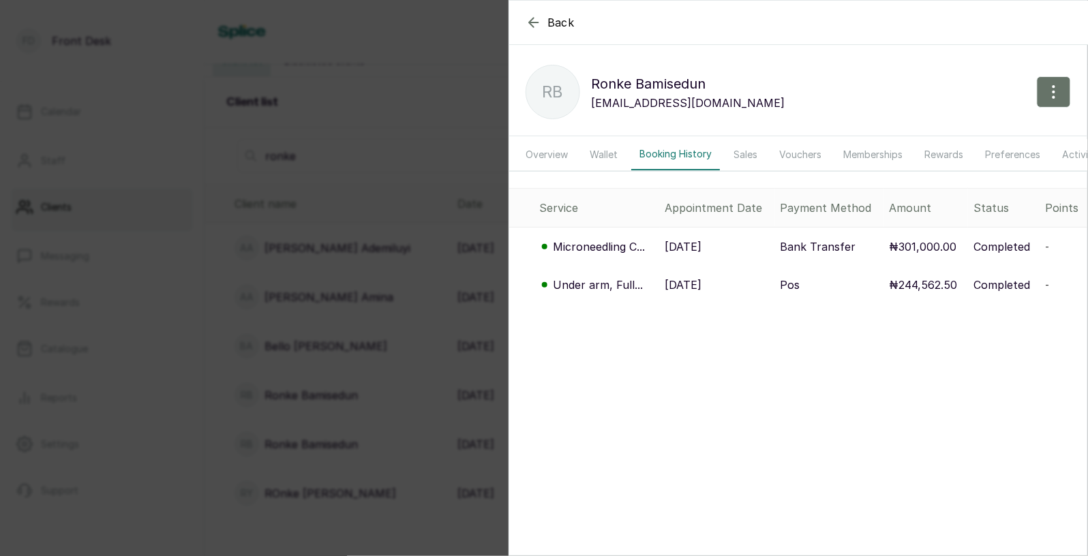
click at [690, 245] on p "21 Jun, 2025" at bounding box center [683, 246] width 37 height 16
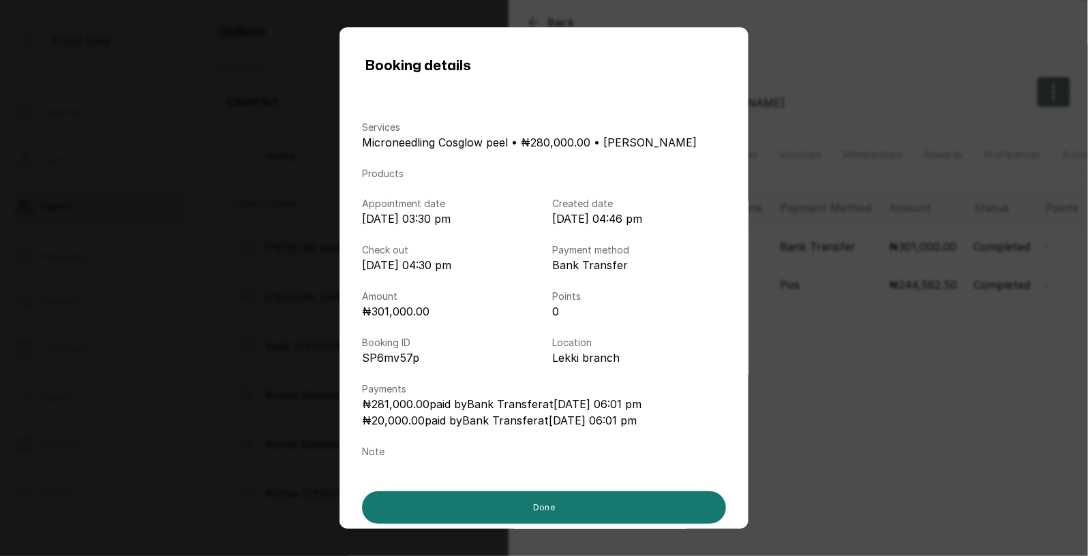
click at [807, 292] on div "Booking details Services Microneedling Cosglow peel • ₦280,000.00 • Donna Onyen…" at bounding box center [544, 278] width 1088 height 556
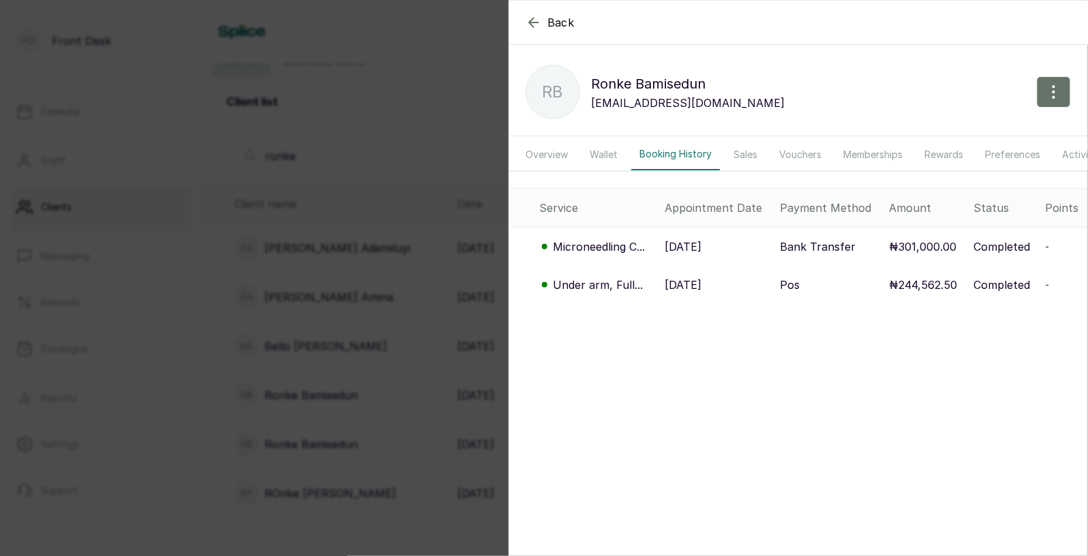
click at [700, 283] on p "8 Jan, 2025" at bounding box center [683, 285] width 37 height 16
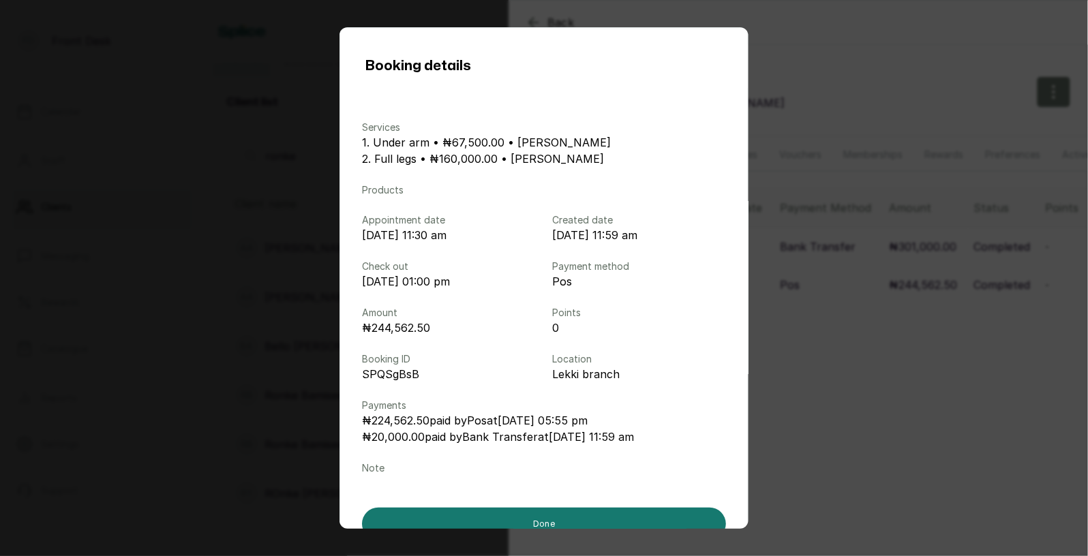
click at [835, 313] on div "Booking details Services 1. Under arm • ₦67,500.00 • Donna Onyendi 2. Full legs…" at bounding box center [544, 278] width 1088 height 556
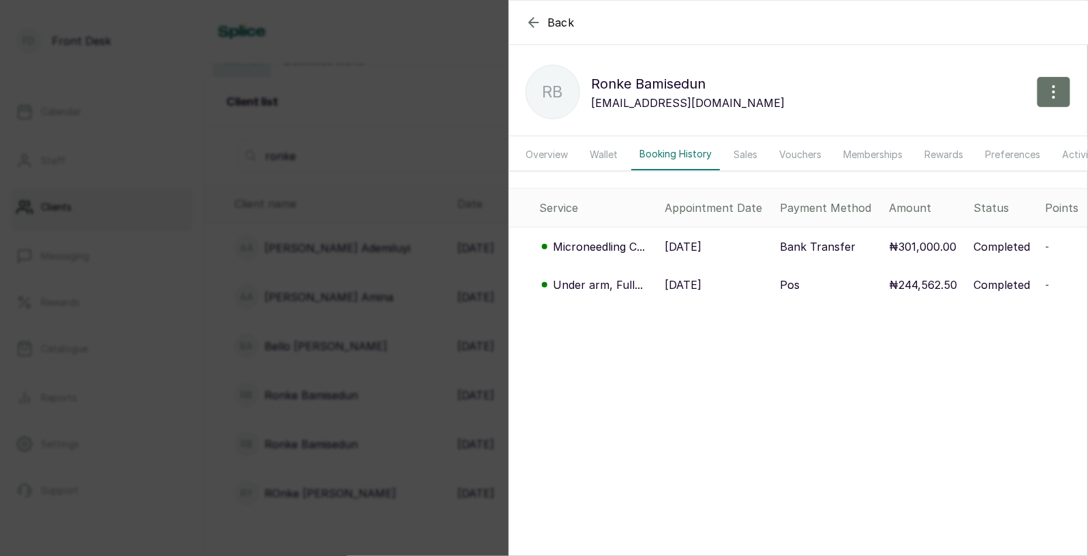
click at [613, 241] on p "Microneedling C..." at bounding box center [599, 246] width 92 height 16
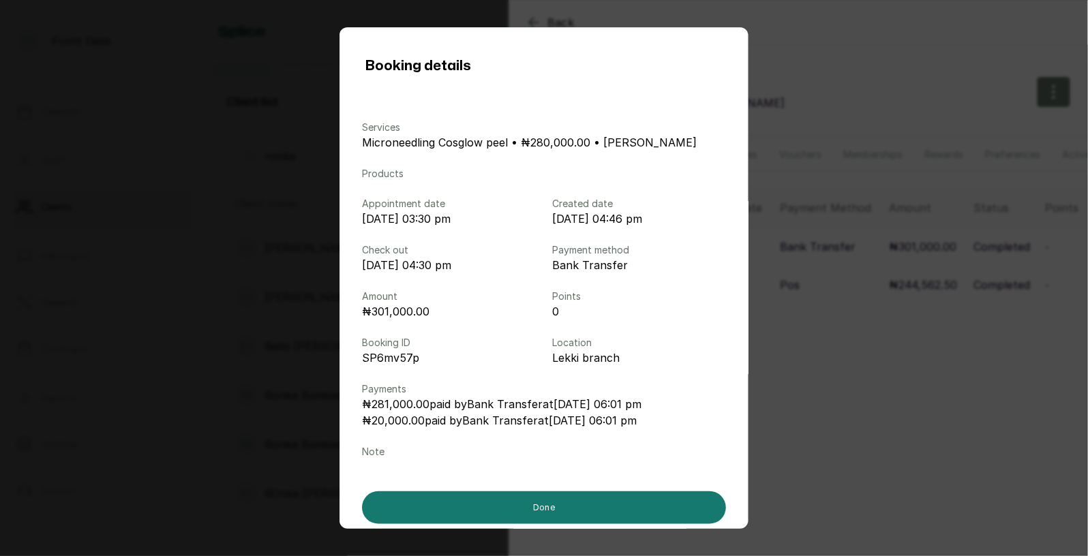
click at [796, 294] on div "Booking details Services Microneedling Cosglow peel • ₦280,000.00 • Donna Onyen…" at bounding box center [544, 278] width 1088 height 556
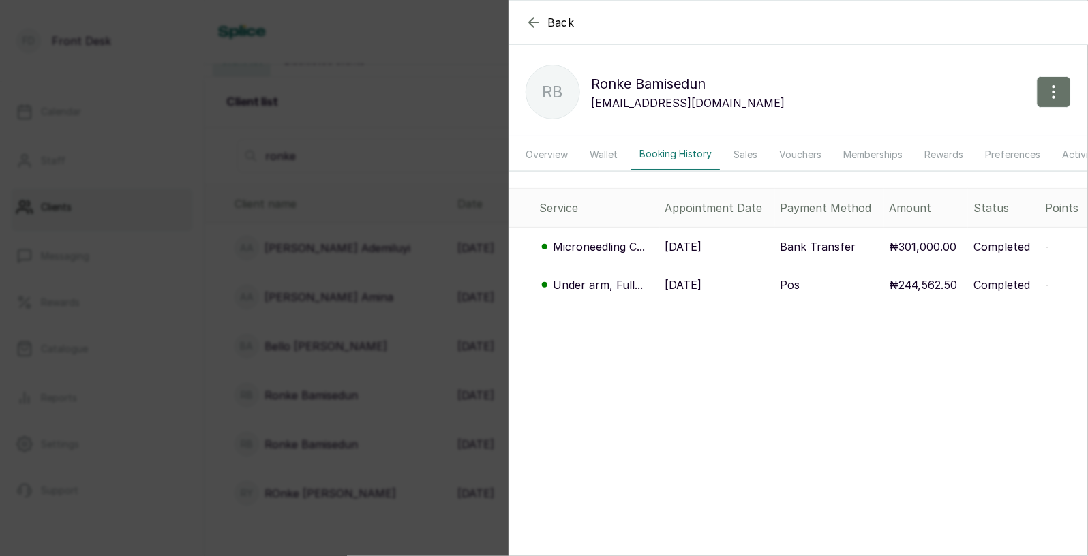
click at [627, 245] on p "Microneedling C..." at bounding box center [599, 246] width 92 height 16
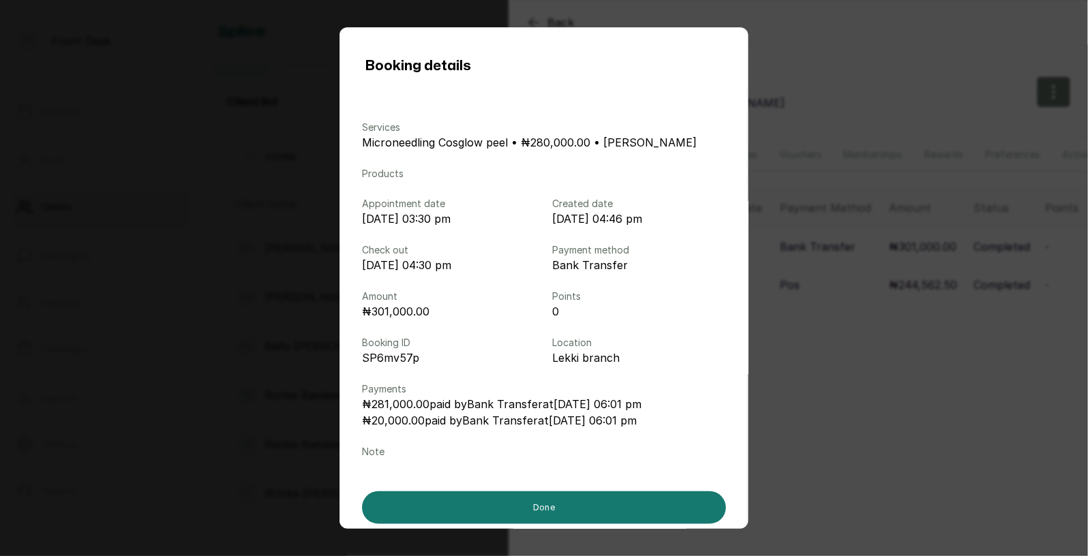
click at [850, 281] on div "Booking details Services Microneedling Cosglow peel • ₦280,000.00 • Donna Onyen…" at bounding box center [544, 278] width 1088 height 556
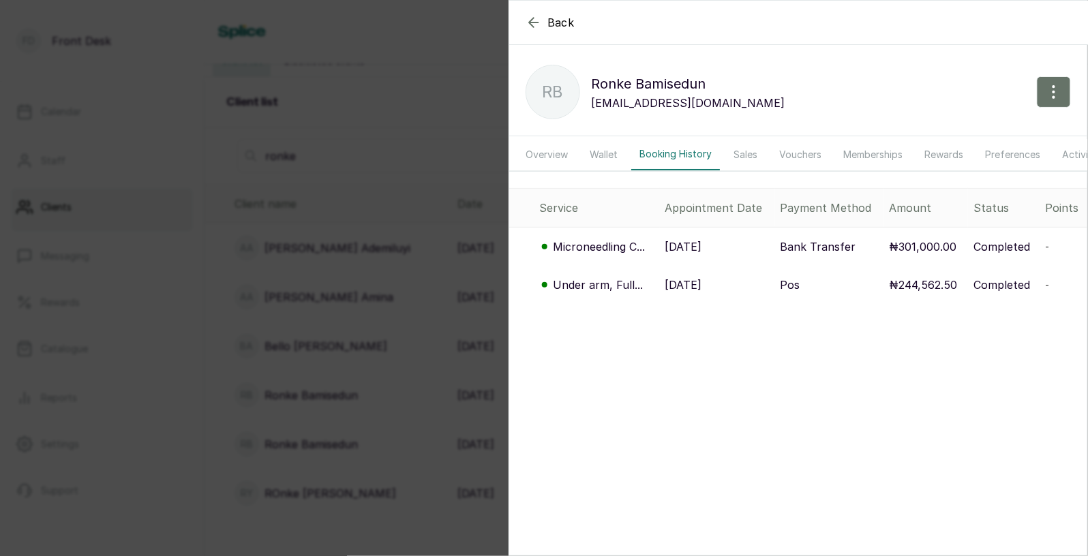
click at [623, 246] on p "Microneedling C..." at bounding box center [599, 246] width 92 height 16
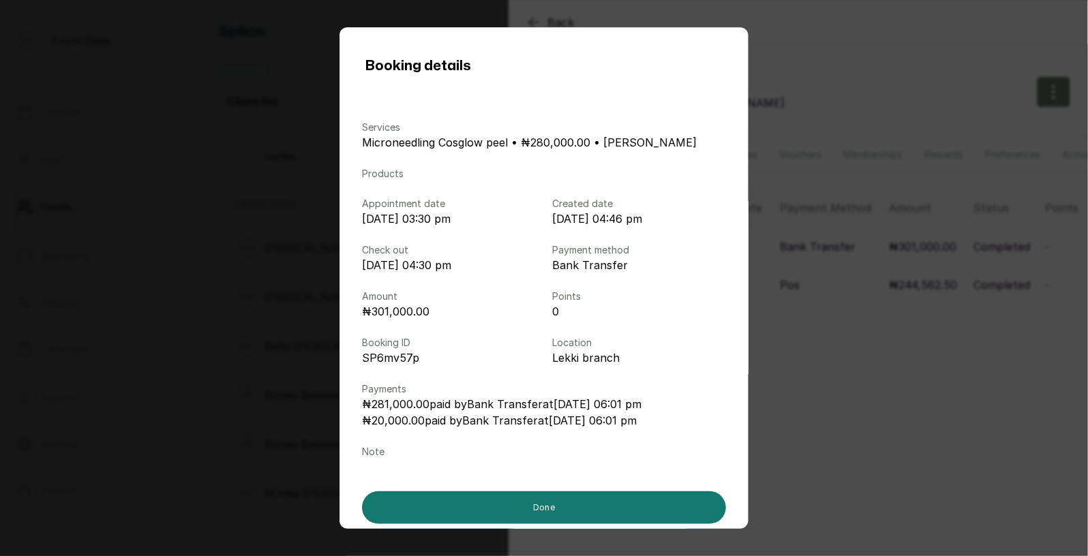
click at [863, 255] on div "Booking details Services Microneedling Cosglow peel • ₦280,000.00 • Donna Onyen…" at bounding box center [544, 278] width 1088 height 556
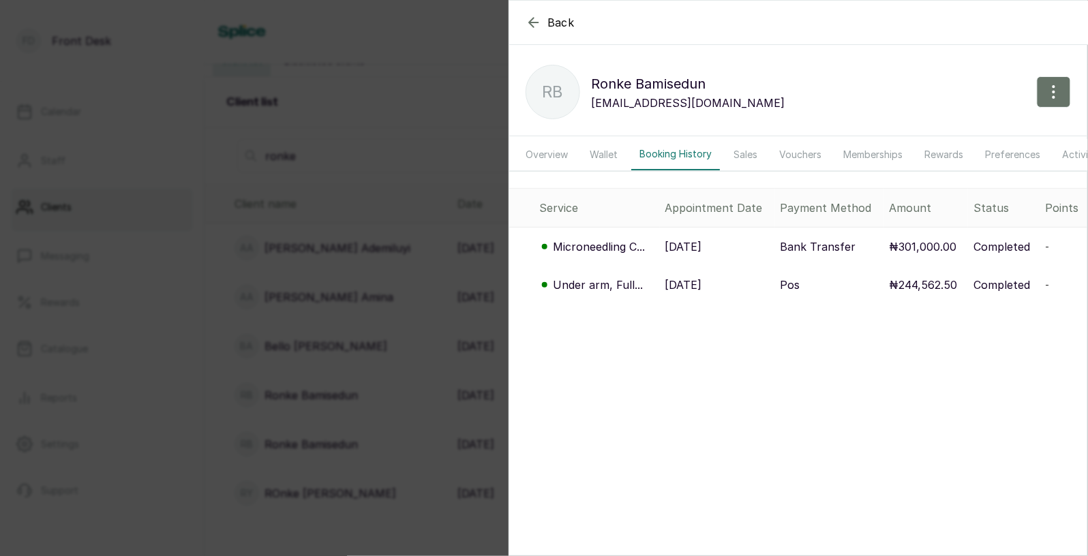
click at [370, 267] on div "Back Ronke Bamisedun RB Ronke Bamisedun lbamisedun@yahoo.com Overview Wallet Bo…" at bounding box center [544, 278] width 1088 height 556
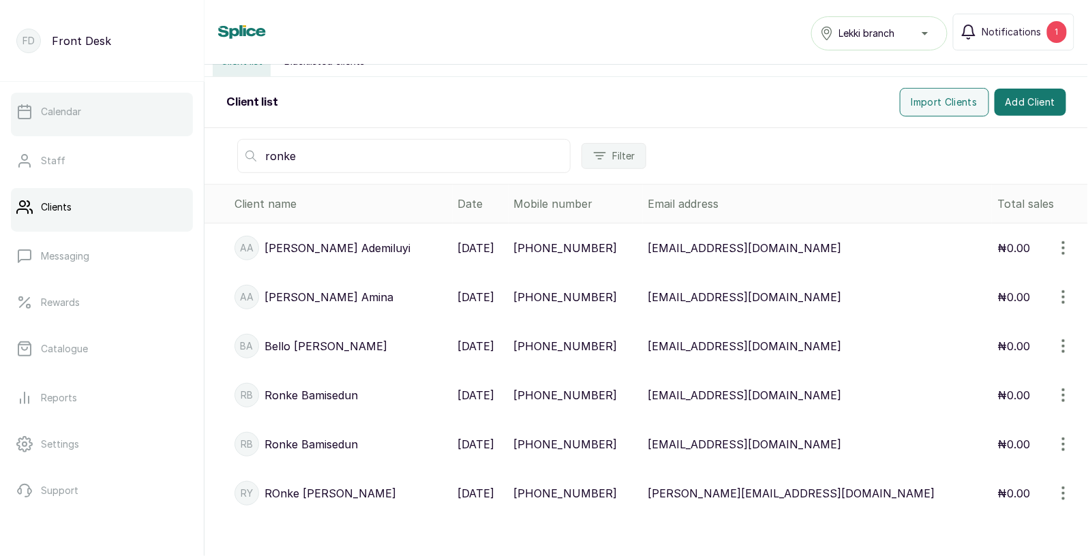
click at [88, 120] on link "Calendar" at bounding box center [102, 112] width 182 height 38
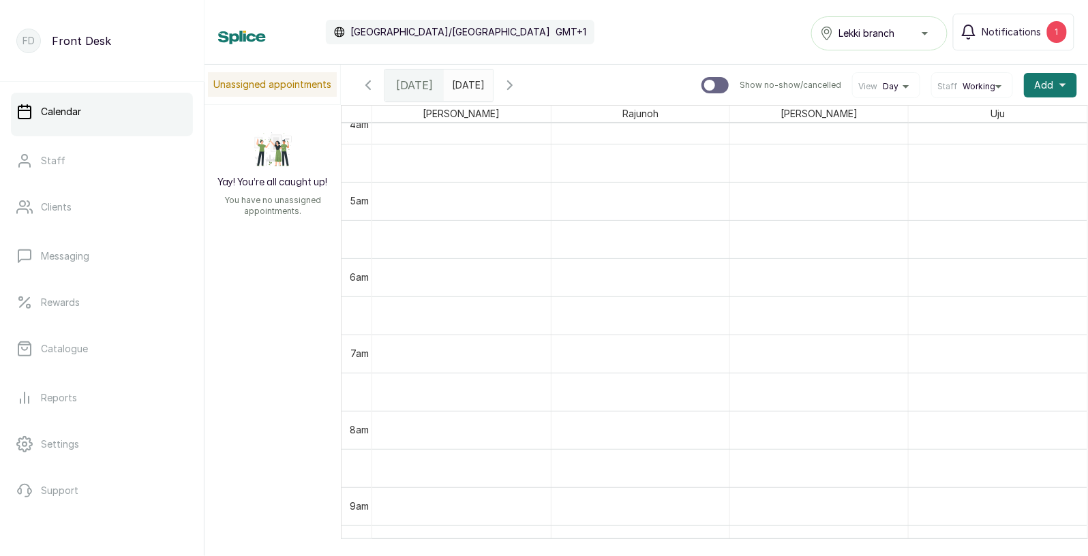
scroll to position [506, 0]
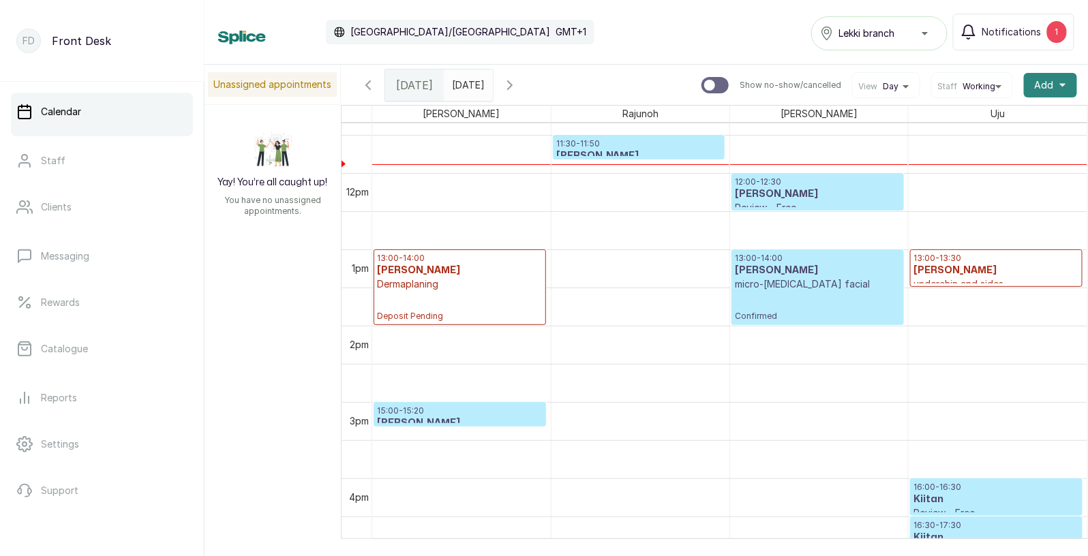
click at [1050, 84] on span "Add" at bounding box center [1043, 85] width 19 height 14
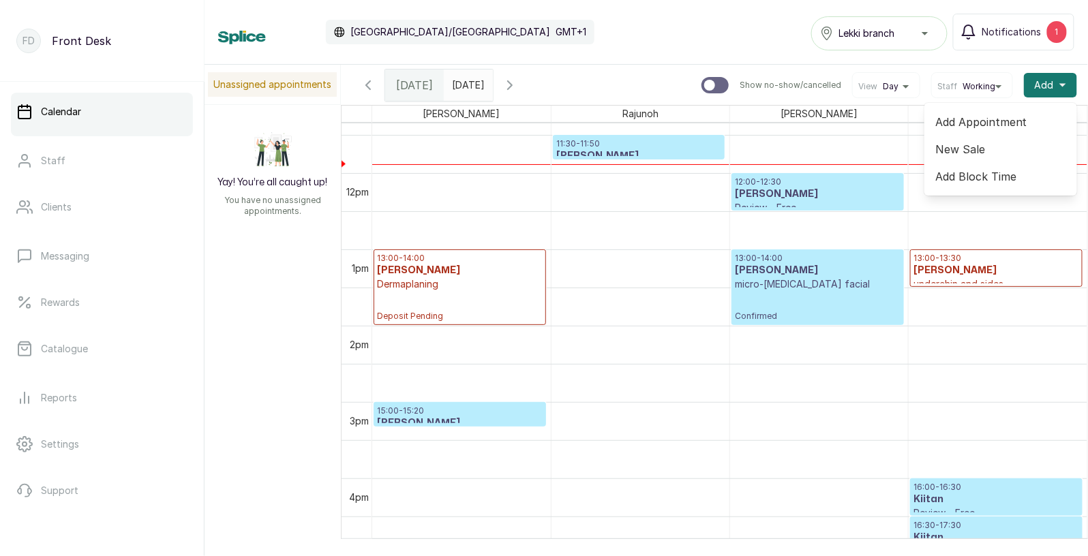
click at [981, 121] on span "Add Appointment" at bounding box center [1000, 122] width 131 height 16
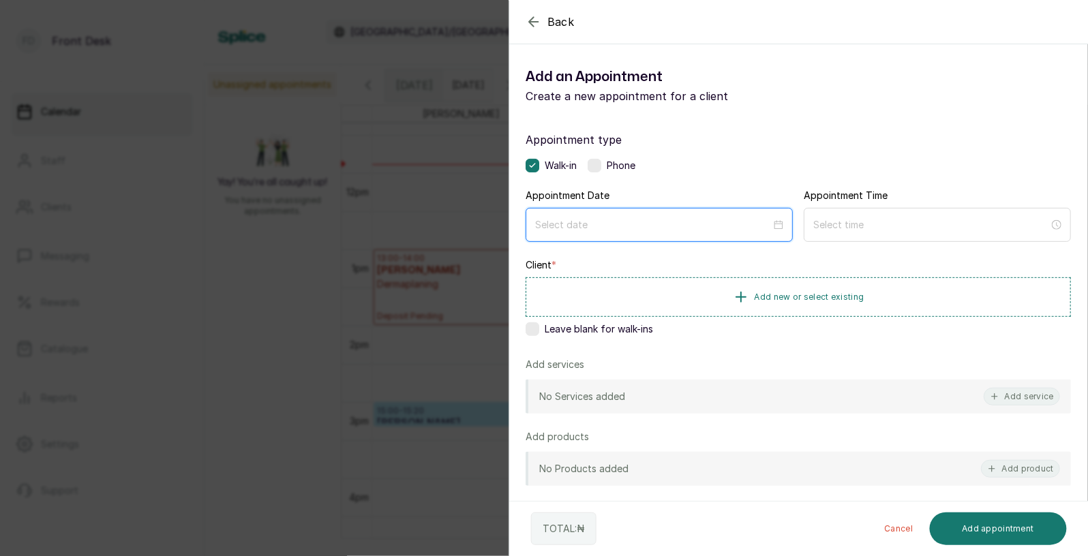
click at [656, 225] on input at bounding box center [653, 224] width 236 height 15
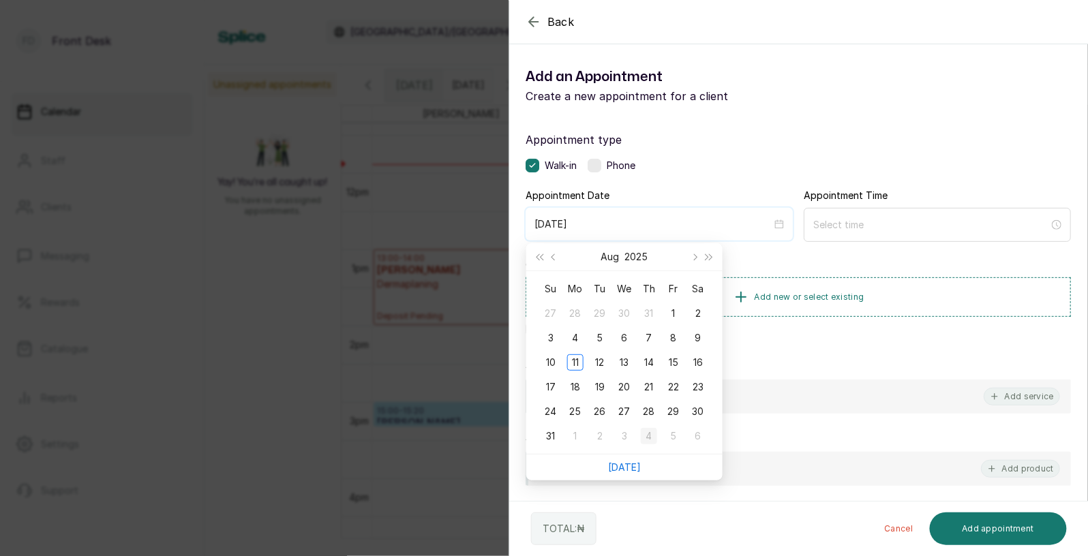
type input "2025/09/04"
type input "2025/08/15"
click at [673, 362] on div "15" at bounding box center [673, 362] width 16 height 16
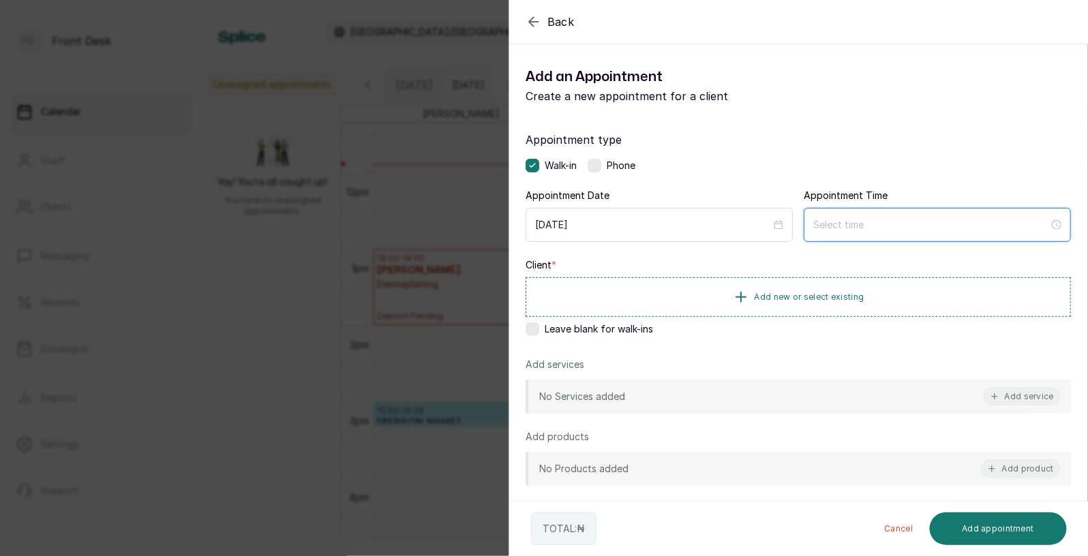
click at [884, 224] on input at bounding box center [931, 224] width 236 height 15
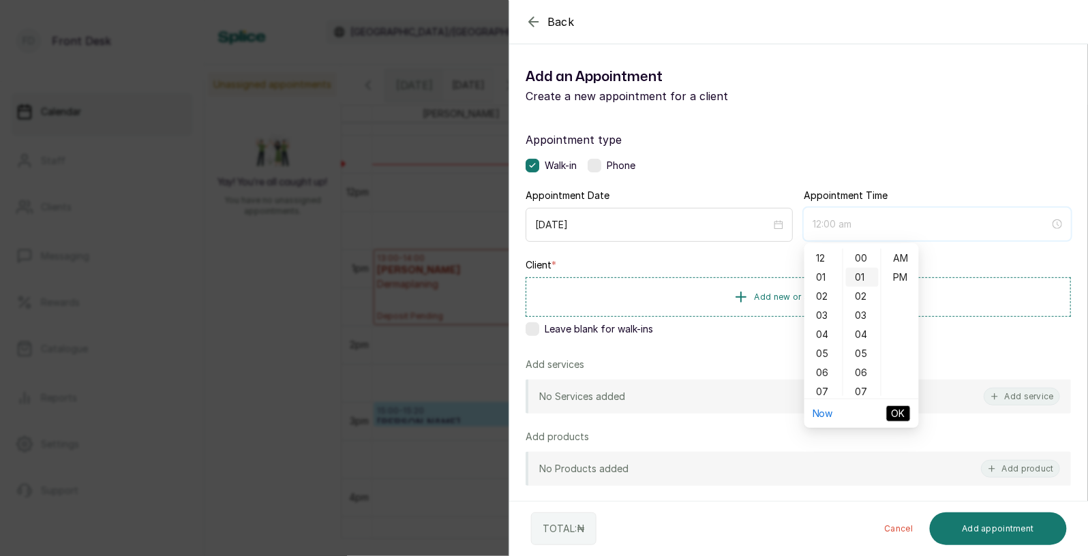
type input "12:01 am"
click at [820, 314] on div "03" at bounding box center [823, 315] width 33 height 19
type input "3:00 pm"
click at [896, 276] on div "PM" at bounding box center [900, 277] width 33 height 19
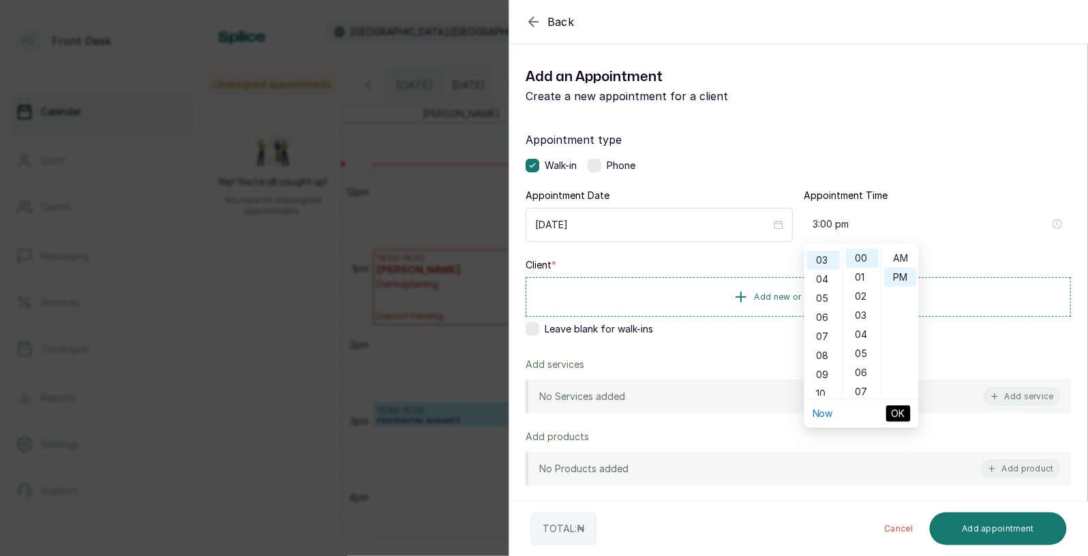
click at [897, 408] on span "OK" at bounding box center [898, 413] width 14 height 15
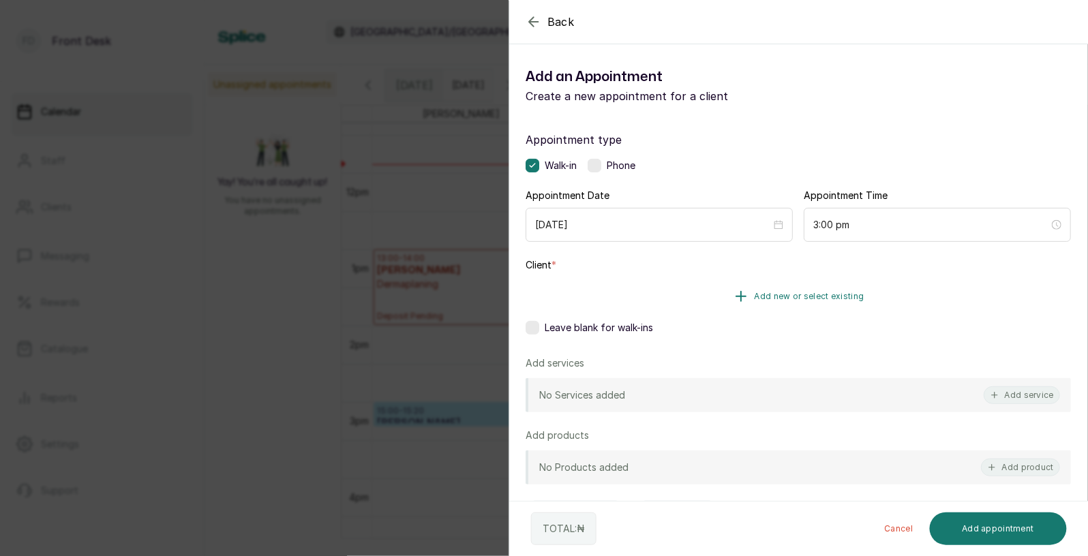
click at [818, 291] on span "Add new or select existing" at bounding box center [809, 296] width 110 height 11
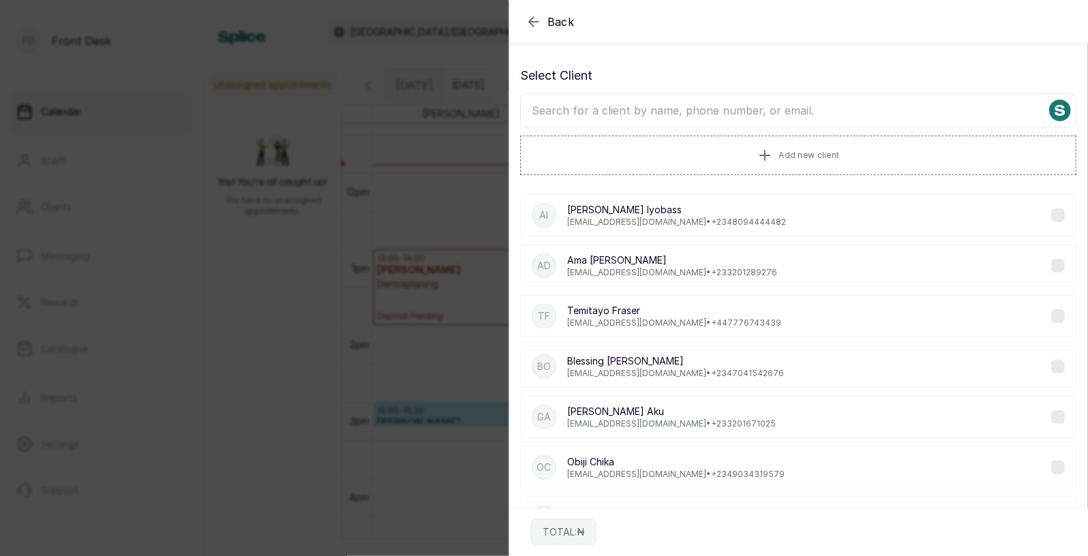
click at [761, 116] on input "text" at bounding box center [798, 110] width 556 height 34
type input "ronke"
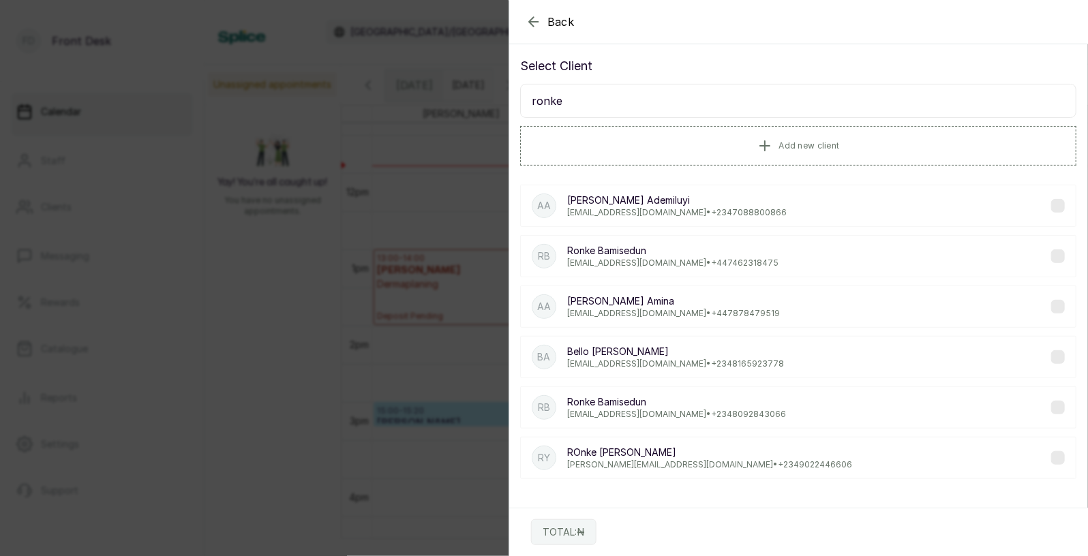
click at [644, 410] on p "lbamisedun@yahoo.co.uk • +234 8092843066" at bounding box center [676, 414] width 219 height 11
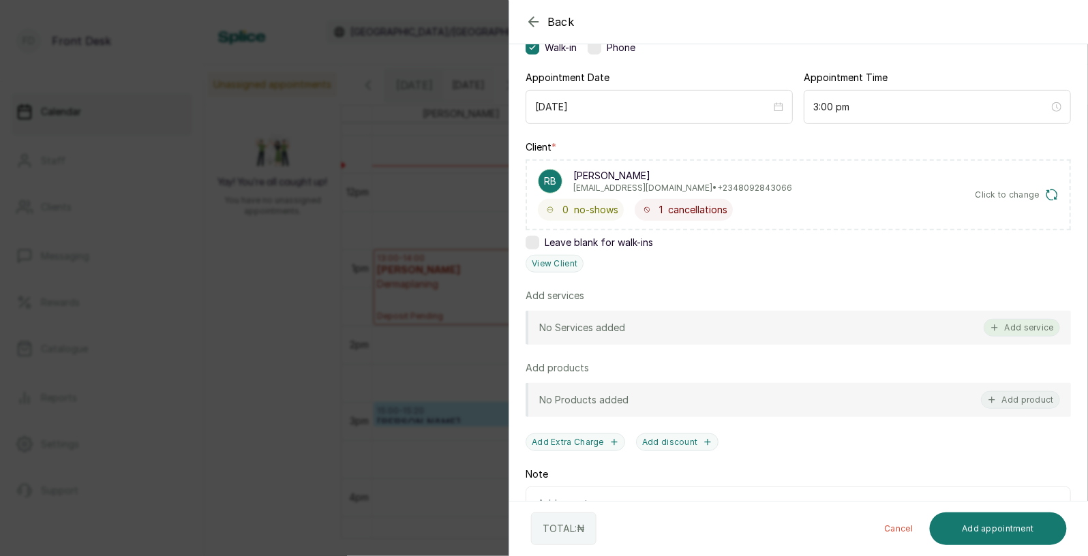
click at [1036, 329] on button "Add service" at bounding box center [1021, 328] width 76 height 18
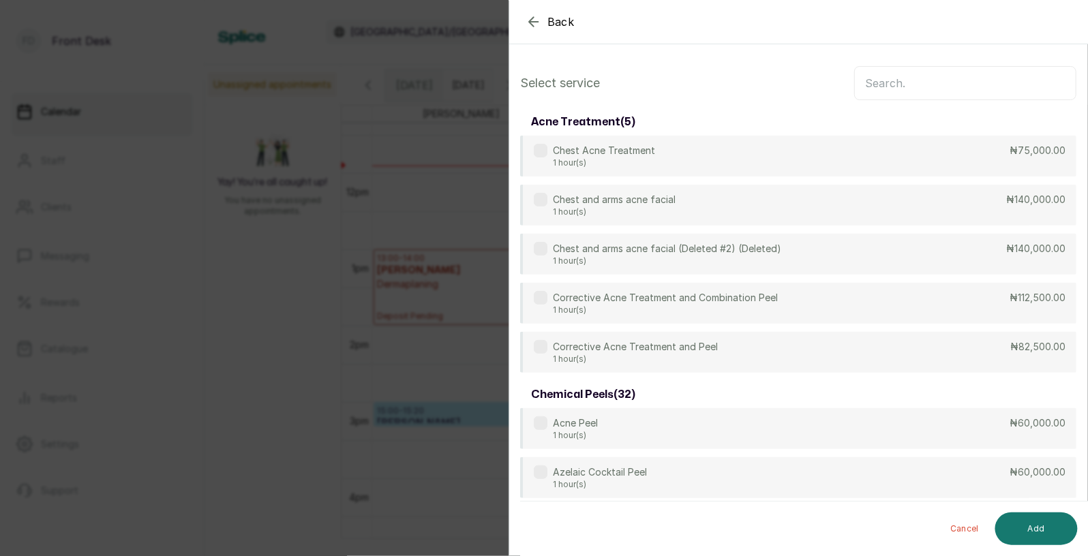
click at [941, 84] on input "text" at bounding box center [965, 83] width 222 height 34
click at [925, 83] on input "text" at bounding box center [965, 83] width 222 height 34
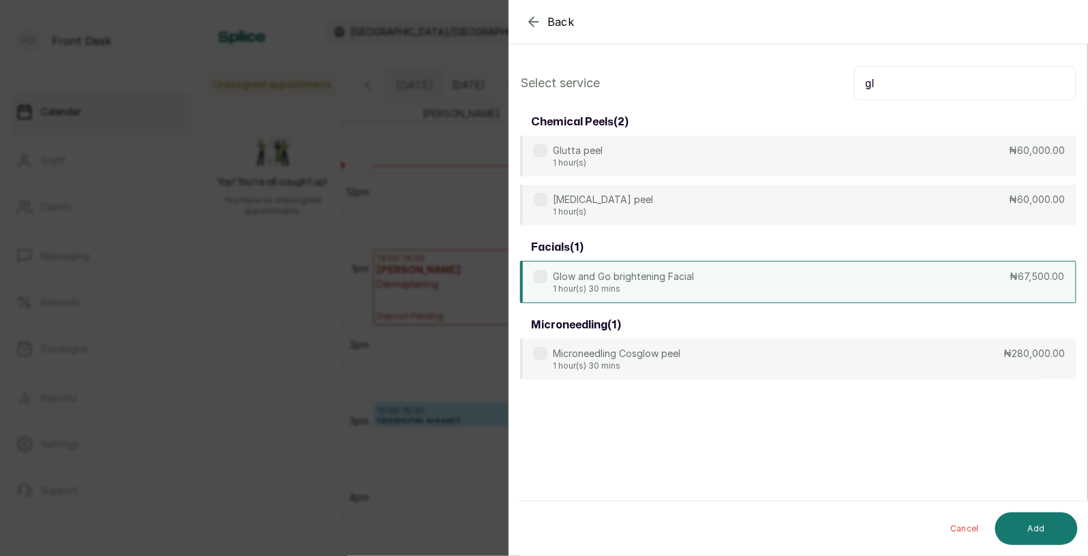
type input "gl"
click at [670, 289] on p "1 hour(s) 30 mins" at bounding box center [623, 288] width 141 height 11
click at [1034, 525] on button "Add" at bounding box center [1036, 528] width 82 height 33
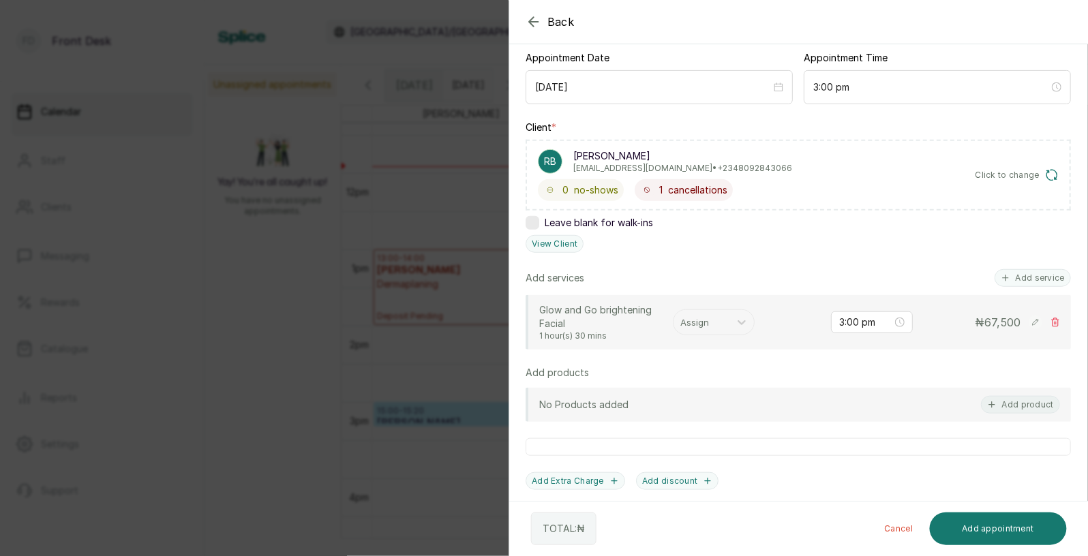
scroll to position [158, 0]
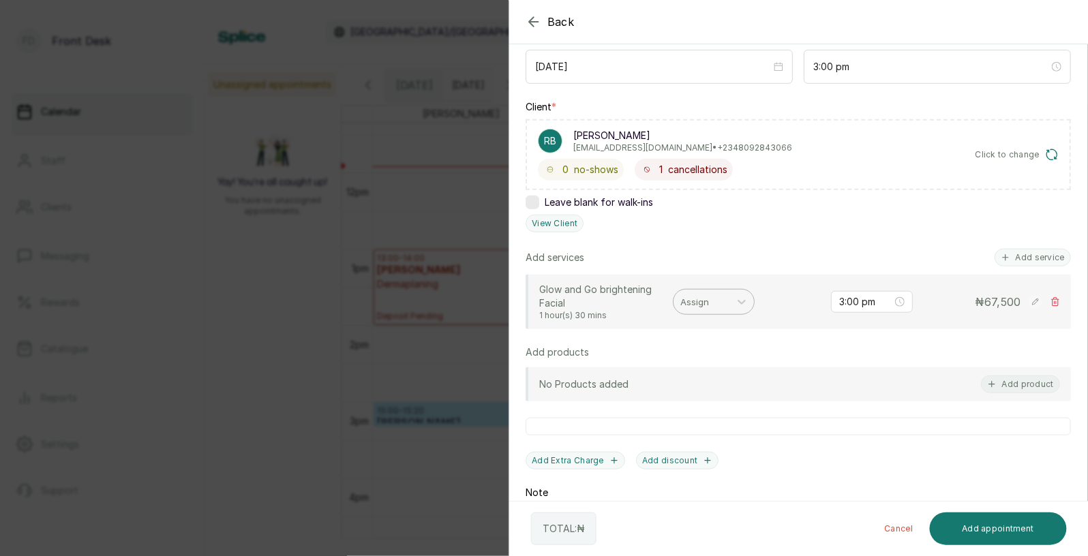
click at [706, 300] on div at bounding box center [701, 302] width 42 height 18
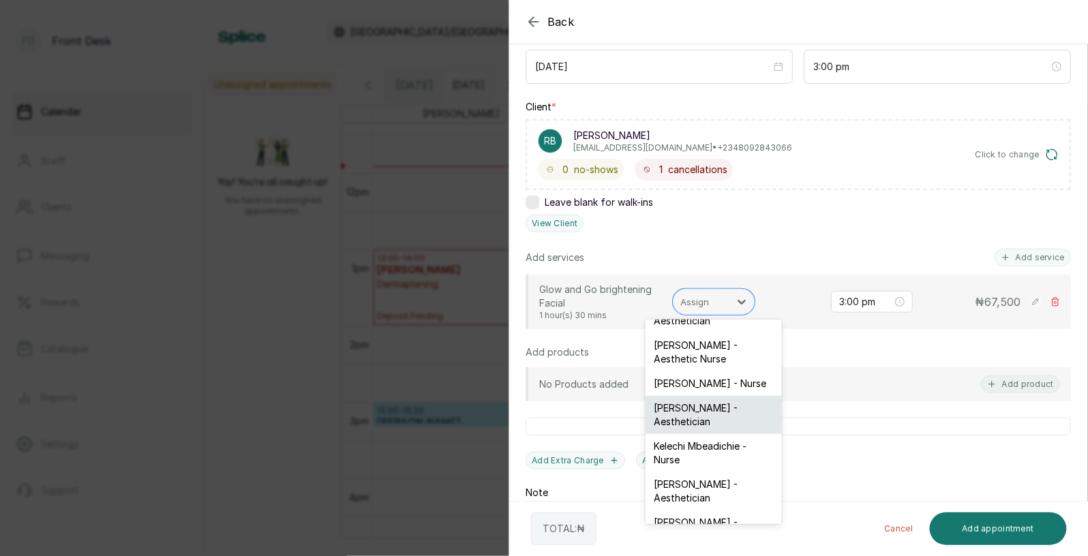
scroll to position [27, 0]
click at [686, 510] on div "Donna Onyendi - Aesthetician" at bounding box center [713, 529] width 136 height 38
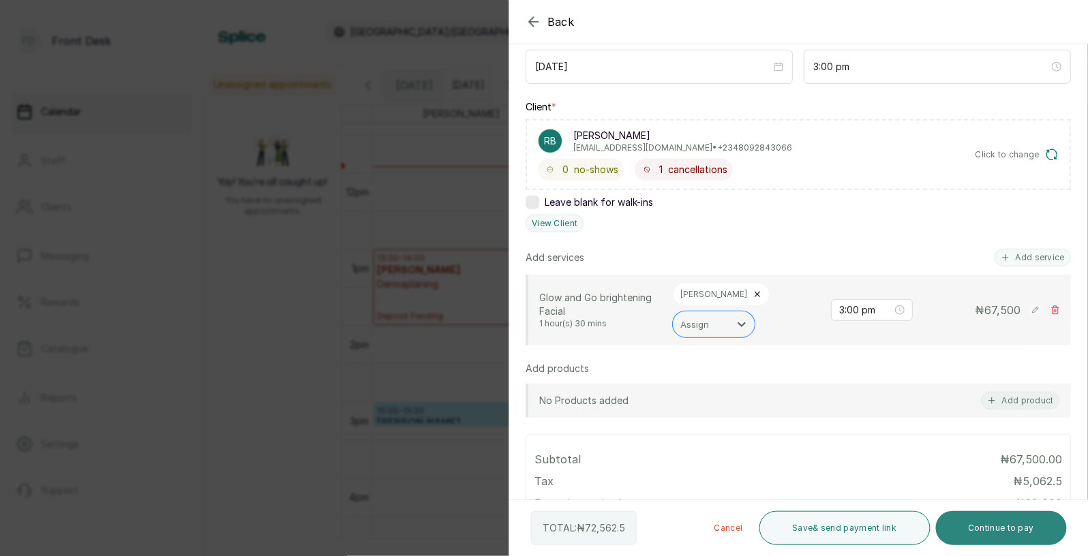
click at [1000, 521] on button "Continue to pay" at bounding box center [1002, 528] width 132 height 34
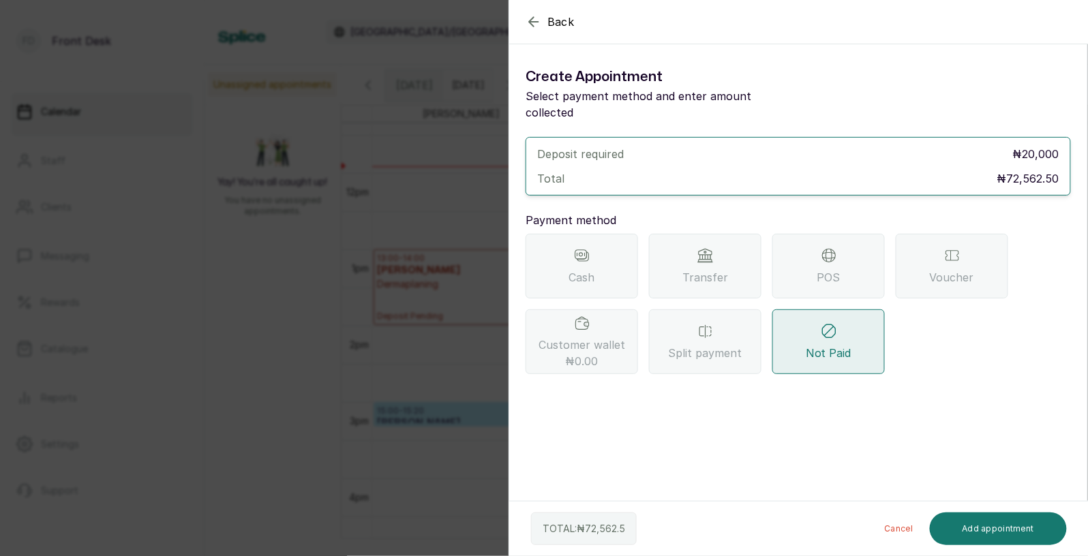
click at [697, 247] on icon at bounding box center [705, 255] width 16 height 16
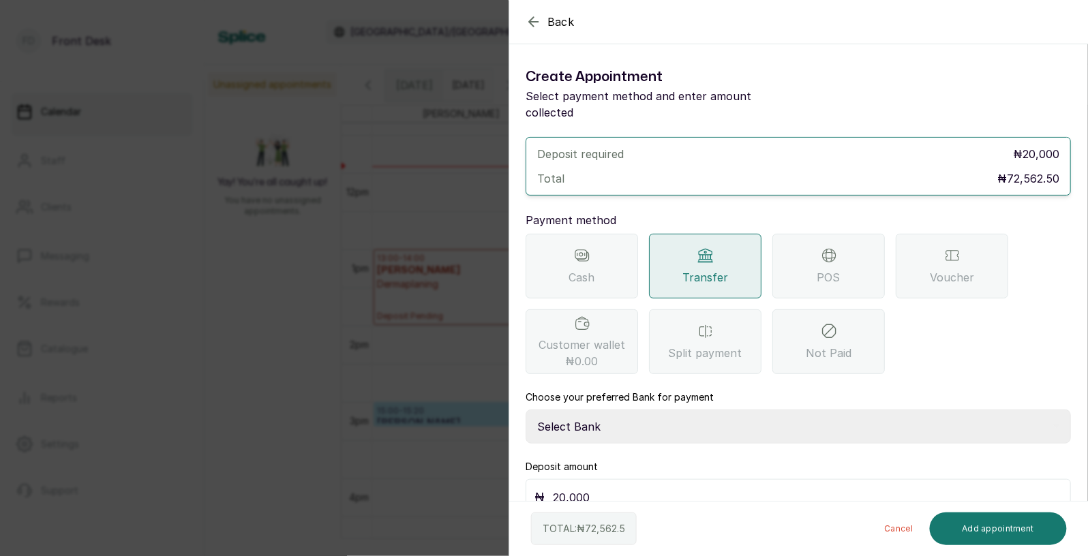
scroll to position [10, 0]
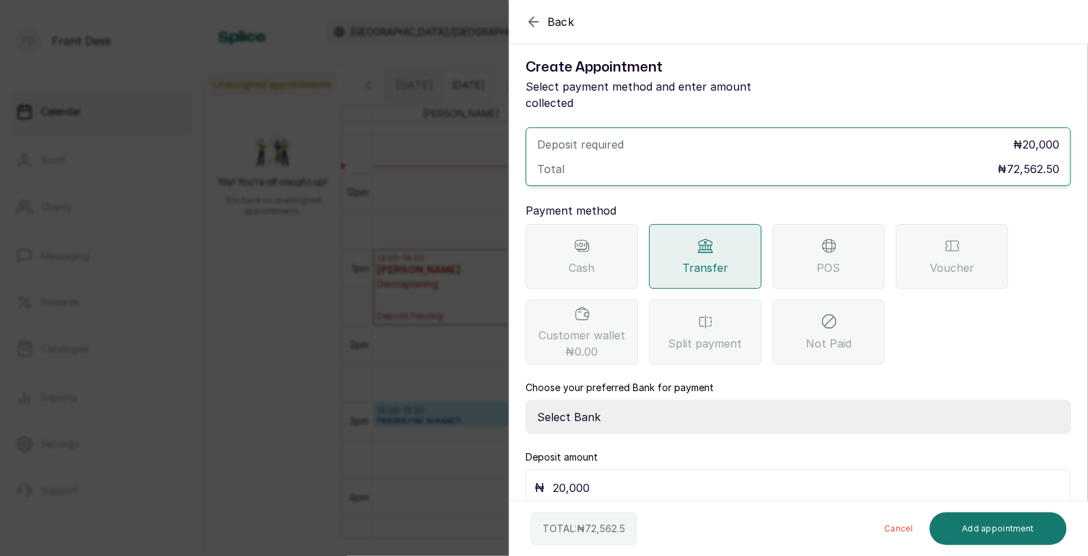
click at [596, 400] on select "Select Bank DONNA ONYENDI Fairmoney Microfinance Bank SKN ANALYTICS MED AESTH. …" at bounding box center [797, 417] width 545 height 34
select select "43272bc0-21c6-4b19-b9fb-c2093b8603c2"
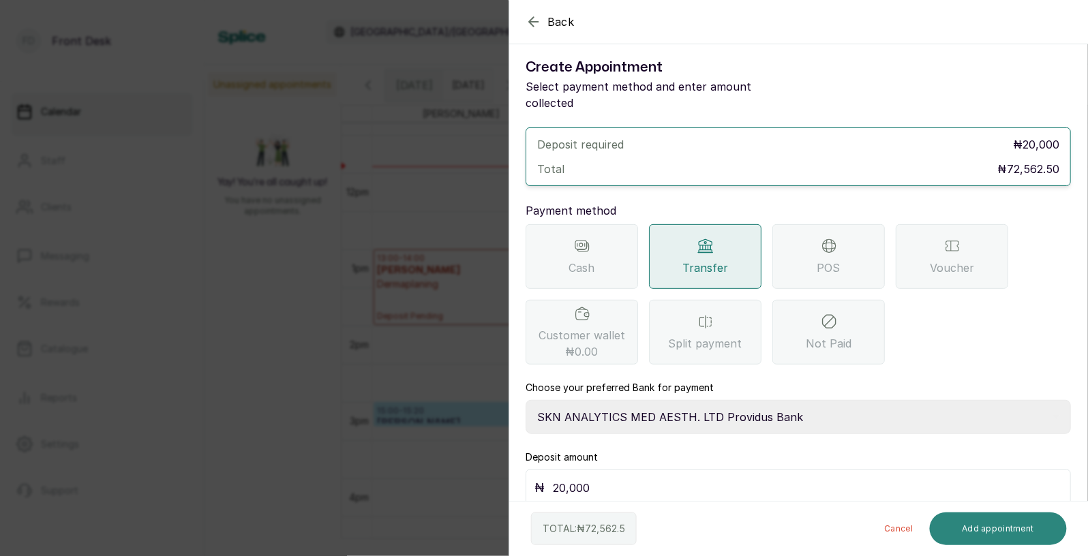
click at [983, 525] on button "Add appointment" at bounding box center [998, 528] width 138 height 33
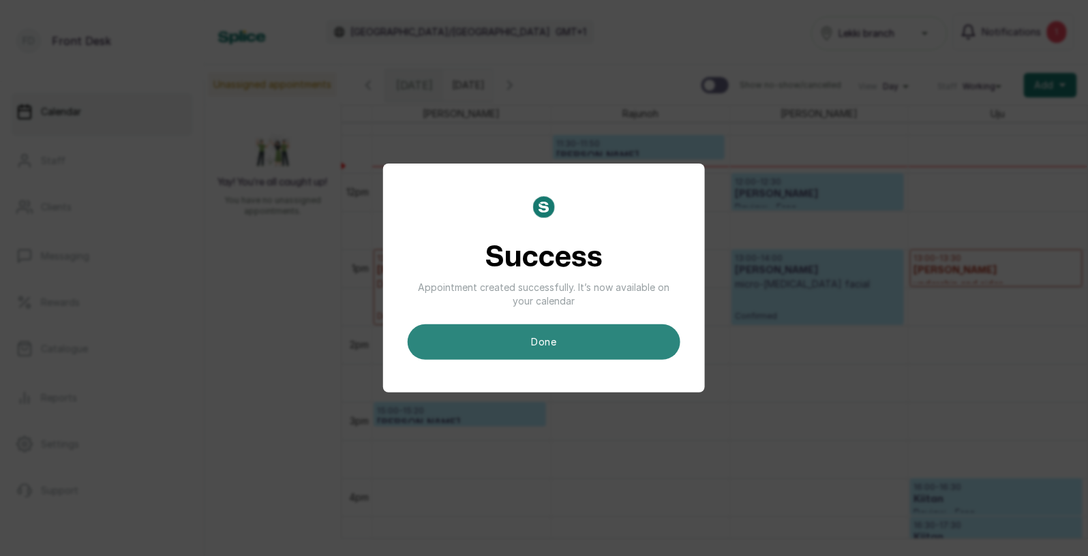
click at [584, 337] on button "done" at bounding box center [543, 341] width 273 height 35
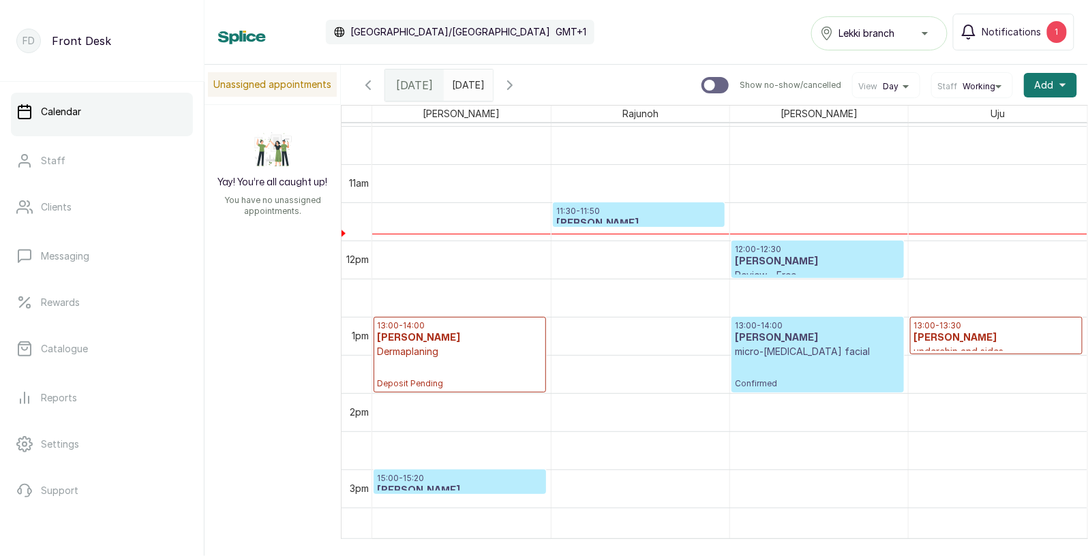
scroll to position [807, 0]
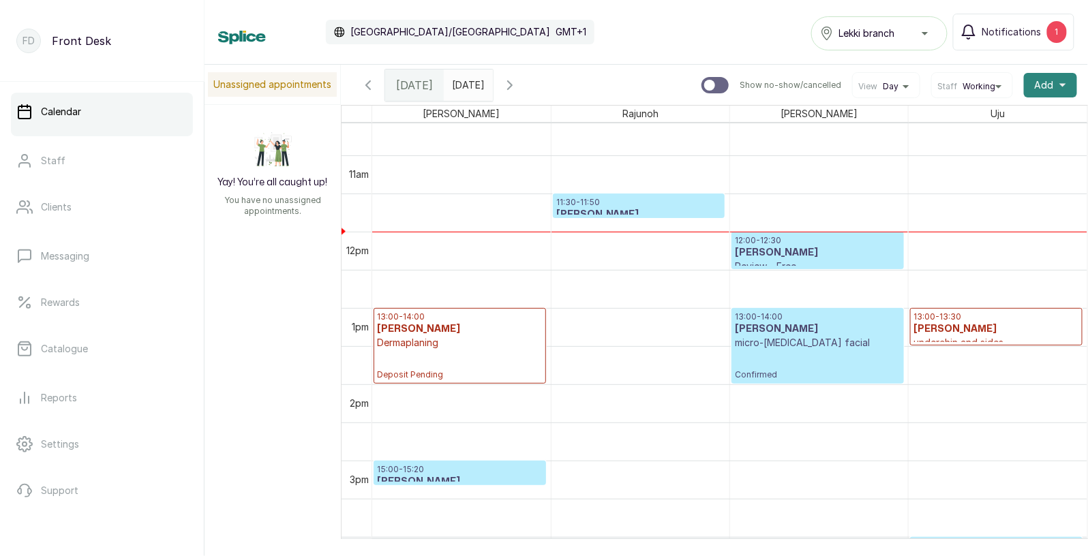
click at [1049, 81] on span "Add" at bounding box center [1043, 85] width 19 height 14
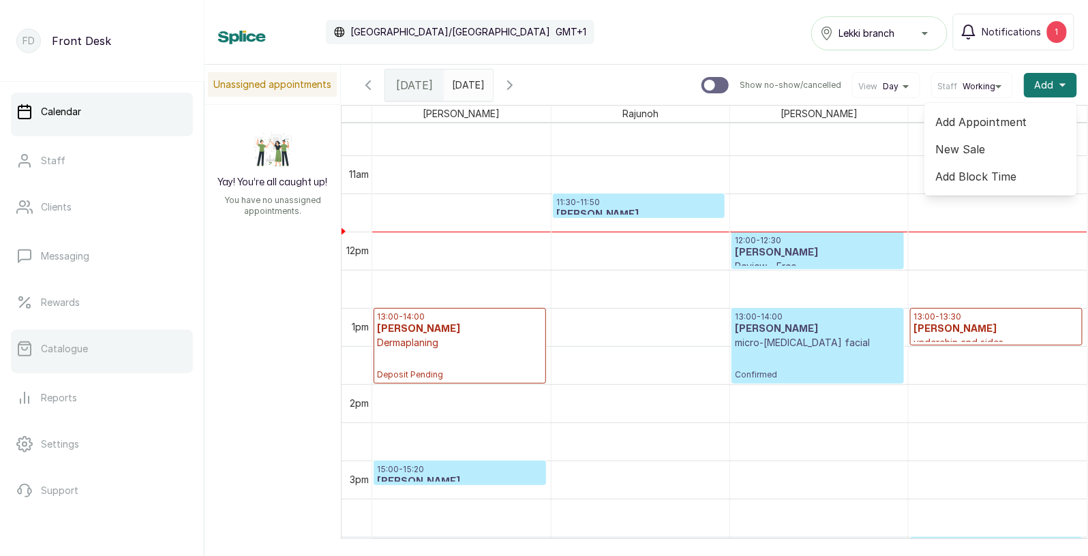
click at [74, 358] on link "Catalogue" at bounding box center [102, 349] width 182 height 38
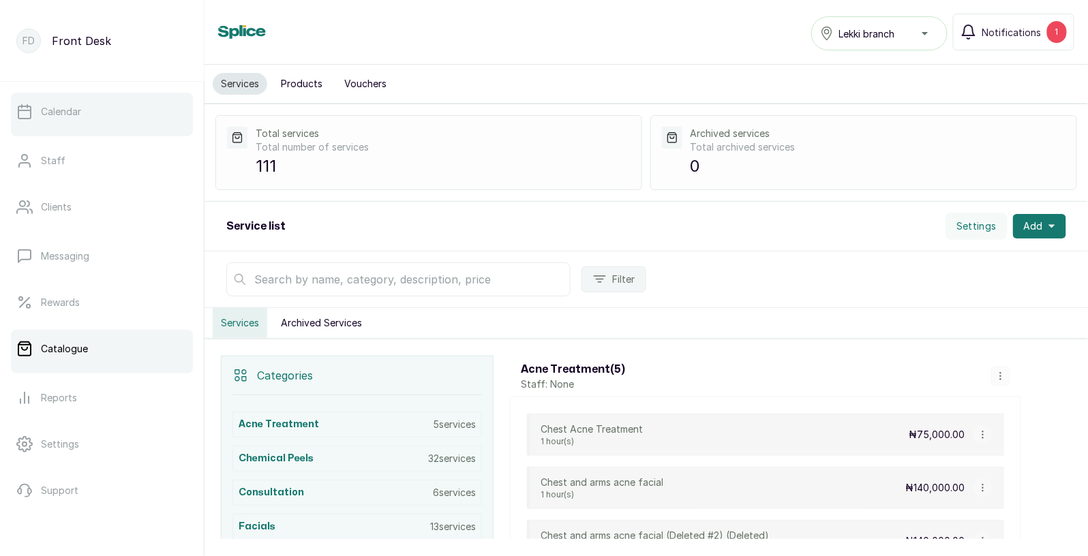
click at [75, 122] on link "Calendar" at bounding box center [102, 112] width 182 height 38
